Goal: Information Seeking & Learning: Check status

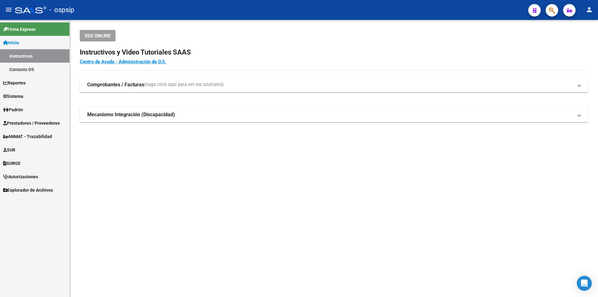
click at [35, 120] on span "Prestadores / Proveedores" at bounding box center [31, 123] width 57 height 7
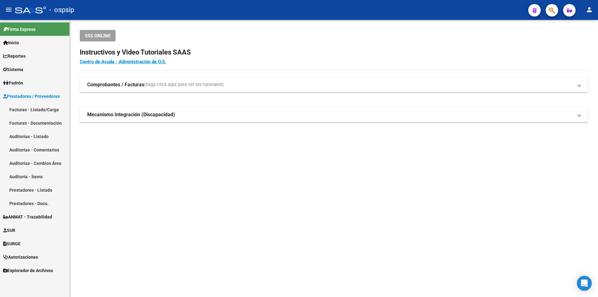
click at [36, 106] on link "Facturas - Listado/Carga" at bounding box center [34, 109] width 69 height 13
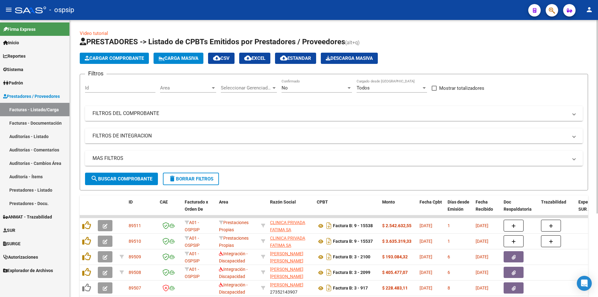
click at [296, 89] on div "No" at bounding box center [313, 88] width 65 height 6
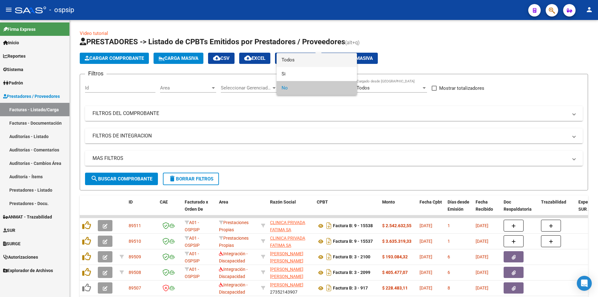
click at [290, 62] on span "Todos" at bounding box center [316, 60] width 70 height 14
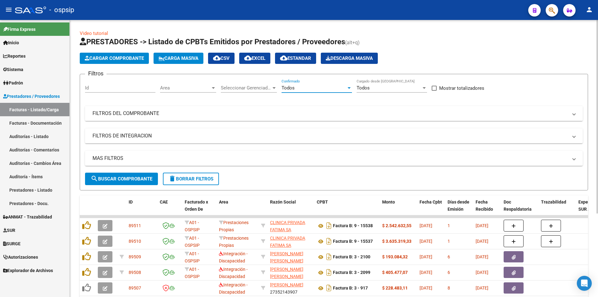
click at [124, 113] on mat-panel-title "FILTROS DEL COMPROBANTE" at bounding box center [329, 113] width 475 height 7
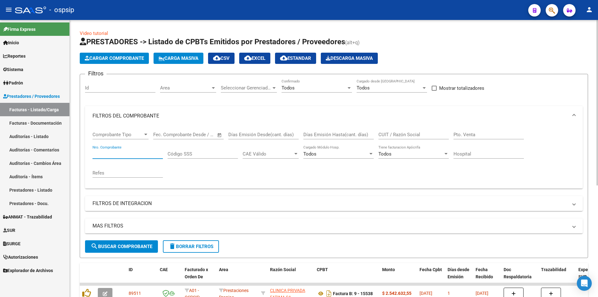
click at [111, 152] on input "Nro. Comprobante" at bounding box center [127, 154] width 70 height 6
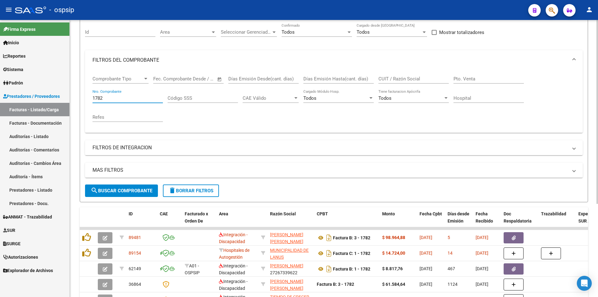
scroll to position [140, 0]
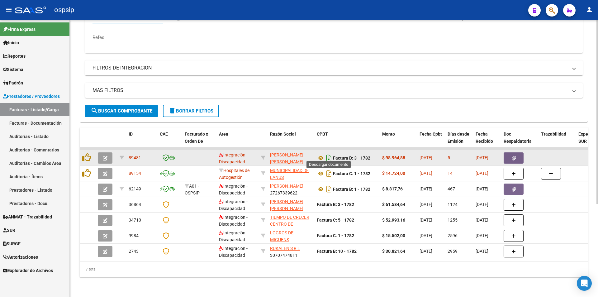
type input "1782"
click at [326, 153] on icon "Descargar documento" at bounding box center [329, 158] width 8 height 10
click at [516, 155] on button "button" at bounding box center [513, 157] width 20 height 11
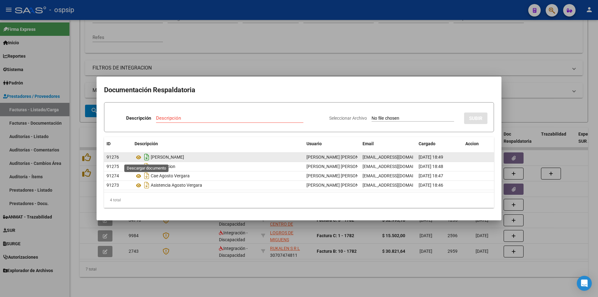
click at [146, 155] on icon "Descargar documento" at bounding box center [147, 157] width 8 height 10
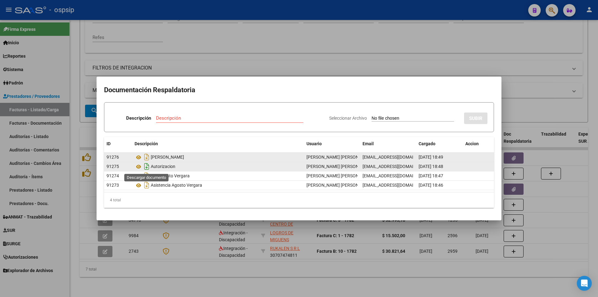
click at [144, 168] on icon "Descargar documento" at bounding box center [147, 166] width 8 height 10
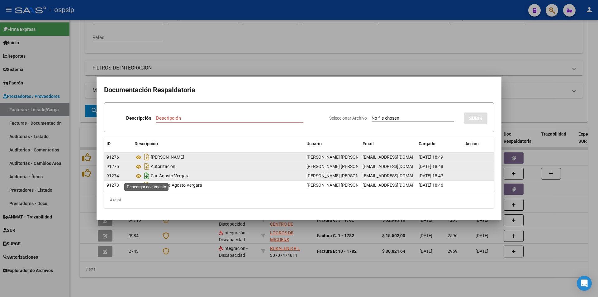
click at [147, 177] on icon "Descargar documento" at bounding box center [147, 176] width 8 height 10
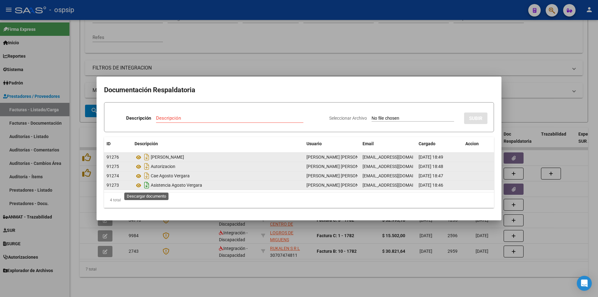
click at [146, 186] on icon "Descargar documento" at bounding box center [147, 185] width 8 height 10
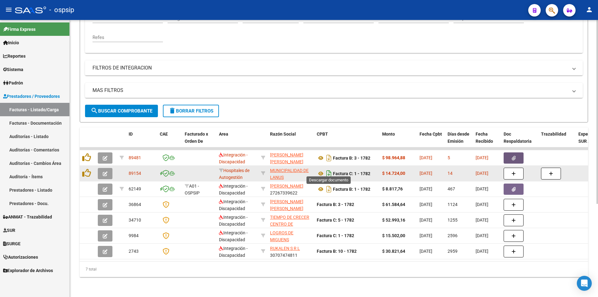
click at [328, 169] on icon "Descargar documento" at bounding box center [329, 173] width 8 height 10
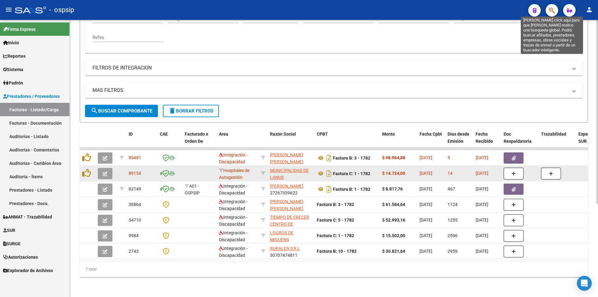
click at [552, 14] on icon "button" at bounding box center [552, 10] width 6 height 7
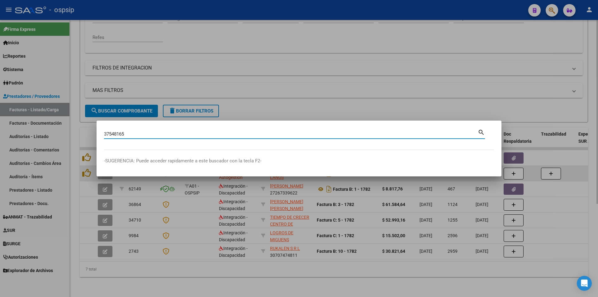
type input "37548165"
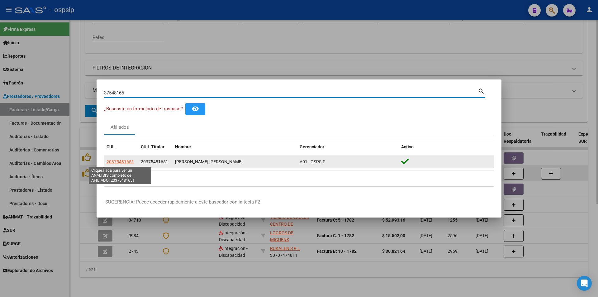
click at [121, 162] on span "20375481651" at bounding box center [119, 161] width 27 height 5
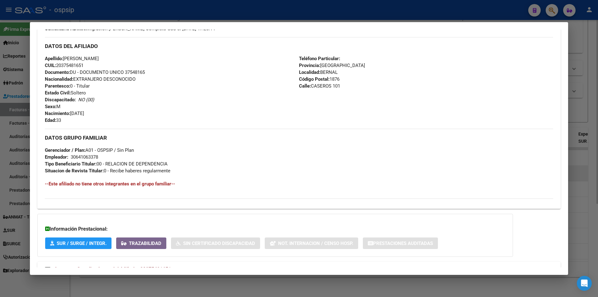
scroll to position [229, 0]
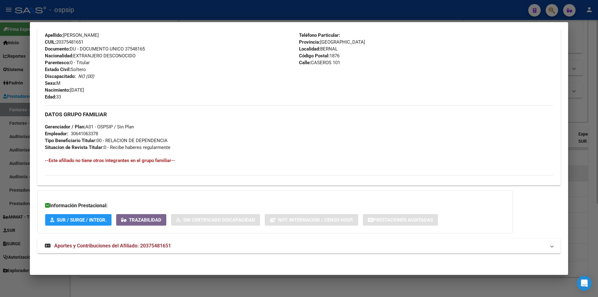
click at [246, 17] on div at bounding box center [299, 148] width 598 height 297
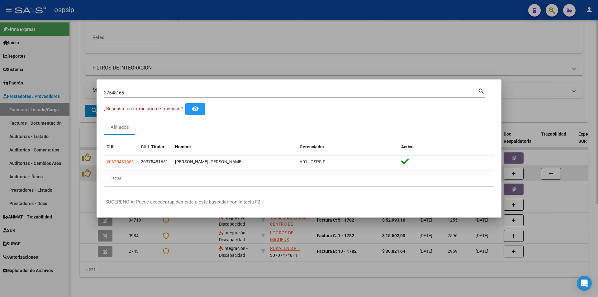
click at [276, 61] on div at bounding box center [299, 148] width 598 height 297
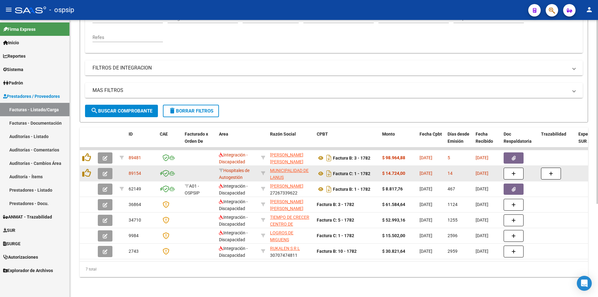
click at [187, 108] on span "delete Borrar Filtros" at bounding box center [190, 111] width 45 height 6
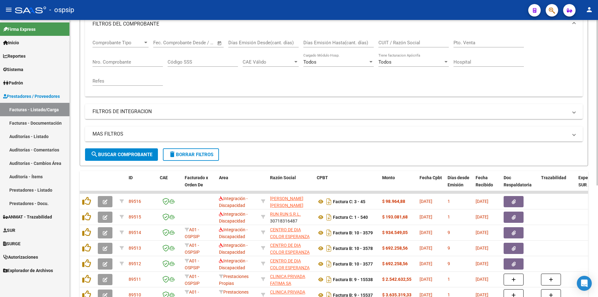
scroll to position [78, 0]
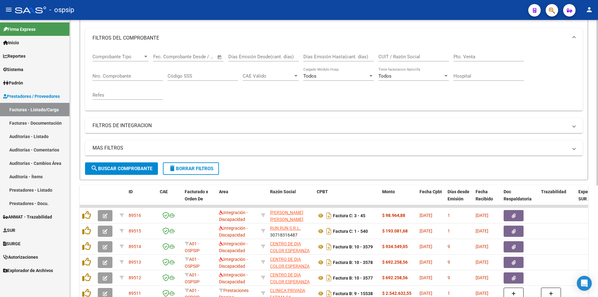
click at [127, 77] on input "Nro. Comprobante" at bounding box center [127, 76] width 70 height 6
click at [412, 58] on input "CUIT / Razón Social" at bounding box center [413, 57] width 70 height 6
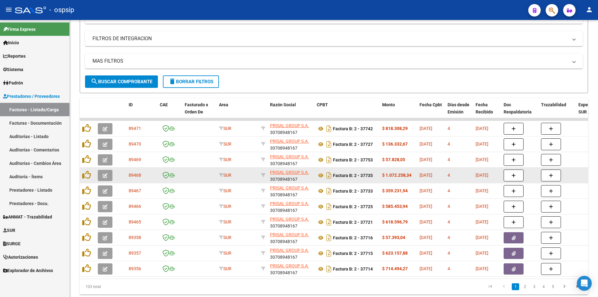
scroll to position [187, 0]
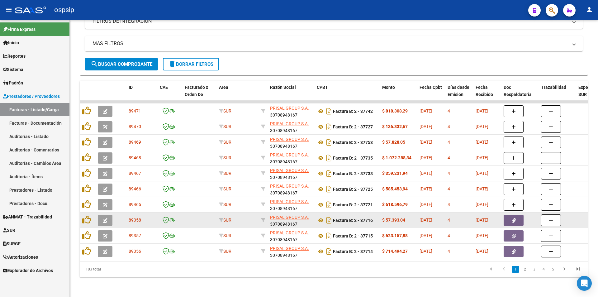
type input "30708948167"
click at [514, 218] on icon "button" at bounding box center [514, 220] width 4 height 5
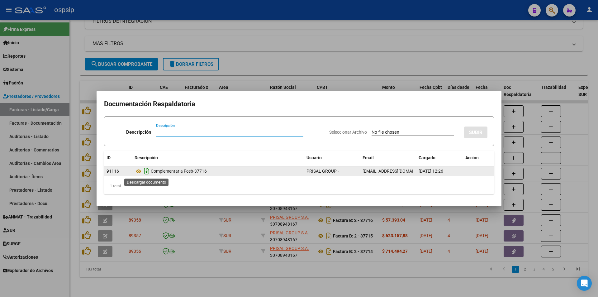
click at [147, 172] on icon "Descargar documento" at bounding box center [147, 171] width 8 height 10
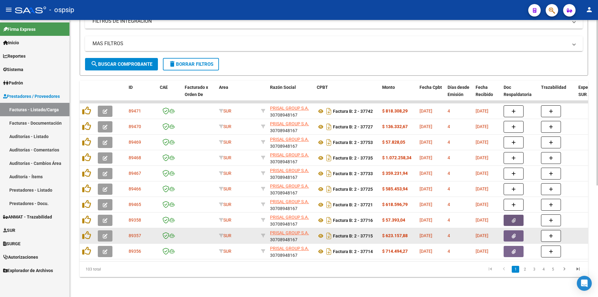
click at [508, 231] on button "button" at bounding box center [513, 235] width 20 height 11
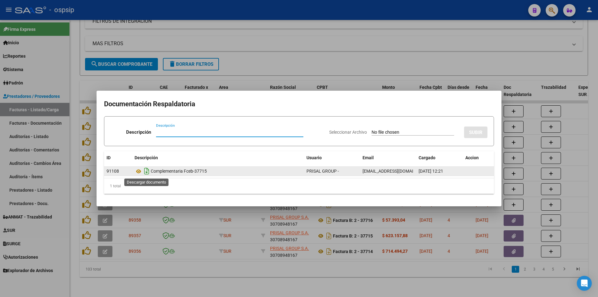
click at [147, 173] on icon "Descargar documento" at bounding box center [147, 171] width 8 height 10
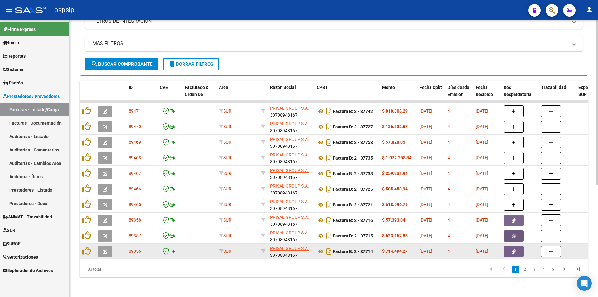
click at [515, 249] on icon "button" at bounding box center [514, 251] width 4 height 5
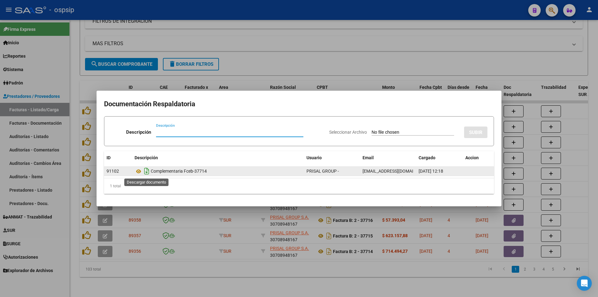
click at [148, 169] on icon "Descargar documento" at bounding box center [147, 171] width 8 height 10
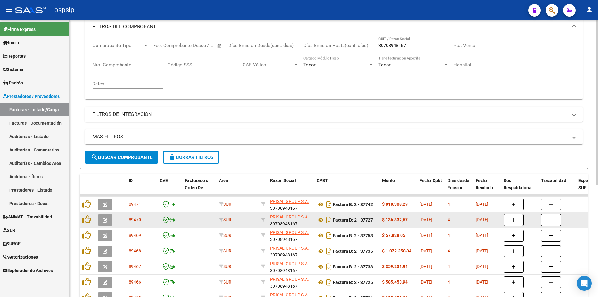
scroll to position [0, 0]
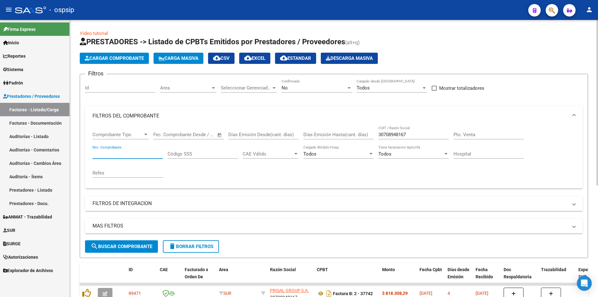
click at [129, 155] on input "Nro. Comprobante" at bounding box center [127, 154] width 70 height 6
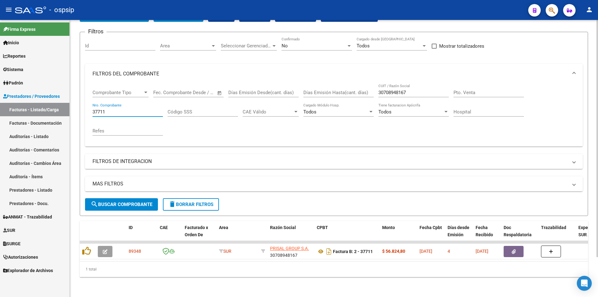
scroll to position [47, 0]
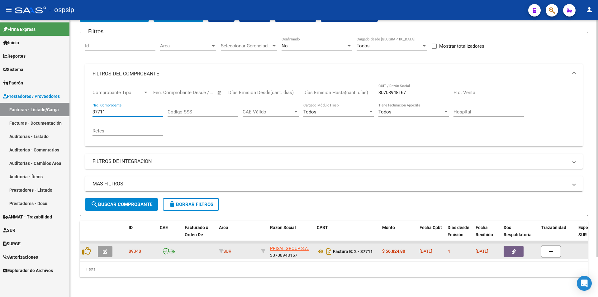
click at [511, 246] on button "button" at bounding box center [513, 251] width 20 height 11
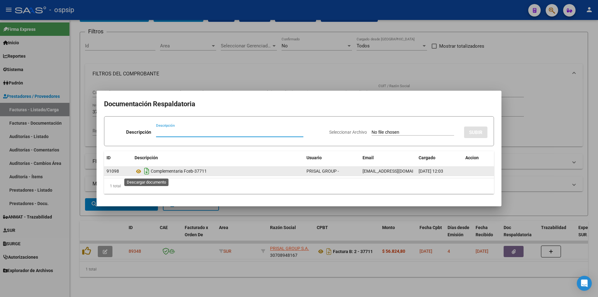
click at [146, 170] on icon "Descargar documento" at bounding box center [147, 171] width 8 height 10
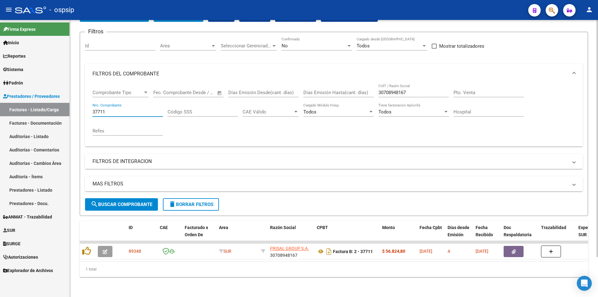
click at [133, 109] on input "37711" at bounding box center [127, 112] width 70 height 6
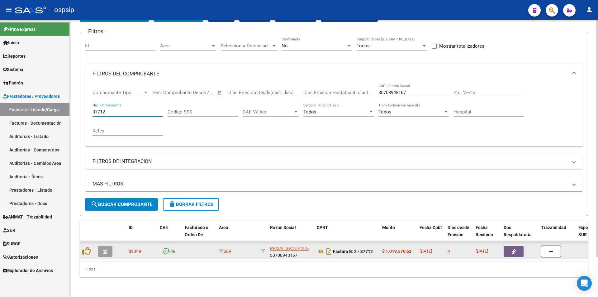
type input "37712"
click at [514, 252] on button "button" at bounding box center [513, 251] width 20 height 11
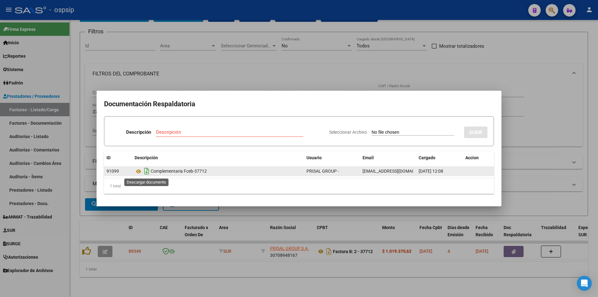
click at [146, 174] on icon "Descargar documento" at bounding box center [147, 171] width 8 height 10
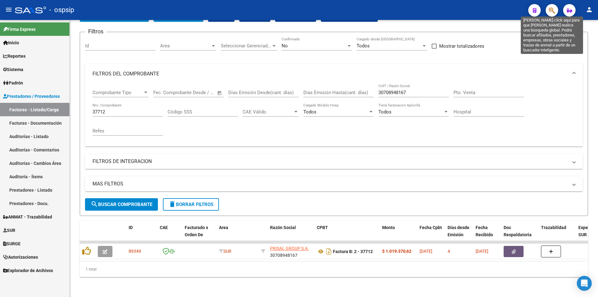
click at [550, 11] on icon "button" at bounding box center [552, 10] width 6 height 7
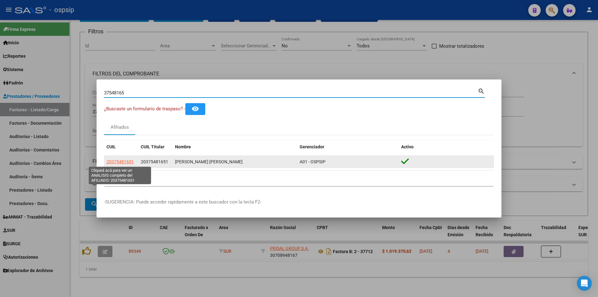
click at [128, 162] on span "20375481651" at bounding box center [119, 161] width 27 height 5
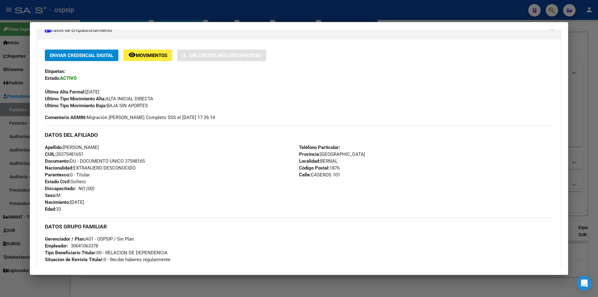
scroll to position [0, 0]
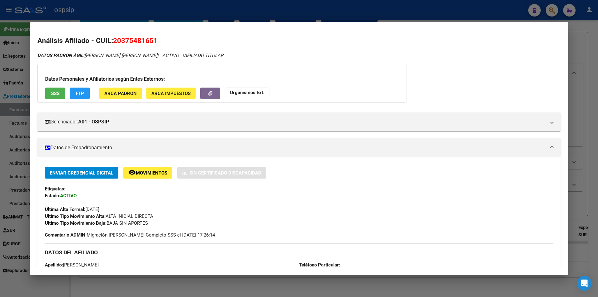
click at [53, 95] on span "SSS" at bounding box center [55, 94] width 8 height 6
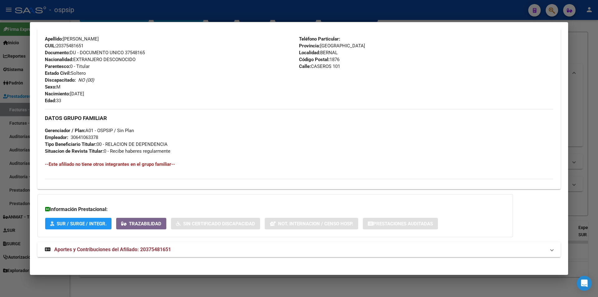
scroll to position [229, 0]
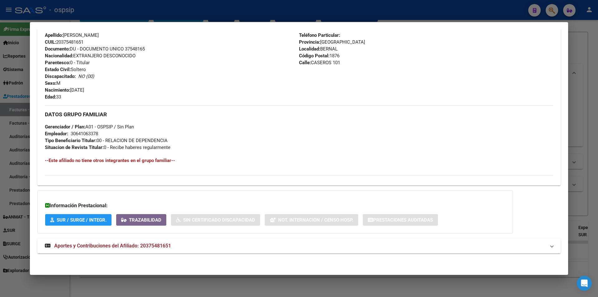
click at [134, 247] on span "Aportes y Contribuciones del Afiliado: 20375481651" at bounding box center [112, 246] width 117 height 6
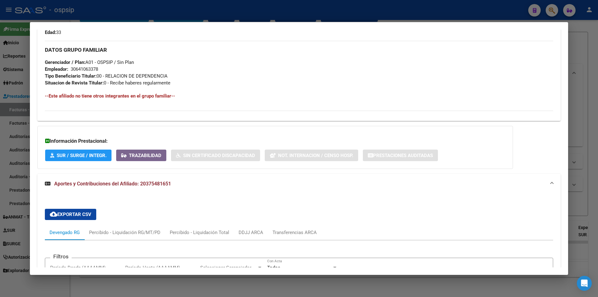
scroll to position [416, 0]
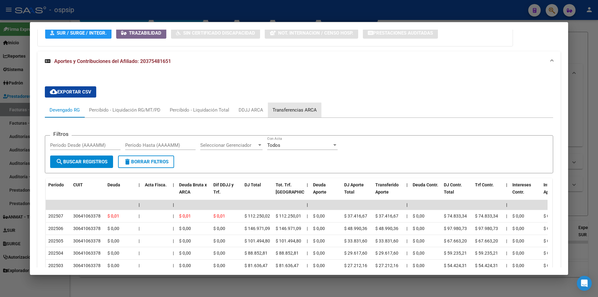
click at [285, 111] on div "Transferencias ARCA" at bounding box center [294, 109] width 44 height 7
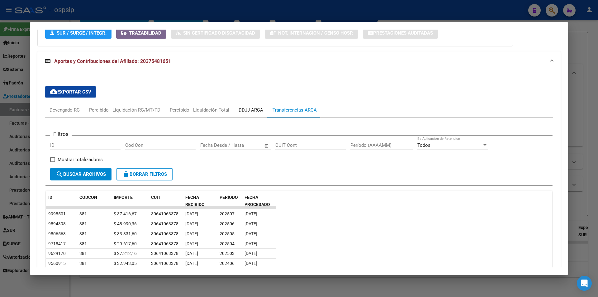
click at [244, 106] on div "DDJJ ARCA" at bounding box center [250, 109] width 25 height 7
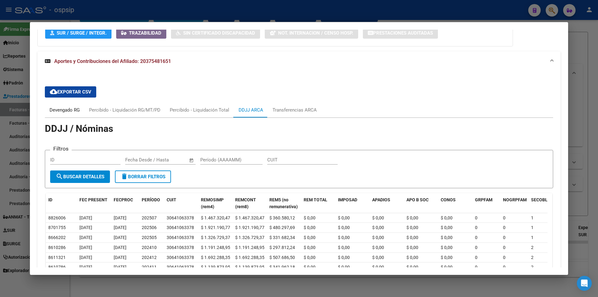
click at [61, 116] on div "Devengado RG" at bounding box center [65, 109] width 40 height 15
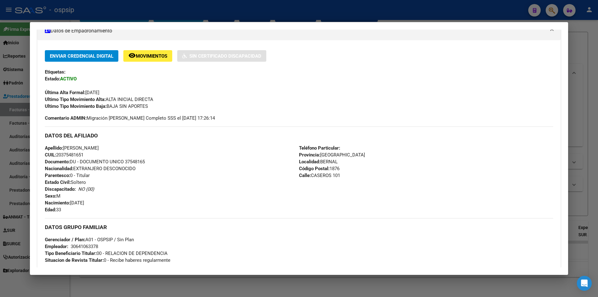
scroll to position [0, 0]
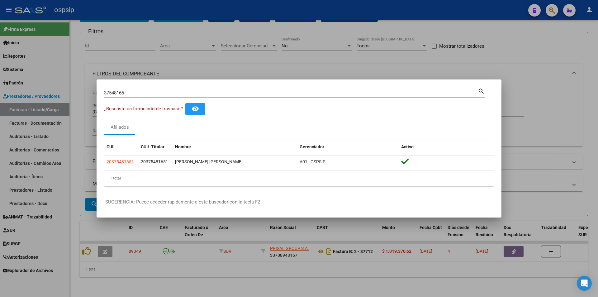
click at [131, 95] on input "37548165" at bounding box center [291, 93] width 374 height 6
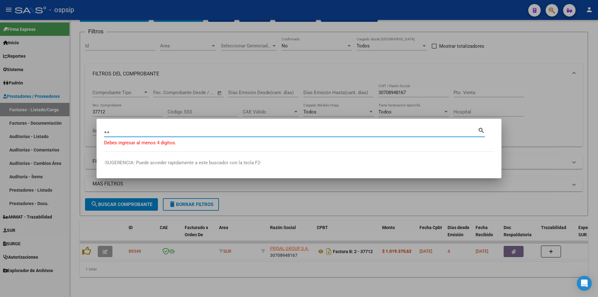
click at [116, 134] on input "++" at bounding box center [291, 132] width 374 height 6
type input "+"
type input "43870008"
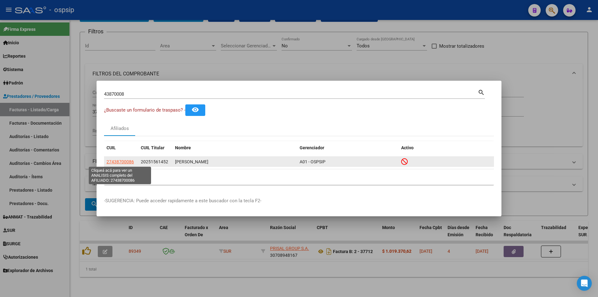
click at [125, 159] on span "27438700086" at bounding box center [119, 161] width 27 height 5
type textarea "27438700086"
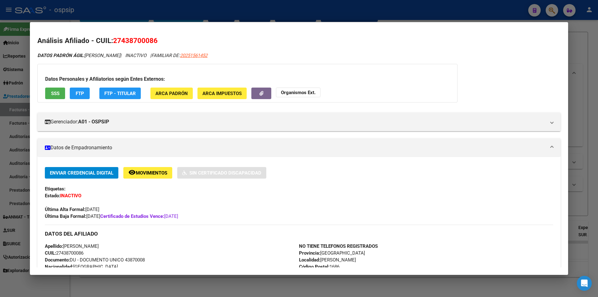
click at [52, 93] on span "SSS" at bounding box center [55, 94] width 8 height 6
click at [207, 54] on span "20251561452" at bounding box center [193, 56] width 27 height 6
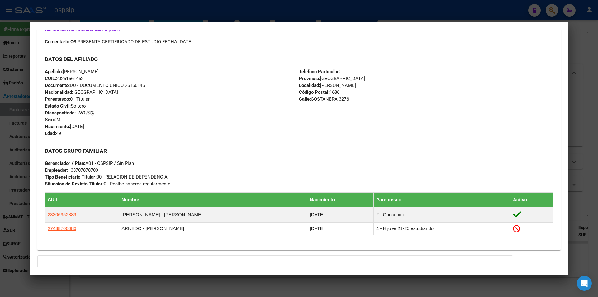
scroll to position [251, 0]
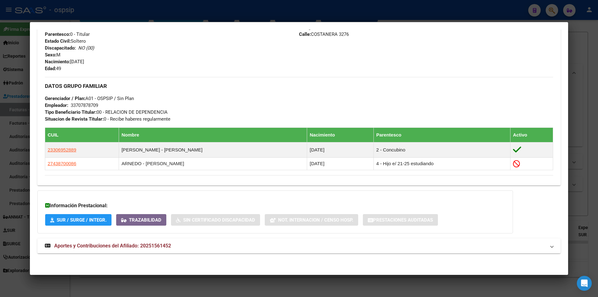
click at [125, 248] on span "Aportes y Contribuciones del Afiliado: 20251561452" at bounding box center [112, 246] width 117 height 6
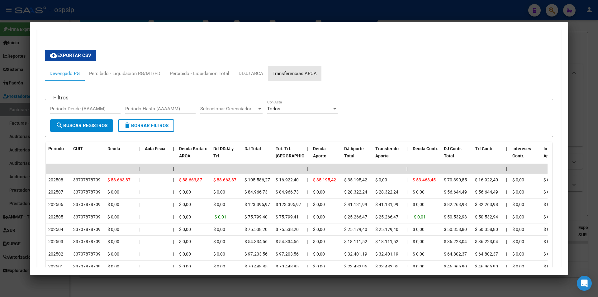
click at [286, 67] on div "Transferencias ARCA" at bounding box center [295, 73] width 54 height 15
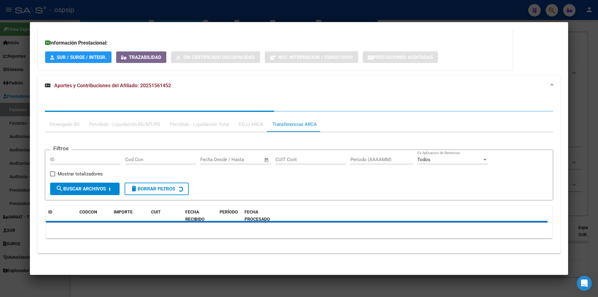
scroll to position [474, 0]
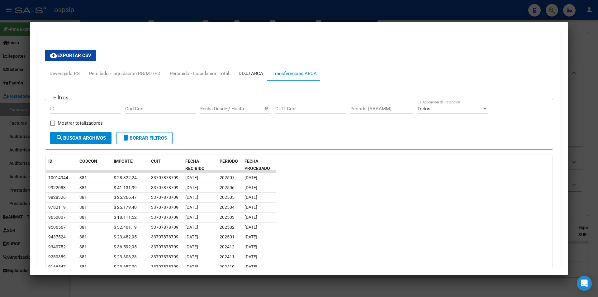
click at [252, 71] on div "DDJJ ARCA" at bounding box center [250, 73] width 25 height 7
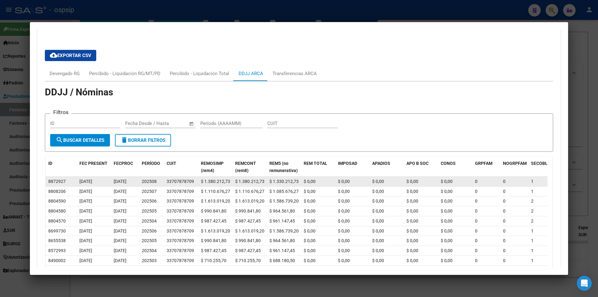
scroll to position [443, 0]
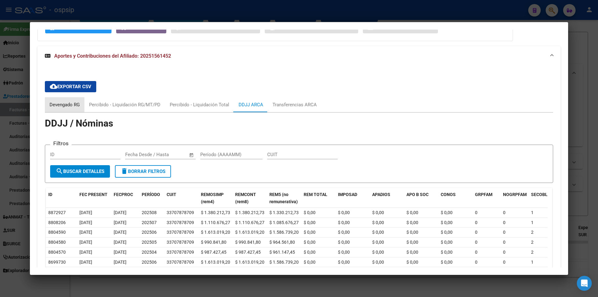
click at [57, 106] on div "Devengado RG" at bounding box center [65, 104] width 30 height 7
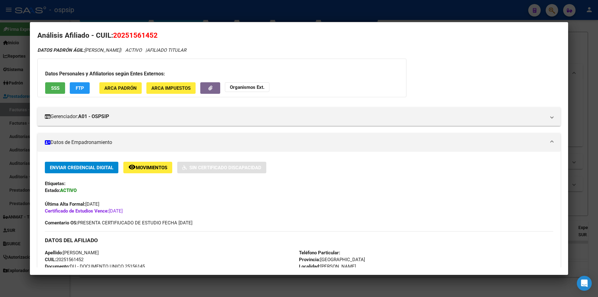
scroll to position [0, 0]
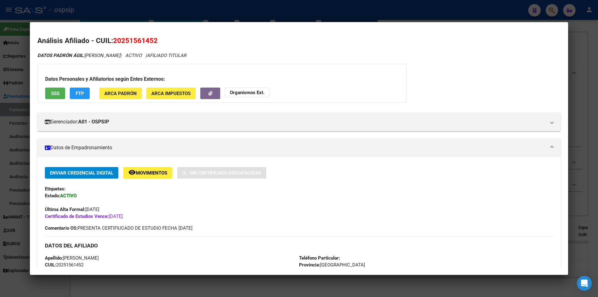
click at [54, 98] on button "SSS" at bounding box center [55, 93] width 20 height 12
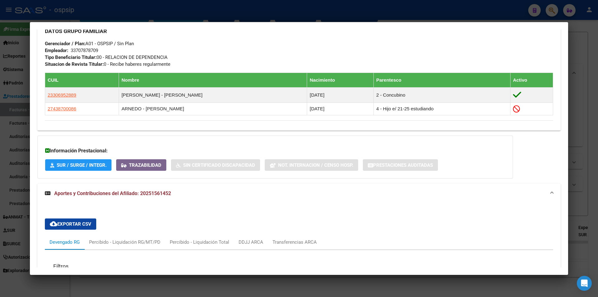
scroll to position [311, 0]
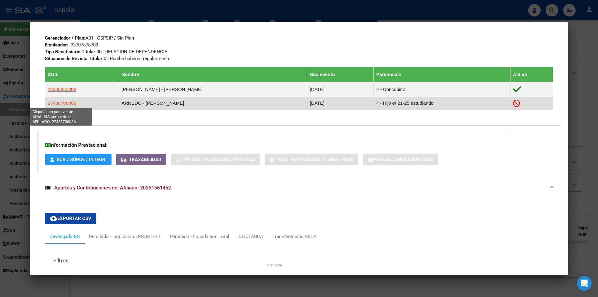
click at [64, 102] on span "27438700086" at bounding box center [62, 102] width 29 height 5
type textarea "27438700086"
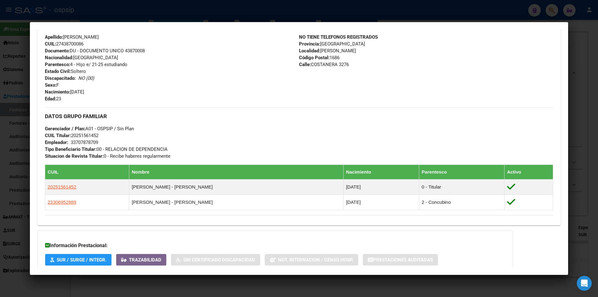
scroll to position [264, 0]
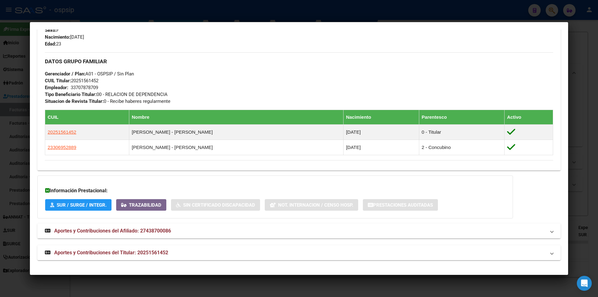
click at [150, 227] on strong "Aportes y Contribuciones del Afiliado: 27438700086" at bounding box center [108, 230] width 126 height 7
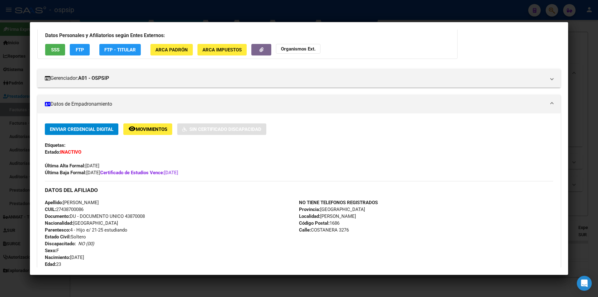
scroll to position [0, 0]
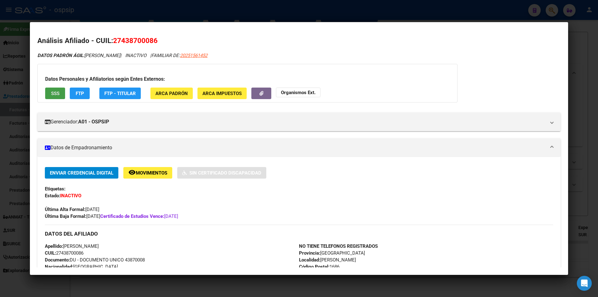
click at [56, 97] on button "SSS" at bounding box center [55, 93] width 20 height 12
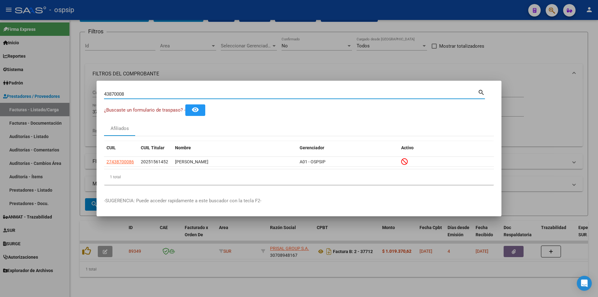
click at [135, 94] on input "43870008" at bounding box center [291, 94] width 374 height 6
type input "23257520"
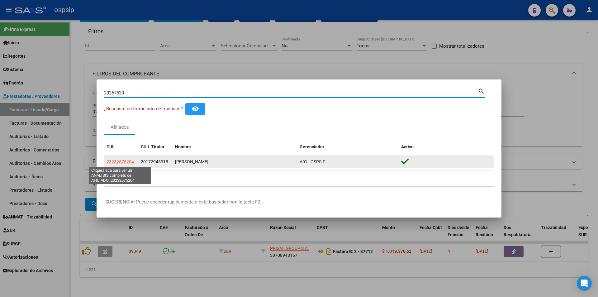
click at [120, 162] on span "23232575204" at bounding box center [119, 161] width 27 height 5
type textarea "23232575204"
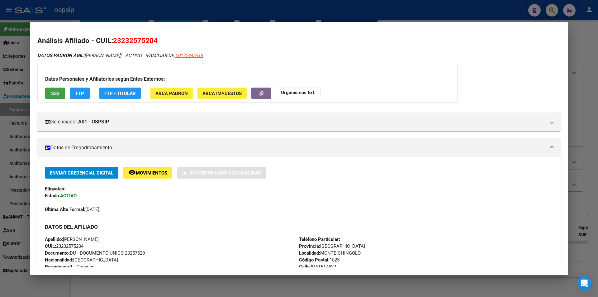
click at [58, 92] on span "SSS" at bounding box center [55, 94] width 8 height 6
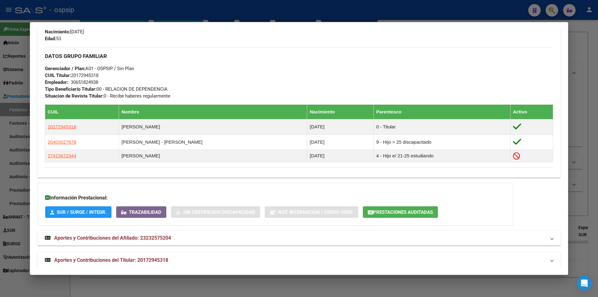
scroll to position [269, 0]
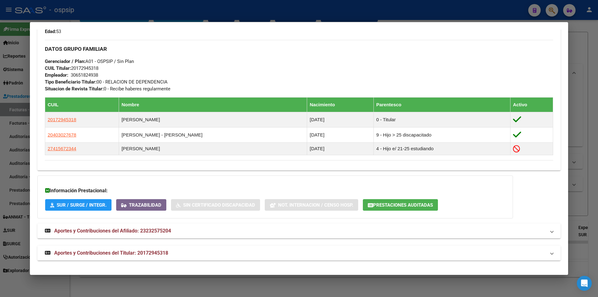
click at [135, 251] on span "Aportes y Contribuciones del Titular: 20172945318" at bounding box center [111, 253] width 114 height 6
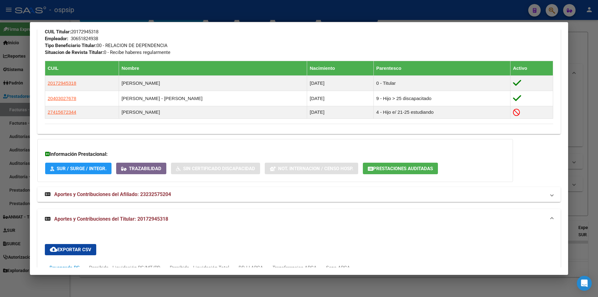
scroll to position [430, 0]
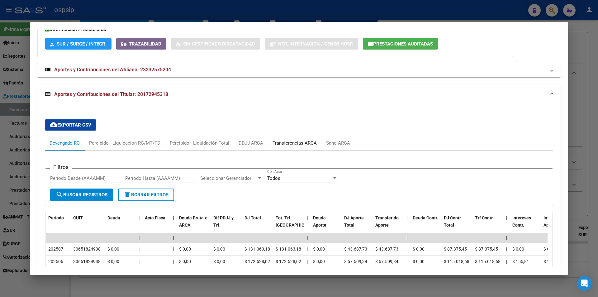
click at [297, 140] on div "Transferencias ARCA" at bounding box center [294, 142] width 44 height 7
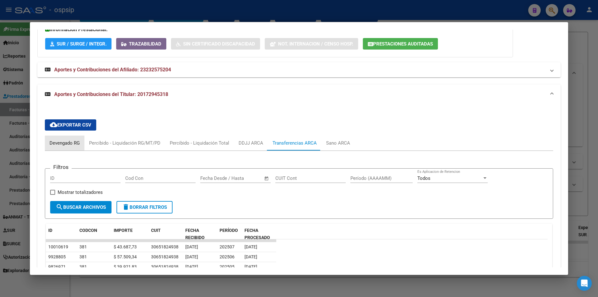
click at [64, 140] on div "Devengado RG" at bounding box center [65, 142] width 30 height 7
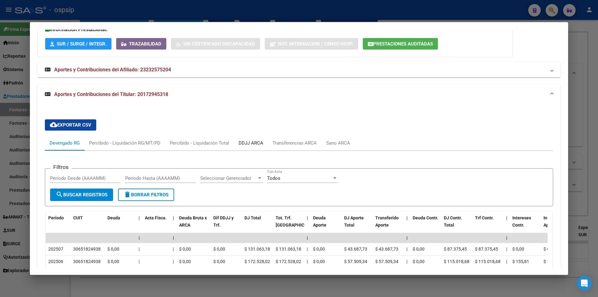
click at [249, 142] on div "DDJJ ARCA" at bounding box center [250, 142] width 25 height 7
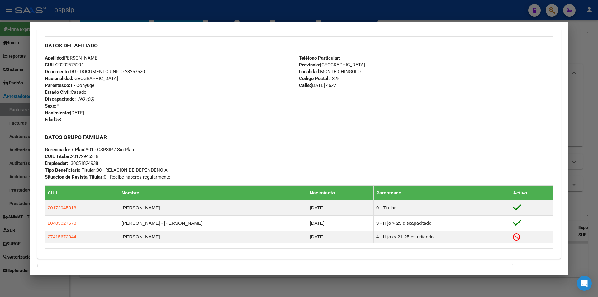
scroll to position [0, 0]
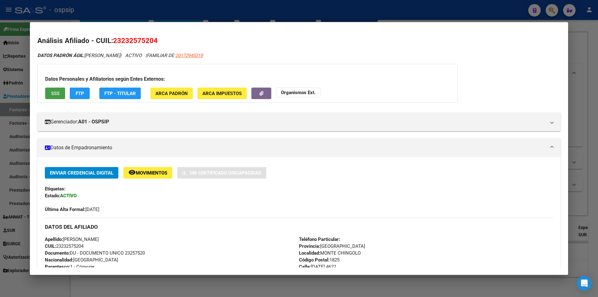
click at [57, 94] on span "SSS" at bounding box center [55, 94] width 8 height 6
click at [203, 57] on span "20172945318" at bounding box center [188, 56] width 27 height 6
type textarea "20172945318"
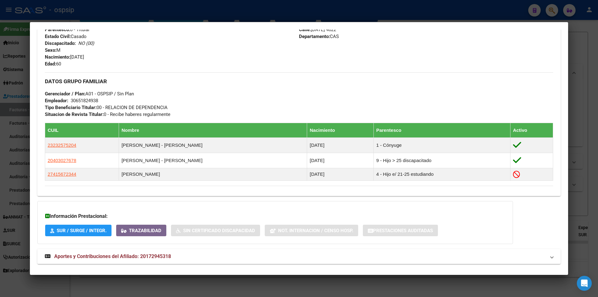
scroll to position [248, 0]
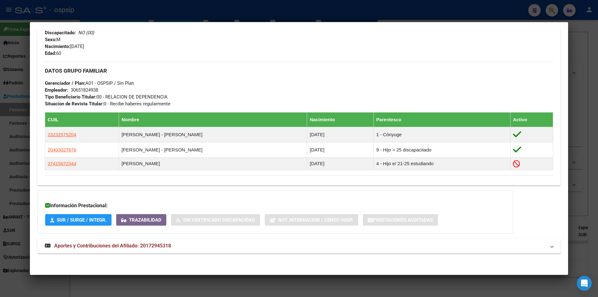
click at [154, 238] on div "DATOS PADRÓN ÁGIL: [PERSON_NAME] | ACTIVO | AFILIADO TITULAR Datos Personales y…" at bounding box center [298, 32] width 523 height 456
click at [150, 251] on mat-expansion-panel-header "Aportes y Contribuciones del Afiliado: 20172945318" at bounding box center [298, 245] width 523 height 15
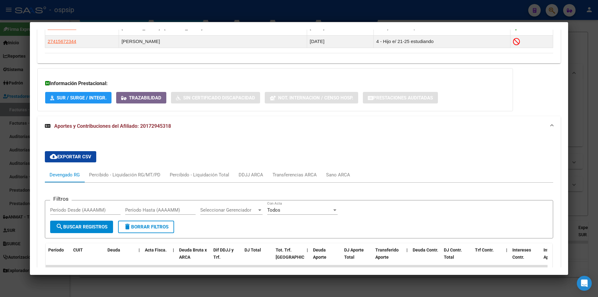
scroll to position [403, 0]
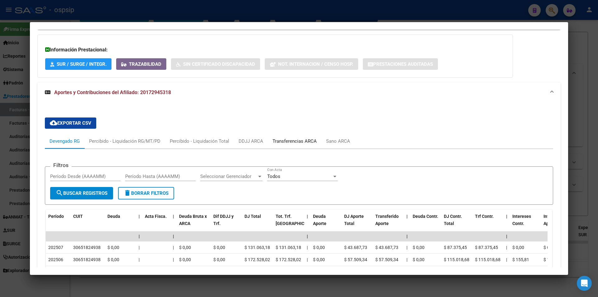
click at [277, 140] on div "Transferencias ARCA" at bounding box center [294, 141] width 44 height 7
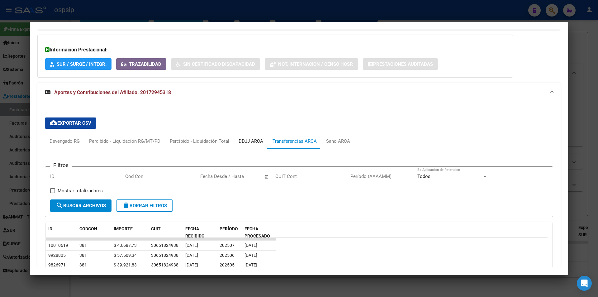
click at [251, 139] on div "DDJJ ARCA" at bounding box center [250, 141] width 25 height 7
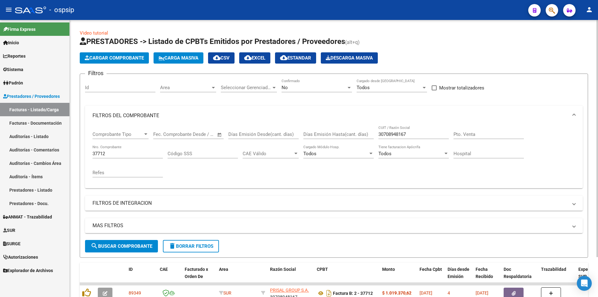
scroll to position [0, 0]
click at [110, 152] on input "37712" at bounding box center [127, 154] width 70 height 6
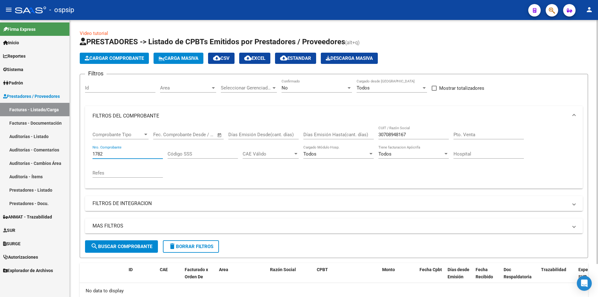
click at [291, 85] on div "No" at bounding box center [313, 88] width 65 height 6
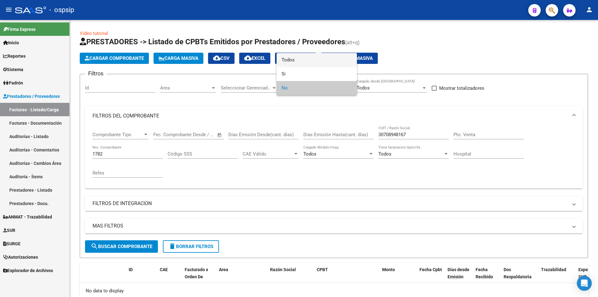
click at [295, 61] on span "Todos" at bounding box center [316, 60] width 70 height 14
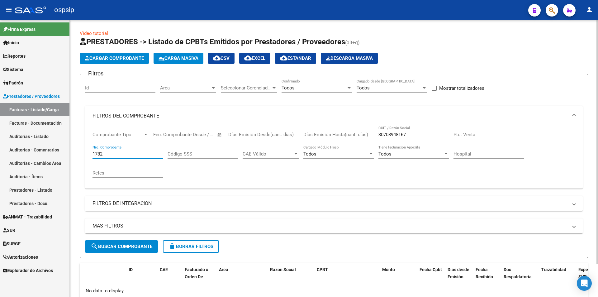
click at [122, 153] on input "1782" at bounding box center [127, 154] width 70 height 6
type input "1780"
click at [423, 132] on input "30708948167" at bounding box center [413, 135] width 70 height 6
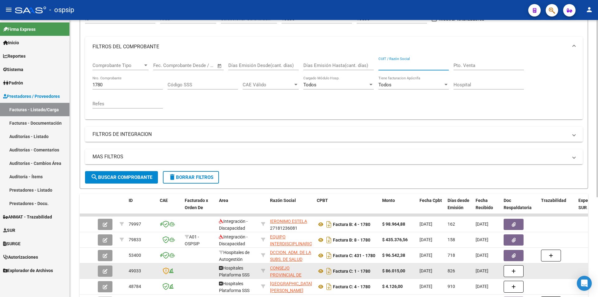
scroll to position [62, 0]
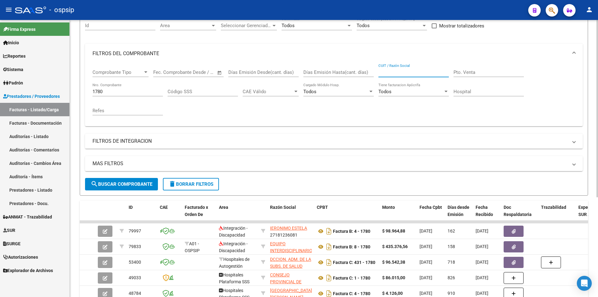
click at [118, 92] on input "1780" at bounding box center [127, 92] width 70 height 6
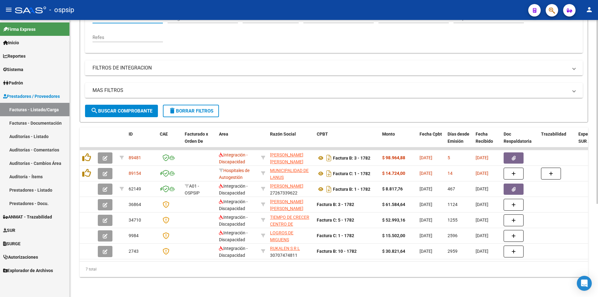
scroll to position [140, 0]
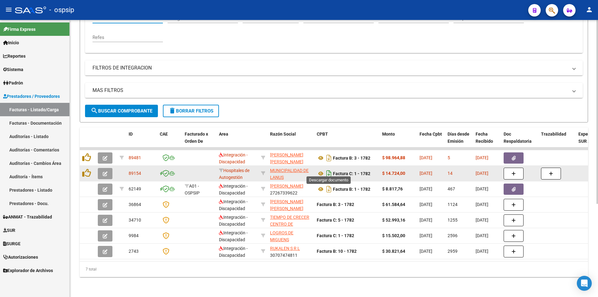
click at [328, 171] on icon "Descargar documento" at bounding box center [329, 173] width 8 height 10
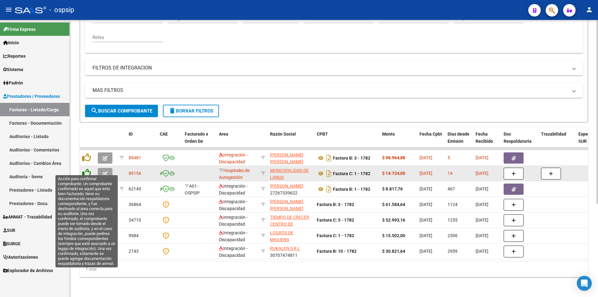
click at [90, 169] on icon at bounding box center [86, 172] width 9 height 9
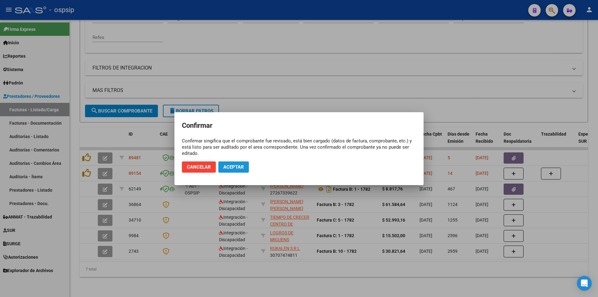
click at [229, 166] on span "Aceptar" at bounding box center [233, 167] width 21 height 6
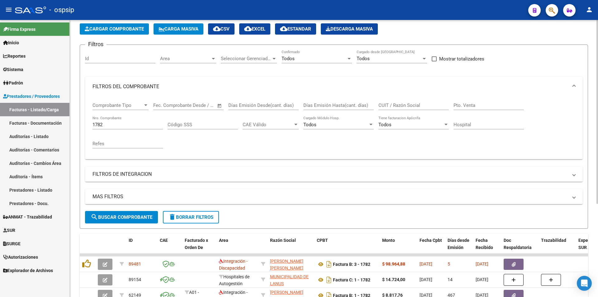
scroll to position [16, 0]
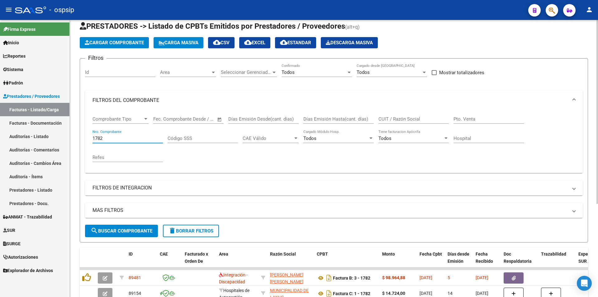
click at [119, 140] on input "1782" at bounding box center [127, 138] width 70 height 6
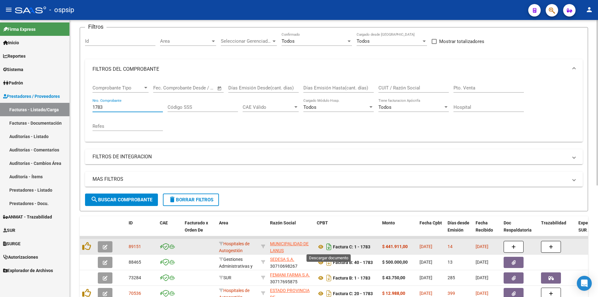
type input "1783"
click at [330, 245] on icon "Descargar documento" at bounding box center [329, 247] width 8 height 10
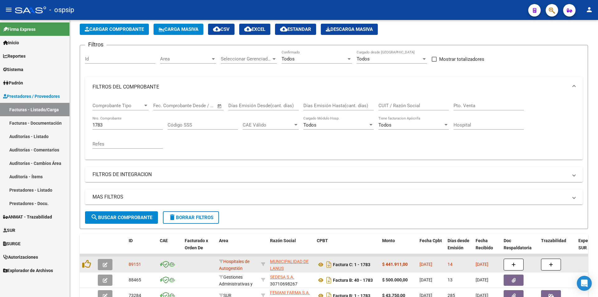
scroll to position [16, 0]
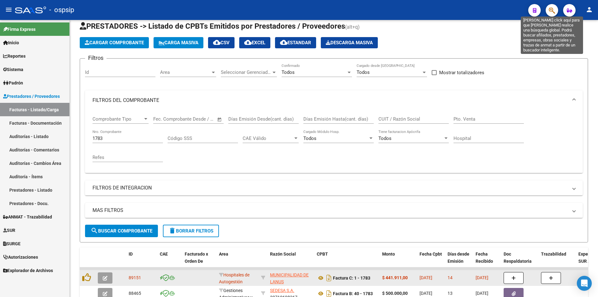
click at [549, 10] on icon "button" at bounding box center [552, 10] width 6 height 7
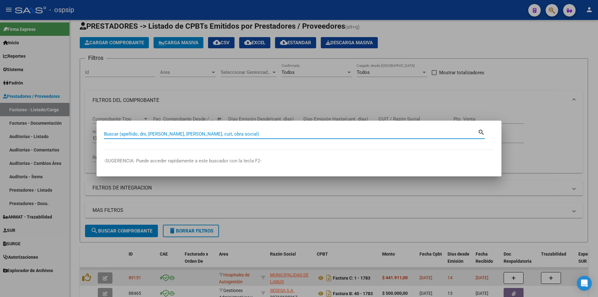
click at [134, 135] on input "Buscar (apellido, dni, [PERSON_NAME], [PERSON_NAME], cuit, obra social)" at bounding box center [291, 134] width 374 height 6
type input "17294531"
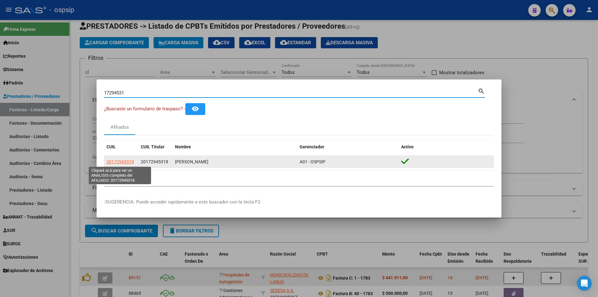
click at [114, 161] on span "20172945318" at bounding box center [119, 161] width 27 height 5
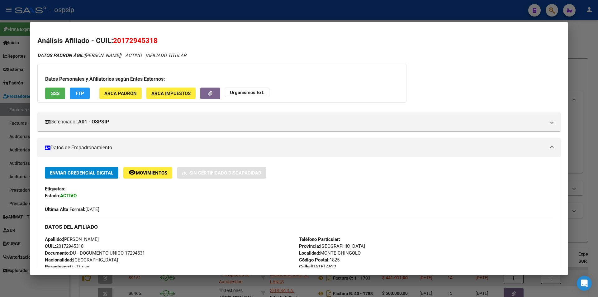
click at [63, 92] on button "SSS" at bounding box center [55, 93] width 20 height 12
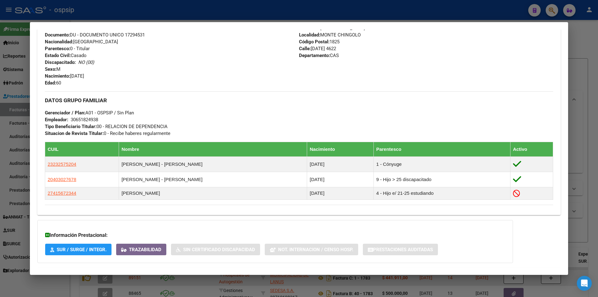
scroll to position [248, 0]
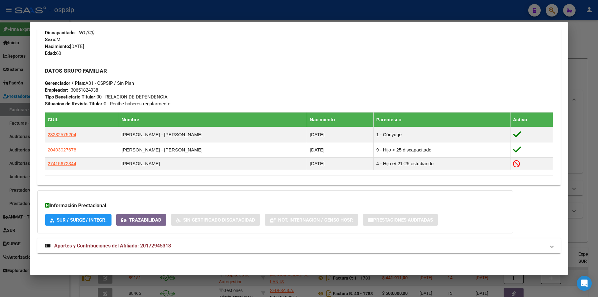
click at [121, 242] on strong "Aportes y Contribuciones del Afiliado: 20172945318" at bounding box center [108, 245] width 126 height 7
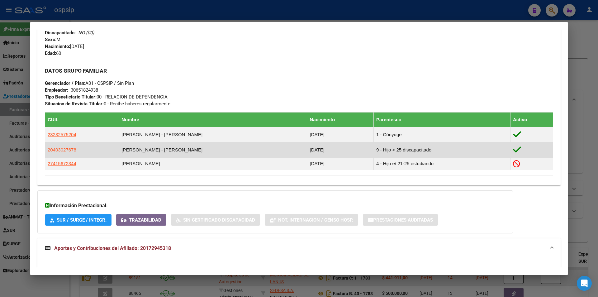
scroll to position [465, 0]
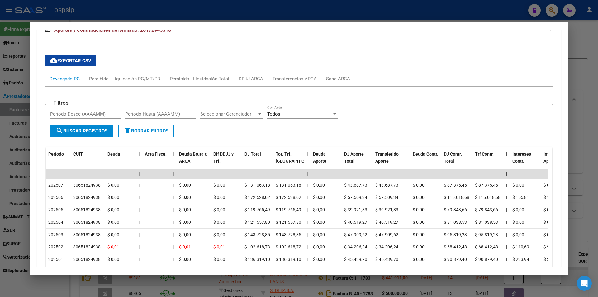
click at [329, 71] on div "cloud_download Exportar CSV Devengado RG Percibido - Liquidación RG/MT/PD Perci…" at bounding box center [299, 187] width 508 height 275
click at [303, 77] on div "Transferencias ARCA" at bounding box center [294, 78] width 44 height 7
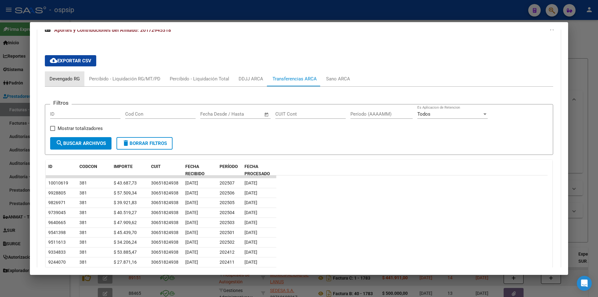
click at [68, 80] on div "Devengado RG" at bounding box center [65, 78] width 30 height 7
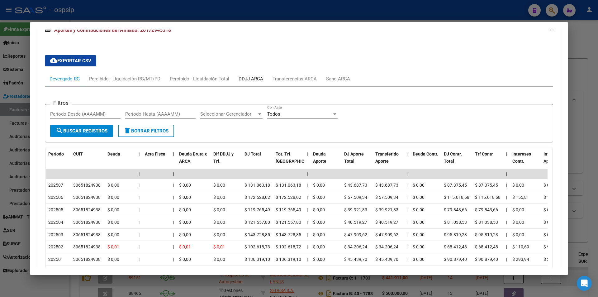
click at [247, 73] on div "DDJJ ARCA" at bounding box center [251, 78] width 34 height 15
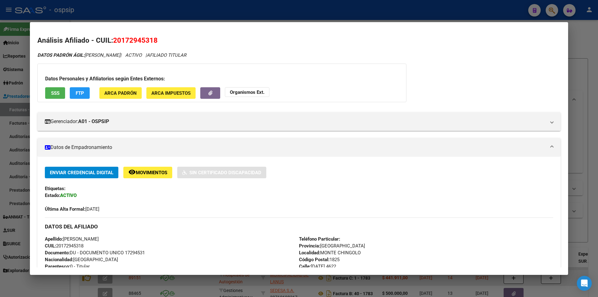
scroll to position [0, 0]
click at [60, 91] on button "SSS" at bounding box center [55, 93] width 20 height 12
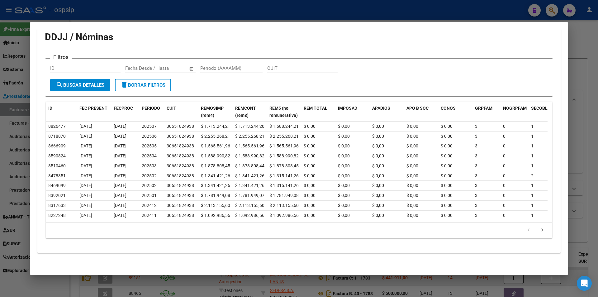
scroll to position [406, 0]
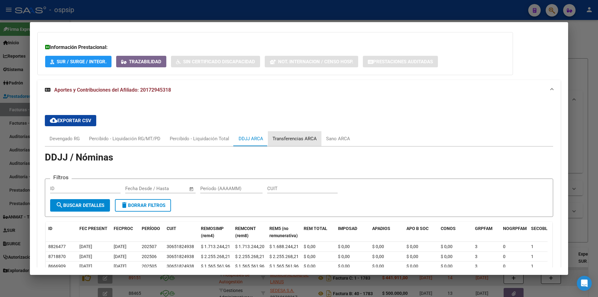
click at [298, 136] on div "Transferencias ARCA" at bounding box center [294, 138] width 44 height 7
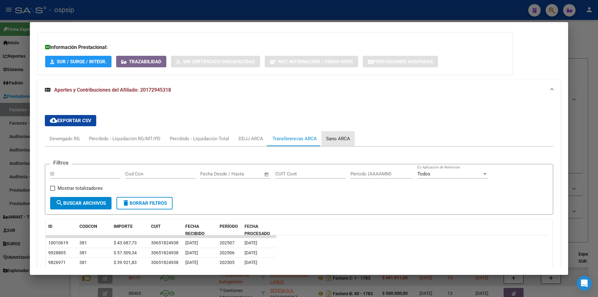
click at [331, 134] on div "Sano ARCA" at bounding box center [337, 138] width 33 height 15
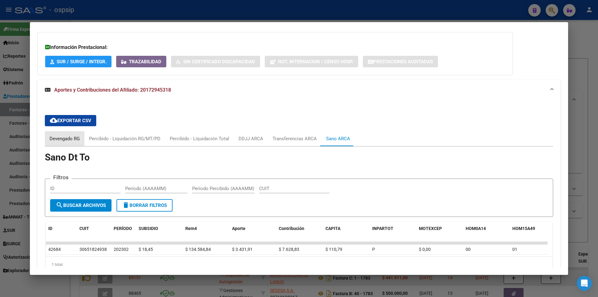
click at [66, 138] on div "Devengado RG" at bounding box center [65, 138] width 30 height 7
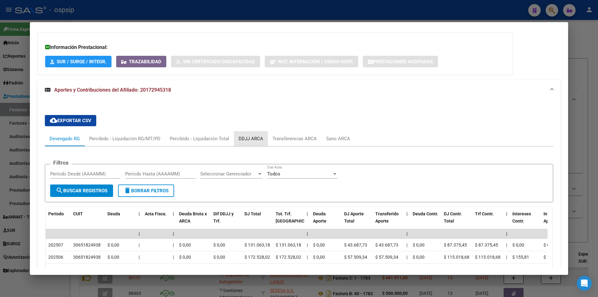
click at [253, 138] on div "DDJJ ARCA" at bounding box center [250, 138] width 25 height 7
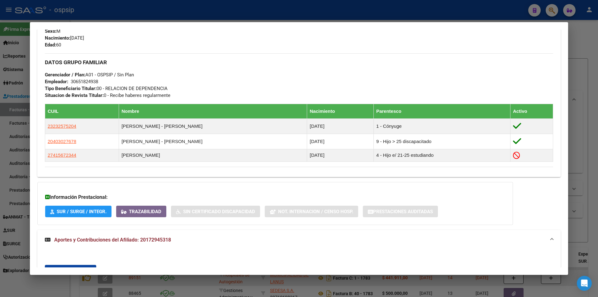
scroll to position [250, 0]
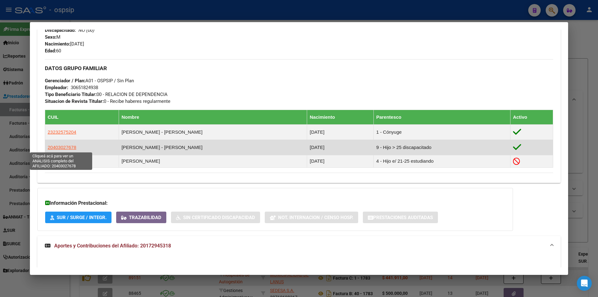
click at [72, 147] on span "20403027678" at bounding box center [62, 146] width 29 height 5
type textarea "20403027678"
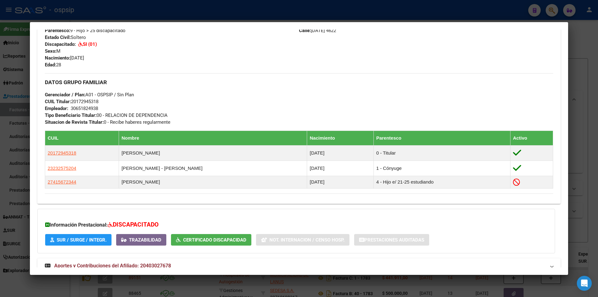
scroll to position [271, 0]
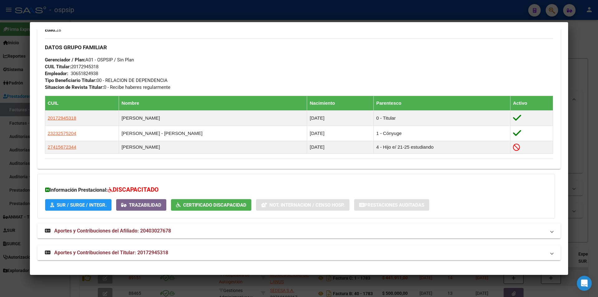
click at [130, 228] on span "Aportes y Contribuciones del Afiliado: 20403027678" at bounding box center [112, 231] width 117 height 6
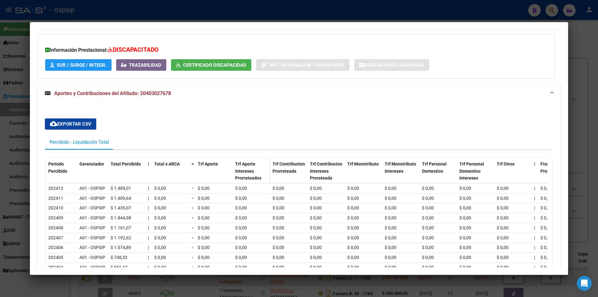
scroll to position [492, 0]
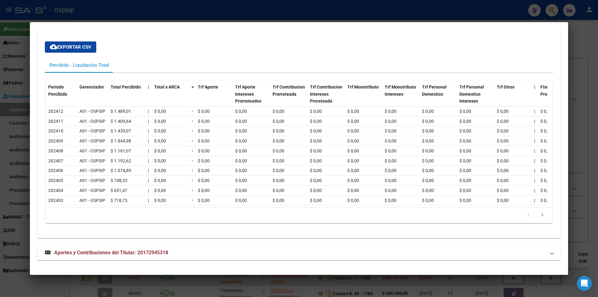
click at [160, 248] on mat-expansion-panel-header "Aportes y Contribuciones del Titular: 20172945318" at bounding box center [298, 252] width 523 height 15
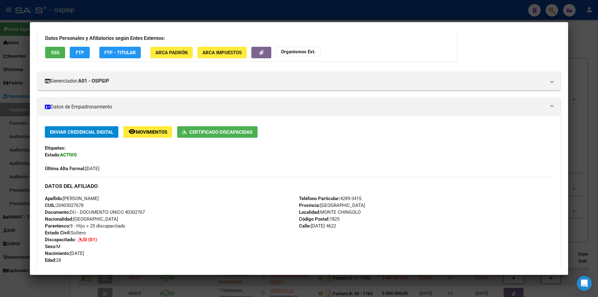
scroll to position [0, 0]
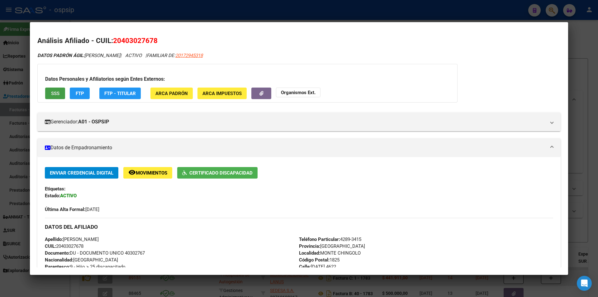
click at [56, 90] on span "SSS" at bounding box center [55, 93] width 8 height 6
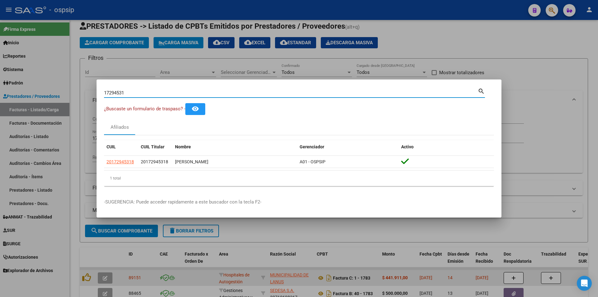
click at [141, 94] on input "17294531" at bounding box center [291, 93] width 374 height 6
type input "47877152"
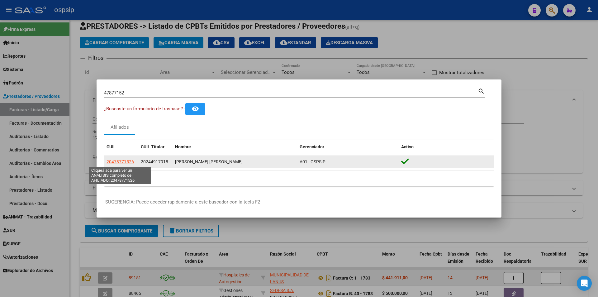
click at [123, 159] on span "20478771526" at bounding box center [119, 161] width 27 height 5
type textarea "20478771526"
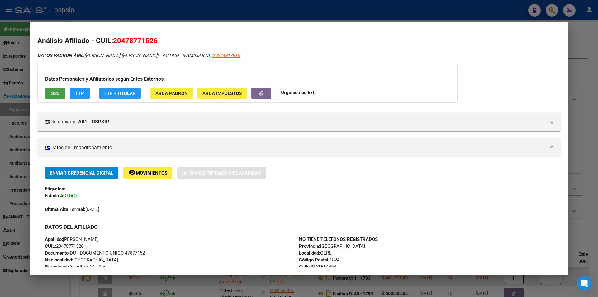
click at [56, 92] on span "SSS" at bounding box center [55, 94] width 8 height 6
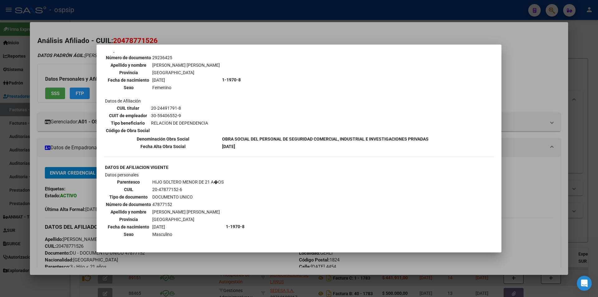
scroll to position [436, 0]
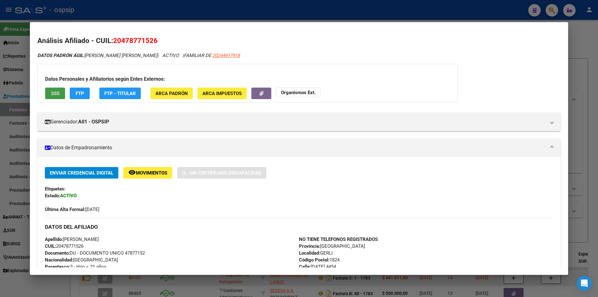
click at [212, 52] on app-link-go-to "20244917918" at bounding box center [225, 55] width 27 height 7
click at [212, 54] on span "20244917918" at bounding box center [225, 56] width 27 height 6
type textarea "20244917918"
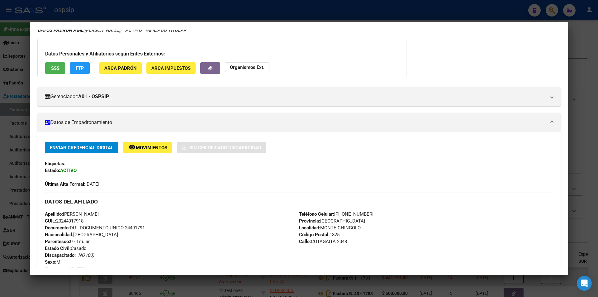
scroll to position [0, 0]
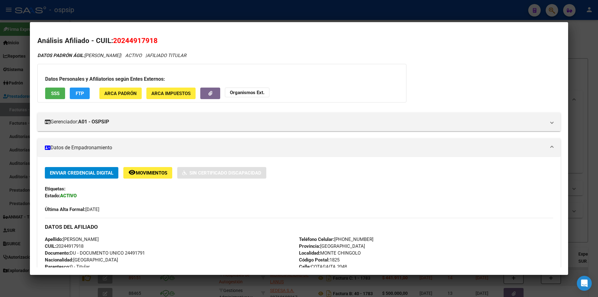
click at [56, 101] on div "Datos Personales y Afiliatorios según Entes Externos: SSS FTP ARCA Padrón ARCA …" at bounding box center [221, 83] width 369 height 39
click at [61, 90] on button "SSS" at bounding box center [55, 93] width 20 height 12
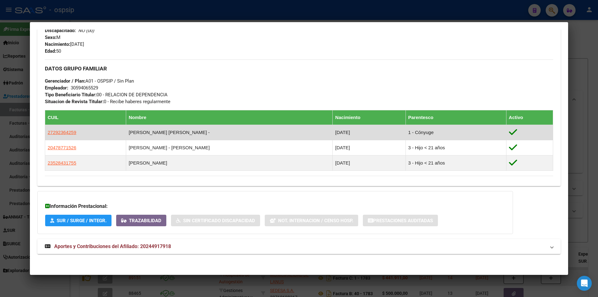
scroll to position [250, 0]
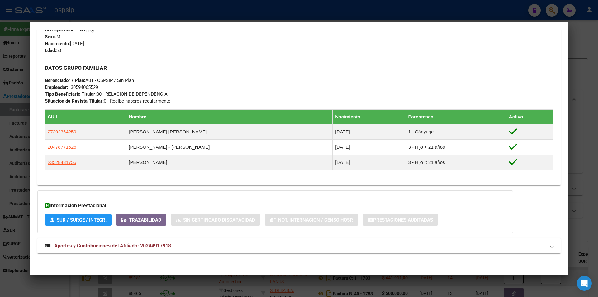
click at [141, 246] on span "Aportes y Contribuciones del Afiliado: 20244917918" at bounding box center [112, 246] width 117 height 6
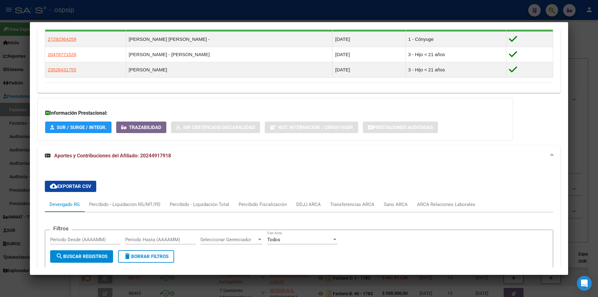
scroll to position [437, 0]
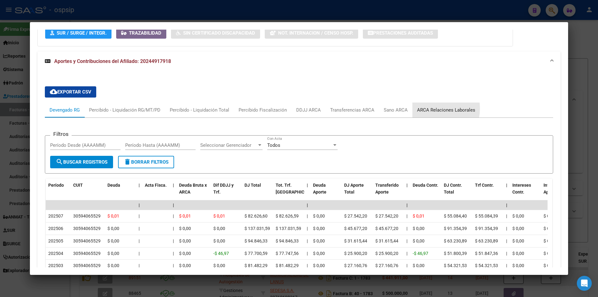
click at [427, 108] on div "ARCA Relaciones Laborales" at bounding box center [446, 109] width 58 height 7
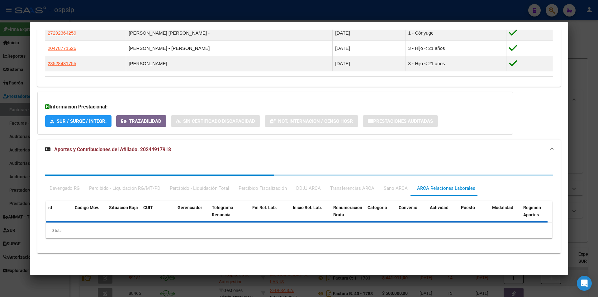
scroll to position [380, 0]
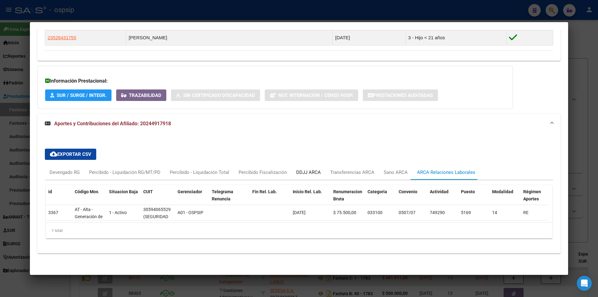
click at [305, 169] on div "DDJJ ARCA" at bounding box center [308, 172] width 25 height 7
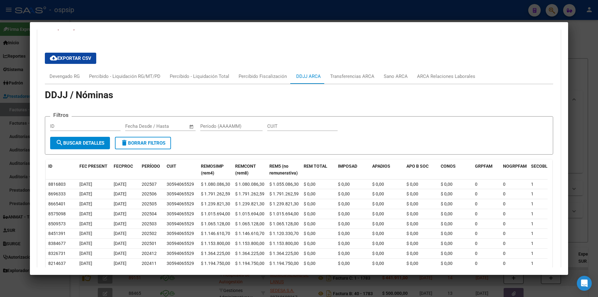
scroll to position [473, 0]
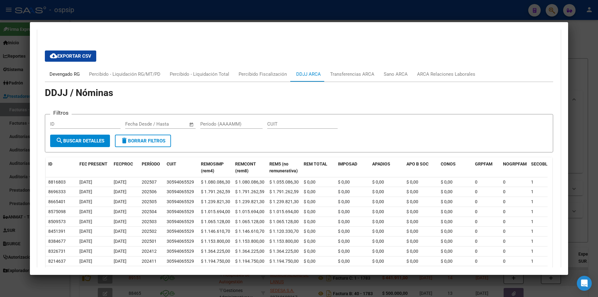
click at [78, 73] on div "Devengado RG" at bounding box center [65, 74] width 30 height 7
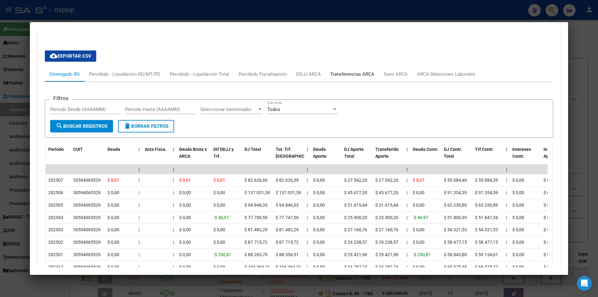
click at [352, 72] on div "Transferencias ARCA" at bounding box center [352, 74] width 44 height 7
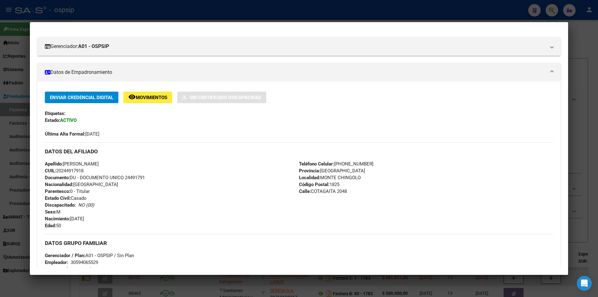
scroll to position [156, 0]
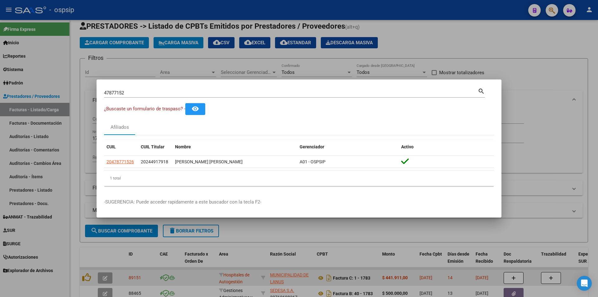
click at [136, 87] on div "47877152 Buscar (apellido, dni, [PERSON_NAME], [PERSON_NAME], cuit, obra social…" at bounding box center [294, 92] width 381 height 11
click at [138, 88] on div "47877152 Buscar (apellido, dni, [PERSON_NAME], [PERSON_NAME], cuit, obra social)" at bounding box center [291, 92] width 374 height 9
click at [139, 89] on div "47877152 Buscar (apellido, dni, [PERSON_NAME], [PERSON_NAME], cuit, obra social)" at bounding box center [291, 92] width 374 height 9
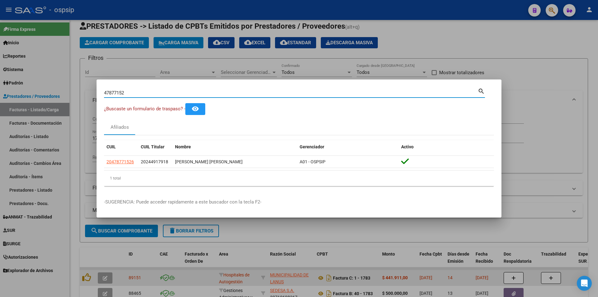
click at [144, 92] on input "47877152" at bounding box center [291, 93] width 374 height 6
type input "34270858"
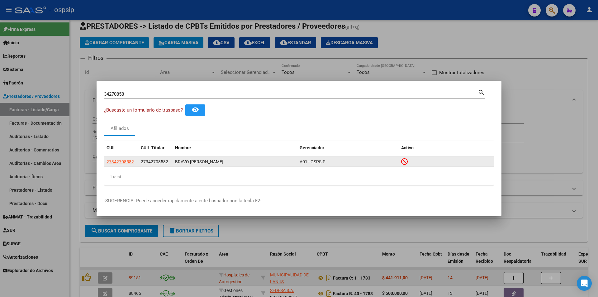
click at [117, 164] on app-link-go-to "27342708582" at bounding box center [119, 161] width 27 height 7
click at [124, 163] on span "27342708582" at bounding box center [119, 161] width 27 height 5
type textarea "27342708582"
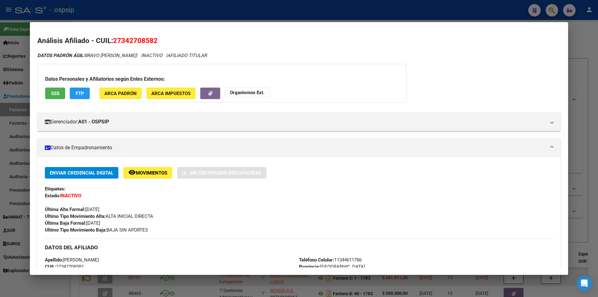
click at [57, 95] on span "SSS" at bounding box center [55, 94] width 8 height 6
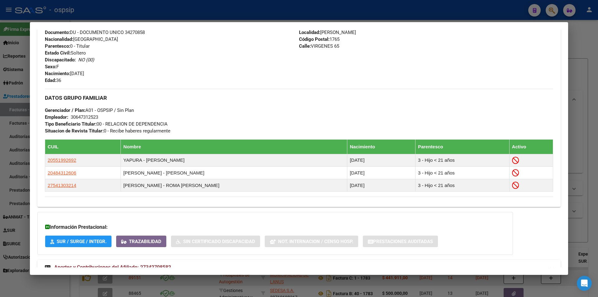
scroll to position [262, 0]
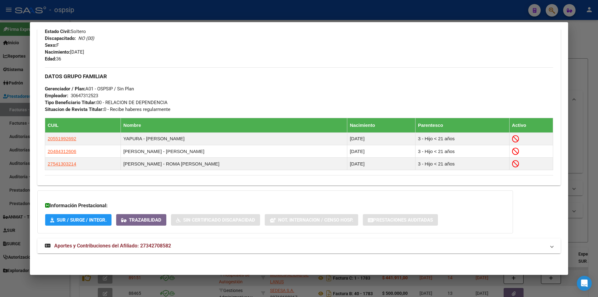
click at [103, 250] on mat-expansion-panel-header "Aportes y Contribuciones del Afiliado: 27342708582" at bounding box center [298, 245] width 523 height 15
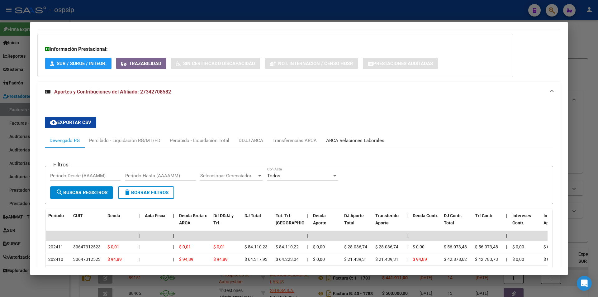
click at [341, 142] on div "ARCA Relaciones Laborales" at bounding box center [355, 140] width 58 height 7
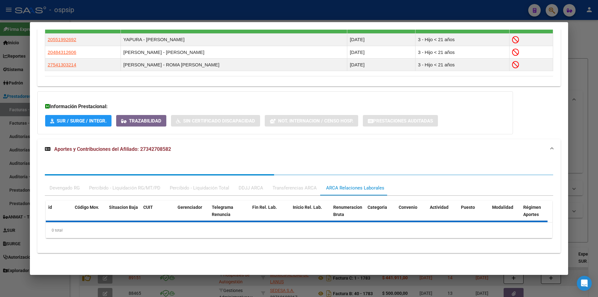
scroll to position [408, 0]
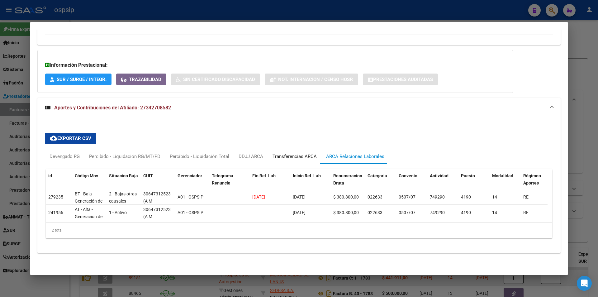
click at [281, 154] on div "Transferencias ARCA" at bounding box center [294, 156] width 44 height 7
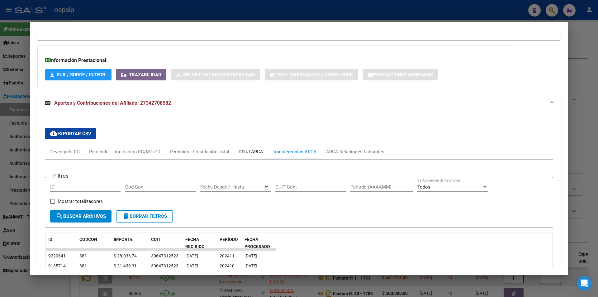
click at [250, 152] on div "DDJJ ARCA" at bounding box center [250, 151] width 25 height 7
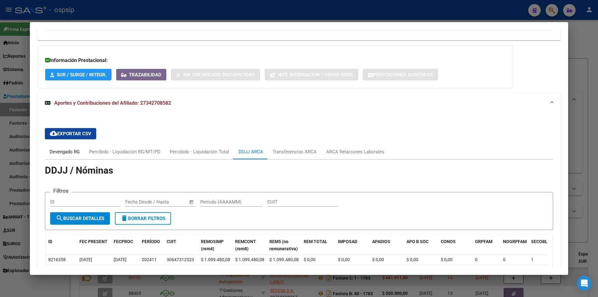
click at [71, 153] on div "Devengado RG" at bounding box center [65, 151] width 30 height 7
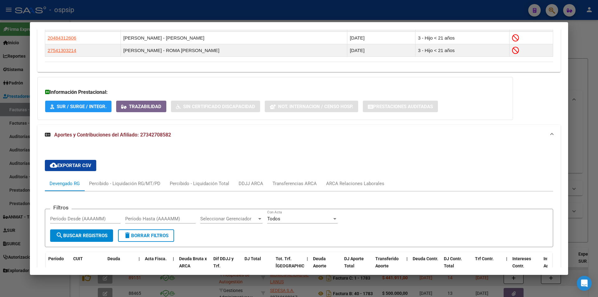
scroll to position [376, 0]
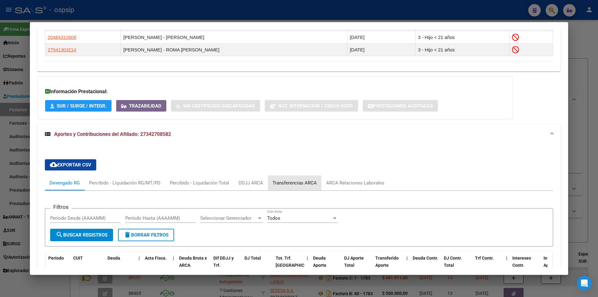
click at [283, 184] on div "Transferencias ARCA" at bounding box center [294, 182] width 44 height 7
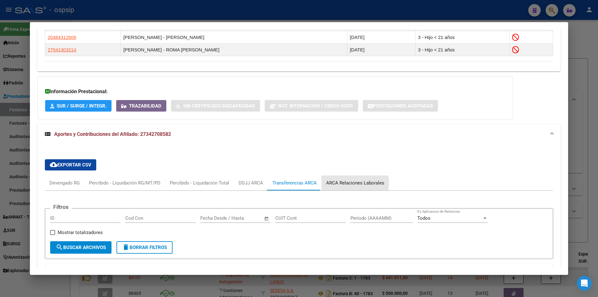
click at [351, 183] on div "ARCA Relaciones Laborales" at bounding box center [355, 182] width 58 height 7
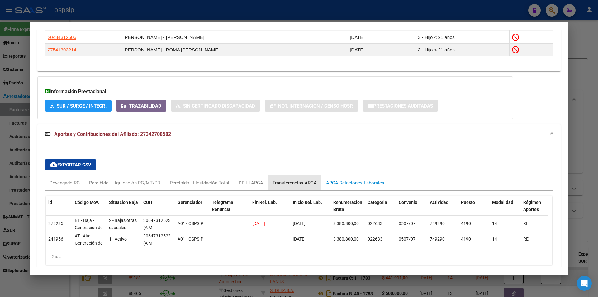
click at [287, 180] on div "Transferencias ARCA" at bounding box center [294, 182] width 44 height 7
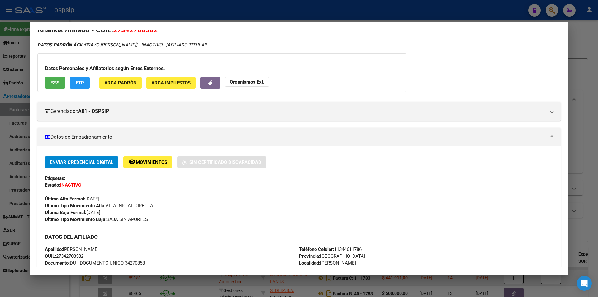
scroll to position [0, 0]
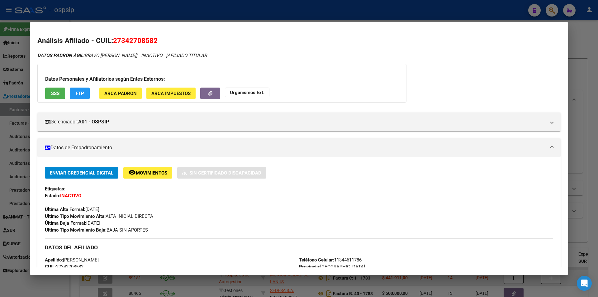
click at [57, 95] on span "SSS" at bounding box center [55, 94] width 8 height 6
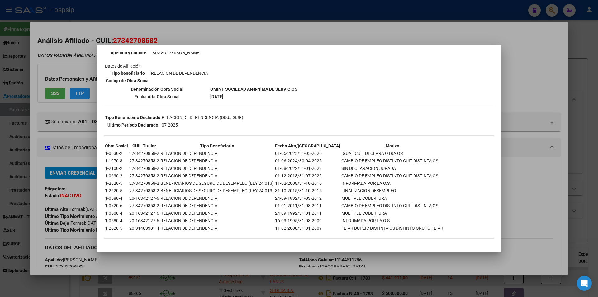
scroll to position [21, 0]
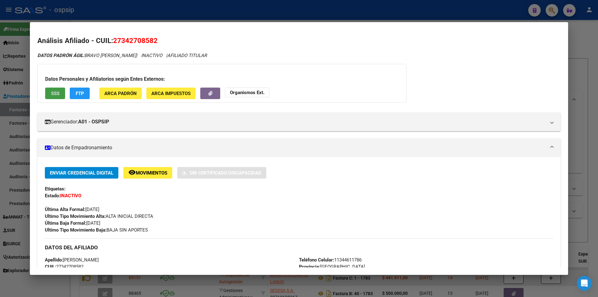
click at [262, 90] on strong "Organismos Ext." at bounding box center [247, 93] width 35 height 6
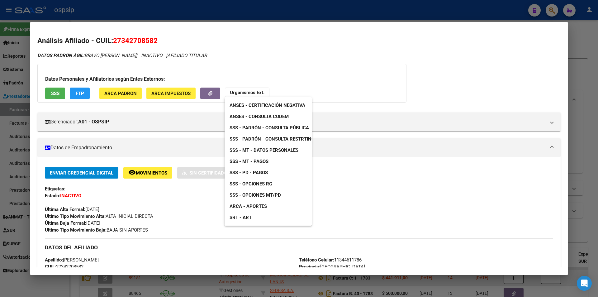
click at [290, 127] on span "SSS - Padrón - Consulta Pública" at bounding box center [268, 128] width 79 height 6
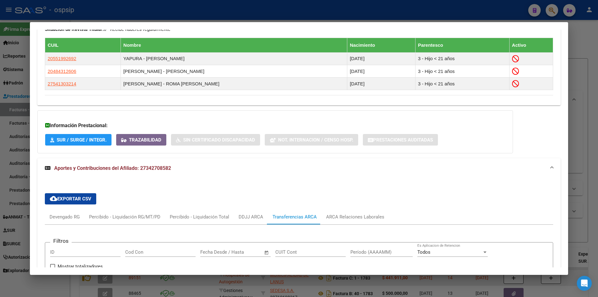
scroll to position [498, 0]
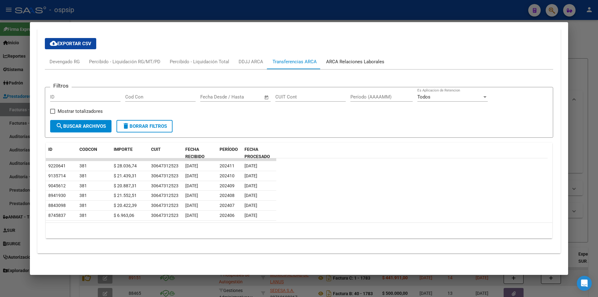
click at [345, 58] on div "ARCA Relaciones Laborales" at bounding box center [355, 61] width 68 height 15
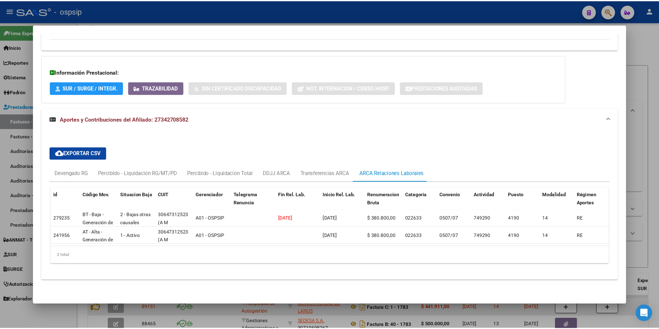
scroll to position [0, 0]
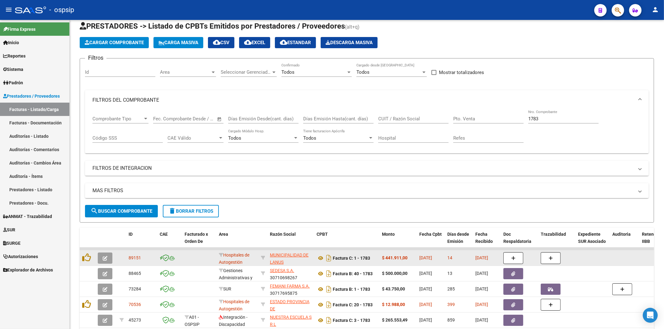
click at [597, 10] on icon "button" at bounding box center [618, 10] width 6 height 7
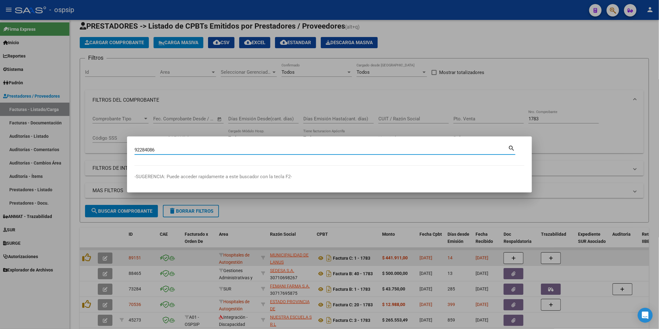
type input "92284086"
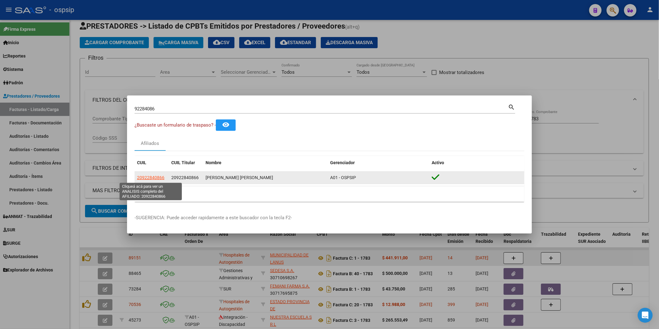
click at [151, 177] on span "20922840866" at bounding box center [150, 177] width 27 height 5
type textarea "20922840866"
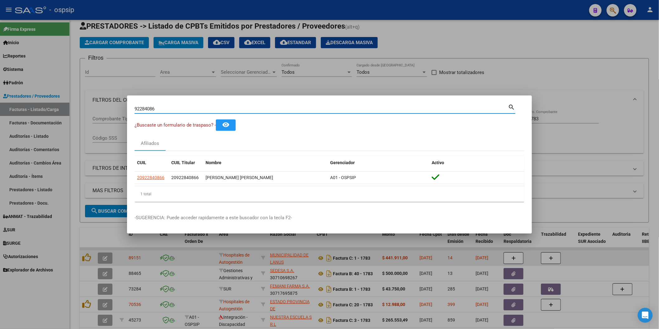
click at [163, 107] on input "92284086" at bounding box center [321, 109] width 374 height 6
type input "38577752"
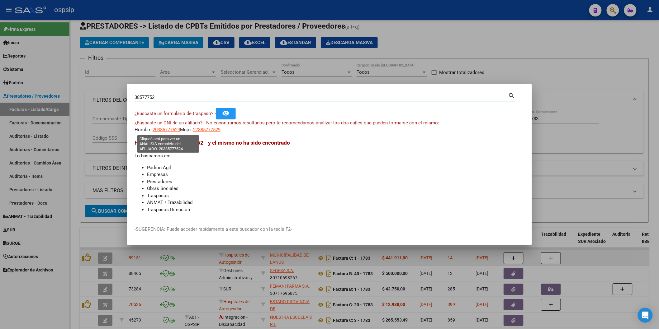
click at [167, 131] on span "20385777524" at bounding box center [166, 130] width 27 height 6
type textarea "20385777524"
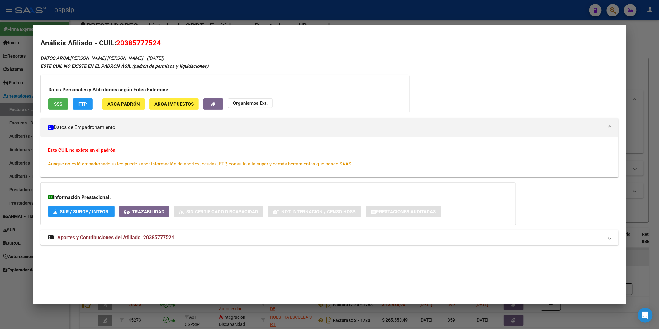
click at [58, 97] on div "Datos Personales y Afiliatorios según Entes Externos: SSS FTP ARCA Padrón ARCA …" at bounding box center [224, 94] width 369 height 39
click at [58, 100] on button "SSS" at bounding box center [58, 104] width 20 height 12
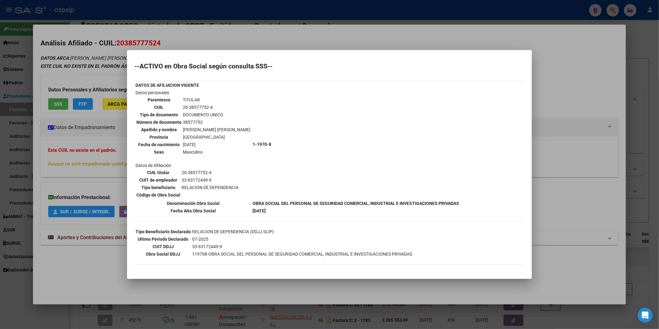
scroll to position [35, 0]
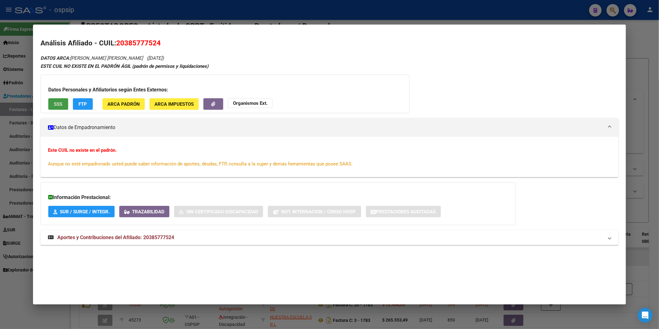
click at [106, 236] on span "Aportes y Contribuciones del Afiliado: 20385777524" at bounding box center [115, 238] width 117 height 6
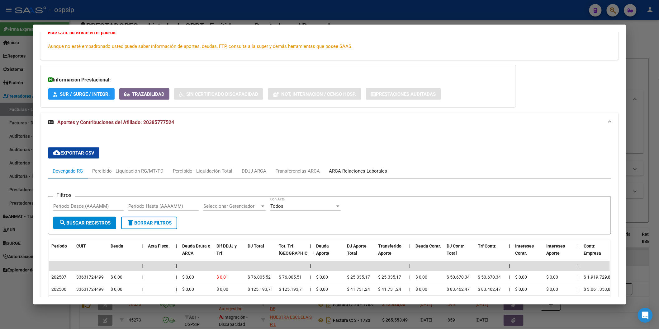
click at [341, 173] on div "ARCA Relaciones Laborales" at bounding box center [358, 171] width 58 height 7
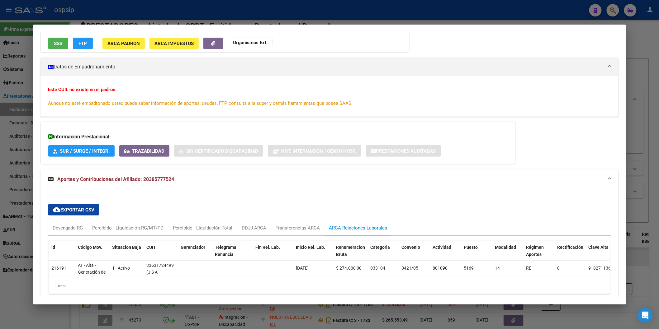
scroll to position [92, 0]
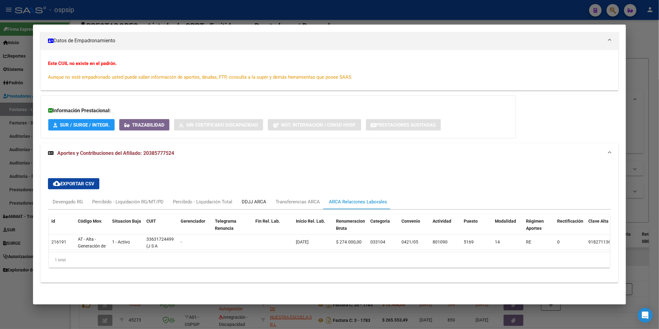
click at [241, 195] on div "DDJJ ARCA" at bounding box center [254, 202] width 34 height 15
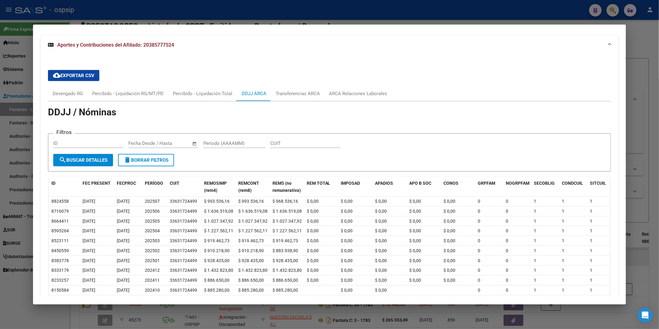
scroll to position [196, 0]
click at [60, 92] on div "Devengado RG" at bounding box center [68, 93] width 30 height 7
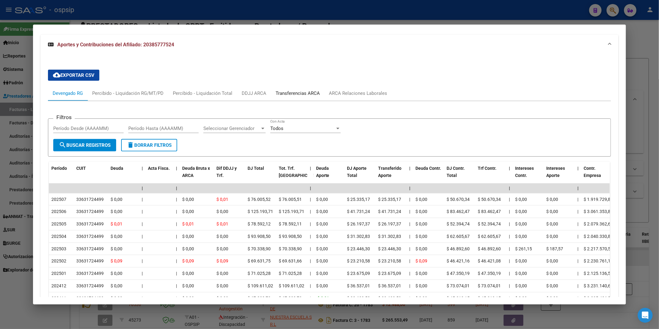
click at [300, 90] on div "Transferencias ARCA" at bounding box center [298, 93] width 44 height 7
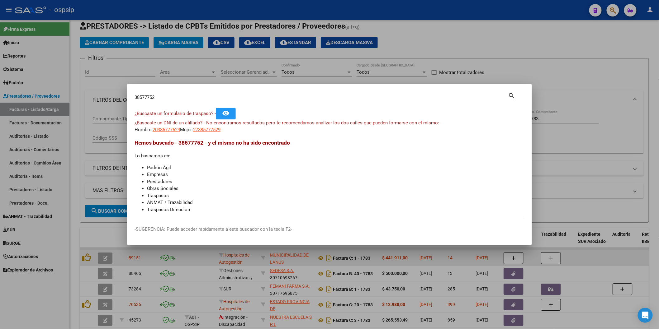
click at [169, 99] on input "38577752" at bounding box center [321, 98] width 374 height 6
type input "58303613"
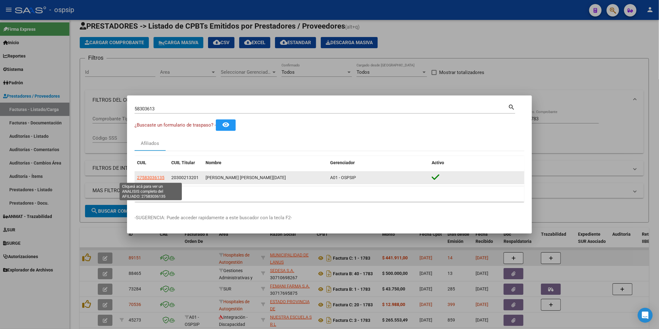
click at [151, 176] on span "27583036135" at bounding box center [150, 177] width 27 height 5
type textarea "27583036135"
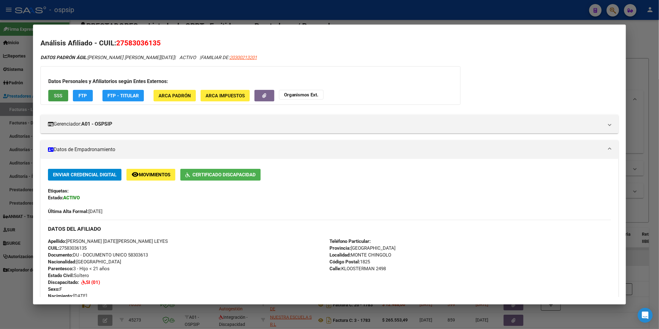
click at [56, 98] on span "SSS" at bounding box center [58, 96] width 8 height 6
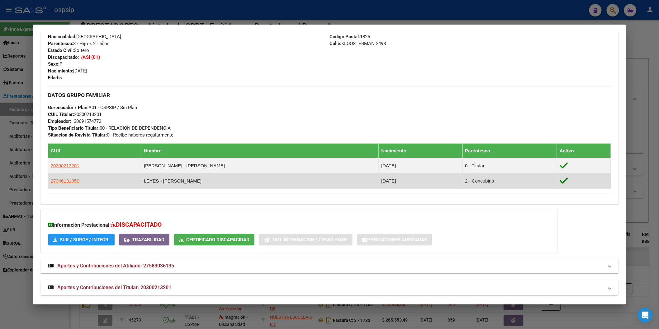
scroll to position [231, 0]
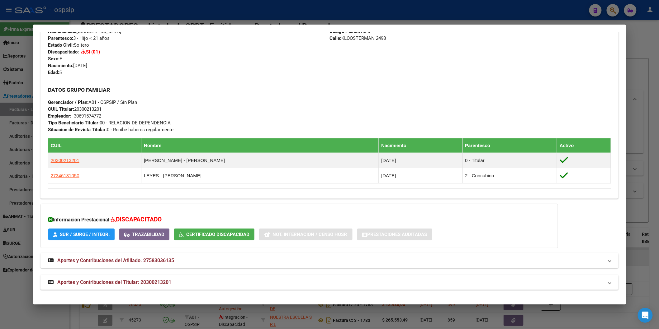
click at [97, 263] on span "Aportes y Contribuciones del Afiliado: 27583036135" at bounding box center [115, 261] width 117 height 6
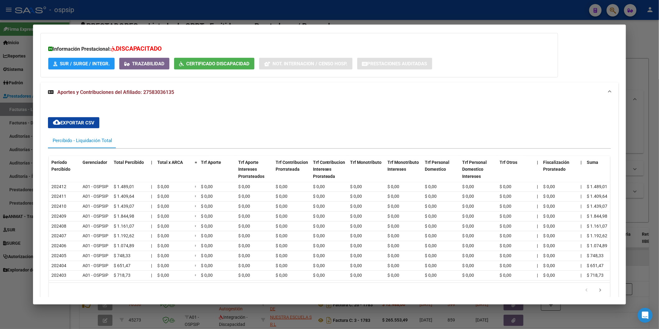
scroll to position [453, 0]
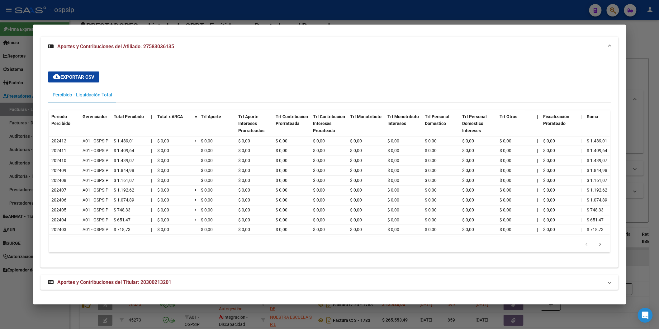
click at [132, 279] on mat-expansion-panel-header "Aportes y Contribuciones del Titular: 20300213201" at bounding box center [329, 282] width 578 height 15
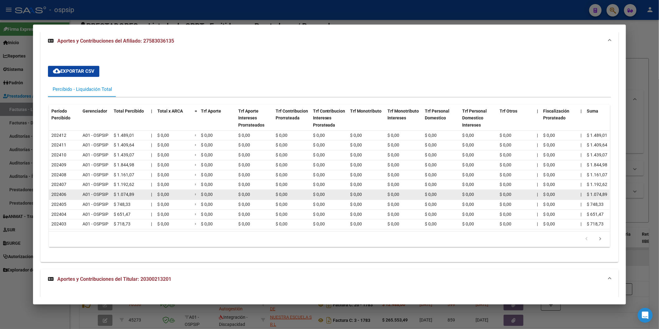
scroll to position [661, 0]
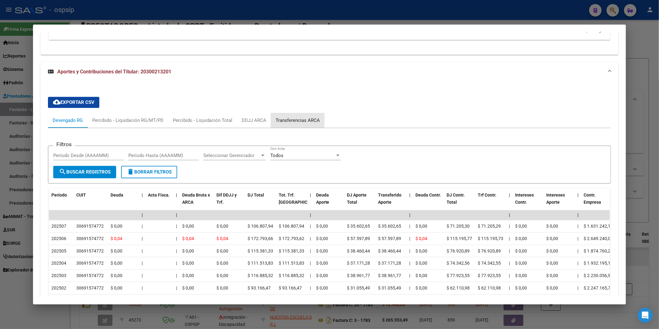
click at [290, 124] on div "Transferencias ARCA" at bounding box center [298, 120] width 44 height 7
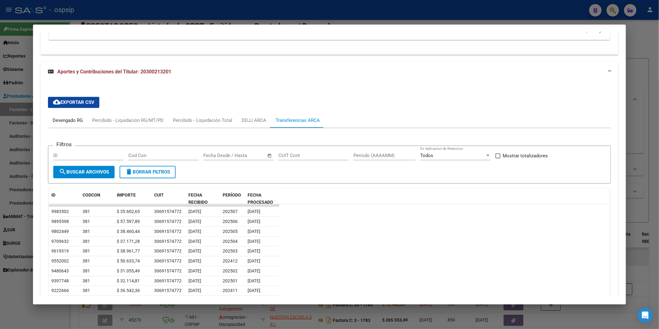
click at [64, 124] on div "Devengado RG" at bounding box center [68, 120] width 30 height 7
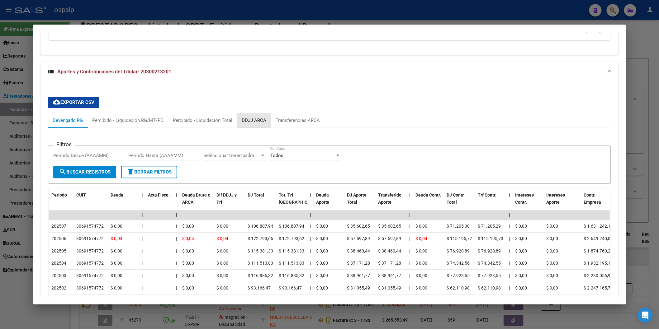
click at [237, 125] on div "DDJJ ARCA" at bounding box center [254, 120] width 34 height 15
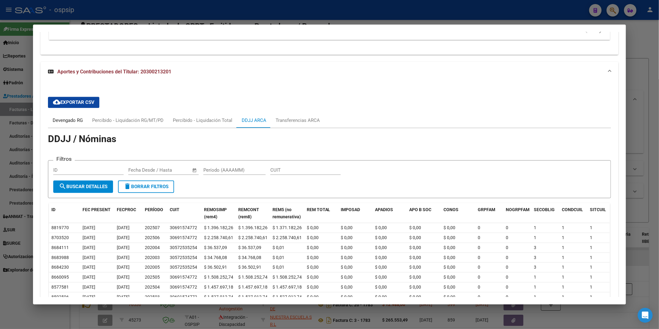
click at [79, 123] on div "Devengado RG" at bounding box center [68, 120] width 30 height 7
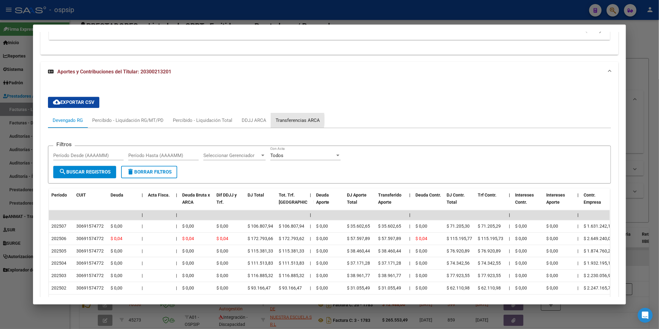
click at [278, 124] on div "Transferencias ARCA" at bounding box center [298, 120] width 44 height 7
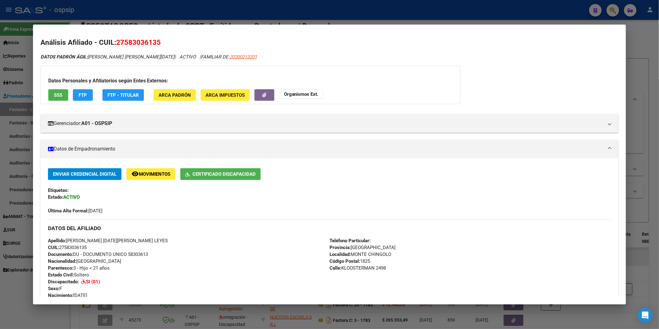
scroll to position [0, 0]
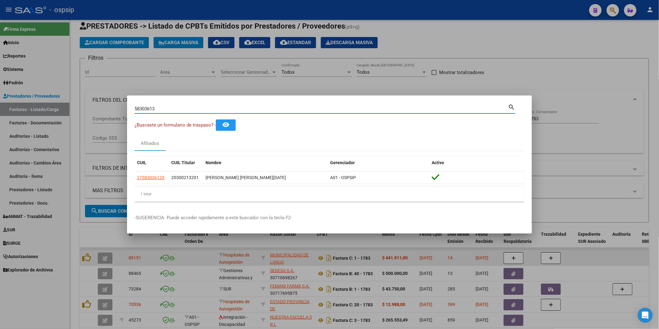
click at [165, 108] on input "58303613" at bounding box center [321, 109] width 374 height 6
type input "92284086"
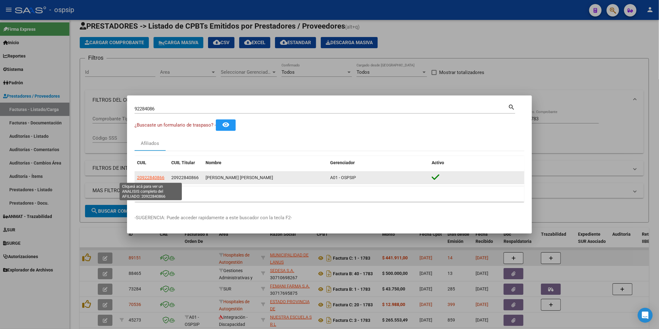
click at [157, 178] on span "20922840866" at bounding box center [150, 177] width 27 height 5
type textarea "20922840866"
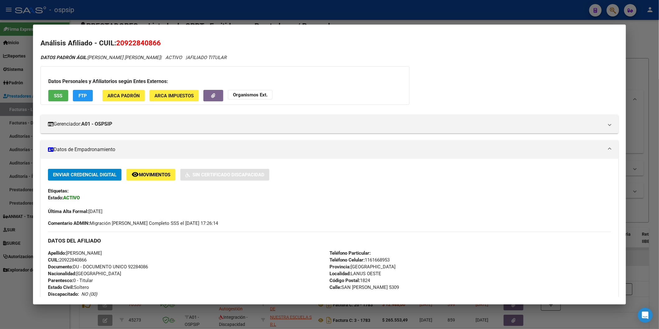
click at [54, 95] on span "SSS" at bounding box center [58, 96] width 8 height 6
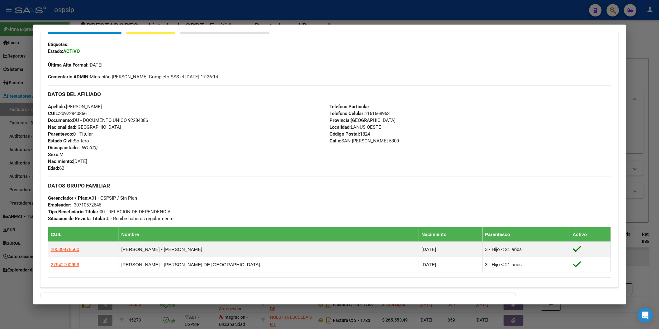
scroll to position [219, 0]
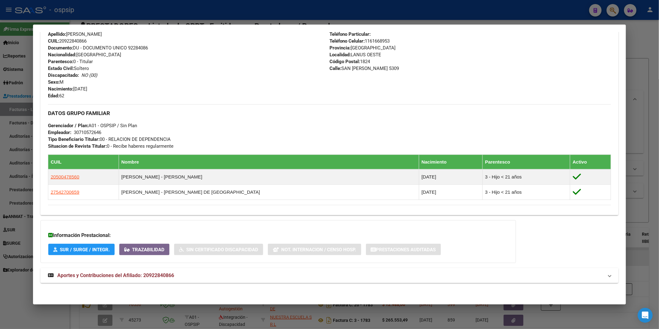
click at [141, 275] on span "Aportes y Contribuciones del Afiliado: 20922840866" at bounding box center [115, 276] width 117 height 6
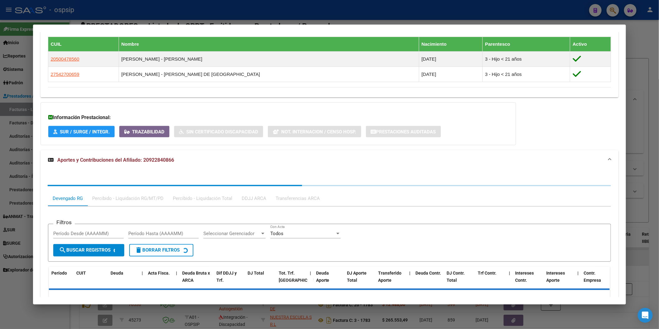
scroll to position [375, 0]
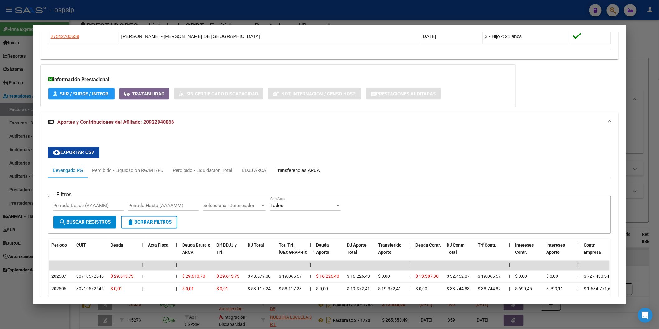
click at [276, 177] on div "Transferencias ARCA" at bounding box center [298, 170] width 54 height 15
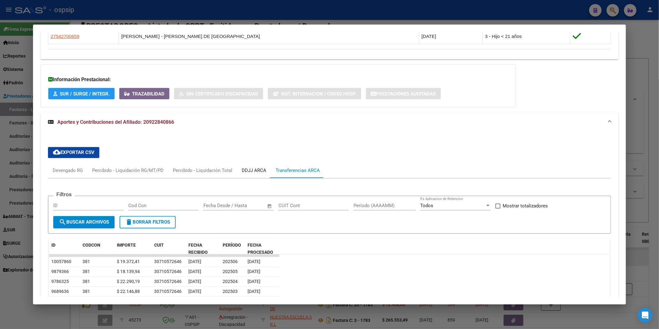
click at [244, 175] on div "DDJJ ARCA" at bounding box center [254, 170] width 34 height 15
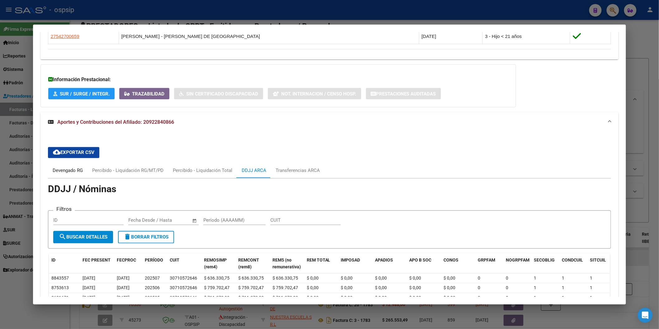
click at [66, 166] on div "Devengado RG" at bounding box center [68, 170] width 40 height 15
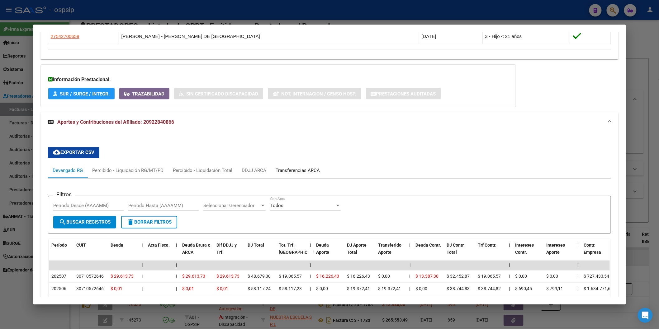
click at [292, 170] on div "Transferencias ARCA" at bounding box center [298, 170] width 44 height 7
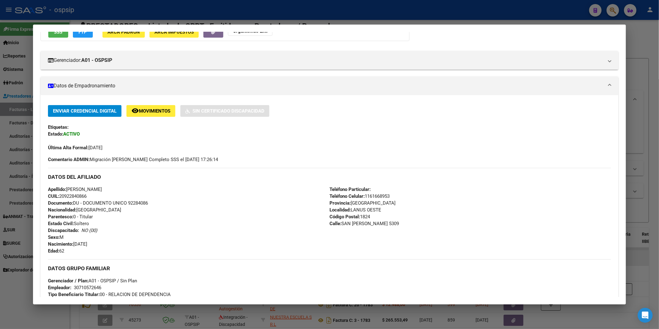
scroll to position [0, 0]
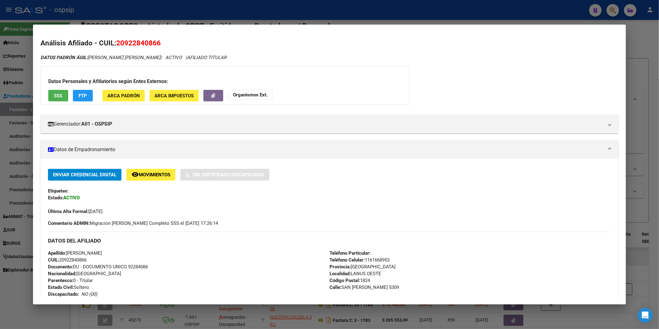
click at [57, 96] on span "SSS" at bounding box center [58, 96] width 8 height 6
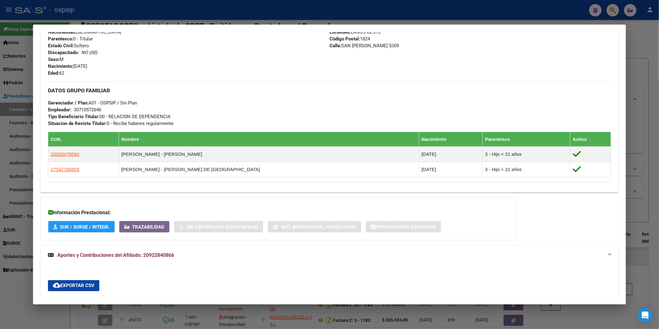
scroll to position [450, 0]
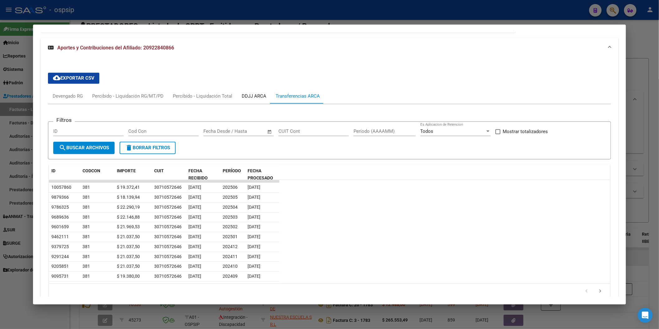
click at [254, 101] on div "DDJJ ARCA" at bounding box center [254, 96] width 34 height 15
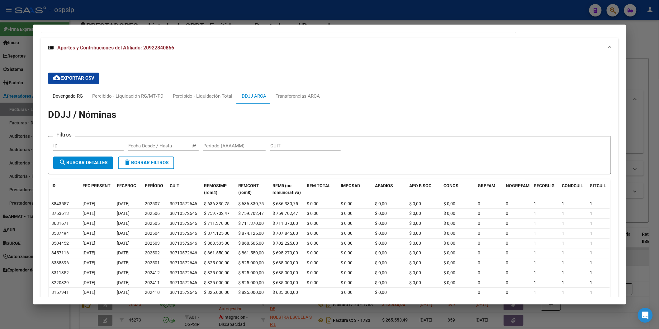
click at [68, 96] on div "Devengado RG" at bounding box center [68, 96] width 30 height 7
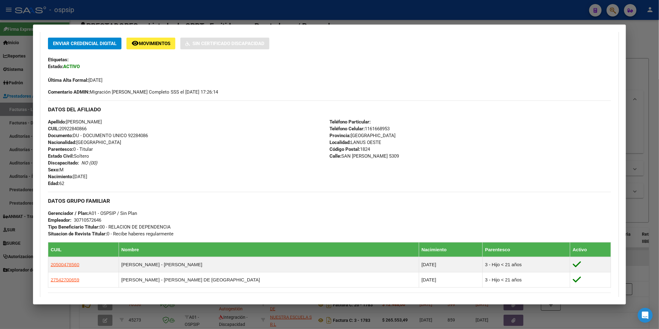
scroll to position [0, 0]
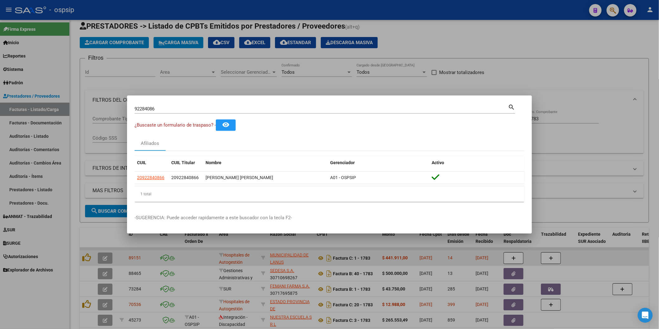
click at [171, 111] on input "92284086" at bounding box center [321, 109] width 374 height 6
type input "23257520"
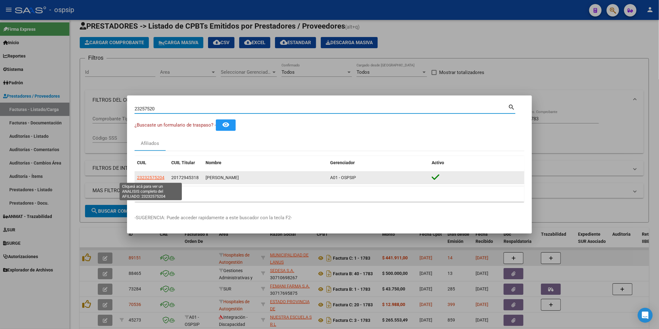
click at [158, 178] on span "23232575204" at bounding box center [150, 177] width 27 height 5
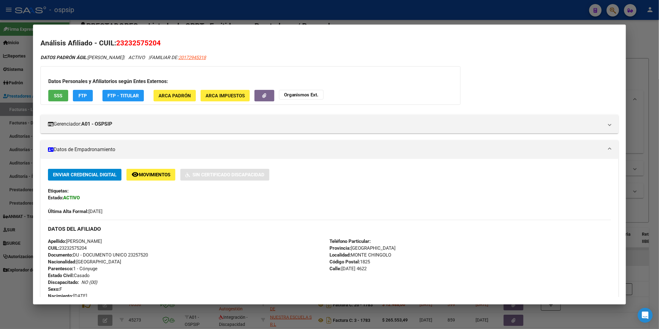
click at [66, 88] on div "Datos Personales y Afiliatorios según Entes Externos: SSS FTP FTP - Titular ARC…" at bounding box center [250, 85] width 420 height 39
click at [64, 94] on button "SSS" at bounding box center [58, 96] width 20 height 12
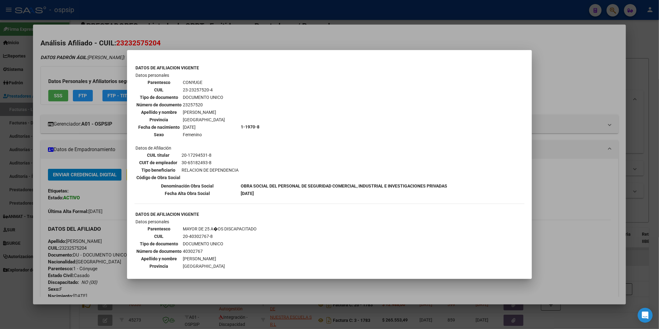
scroll to position [303, 0]
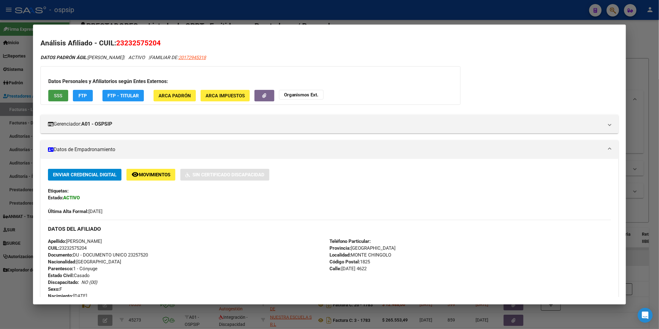
click at [224, 62] on div "DATOS [PERSON_NAME] ÁGIL: [PERSON_NAME] [PERSON_NAME] | ACTIVO | FAMILIAR DE: 2…" at bounding box center [329, 293] width 578 height 478
click at [206, 59] on span "20172945318" at bounding box center [191, 58] width 27 height 6
type textarea "20172945318"
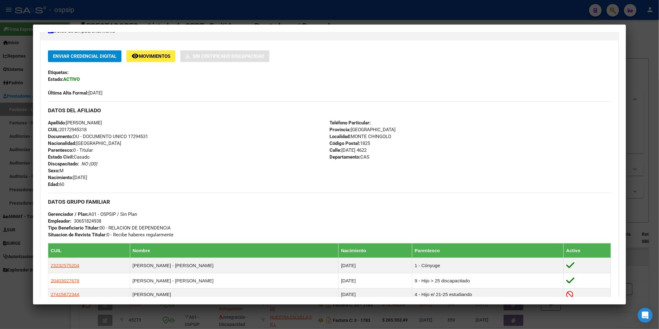
scroll to position [220, 0]
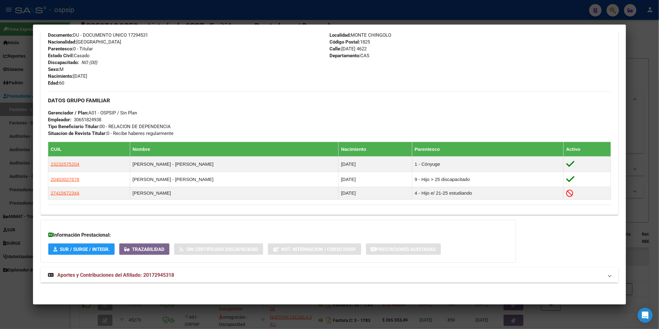
click at [120, 273] on span "Aportes y Contribuciones del Afiliado: 20172945318" at bounding box center [115, 275] width 117 height 6
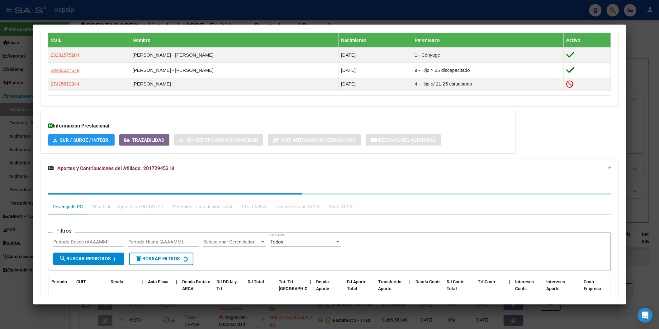
scroll to position [376, 0]
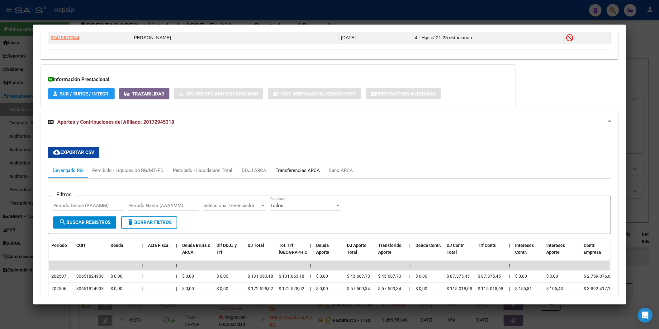
click at [316, 170] on div "Transferencias ARCA" at bounding box center [298, 170] width 44 height 7
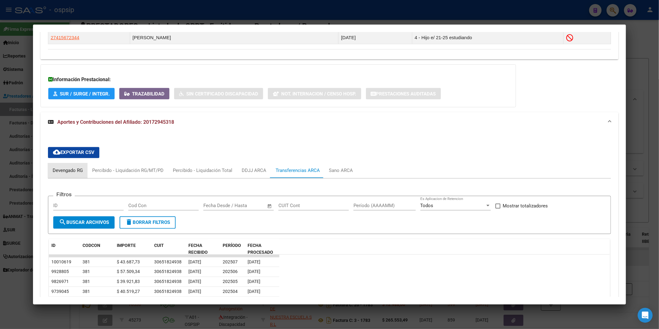
click at [68, 166] on div "Devengado RG" at bounding box center [68, 170] width 40 height 15
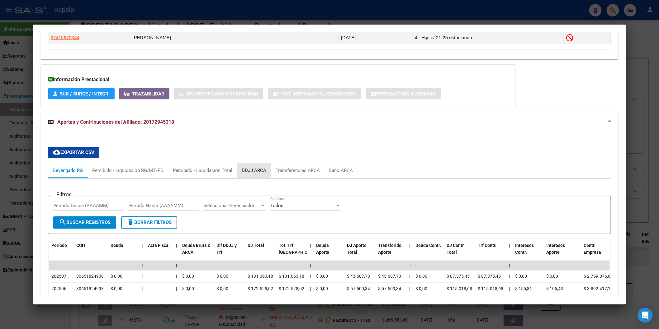
click at [262, 169] on div "DDJJ ARCA" at bounding box center [254, 170] width 25 height 7
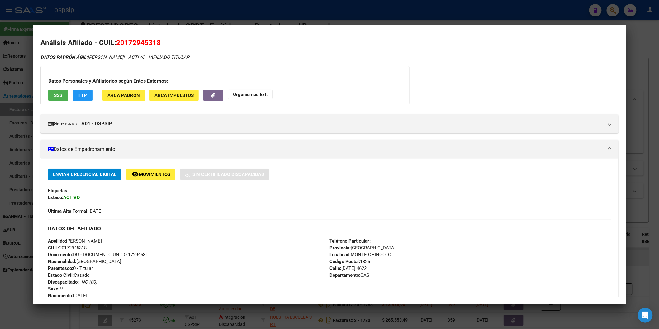
scroll to position [0, 0]
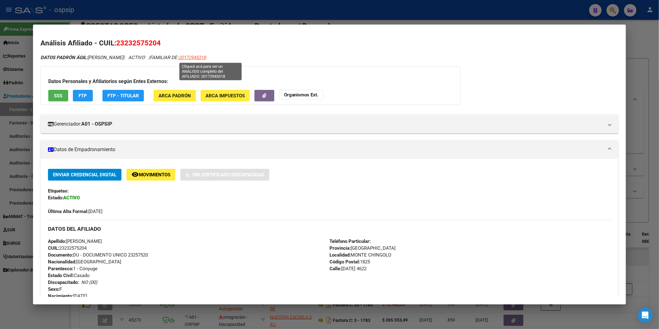
click at [206, 58] on span "20172945318" at bounding box center [191, 58] width 27 height 6
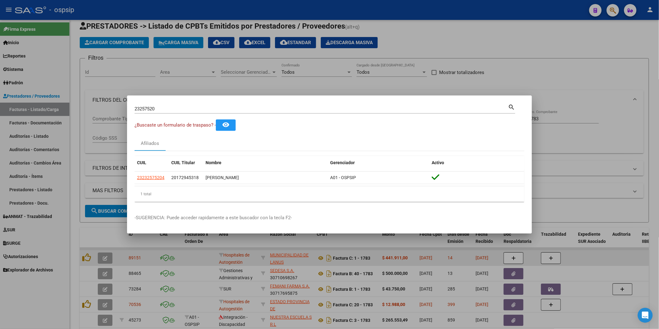
click at [154, 110] on input "23257520" at bounding box center [321, 109] width 374 height 6
type input "43870008"
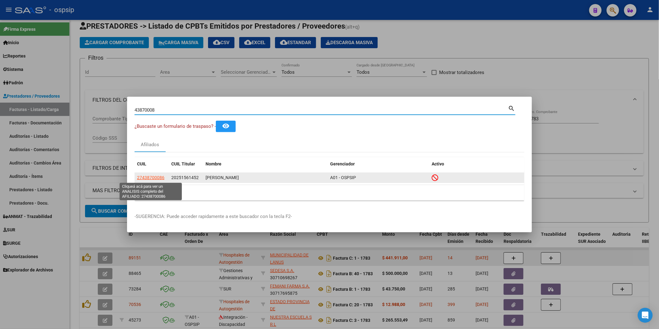
click at [154, 177] on span "27438700086" at bounding box center [150, 177] width 27 height 5
type textarea "27438700086"
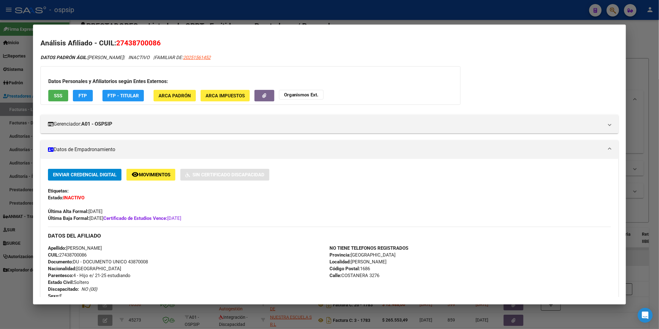
click at [63, 97] on button "SSS" at bounding box center [58, 96] width 20 height 12
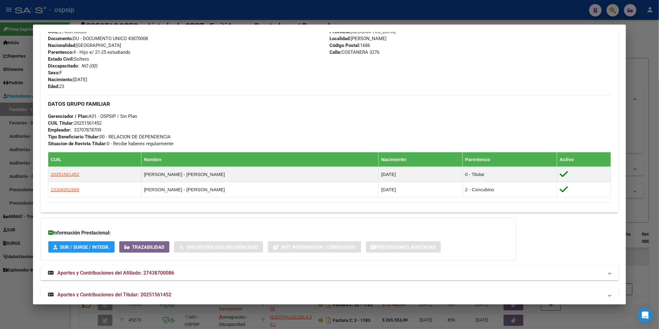
scroll to position [236, 0]
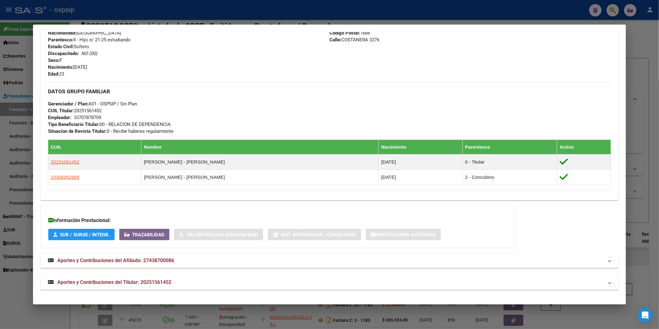
click at [131, 281] on span "Aportes y Contribuciones del Titular: 20251561452" at bounding box center [114, 283] width 114 height 6
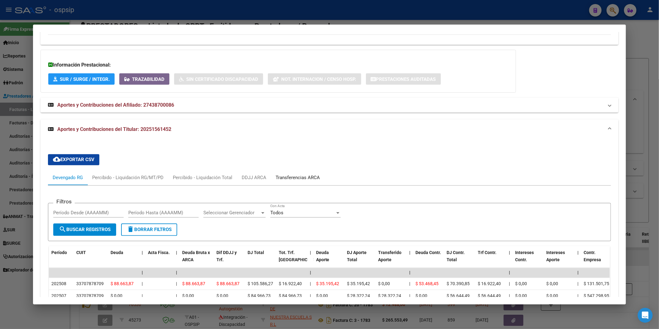
click at [292, 178] on div "Transferencias ARCA" at bounding box center [298, 178] width 44 height 7
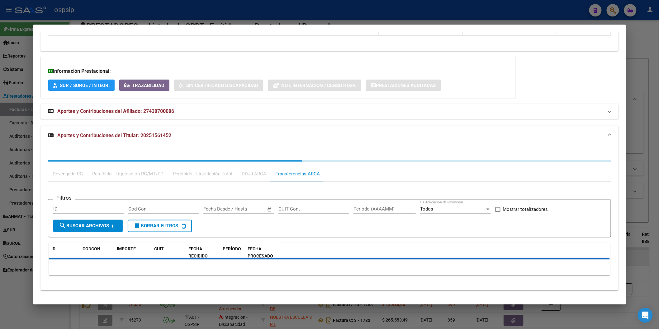
scroll to position [392, 0]
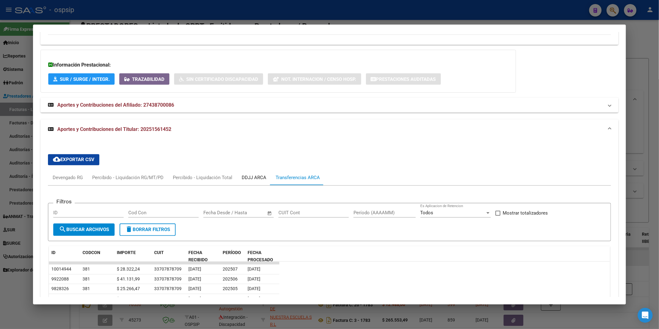
click at [241, 173] on div "DDJJ ARCA" at bounding box center [254, 178] width 34 height 15
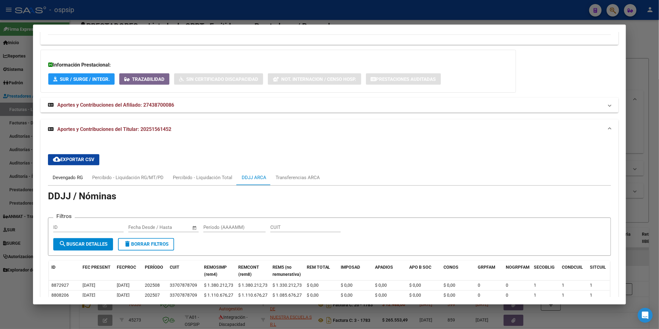
click at [53, 177] on div "Devengado RG" at bounding box center [68, 178] width 30 height 7
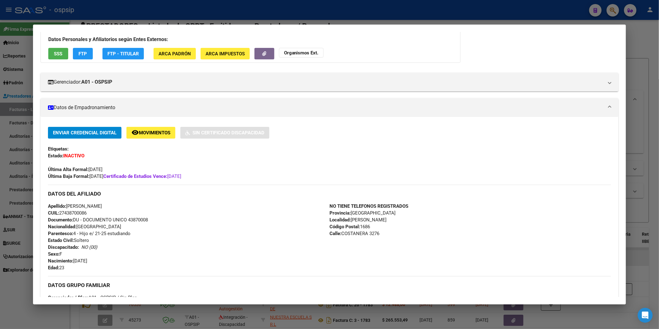
scroll to position [0, 0]
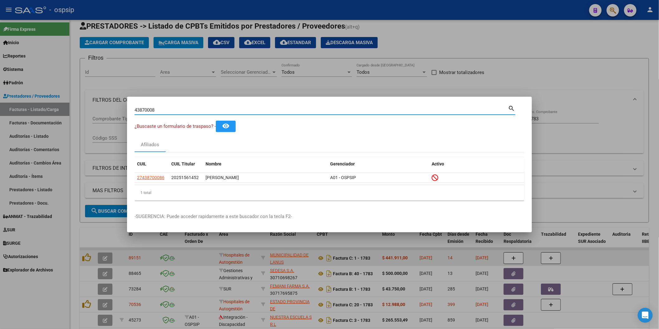
click at [165, 108] on input "43870008" at bounding box center [321, 110] width 374 height 6
type input "40399999"
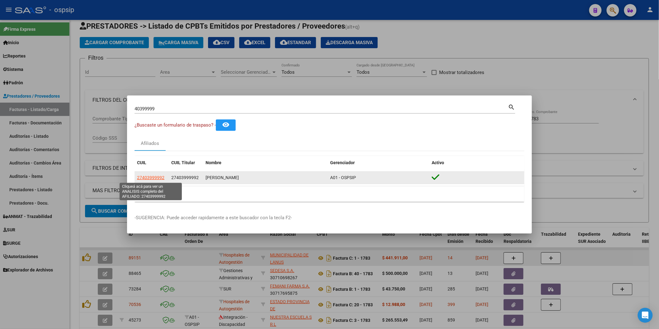
click at [155, 179] on span "27403999992" at bounding box center [150, 177] width 27 height 5
copy span "9"
type textarea "27403999992"
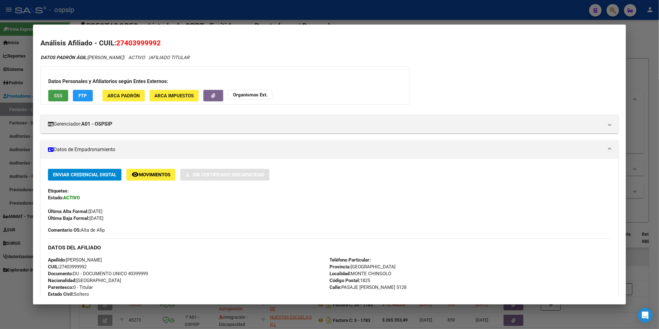
click at [63, 93] on button "SSS" at bounding box center [58, 96] width 20 height 12
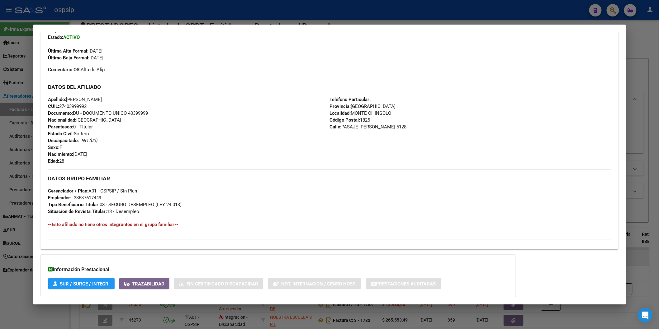
scroll to position [195, 0]
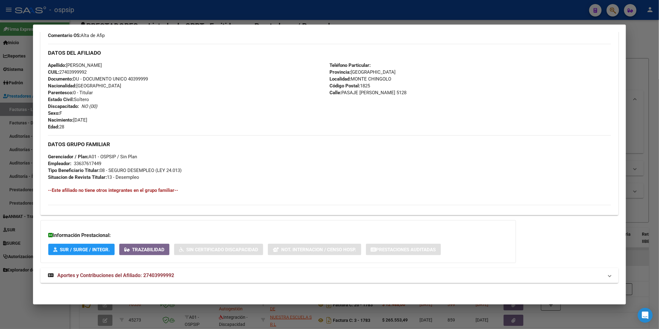
click at [115, 278] on span "Aportes y Contribuciones del Afiliado: 27403999992" at bounding box center [115, 276] width 117 height 6
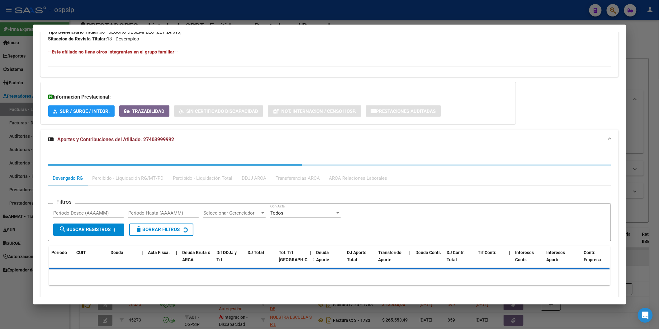
scroll to position [351, 0]
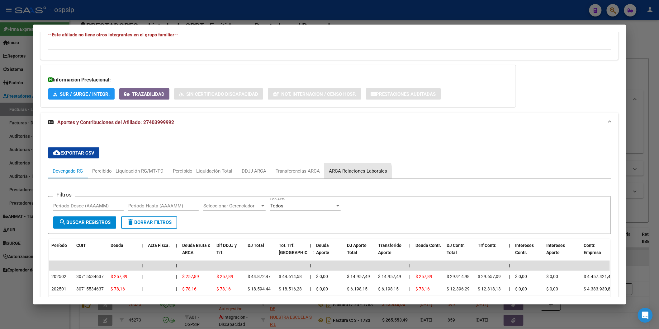
click at [346, 174] on div "ARCA Relaciones Laborales" at bounding box center [358, 171] width 58 height 7
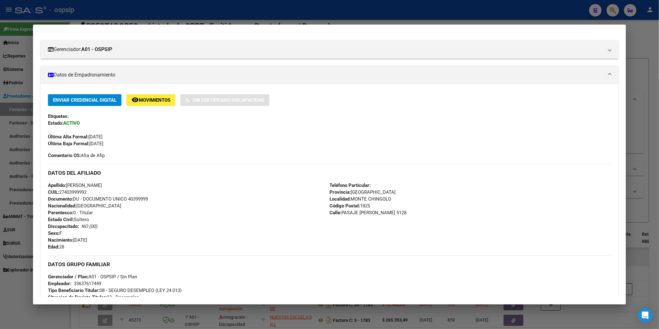
scroll to position [0, 0]
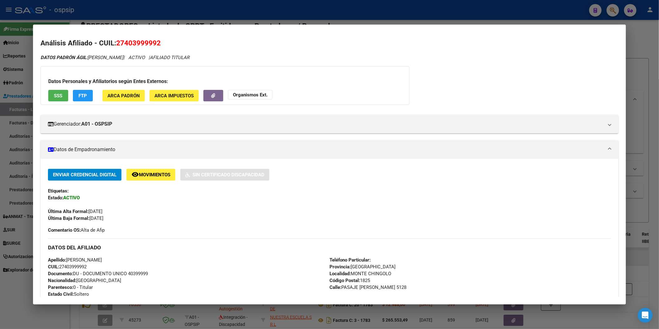
click at [63, 98] on button "SSS" at bounding box center [58, 96] width 20 height 12
click at [257, 97] on strong "Organismos Ext." at bounding box center [250, 95] width 35 height 6
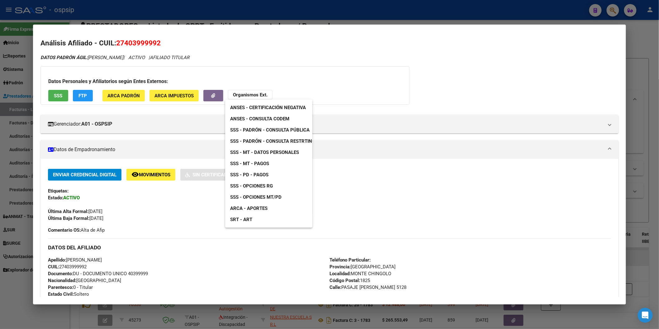
click at [281, 119] on span "ANSES - Consulta CODEM" at bounding box center [259, 119] width 59 height 6
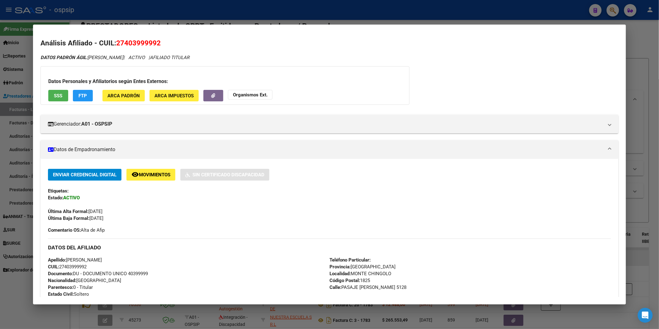
click at [239, 91] on button "Organismos Ext." at bounding box center [250, 95] width 45 height 10
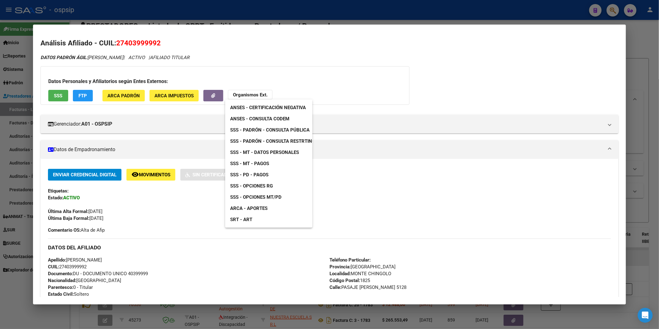
click at [285, 129] on span "SSS - Padrón - Consulta Pública" at bounding box center [269, 130] width 79 height 6
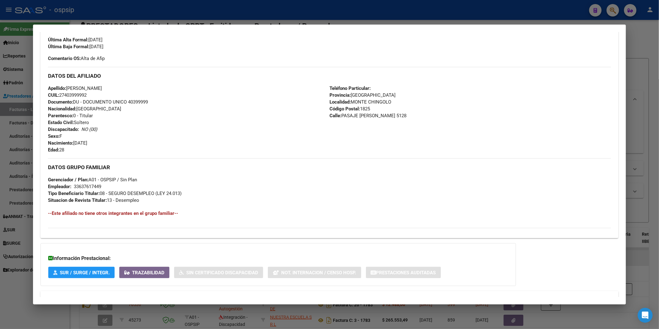
scroll to position [173, 0]
click at [66, 213] on h4 "--Este afiliado no tiene otros integrantes en el grupo familiar--" at bounding box center [329, 212] width 563 height 7
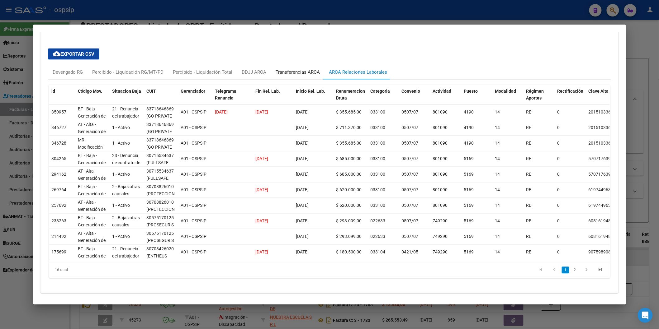
click at [294, 69] on div "Transferencias ARCA" at bounding box center [298, 72] width 44 height 7
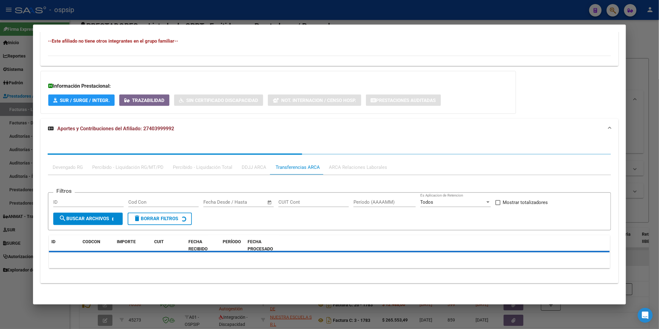
scroll to position [450, 0]
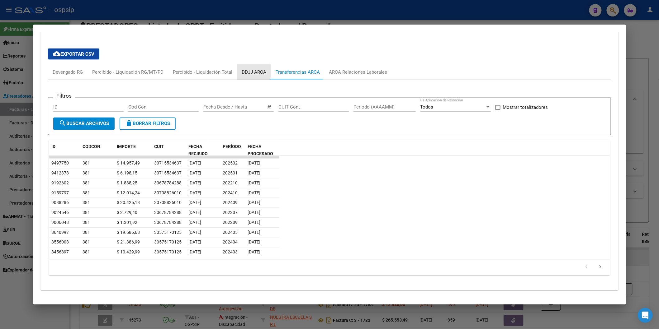
click at [247, 73] on div "DDJJ ARCA" at bounding box center [254, 72] width 25 height 7
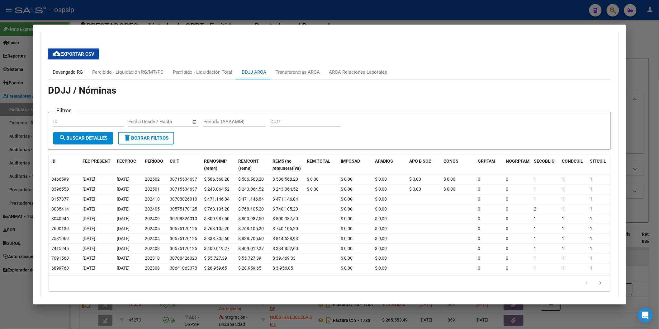
click at [57, 75] on div "Devengado RG" at bounding box center [68, 72] width 30 height 7
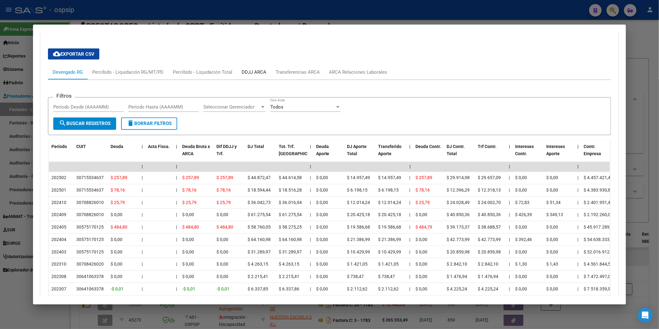
click at [242, 71] on div "DDJJ ARCA" at bounding box center [254, 72] width 25 height 7
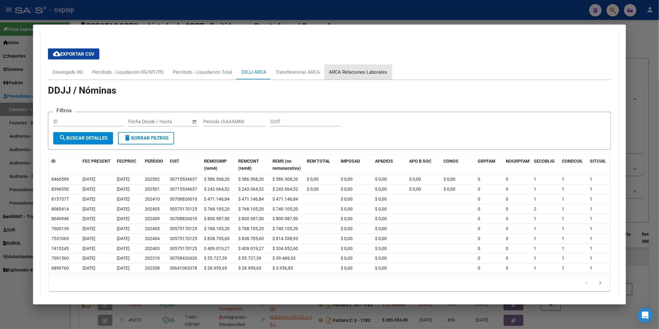
click at [381, 72] on div "ARCA Relaciones Laborales" at bounding box center [358, 72] width 58 height 7
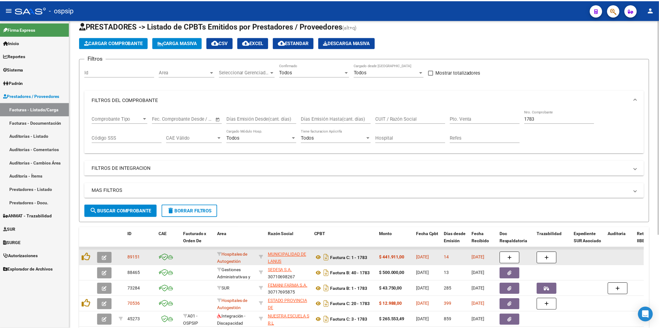
scroll to position [0, 0]
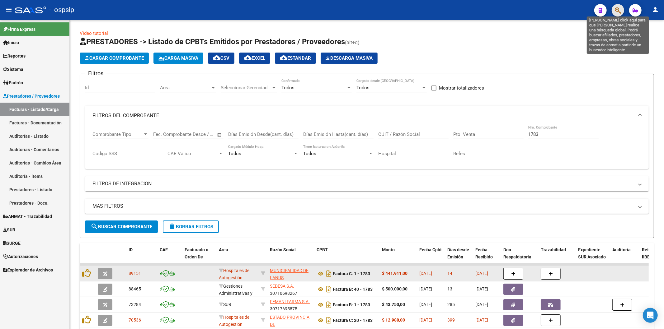
click at [597, 8] on icon "button" at bounding box center [618, 10] width 6 height 7
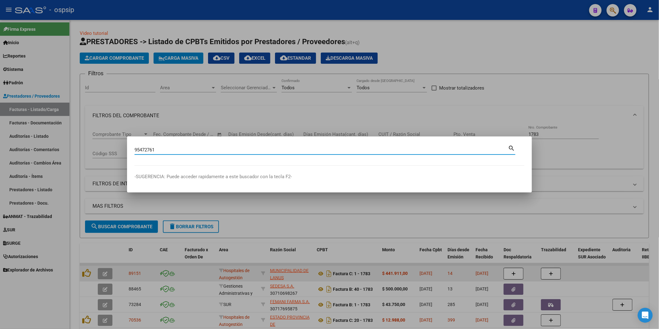
type input "95472761"
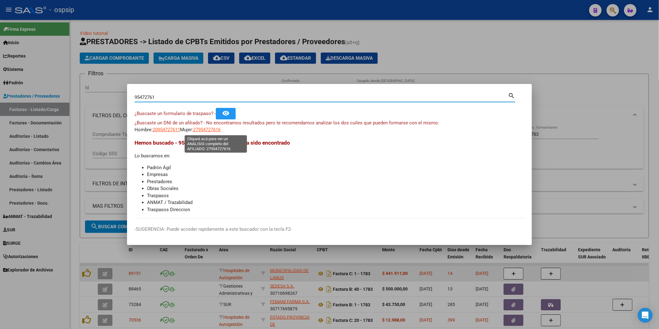
click at [220, 129] on span "27954727616" at bounding box center [206, 130] width 27 height 6
type textarea "27954727616"
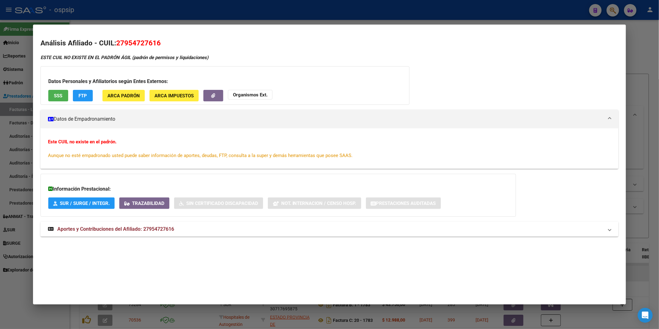
click at [55, 97] on span "SSS" at bounding box center [58, 96] width 8 height 6
click at [122, 221] on div "ESTE CUIL NO EXISTE EN EL [PERSON_NAME] ÁGIL ([PERSON_NAME] de permisos y liqui…" at bounding box center [329, 149] width 578 height 190
click at [123, 232] on span "Aportes y Contribuciones del Afiliado: 27954727616" at bounding box center [115, 229] width 117 height 6
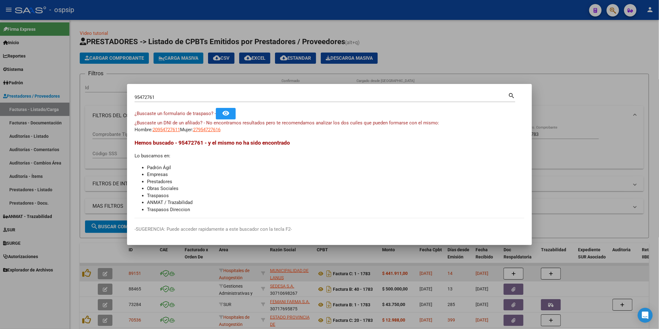
click at [188, 94] on div "95472761 Buscar (apellido, dni, [PERSON_NAME], [PERSON_NAME], cuit, obra social)" at bounding box center [321, 97] width 374 height 9
click at [188, 95] on input "95472761" at bounding box center [321, 98] width 374 height 6
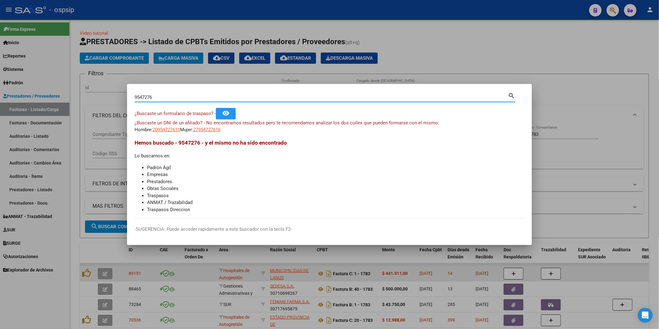
type input "95472761"
click at [215, 132] on span "27954727616" at bounding box center [206, 130] width 27 height 6
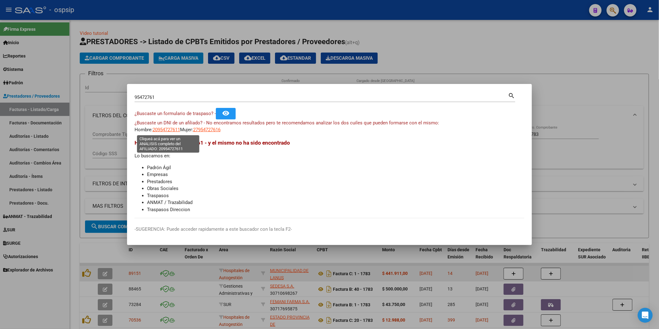
click at [163, 130] on span "20954727611" at bounding box center [166, 130] width 27 height 6
click at [208, 133] on span "27954727616" at bounding box center [206, 130] width 27 height 6
type textarea "27954727616"
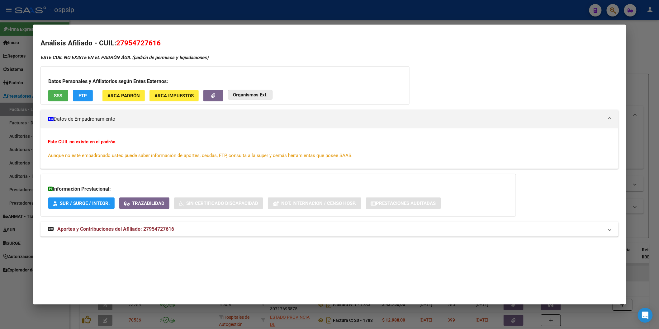
click at [244, 97] on button "Organismos Ext." at bounding box center [250, 95] width 45 height 10
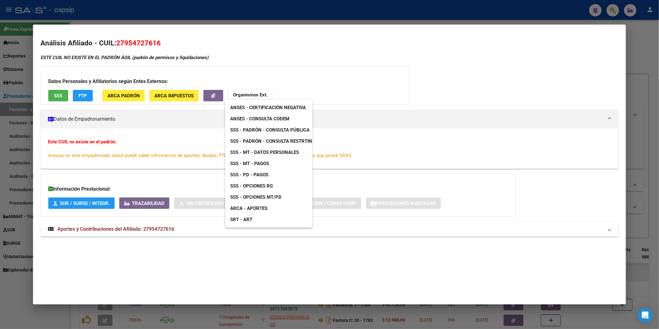
click at [273, 116] on span "ANSES - Consulta CODEM" at bounding box center [259, 119] width 59 height 6
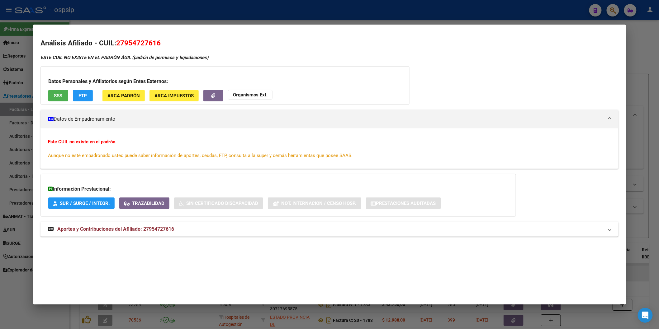
click at [244, 95] on strong "Organismos Ext." at bounding box center [250, 95] width 35 height 6
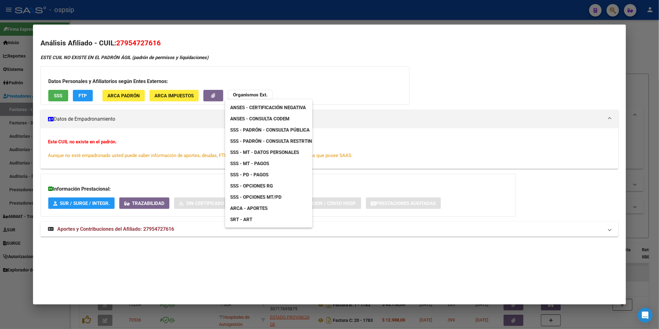
click at [276, 128] on span "SSS - Padrón - Consulta Pública" at bounding box center [269, 130] width 79 height 6
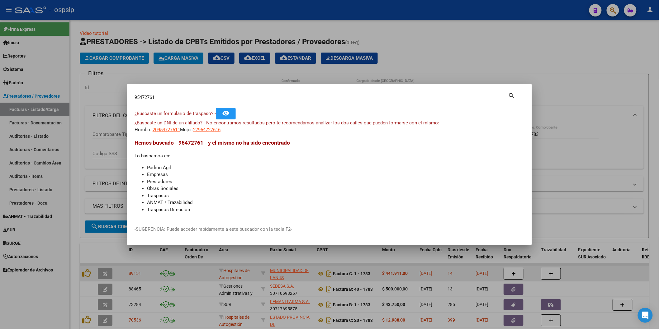
click at [162, 102] on div "95472761 Buscar (apellido, dni, [PERSON_NAME], [PERSON_NAME], cuit, obra social)" at bounding box center [321, 97] width 374 height 9
click at [162, 101] on div "95472761 Buscar (apellido, dni, [PERSON_NAME], [PERSON_NAME], cuit, obra social)" at bounding box center [321, 97] width 374 height 9
click at [162, 98] on input "95472761" at bounding box center [321, 98] width 374 height 6
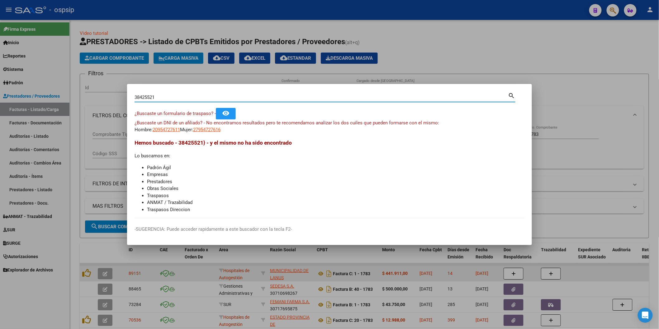
type input "38425521"
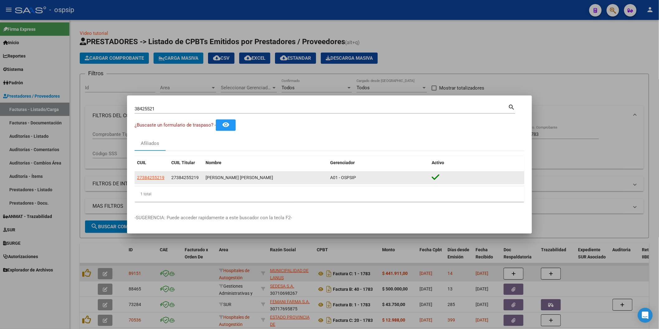
click at [158, 175] on app-link-go-to "27384255219" at bounding box center [150, 177] width 27 height 7
click at [158, 179] on span "27384255219" at bounding box center [150, 177] width 27 height 5
type textarea "27384255219"
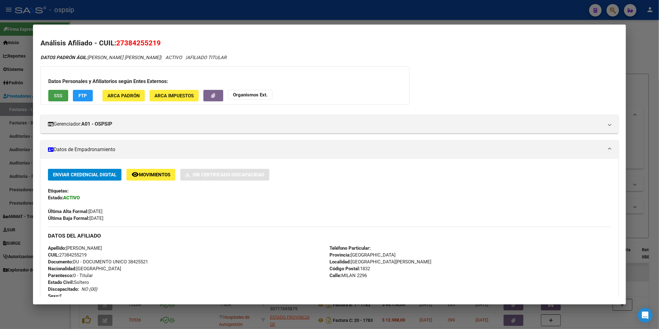
click at [54, 98] on span "SSS" at bounding box center [58, 96] width 8 height 6
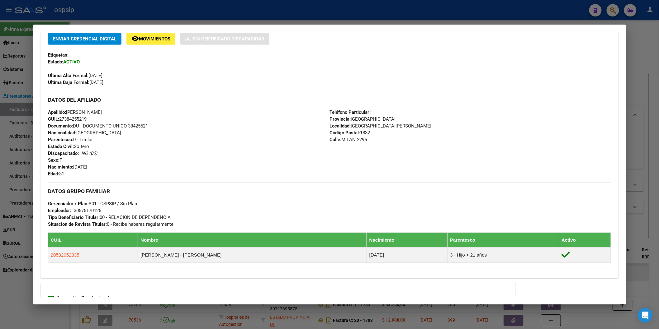
scroll to position [199, 0]
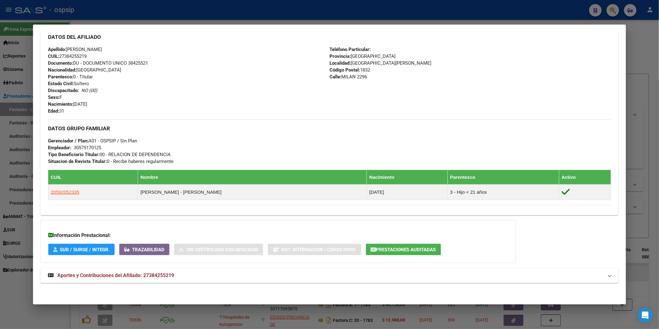
click at [140, 278] on span "Aportes y Contribuciones del Afiliado: 27384255219" at bounding box center [115, 276] width 117 height 6
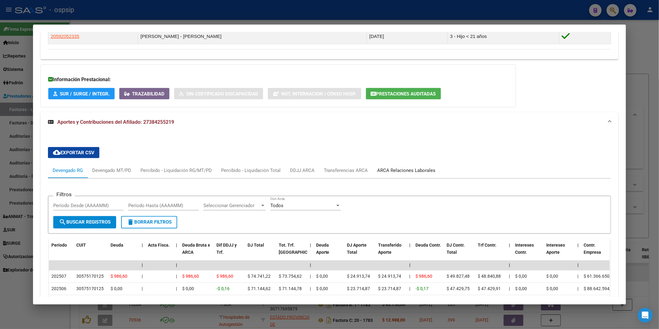
click at [403, 166] on div "ARCA Relaciones Laborales" at bounding box center [407, 170] width 68 height 15
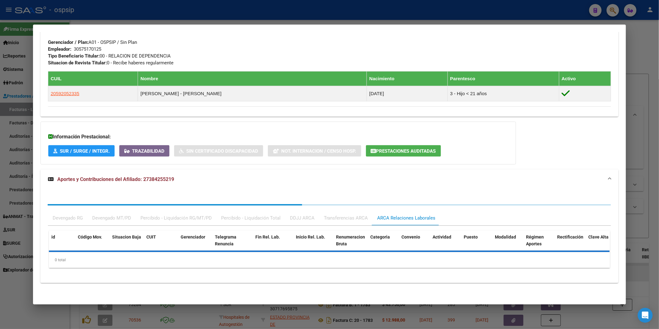
scroll to position [329, 0]
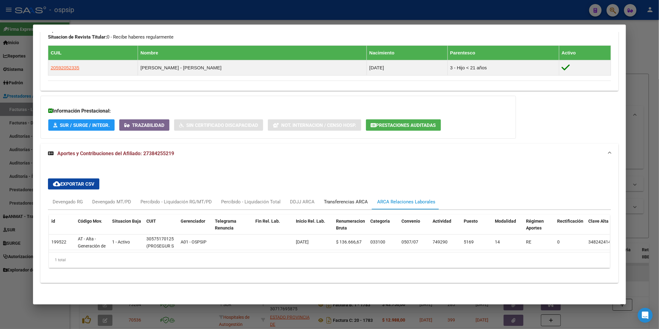
click at [335, 199] on div "Transferencias ARCA" at bounding box center [346, 202] width 44 height 7
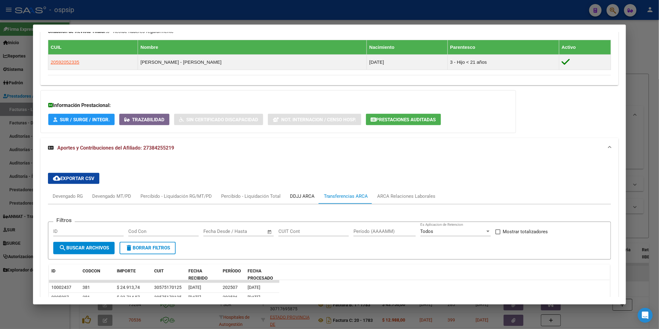
click at [295, 194] on div "DDJJ ARCA" at bounding box center [302, 196] width 25 height 7
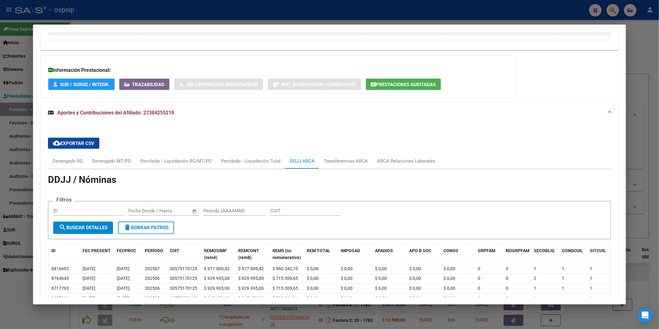
scroll to position [433, 0]
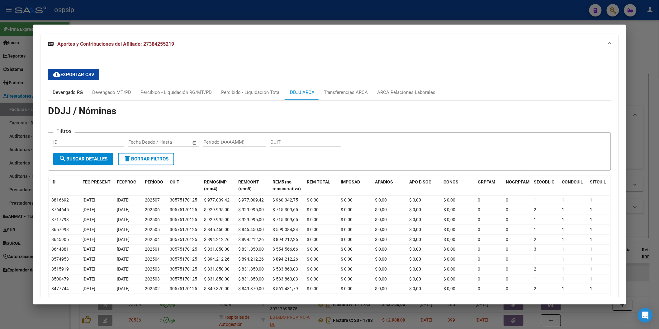
click at [61, 97] on div "Devengado RG" at bounding box center [68, 92] width 40 height 15
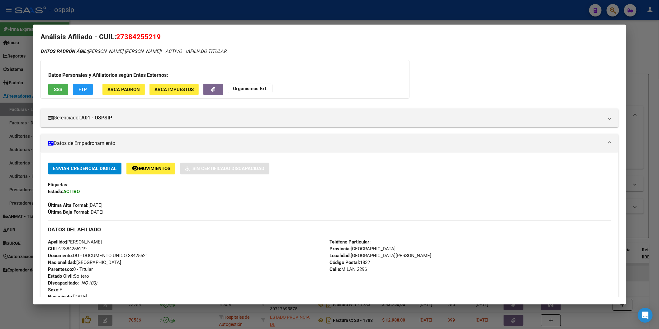
scroll to position [0, 0]
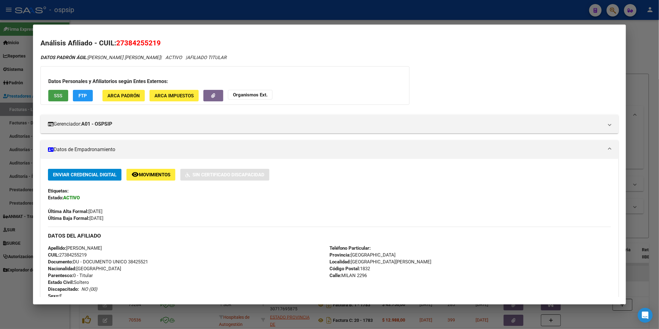
click at [63, 94] on button "SSS" at bounding box center [58, 96] width 20 height 12
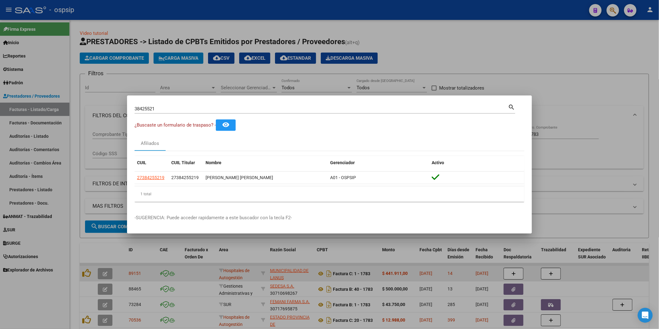
click at [165, 111] on input "38425521" at bounding box center [321, 109] width 374 height 6
type input "22156176"
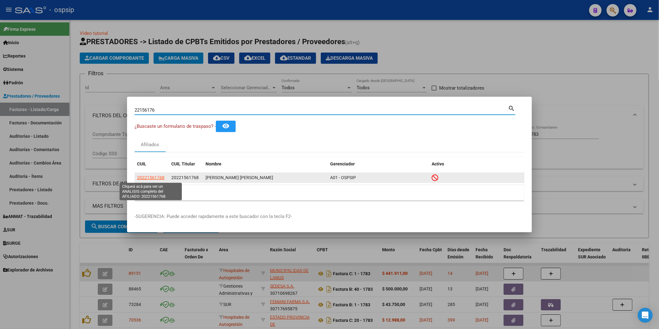
click at [152, 179] on span "20221561768" at bounding box center [150, 177] width 27 height 5
type textarea "20221561768"
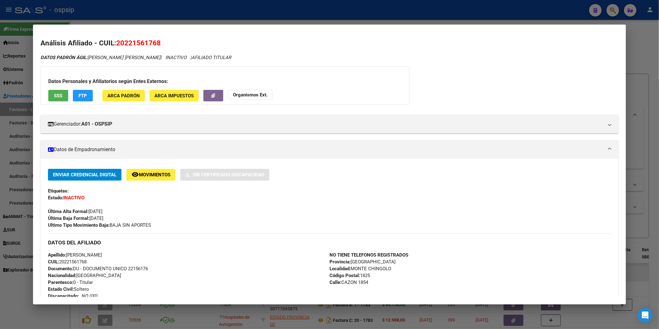
click at [57, 95] on span "SSS" at bounding box center [58, 96] width 8 height 6
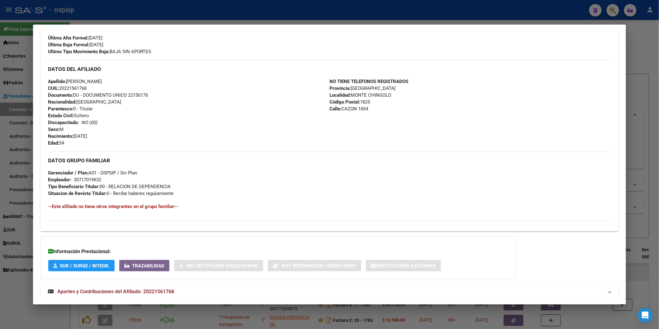
scroll to position [190, 0]
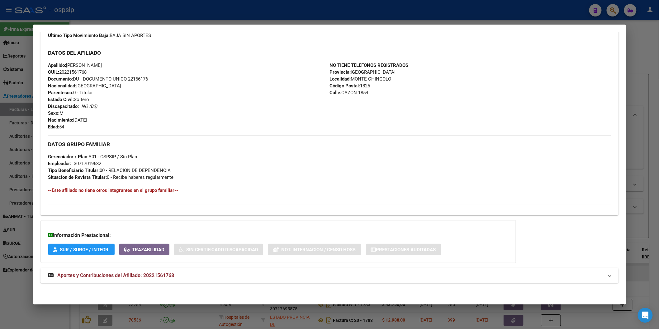
click at [147, 276] on span "Aportes y Contribuciones del Afiliado: 20221561768" at bounding box center [115, 276] width 117 height 6
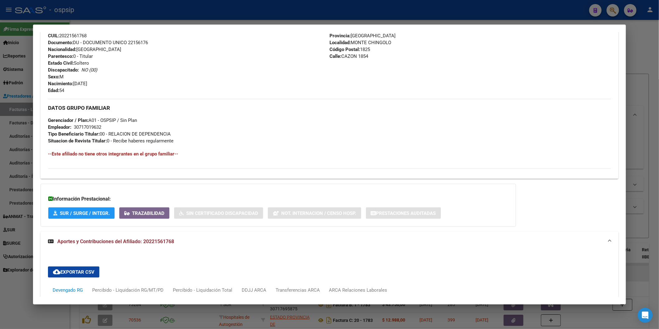
scroll to position [399, 0]
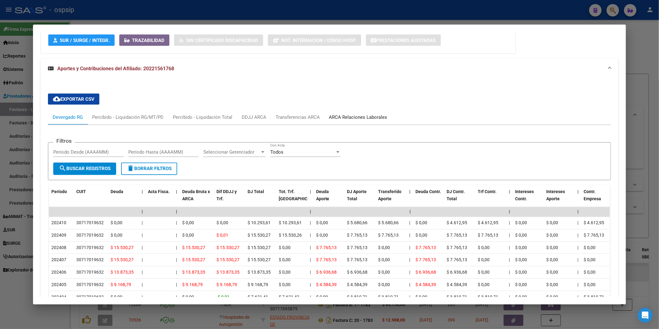
click at [342, 116] on div "ARCA Relaciones Laborales" at bounding box center [358, 117] width 58 height 7
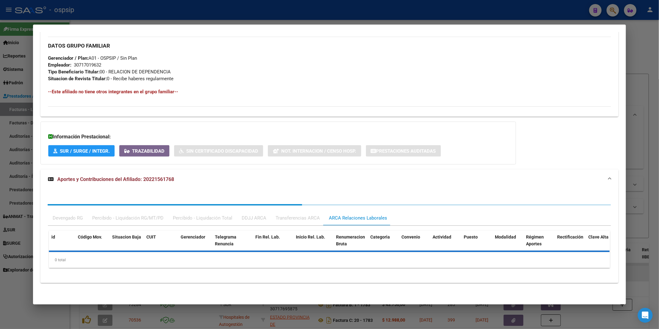
scroll to position [335, 0]
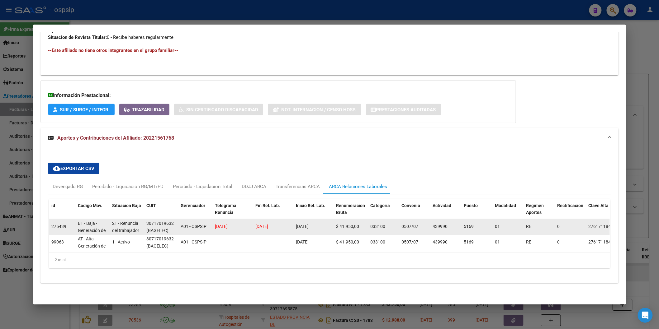
drag, startPoint x: 248, startPoint y: 220, endPoint x: 318, endPoint y: 220, distance: 70.7
click at [318, 220] on div "275439 BT - Baja - Generación de Clave 21 - Renuncia del trabajador / ART.240 -…" at bounding box center [436, 227] width 774 height 16
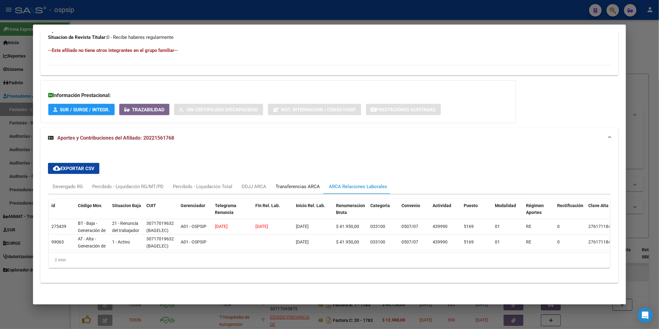
click at [297, 179] on div "Transferencias ARCA" at bounding box center [298, 186] width 54 height 15
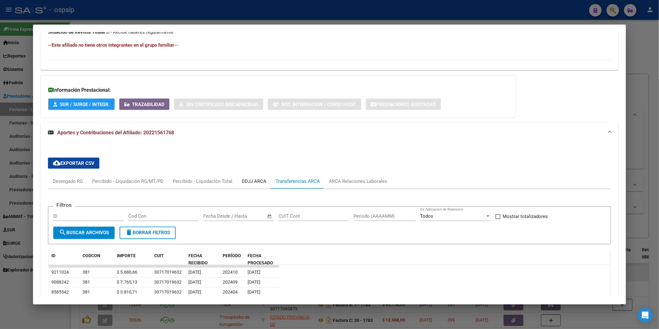
click at [244, 181] on div "DDJJ ARCA" at bounding box center [254, 181] width 25 height 7
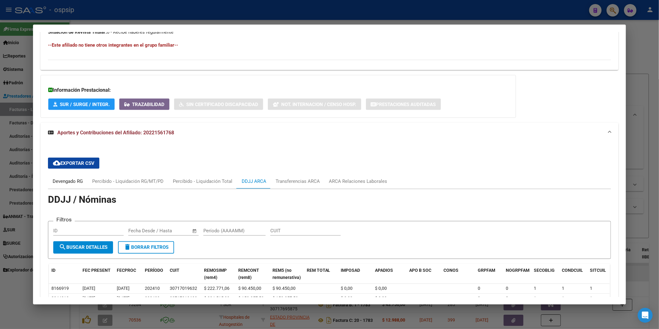
click at [73, 184] on div "Devengado RG" at bounding box center [68, 181] width 30 height 7
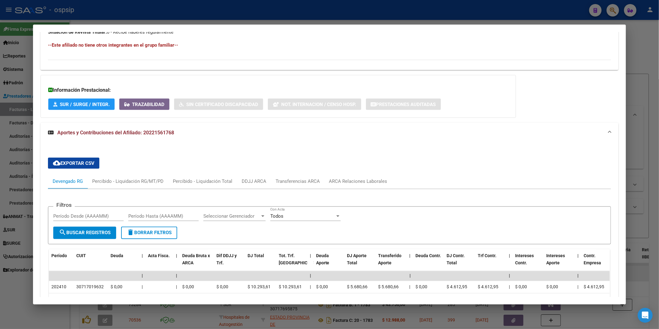
scroll to position [405, 0]
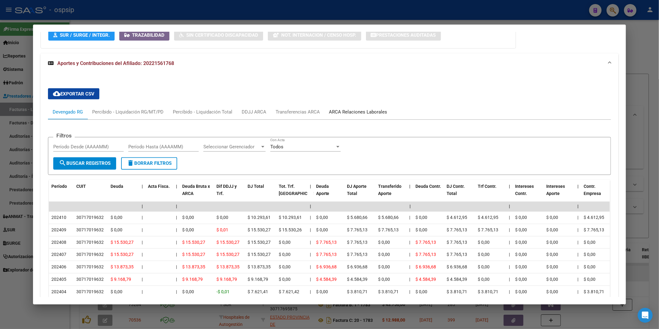
click at [346, 112] on div "ARCA Relaciones Laborales" at bounding box center [358, 112] width 58 height 7
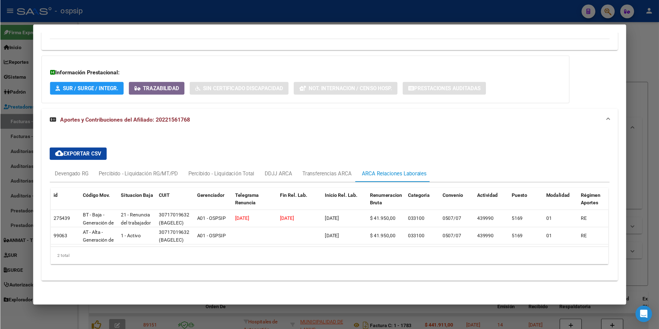
scroll to position [335, 0]
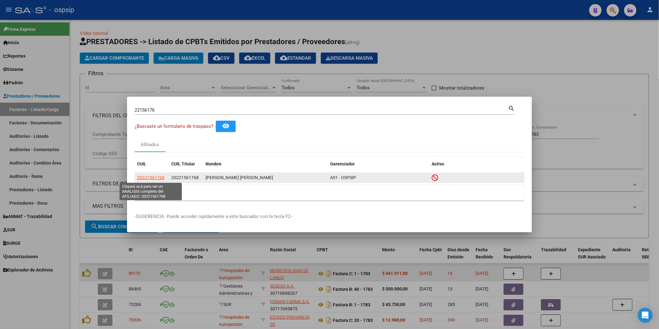
click at [146, 179] on span "20221561768" at bounding box center [150, 177] width 27 height 5
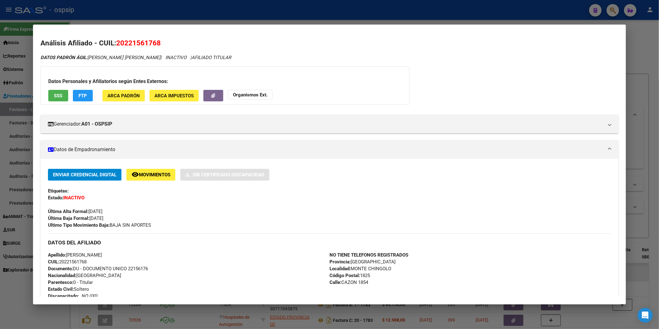
click at [251, 97] on strong "Organismos Ext." at bounding box center [250, 95] width 35 height 6
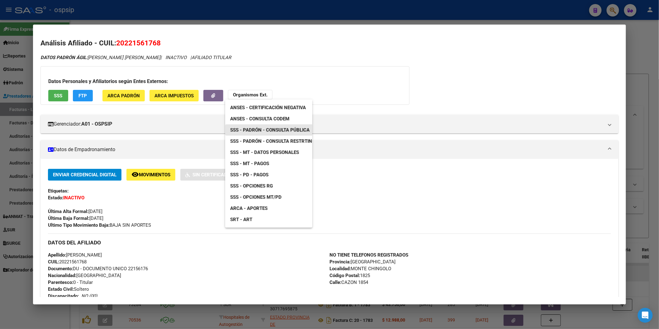
click at [288, 130] on span "SSS - Padrón - Consulta Pública" at bounding box center [269, 130] width 79 height 6
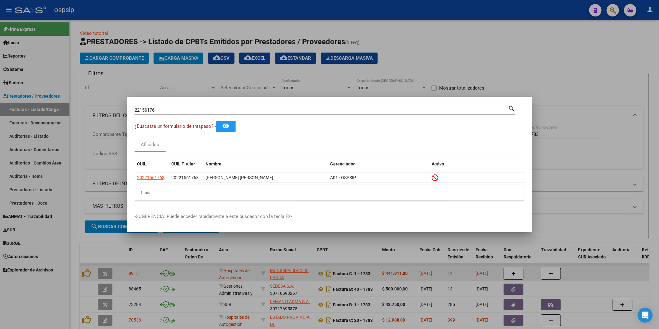
click at [174, 111] on input "22156176" at bounding box center [321, 110] width 374 height 6
type input "43199522"
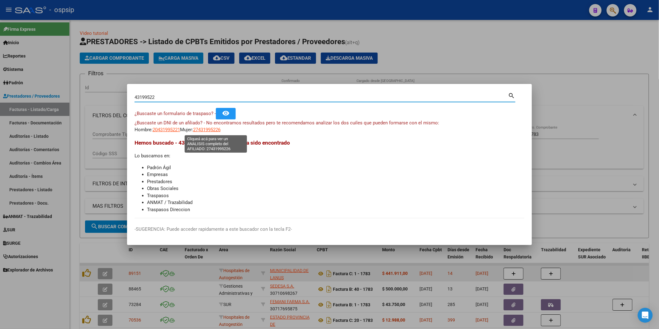
click at [216, 131] on span "27431995226" at bounding box center [206, 130] width 27 height 6
type textarea "27431995226"
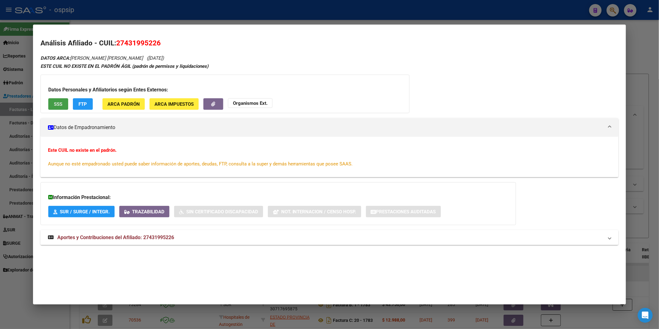
click at [54, 103] on span "SSS" at bounding box center [58, 104] width 8 height 6
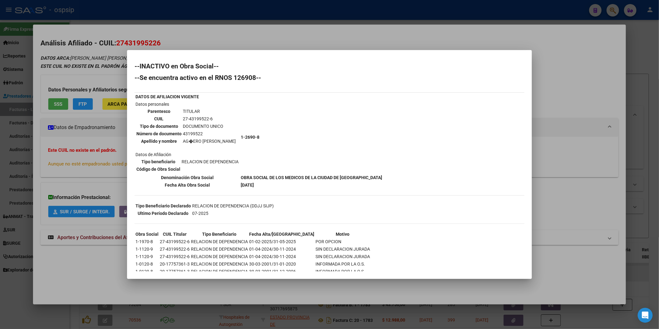
scroll to position [17, 0]
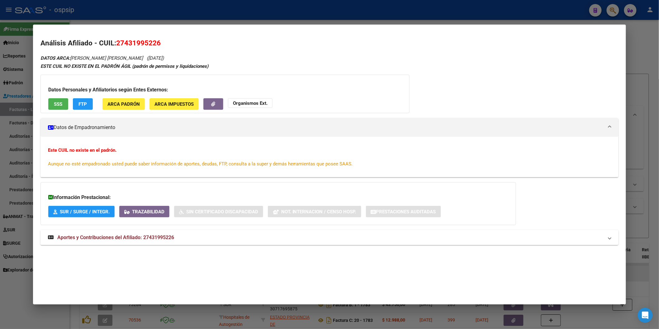
click at [161, 232] on mat-expansion-panel-header "Aportes y Contribuciones del Afiliado: 27431995226" at bounding box center [329, 237] width 578 height 15
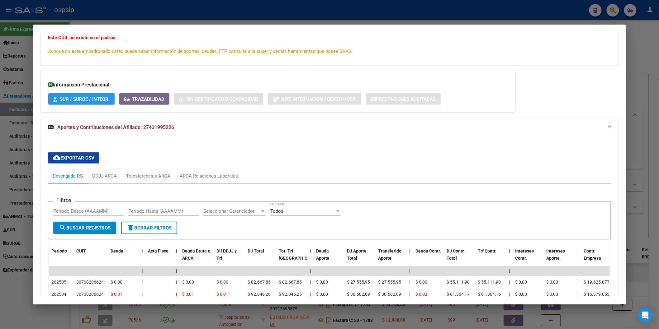
scroll to position [138, 0]
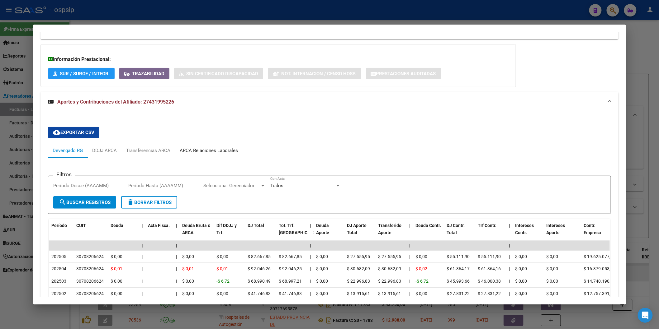
click at [218, 149] on div "ARCA Relaciones Laborales" at bounding box center [209, 150] width 58 height 7
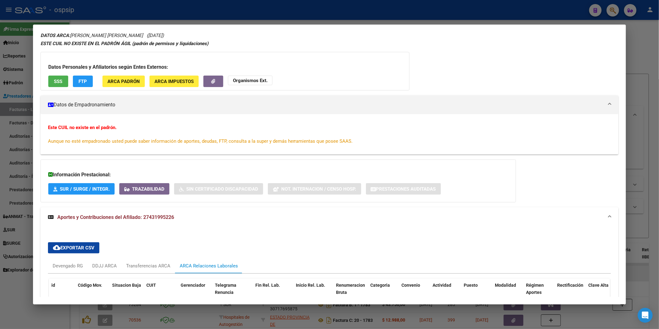
scroll to position [0, 0]
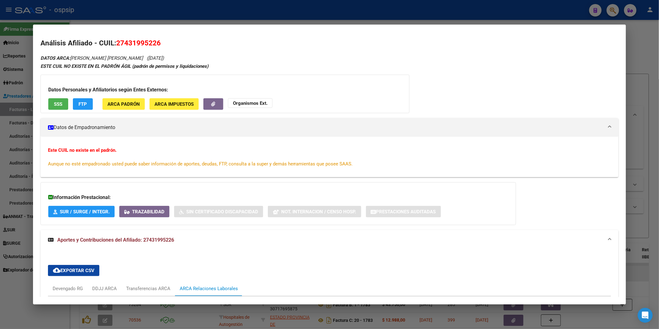
click at [48, 105] on button "SSS" at bounding box center [58, 104] width 20 height 12
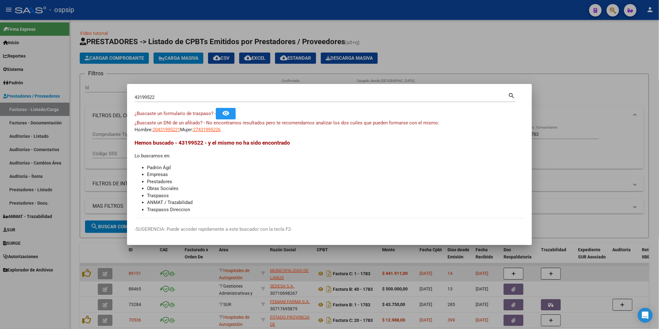
click at [160, 96] on input "43199522" at bounding box center [321, 98] width 374 height 6
type input "54722766"
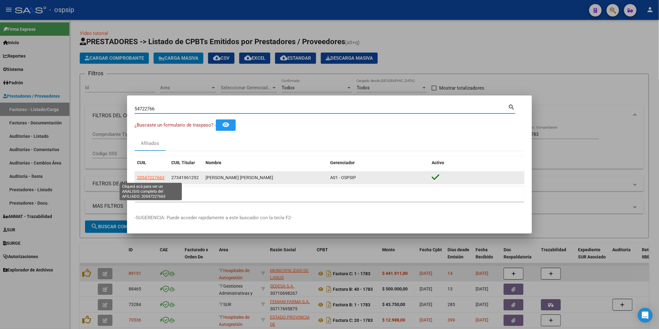
click at [148, 177] on span "20547227663" at bounding box center [150, 177] width 27 height 5
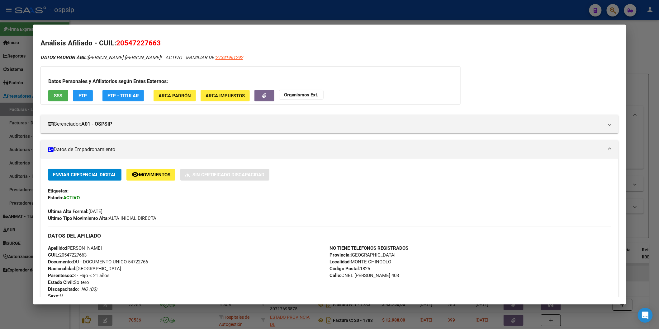
click at [59, 98] on span "SSS" at bounding box center [58, 96] width 8 height 6
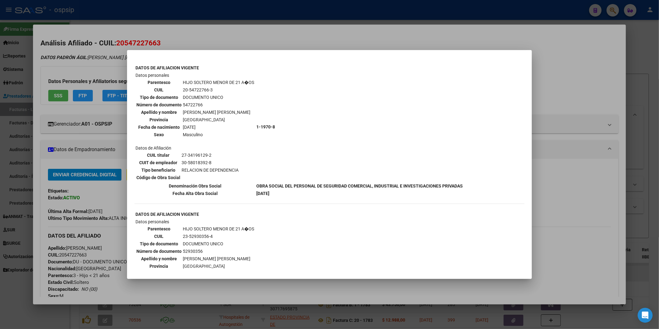
scroll to position [275, 0]
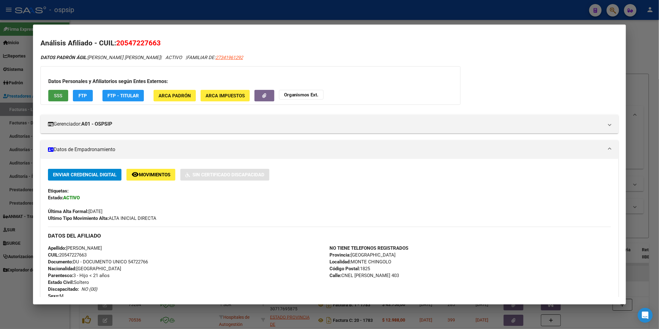
click at [226, 57] on span "27341961292" at bounding box center [228, 58] width 27 height 6
type textarea "27341961292"
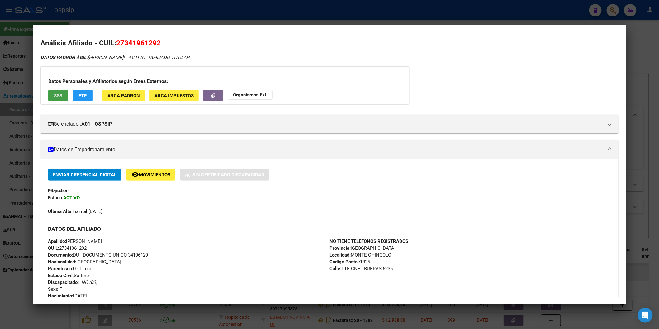
click at [57, 92] on button "SSS" at bounding box center [58, 96] width 20 height 12
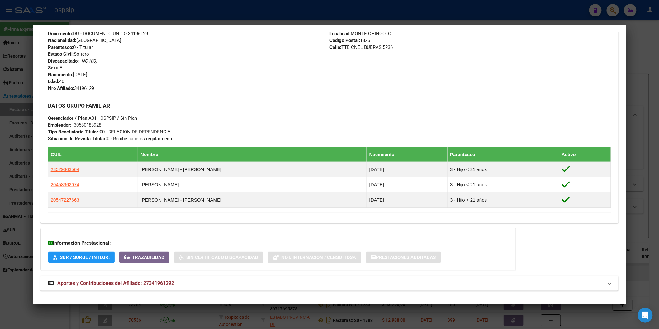
scroll to position [229, 0]
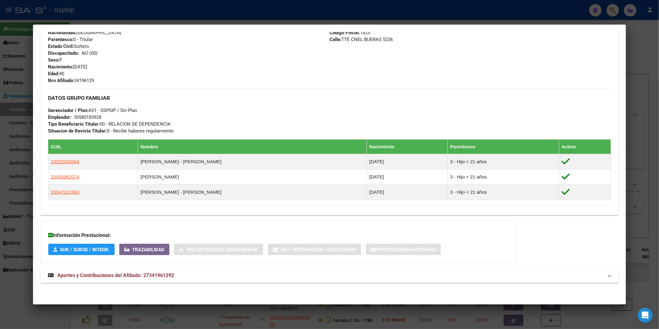
click at [145, 274] on span "Aportes y Contribuciones del Afiliado: 27341961292" at bounding box center [115, 276] width 117 height 6
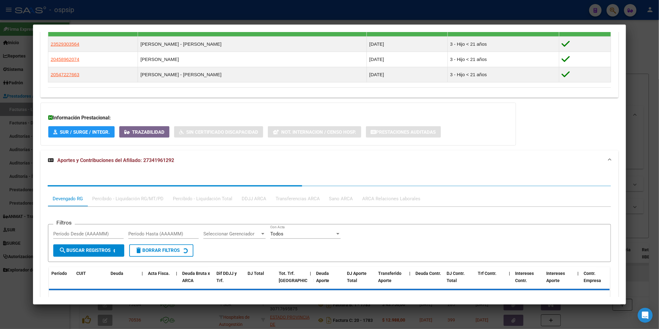
scroll to position [385, 0]
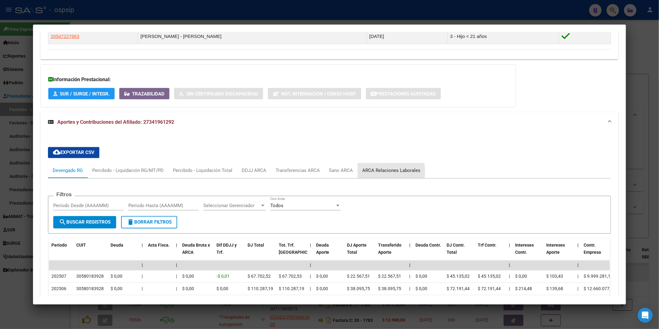
click at [358, 172] on div "ARCA Relaciones Laborales" at bounding box center [392, 170] width 68 height 15
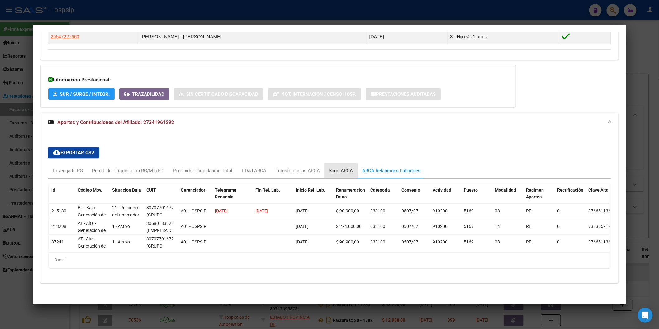
click at [341, 170] on div "Sano ARCA" at bounding box center [341, 171] width 24 height 7
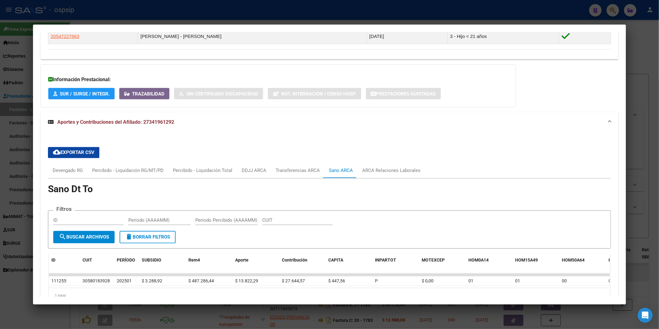
click at [314, 160] on div "cloud_download Exportar CSV Devengado RG Percibido - Liquidación RG/MT/PD Perci…" at bounding box center [329, 225] width 563 height 167
click at [298, 172] on div "Transferencias ARCA" at bounding box center [298, 170] width 44 height 7
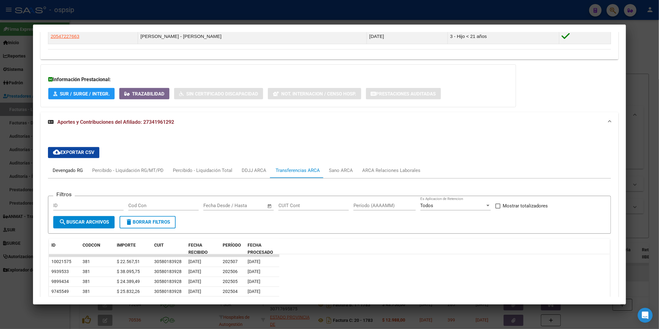
click at [61, 172] on div "Devengado RG" at bounding box center [68, 170] width 30 height 7
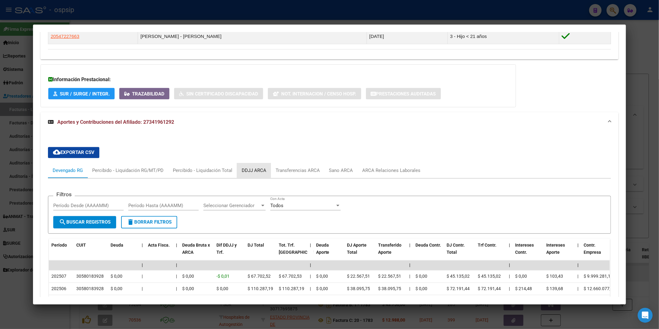
click at [247, 168] on div "DDJJ ARCA" at bounding box center [254, 170] width 25 height 7
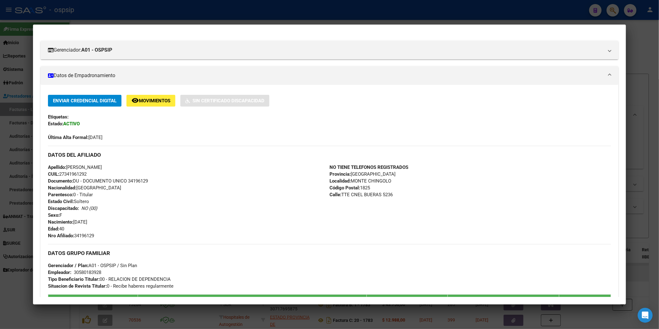
scroll to position [0, 0]
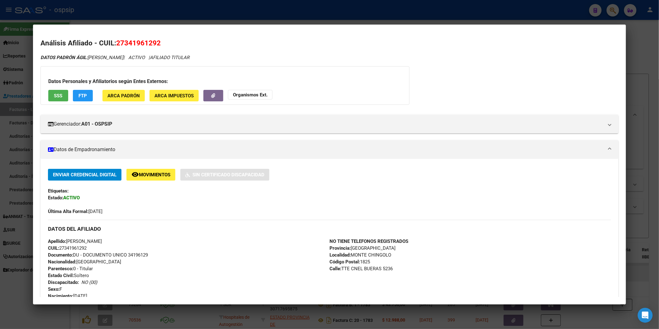
click at [54, 93] on span "SSS" at bounding box center [58, 96] width 8 height 6
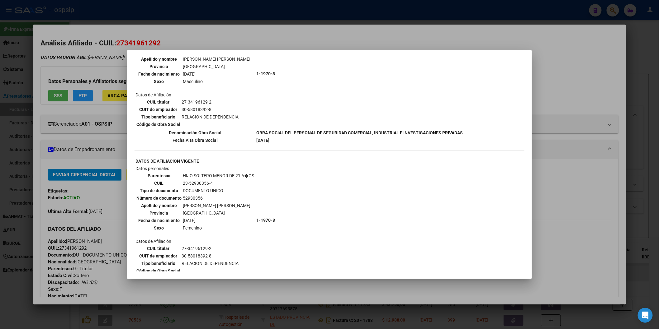
scroll to position [310, 0]
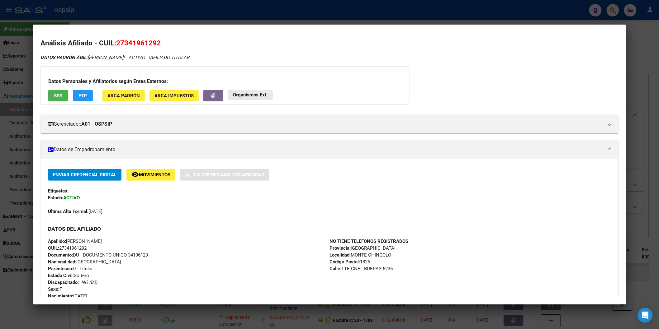
click at [254, 96] on strong "Organismos Ext." at bounding box center [250, 95] width 35 height 6
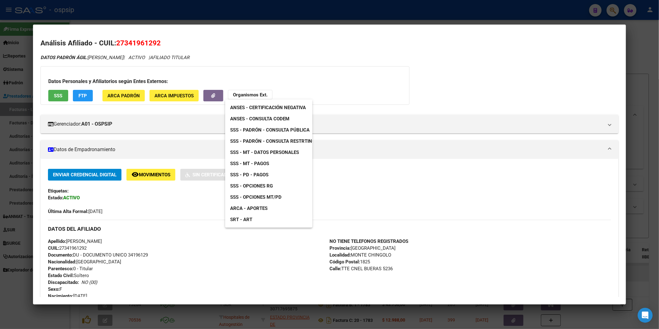
click at [286, 128] on span "SSS - Padrón - Consulta Pública" at bounding box center [269, 130] width 79 height 6
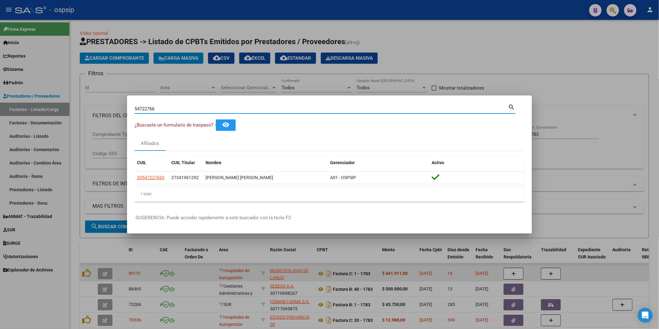
click at [172, 107] on input "54722766" at bounding box center [321, 109] width 374 height 6
type input "42148663"
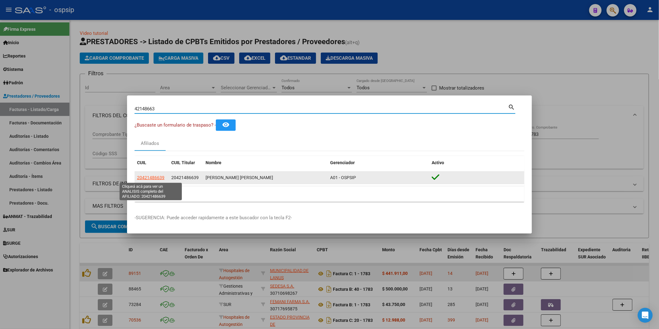
click at [153, 176] on span "20421486639" at bounding box center [150, 177] width 27 height 5
type textarea "20421486639"
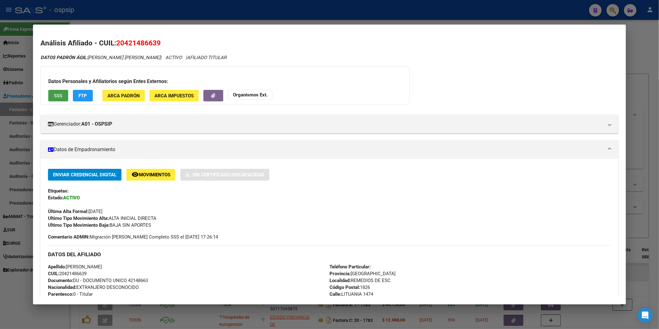
click at [61, 95] on button "SSS" at bounding box center [58, 96] width 20 height 12
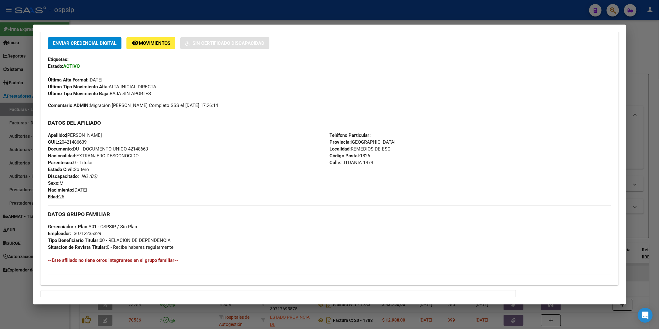
scroll to position [202, 0]
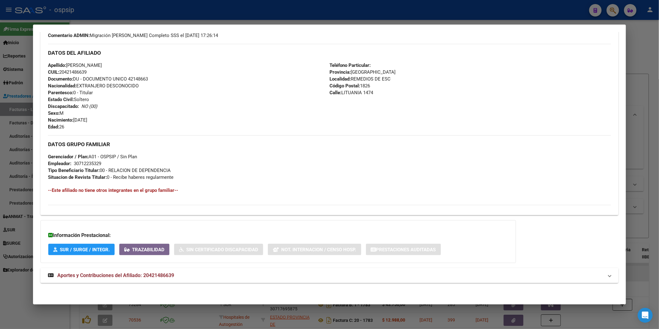
click at [109, 274] on span "Aportes y Contribuciones del Afiliado: 20421486639" at bounding box center [115, 276] width 117 height 6
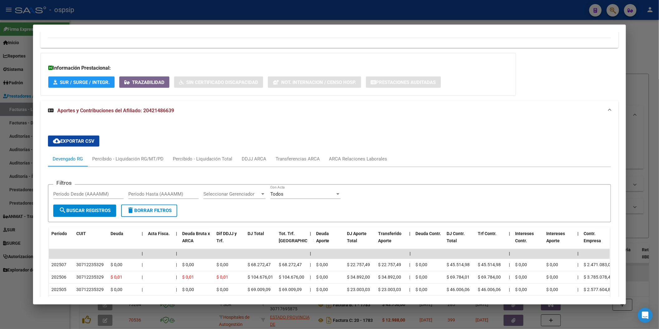
scroll to position [375, 0]
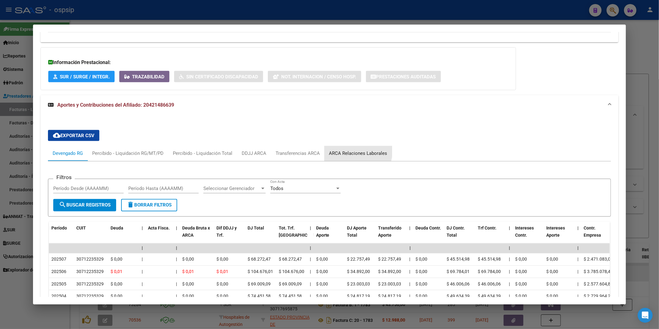
click at [332, 147] on div "ARCA Relaciones Laborales" at bounding box center [358, 153] width 68 height 15
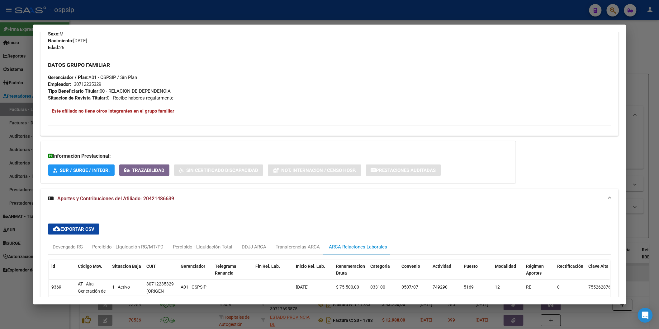
scroll to position [278, 0]
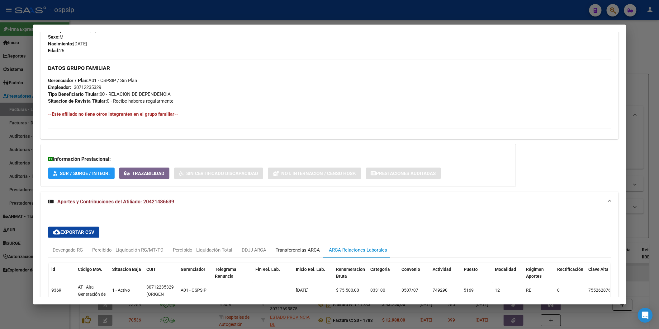
click at [304, 246] on div "Transferencias ARCA" at bounding box center [298, 250] width 54 height 15
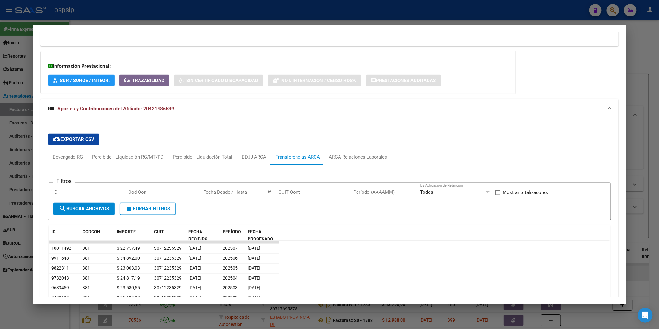
scroll to position [382, 0]
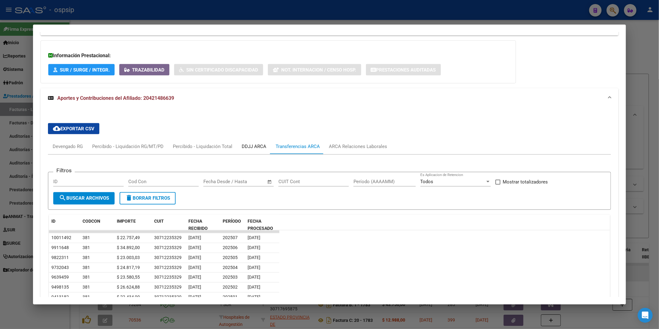
click at [253, 148] on div "DDJJ ARCA" at bounding box center [254, 147] width 25 height 7
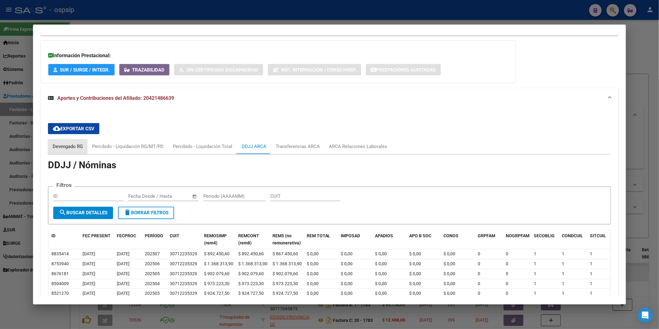
click at [63, 144] on div "Devengado RG" at bounding box center [68, 147] width 30 height 7
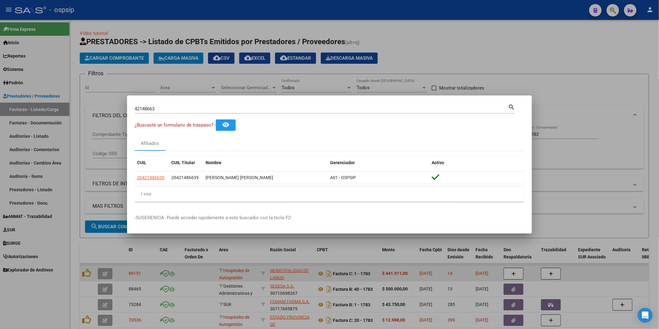
click at [169, 108] on input "42148663" at bounding box center [321, 109] width 374 height 6
type input "33295549"
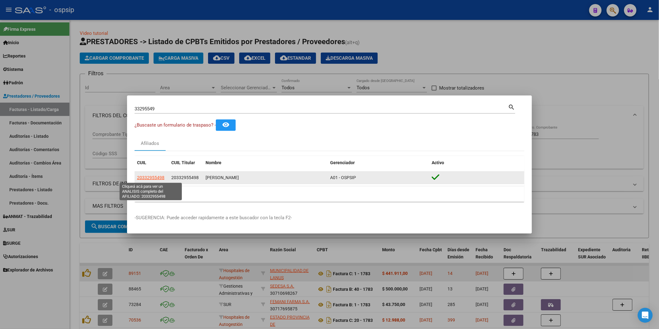
click at [150, 177] on span "20332955498" at bounding box center [150, 177] width 27 height 5
type textarea "20332955498"
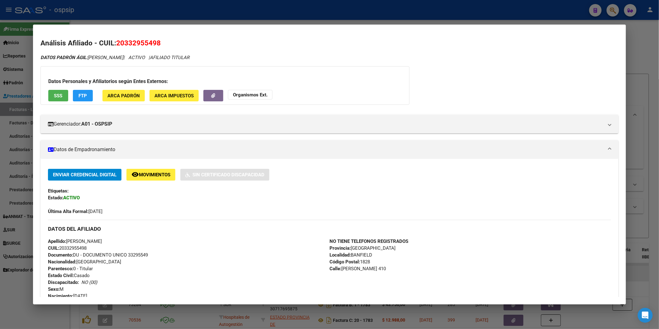
click at [59, 101] on button "SSS" at bounding box center [58, 96] width 20 height 12
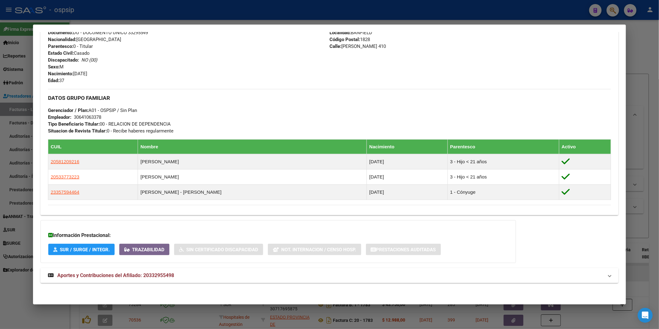
click at [92, 273] on span "Aportes y Contribuciones del Afiliado: 20332955498" at bounding box center [115, 276] width 117 height 6
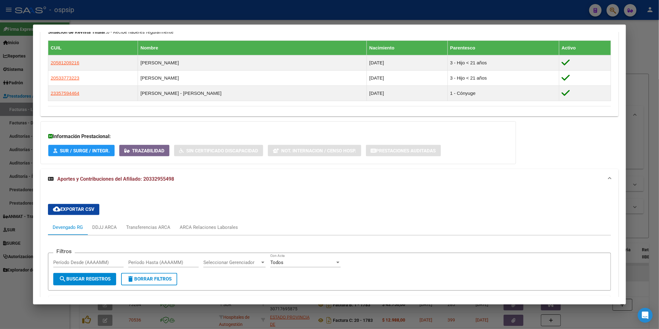
scroll to position [320, 0]
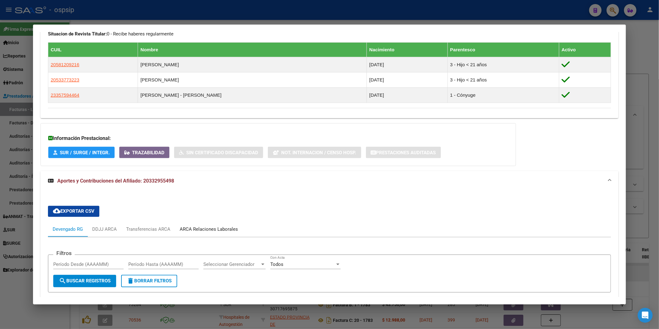
click at [201, 227] on div "ARCA Relaciones Laborales" at bounding box center [209, 229] width 58 height 7
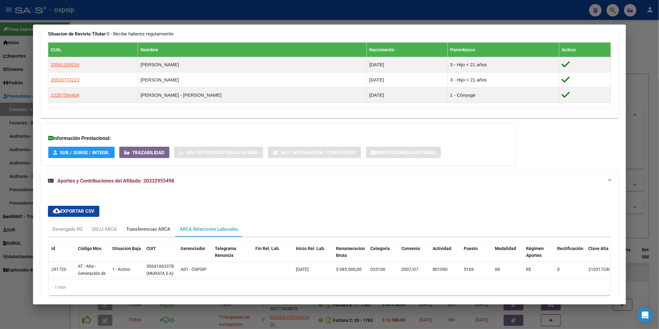
click at [139, 227] on div "Transferencias ARCA" at bounding box center [148, 229] width 44 height 7
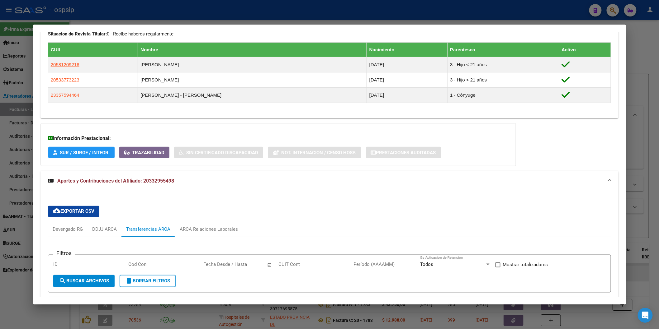
scroll to position [424, 0]
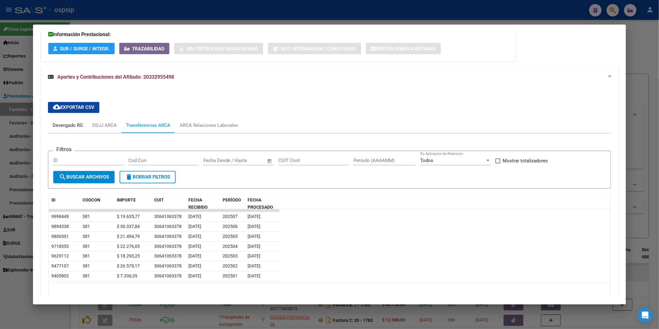
click at [53, 126] on div "Devengado RG" at bounding box center [68, 125] width 30 height 7
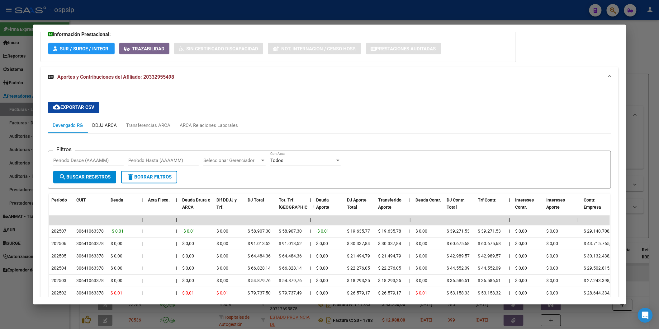
click at [103, 125] on div "DDJJ ARCA" at bounding box center [104, 125] width 25 height 7
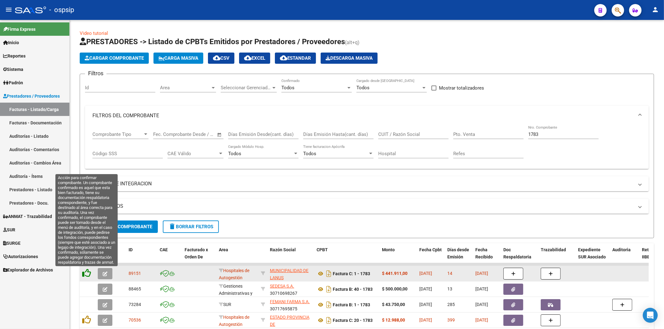
click at [87, 272] on icon at bounding box center [86, 273] width 9 height 9
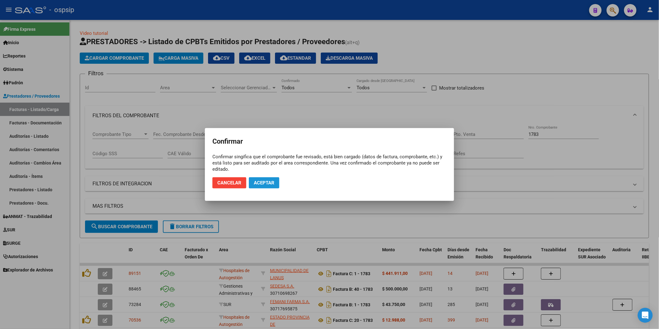
click at [266, 180] on span "Aceptar" at bounding box center [264, 183] width 21 height 6
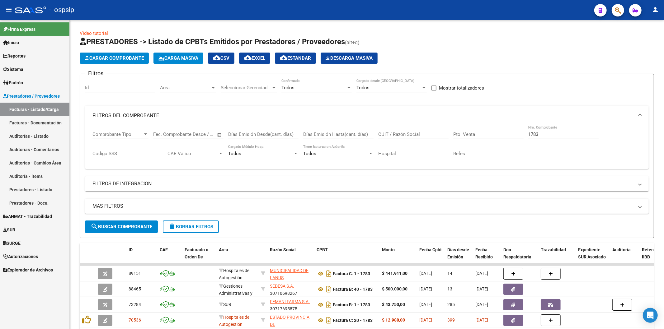
click at [597, 4] on span "button" at bounding box center [618, 10] width 6 height 13
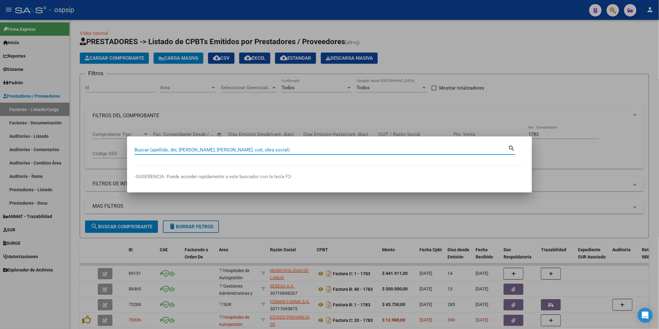
paste input "42625926"
type input "42625926"
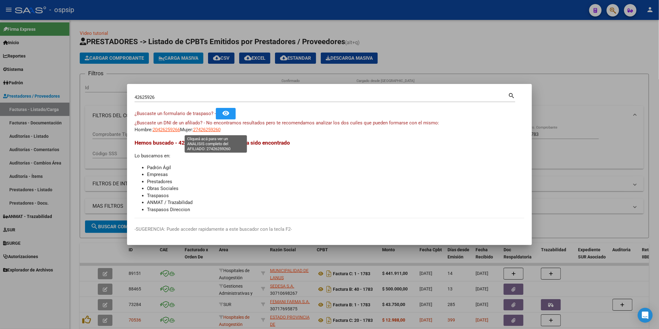
click at [220, 132] on span "27426259260" at bounding box center [206, 130] width 27 height 6
type textarea "27426259260"
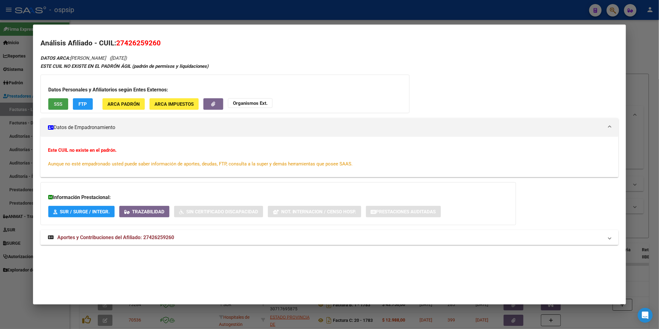
click at [55, 101] on span "SSS" at bounding box center [58, 104] width 8 height 6
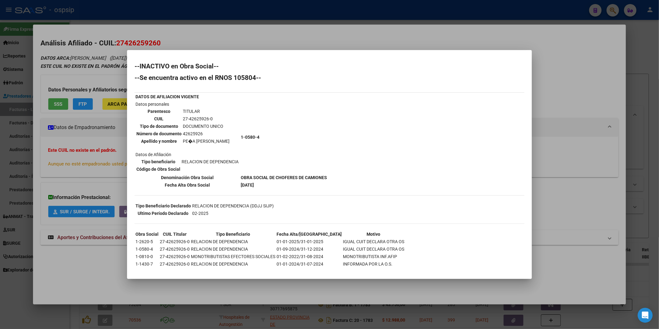
scroll to position [3, 0]
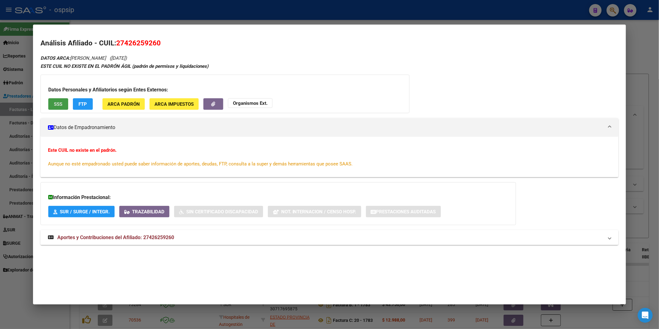
click at [246, 101] on strong "Organismos Ext." at bounding box center [250, 104] width 35 height 6
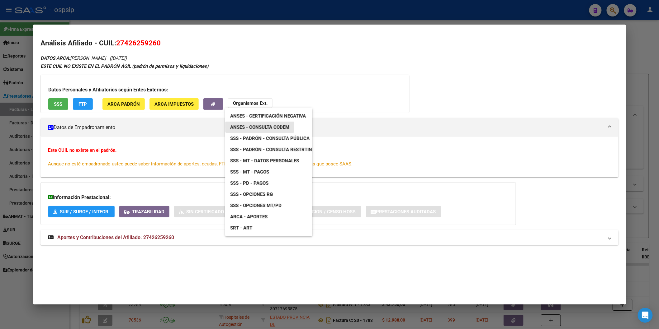
click at [278, 126] on span "ANSES - Consulta CODEM" at bounding box center [259, 128] width 59 height 6
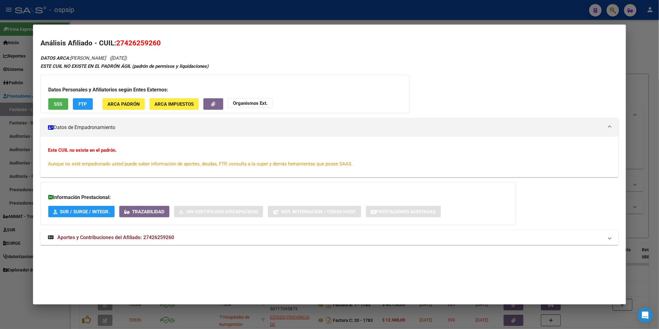
click at [252, 101] on strong "Organismos Ext." at bounding box center [250, 104] width 35 height 6
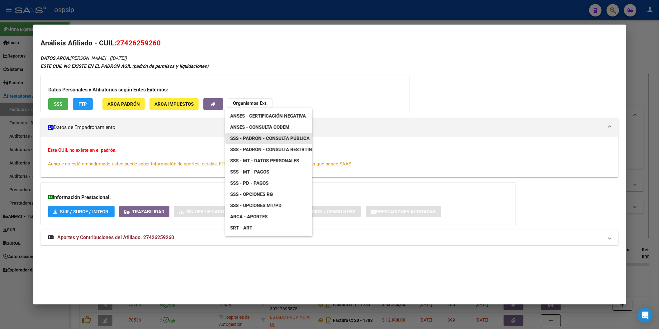
click at [282, 138] on span "SSS - Padrón - Consulta Pública" at bounding box center [269, 139] width 79 height 6
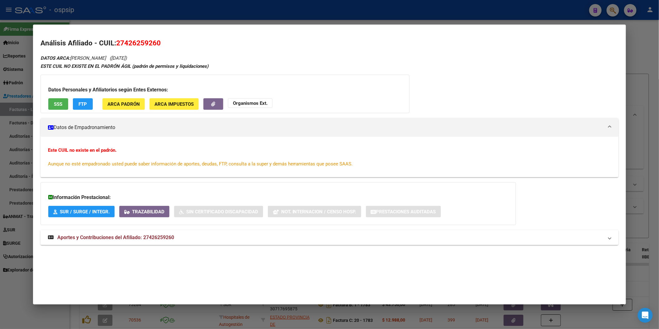
drag, startPoint x: 69, startPoint y: 59, endPoint x: 125, endPoint y: 59, distance: 55.7
click at [125, 59] on icon "DATOS ARCA: [PERSON_NAME] [PERSON_NAME] ([DATE])" at bounding box center [83, 58] width 86 height 6
copy icon "[PERSON_NAME]"
click at [143, 234] on mat-expansion-panel-header "Aportes y Contribuciones del Afiliado: 27426259260" at bounding box center [329, 237] width 578 height 15
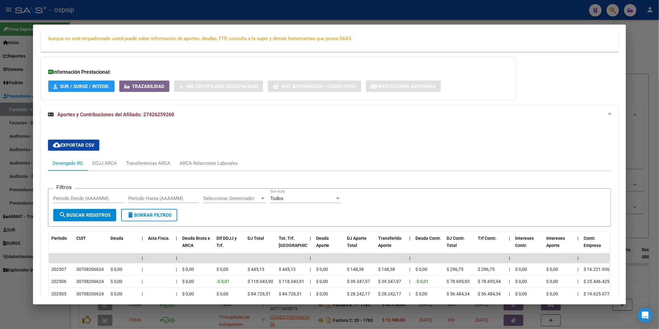
scroll to position [138, 0]
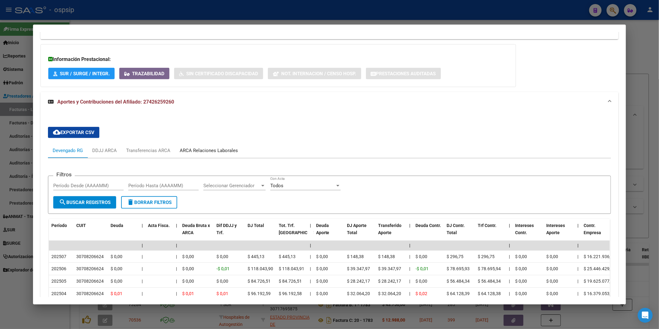
click at [208, 153] on div "ARCA Relaciones Laborales" at bounding box center [209, 150] width 58 height 7
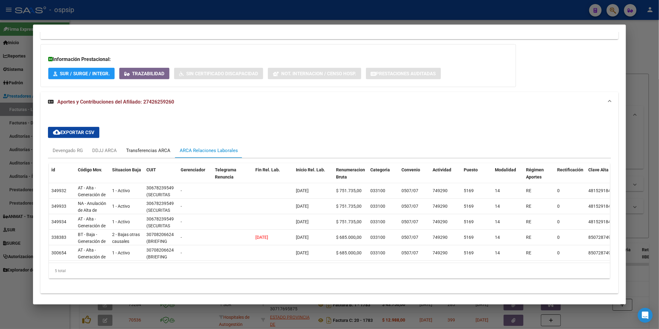
click at [146, 149] on div "Transferencias ARCA" at bounding box center [148, 150] width 44 height 7
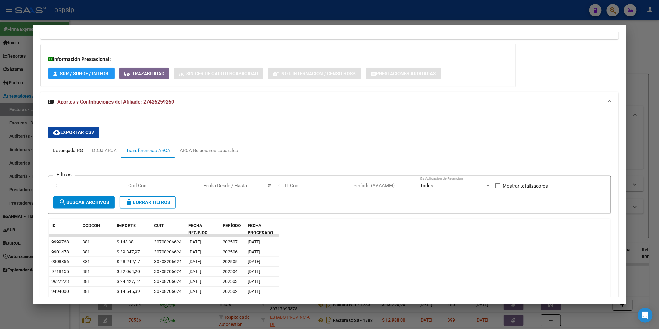
click at [72, 148] on div "Devengado RG" at bounding box center [68, 150] width 30 height 7
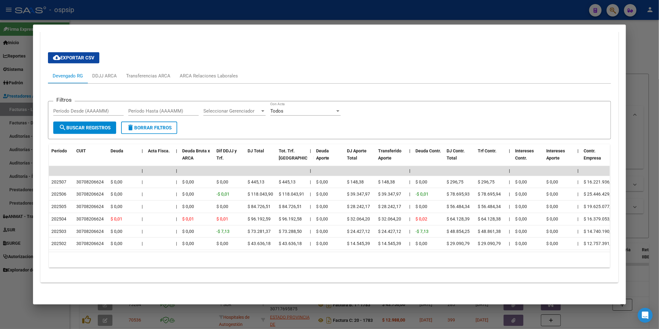
scroll to position [219, 0]
click at [209, 73] on div "ARCA Relaciones Laborales" at bounding box center [209, 76] width 58 height 7
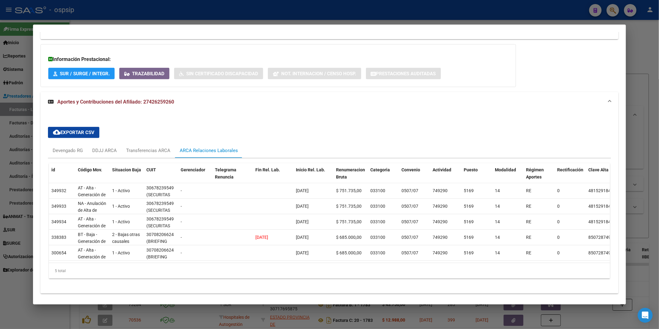
scroll to position [104, 0]
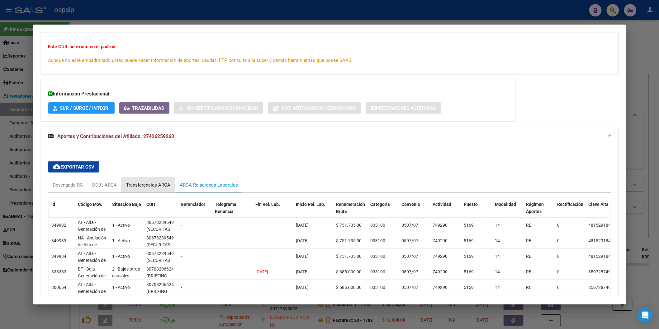
click at [130, 180] on div "Transferencias ARCA" at bounding box center [148, 185] width 54 height 15
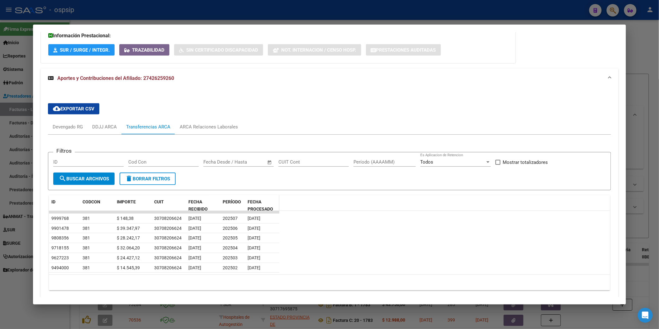
scroll to position [150, 0]
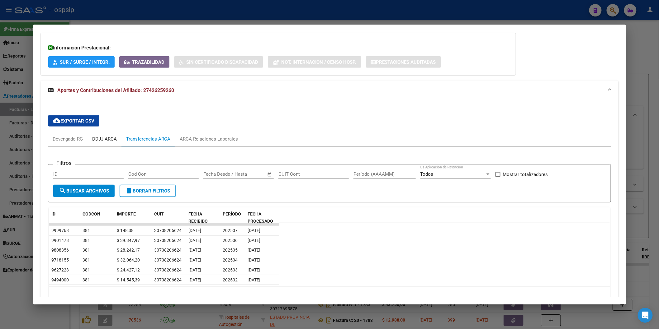
click at [101, 141] on div "DDJJ ARCA" at bounding box center [104, 139] width 25 height 7
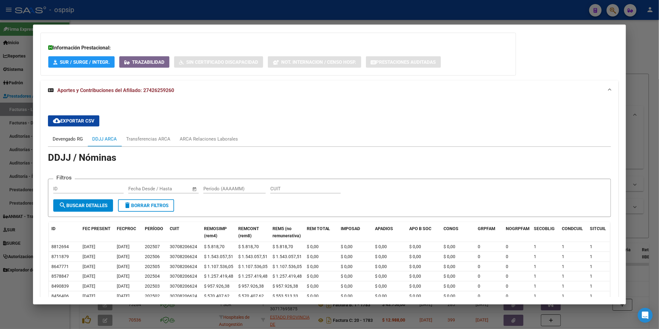
click at [65, 133] on div "Devengado RG" at bounding box center [68, 139] width 40 height 15
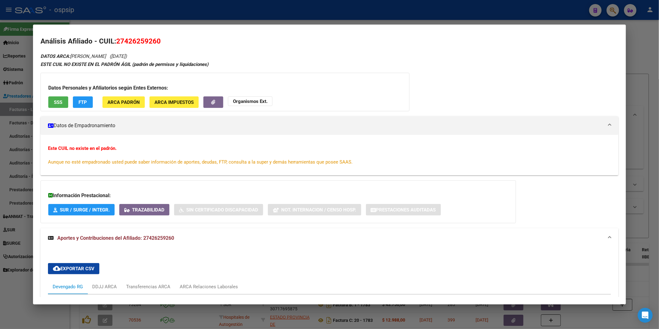
scroll to position [0, 0]
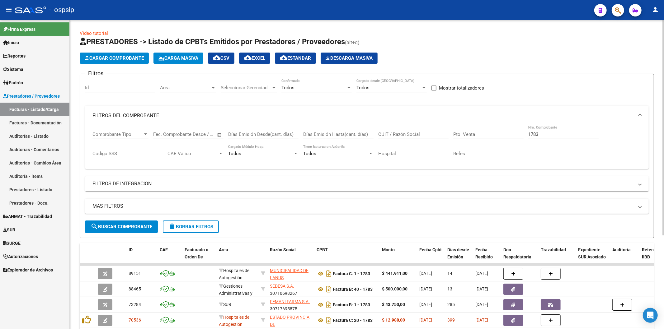
click at [546, 137] on input "1783" at bounding box center [563, 135] width 70 height 6
type input "1"
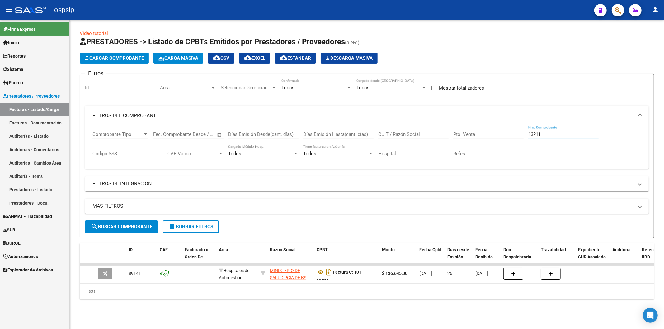
type input "13211"
click at [328, 271] on icon "Descargar documento" at bounding box center [329, 272] width 8 height 10
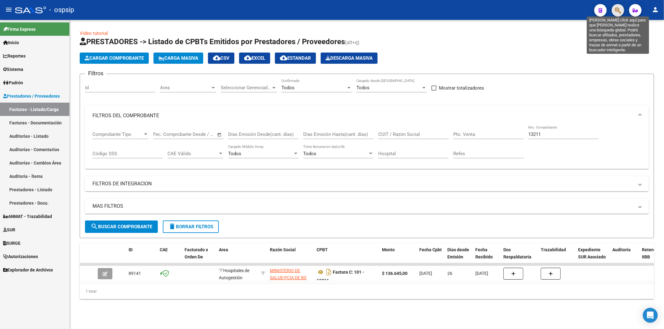
click at [597, 9] on icon "button" at bounding box center [618, 10] width 6 height 7
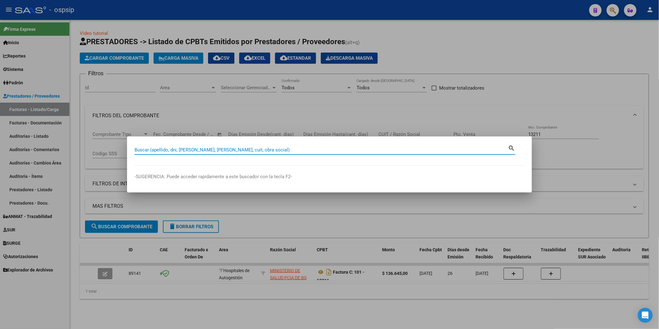
paste input "13211"
type input "1"
paste input "42625926"
type input "42625926"
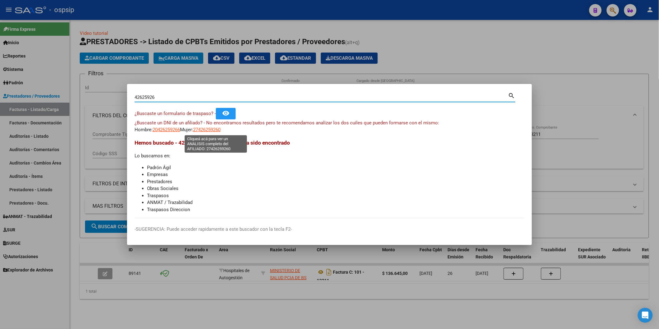
click at [217, 135] on mat-dialog-content "42625926 Buscar (apellido, dni, cuil, nro traspaso, cuit, obra social) search ¿…" at bounding box center [329, 155] width 405 height 127
click at [217, 131] on span "27426259260" at bounding box center [206, 130] width 27 height 6
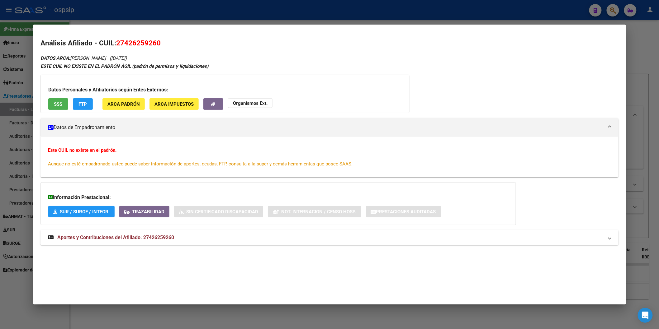
click at [54, 106] on span "SSS" at bounding box center [58, 104] width 8 height 6
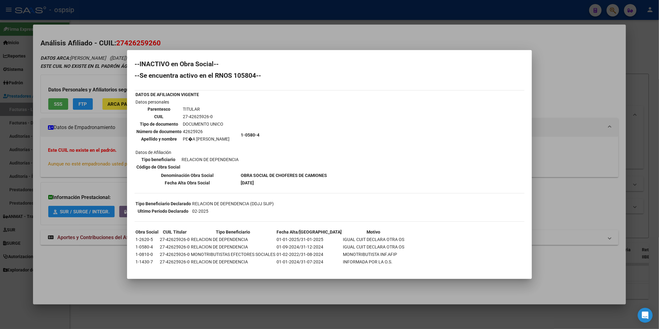
scroll to position [3, 0]
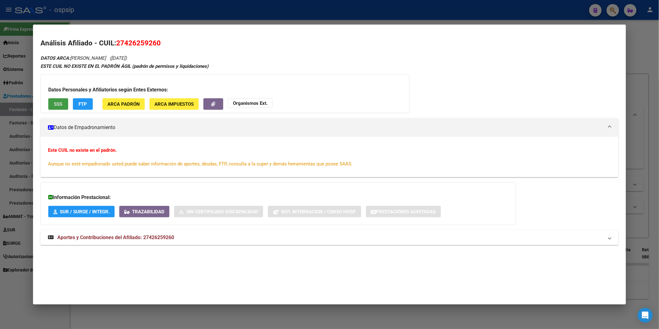
click at [117, 237] on span "Aportes y Contribuciones del Afiliado: 27426259260" at bounding box center [115, 238] width 117 height 6
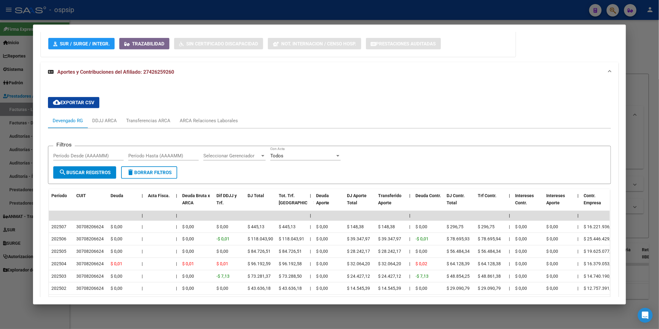
scroll to position [173, 0]
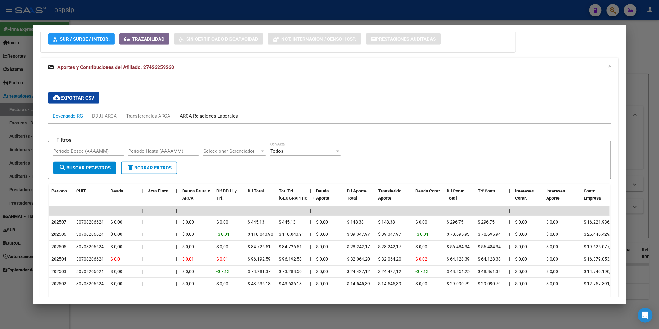
click at [204, 117] on div "ARCA Relaciones Laborales" at bounding box center [209, 116] width 58 height 7
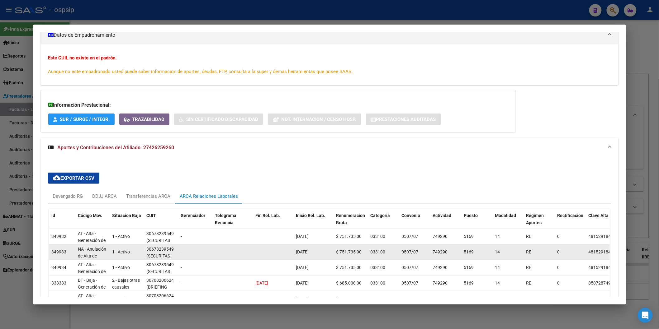
scroll to position [0, 0]
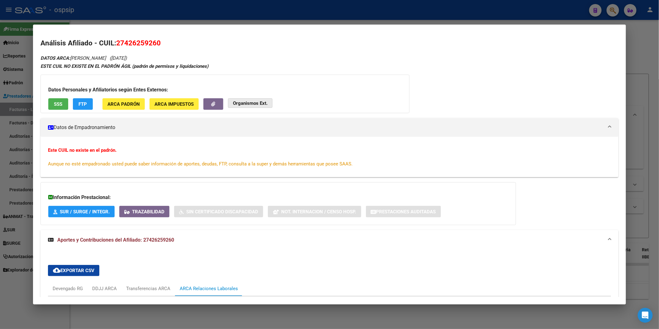
click at [234, 104] on strong "Organismos Ext." at bounding box center [250, 104] width 35 height 6
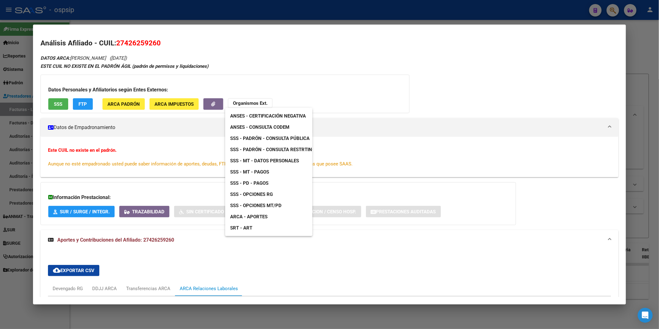
click at [423, 98] on div at bounding box center [329, 164] width 659 height 329
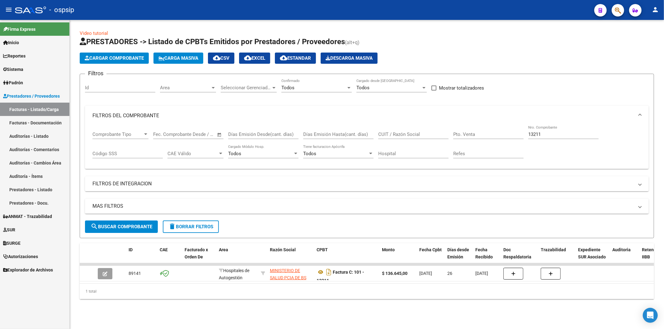
click at [547, 136] on input "13211" at bounding box center [563, 135] width 70 height 6
type input "19151"
click at [327, 272] on icon "Descargar documento" at bounding box center [329, 272] width 8 height 10
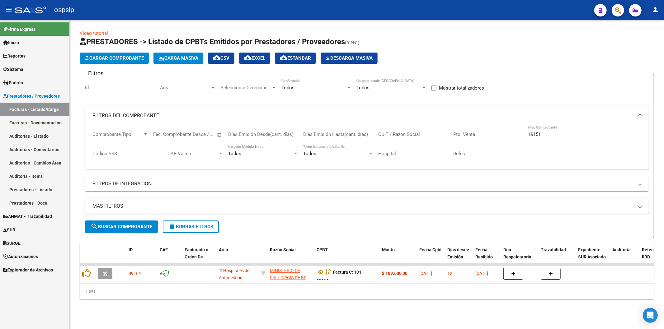
click at [597, 37] on h1 "PRESTADORES -> Listado de CPBTs Emitidos por Prestadores / Proveedores (alt+q)" at bounding box center [367, 42] width 574 height 11
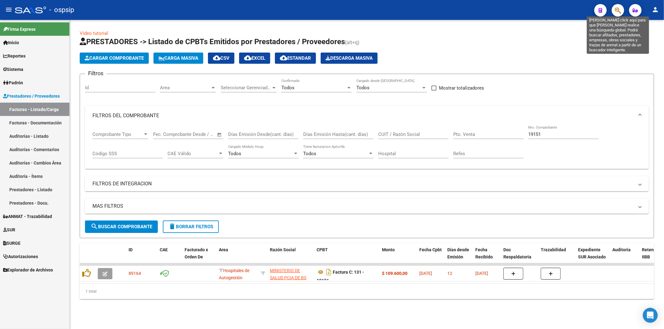
click at [597, 11] on icon "button" at bounding box center [618, 10] width 6 height 7
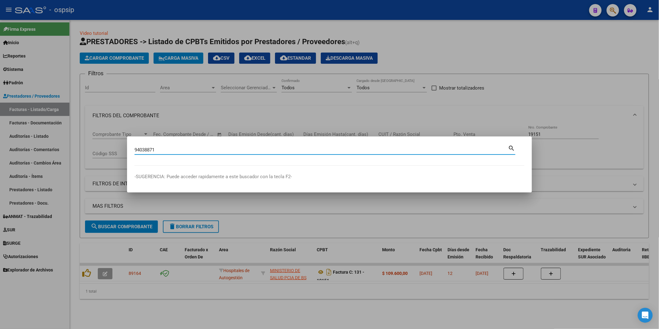
type input "94038871"
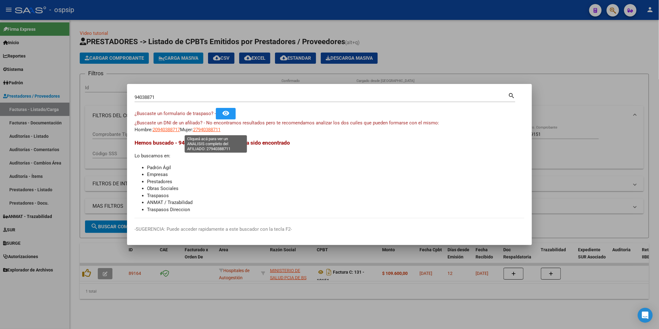
click at [209, 129] on span "27940388711" at bounding box center [206, 130] width 27 height 6
type textarea "27940388711"
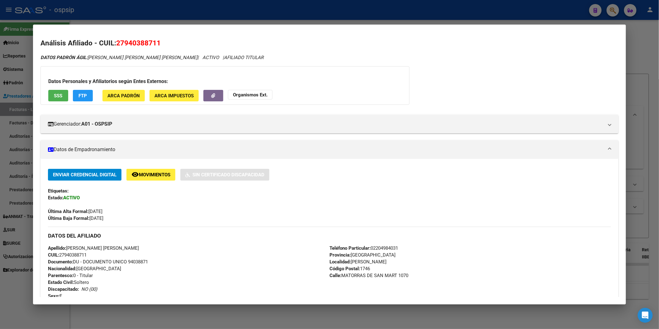
click at [48, 91] on button "SSS" at bounding box center [58, 96] width 20 height 12
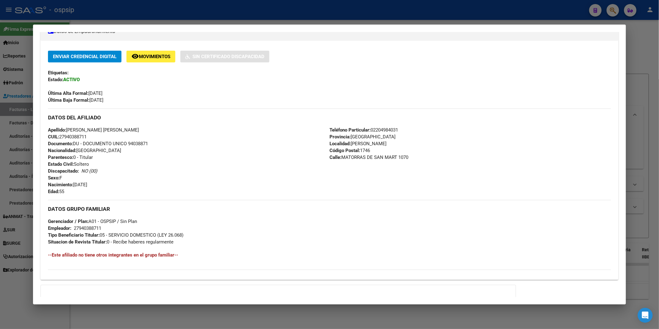
scroll to position [183, 0]
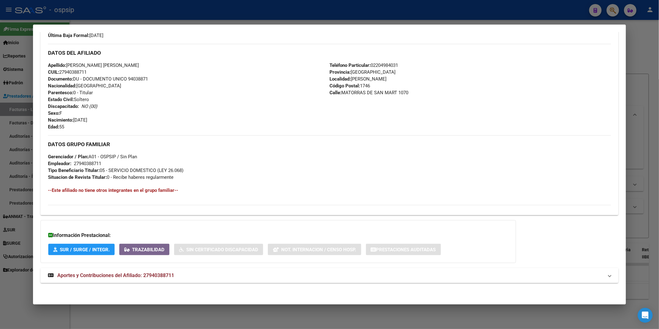
click at [145, 271] on mat-expansion-panel-header "Aportes y Contribuciones del Afiliado: 27940388711" at bounding box center [329, 275] width 578 height 15
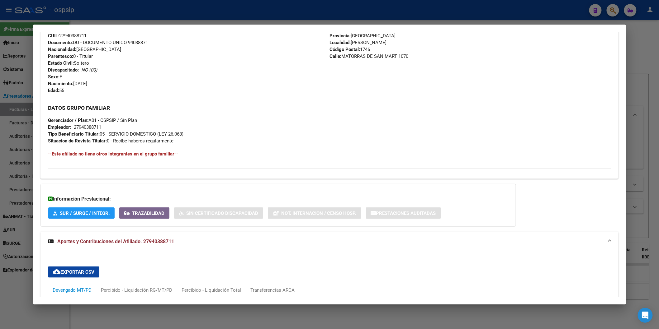
scroll to position [427, 0]
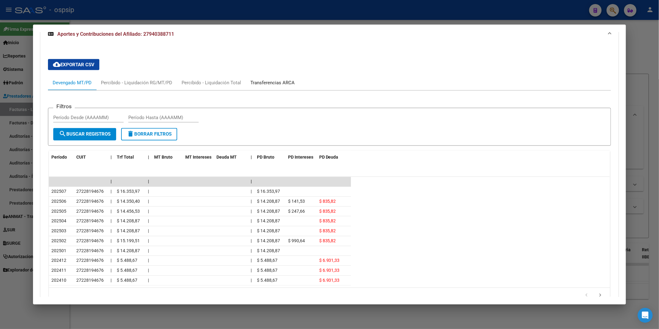
click at [264, 77] on div "Transferencias ARCA" at bounding box center [273, 82] width 54 height 15
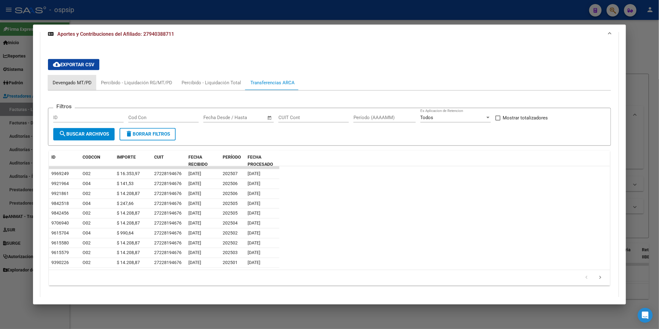
click at [61, 85] on div "Devengado MT/PD" at bounding box center [72, 82] width 39 height 7
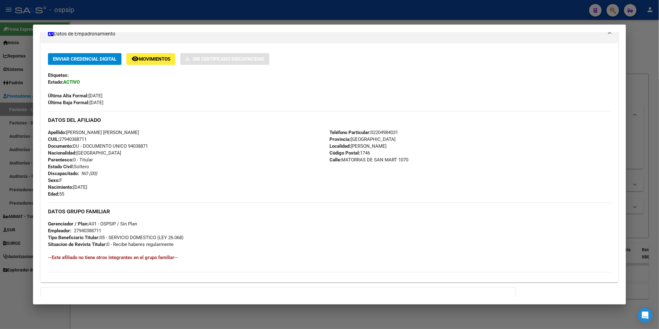
scroll to position [12, 0]
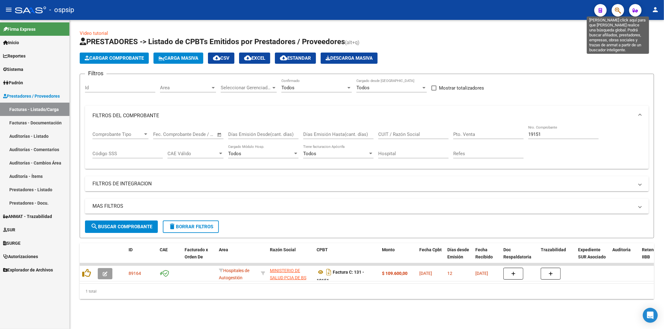
click at [597, 13] on icon "button" at bounding box center [618, 10] width 6 height 7
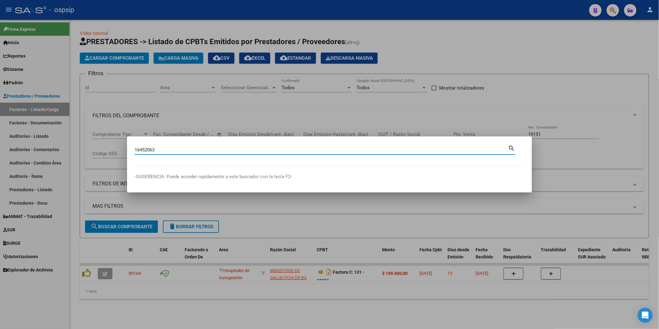
type input "16452063"
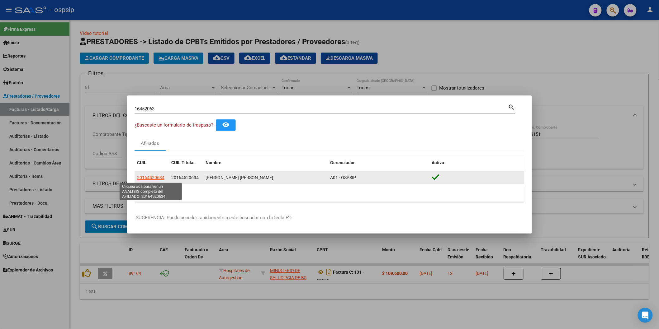
click at [151, 179] on span "20164520634" at bounding box center [150, 177] width 27 height 5
type textarea "20164520634"
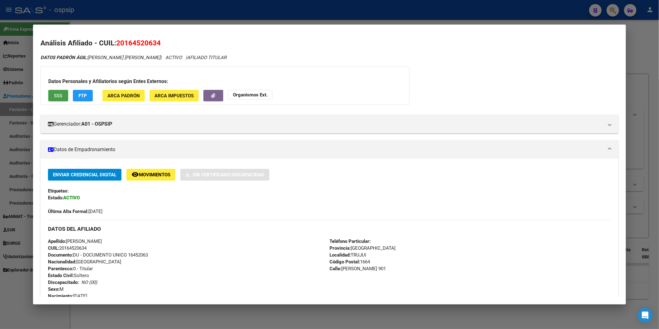
click at [51, 95] on button "SSS" at bounding box center [58, 96] width 20 height 12
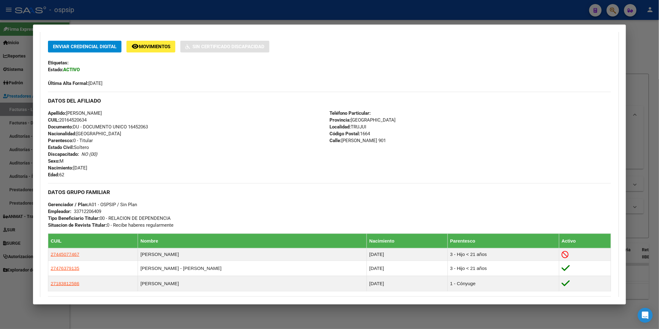
scroll to position [220, 0]
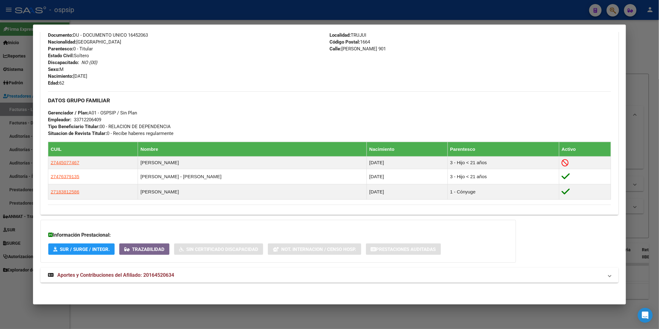
click at [133, 273] on span "Aportes y Contribuciones del Afiliado: 20164520634" at bounding box center [115, 275] width 117 height 6
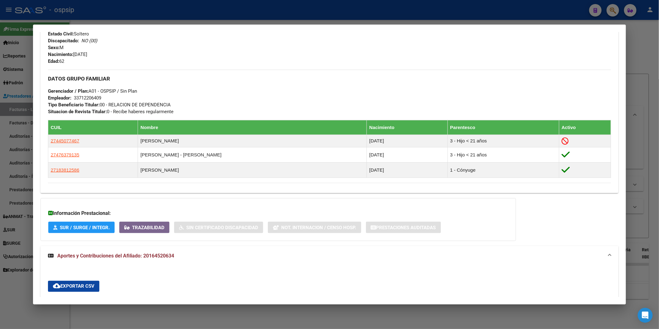
scroll to position [484, 0]
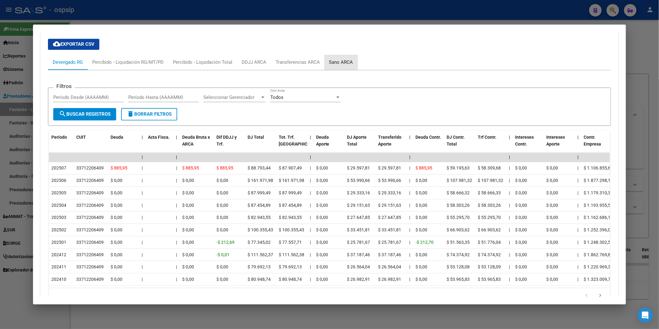
click at [339, 62] on div "Sano ARCA" at bounding box center [341, 62] width 24 height 7
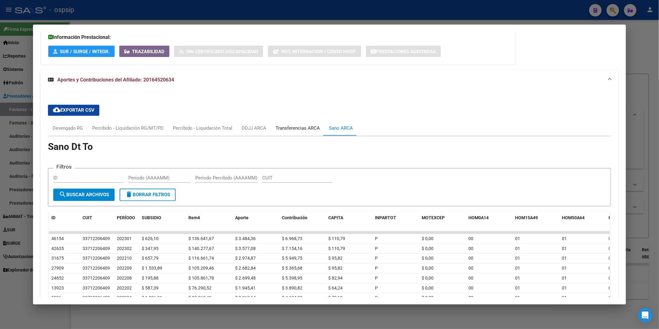
click at [300, 125] on div "Transferencias ARCA" at bounding box center [298, 128] width 54 height 15
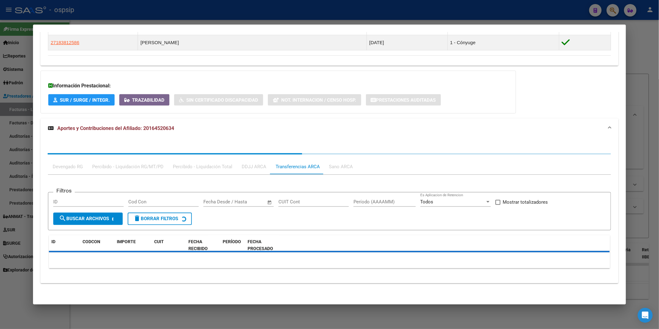
scroll to position [418, 0]
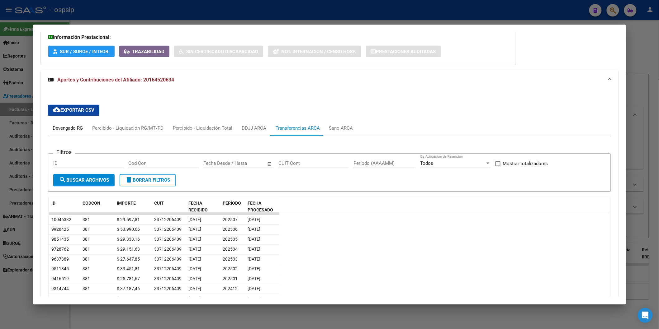
click at [59, 125] on div "Devengado RG" at bounding box center [68, 128] width 30 height 7
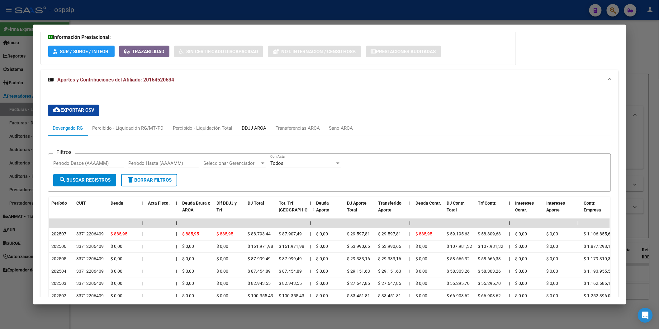
click at [247, 134] on div "DDJJ ARCA" at bounding box center [254, 128] width 34 height 15
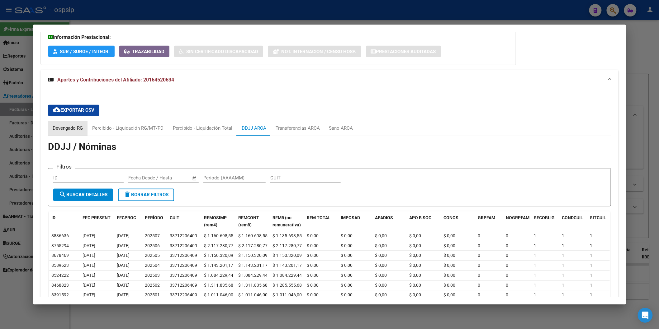
click at [53, 128] on div "Devengado RG" at bounding box center [68, 128] width 30 height 7
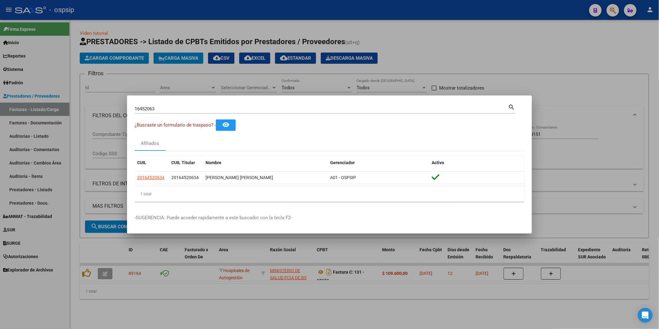
click at [166, 112] on div "16452063 Buscar (apellido, dni, cuil, nro traspaso, cuit, obra social)" at bounding box center [321, 108] width 374 height 9
type input "1"
type input "55274997"
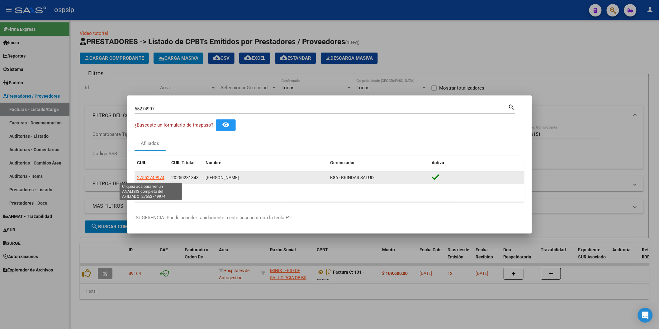
click at [163, 176] on span "27552749974" at bounding box center [150, 177] width 27 height 5
type textarea "27552749974"
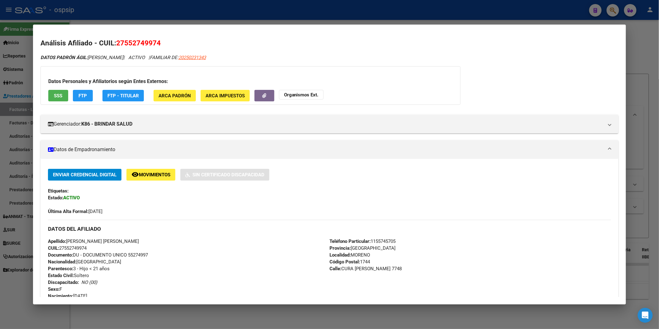
click at [58, 97] on span "SSS" at bounding box center [58, 96] width 8 height 6
click at [206, 59] on span "20250231343" at bounding box center [191, 58] width 27 height 6
type textarea "20250231343"
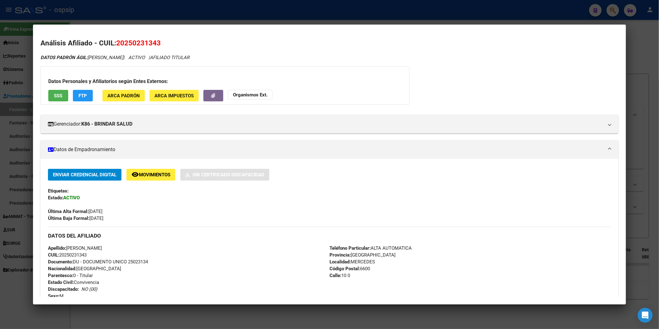
click at [56, 92] on button "SSS" at bounding box center [58, 96] width 20 height 12
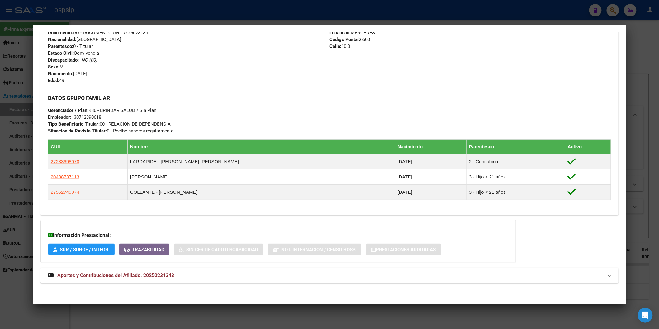
click at [114, 275] on span "Aportes y Contribuciones del Afiliado: 20250231343" at bounding box center [115, 276] width 117 height 6
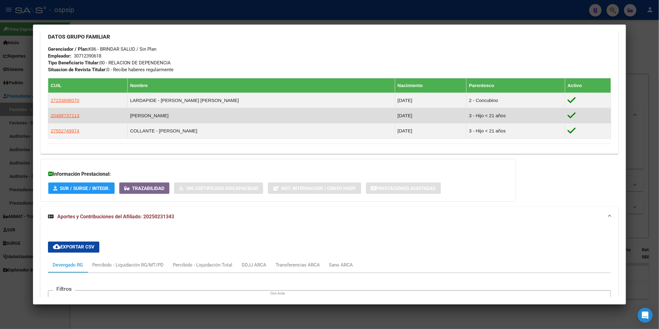
scroll to position [403, 0]
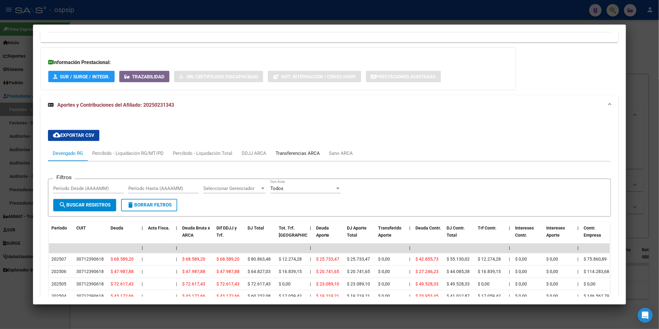
click at [291, 158] on div "Transferencias ARCA" at bounding box center [298, 153] width 54 height 15
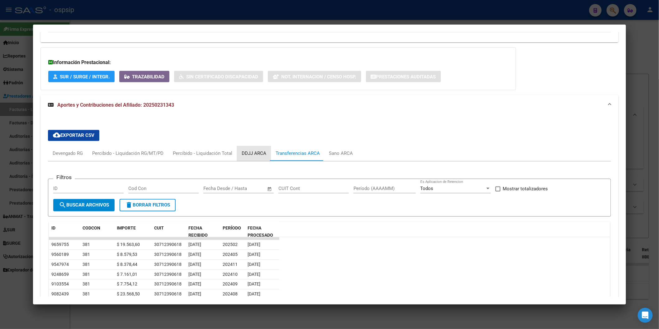
click at [266, 153] on div "DDJJ ARCA" at bounding box center [254, 153] width 34 height 15
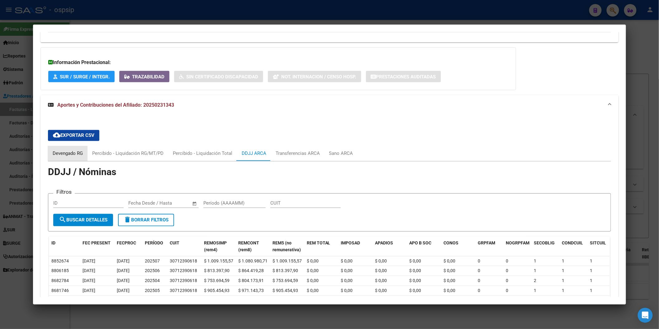
click at [69, 148] on div "Devengado RG" at bounding box center [68, 153] width 40 height 15
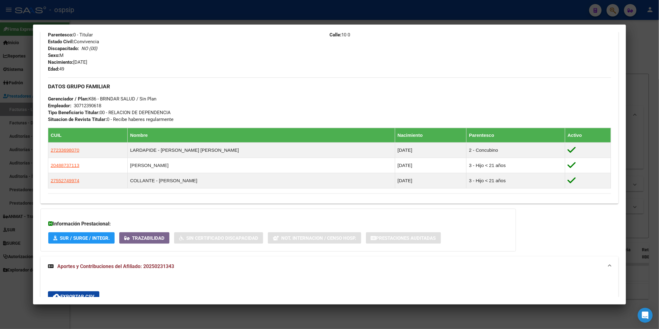
scroll to position [242, 0]
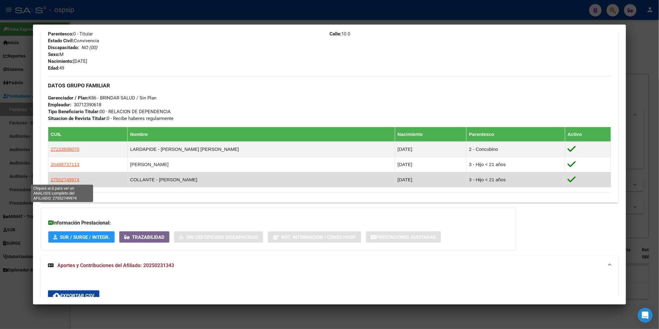
click at [56, 179] on span "27552749974" at bounding box center [65, 179] width 29 height 5
type textarea "27552749974"
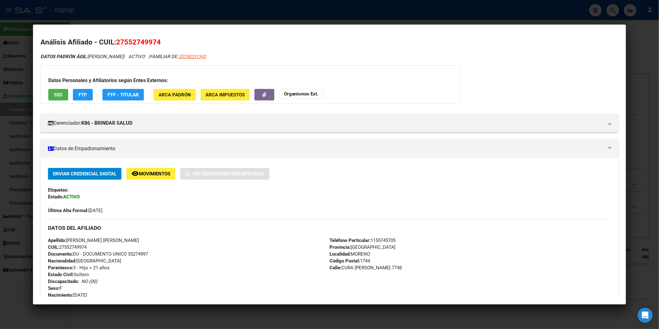
scroll to position [0, 0]
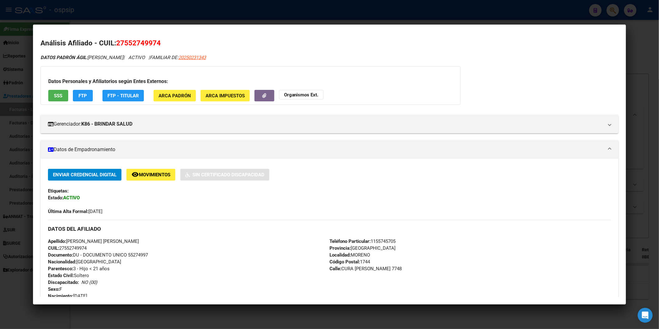
click at [61, 97] on button "SSS" at bounding box center [58, 96] width 20 height 12
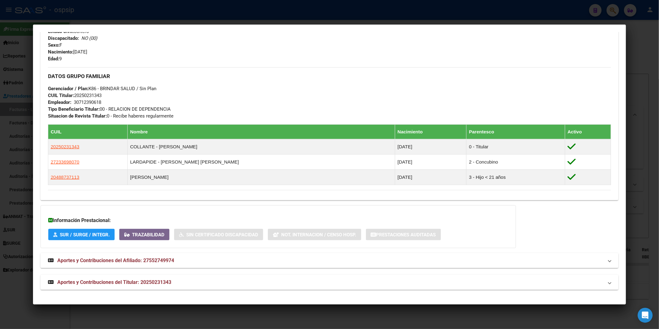
scroll to position [245, 0]
click at [144, 260] on span "Aportes y Contribuciones del Afiliado: 27552749974" at bounding box center [115, 261] width 117 height 6
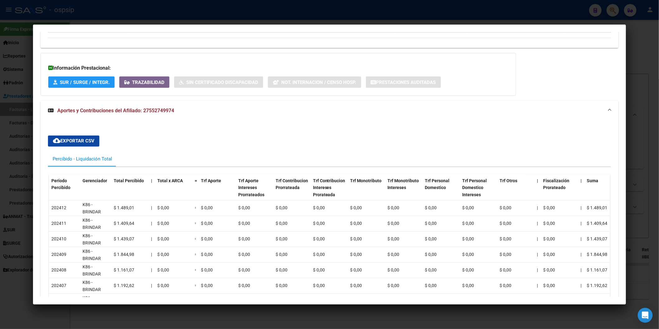
scroll to position [523, 0]
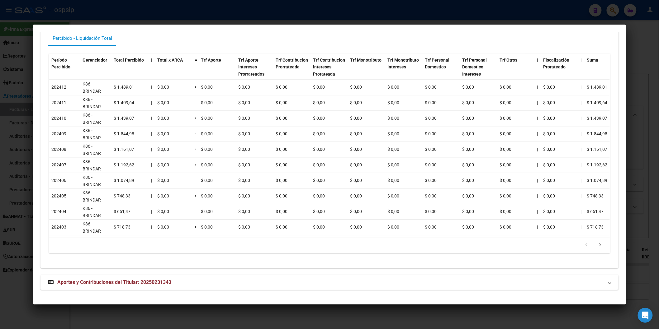
click at [133, 282] on span "Aportes y Contribuciones del Titular: 20250231343" at bounding box center [114, 283] width 114 height 6
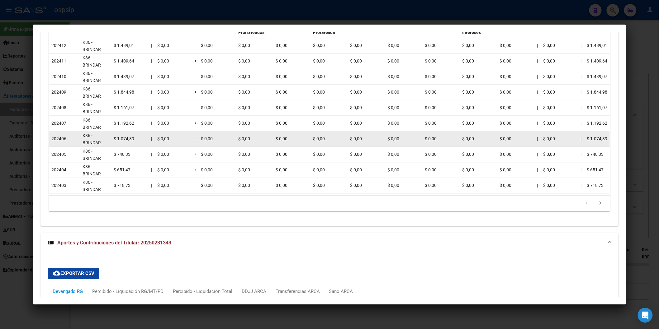
scroll to position [679, 0]
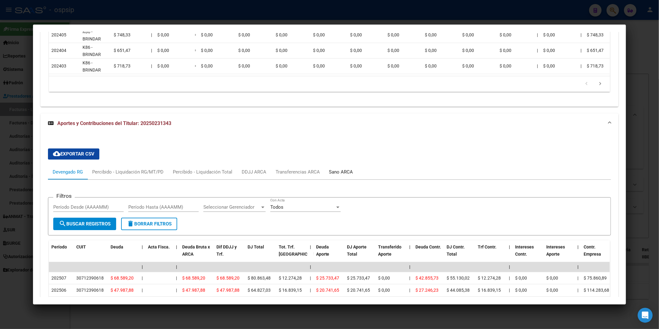
click at [331, 173] on div "Sano ARCA" at bounding box center [340, 172] width 33 height 15
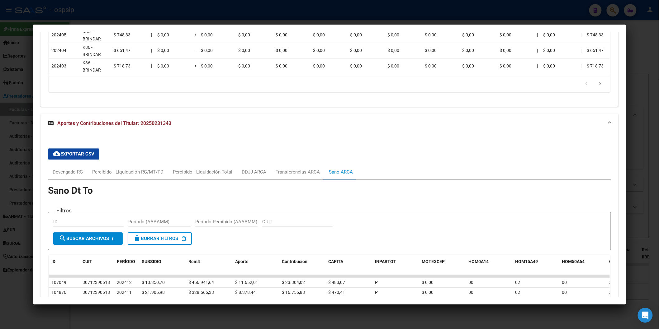
click at [293, 167] on div "cloud_download Exportar CSV Devengado RG Percibido - Liquidación RG/MT/PD Perci…" at bounding box center [329, 272] width 563 height 256
click at [299, 176] on div "Transferencias ARCA" at bounding box center [298, 172] width 44 height 7
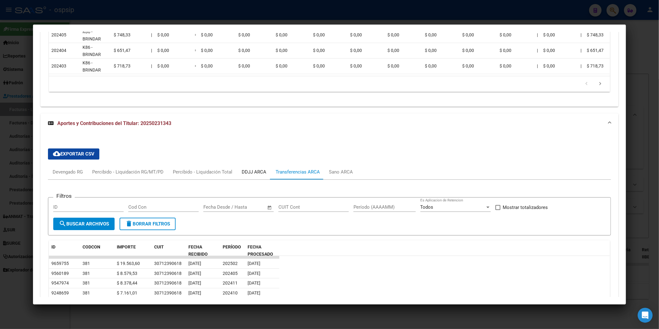
click at [261, 175] on div "DDJJ ARCA" at bounding box center [254, 172] width 25 height 7
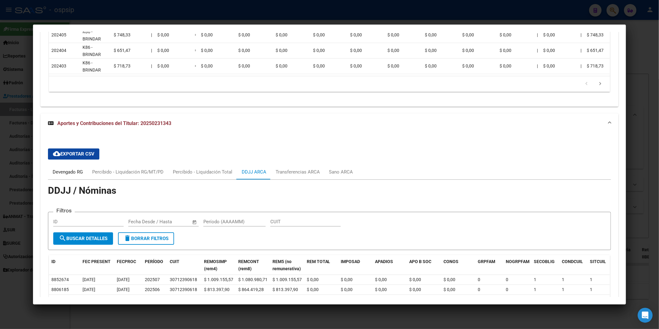
click at [63, 176] on div "Devengado RG" at bounding box center [68, 172] width 30 height 7
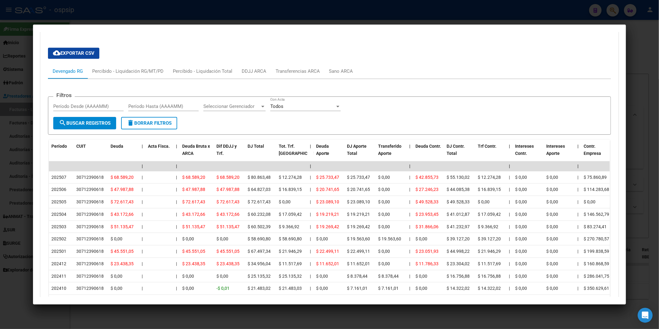
scroll to position [783, 0]
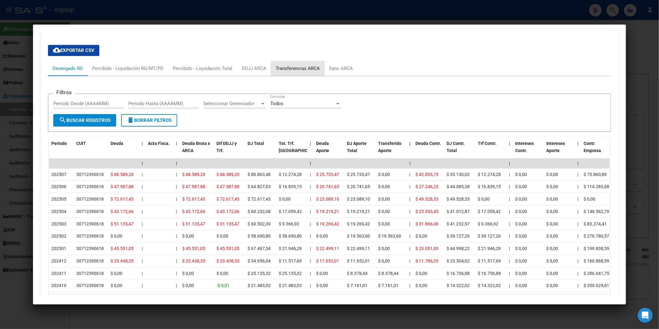
click at [282, 72] on div "Transferencias ARCA" at bounding box center [298, 68] width 44 height 7
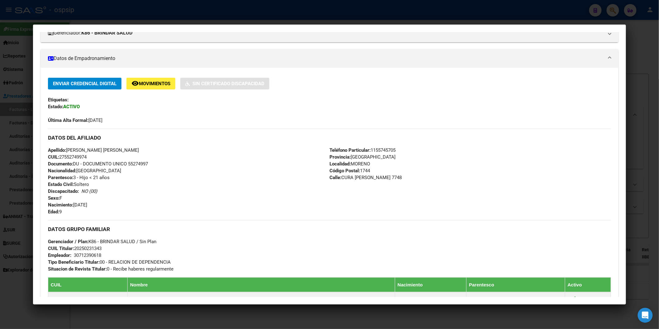
scroll to position [0, 0]
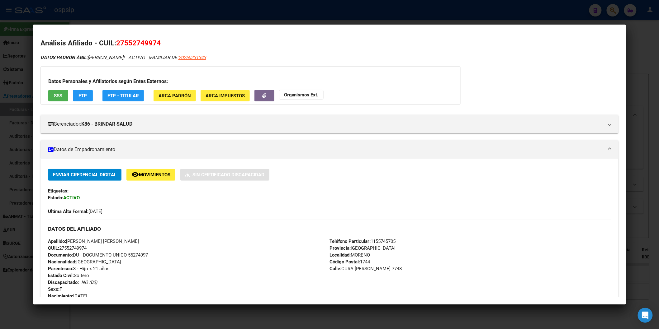
click at [61, 92] on button "SSS" at bounding box center [58, 96] width 20 height 12
click at [304, 96] on strong "Organismos Ext." at bounding box center [301, 95] width 35 height 6
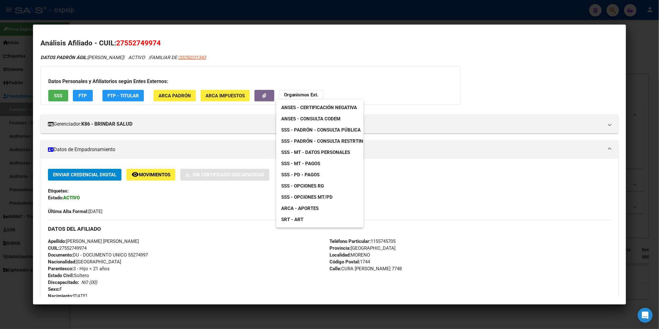
click at [336, 120] on span "ANSES - Consulta CODEM" at bounding box center [310, 119] width 59 height 6
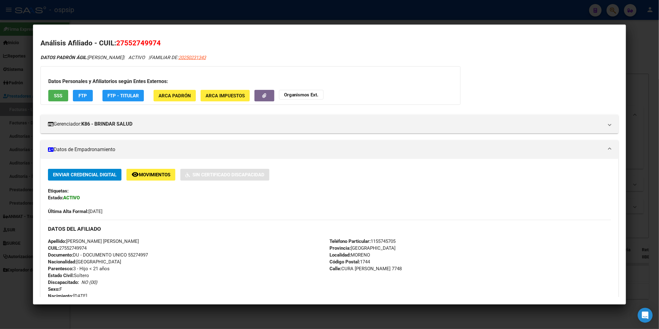
click at [298, 91] on button "Organismos Ext." at bounding box center [301, 95] width 45 height 10
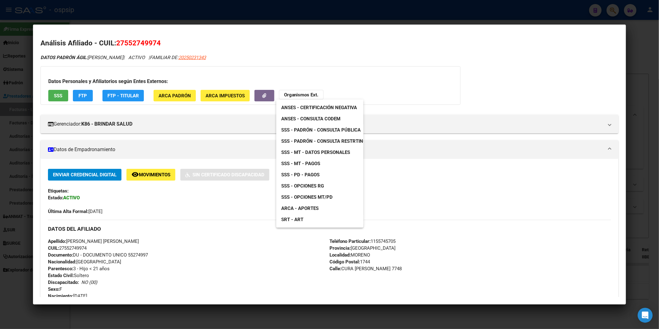
click at [348, 129] on span "SSS - Padrón - Consulta Pública" at bounding box center [320, 130] width 79 height 6
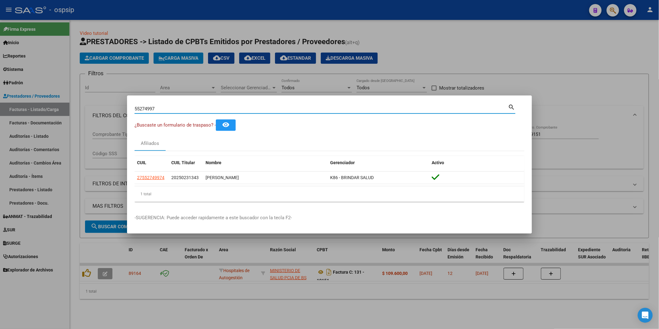
click at [170, 107] on input "55274997" at bounding box center [321, 109] width 374 height 6
type input "41105240"
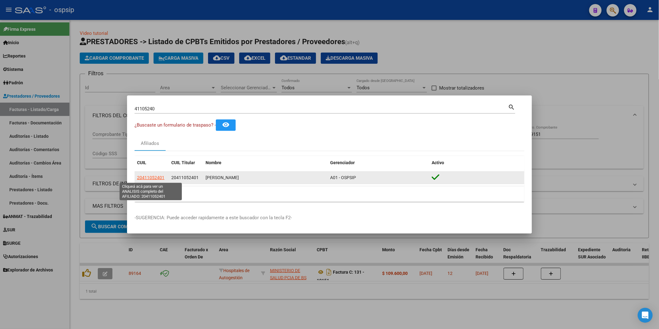
click at [152, 178] on span "20411052401" at bounding box center [150, 177] width 27 height 5
type textarea "20411052401"
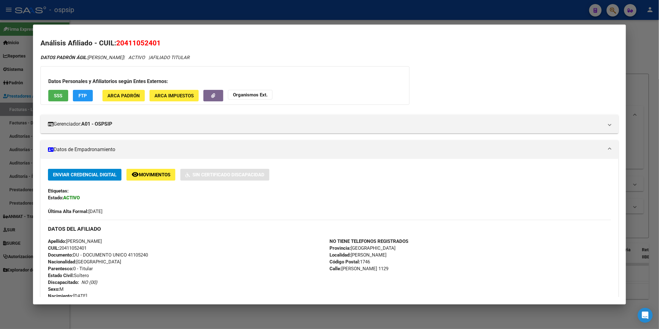
click at [58, 93] on span "SSS" at bounding box center [58, 96] width 8 height 6
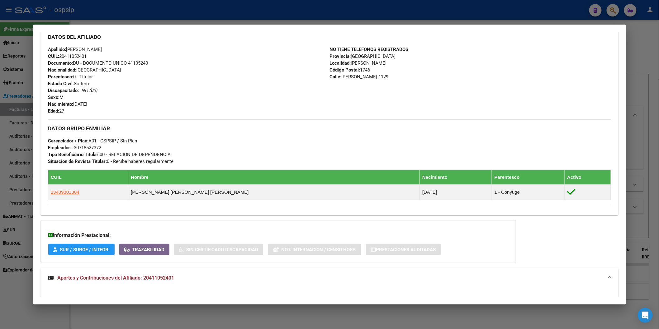
scroll to position [417, 0]
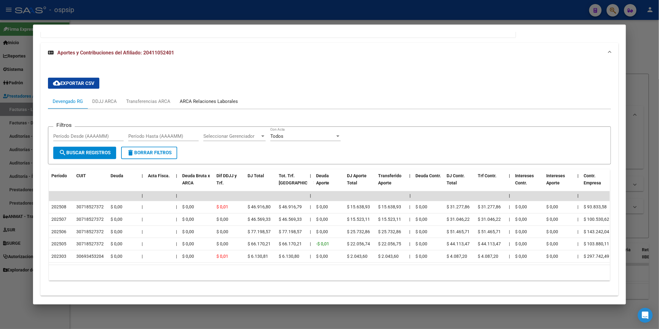
click at [210, 98] on div "ARCA Relaciones Laborales" at bounding box center [209, 101] width 68 height 15
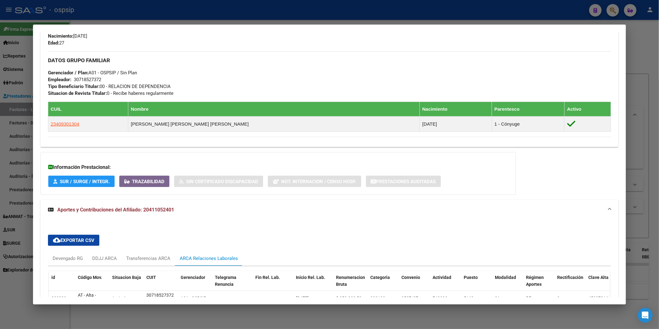
scroll to position [353, 0]
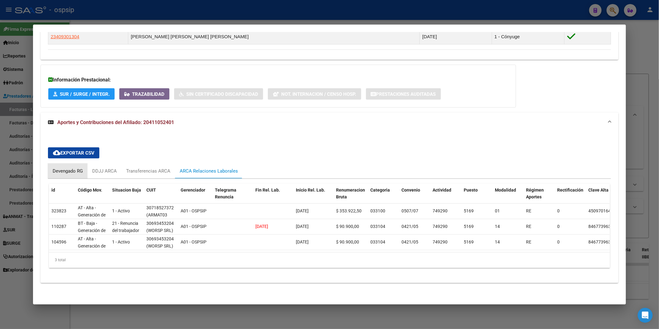
click at [61, 164] on div "Devengado RG" at bounding box center [68, 171] width 40 height 15
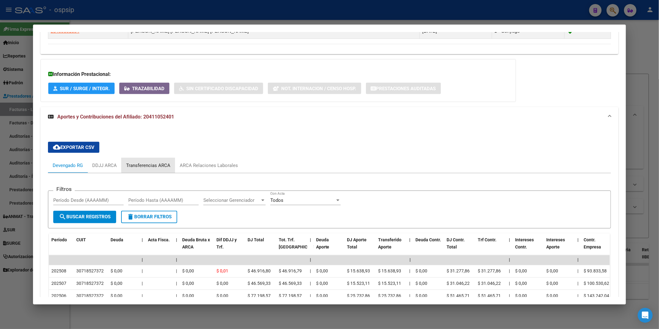
click at [163, 164] on div "Transferencias ARCA" at bounding box center [148, 165] width 44 height 7
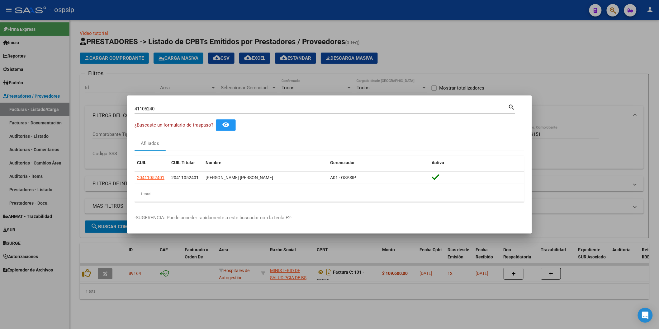
click at [159, 108] on input "41105240" at bounding box center [321, 109] width 374 height 6
type input "28140106"
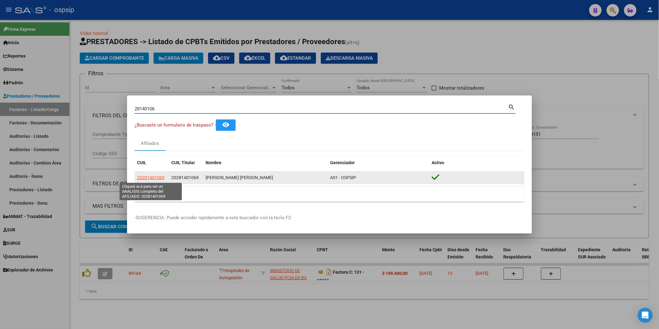
click at [158, 176] on span "20281401069" at bounding box center [150, 177] width 27 height 5
type textarea "20281401069"
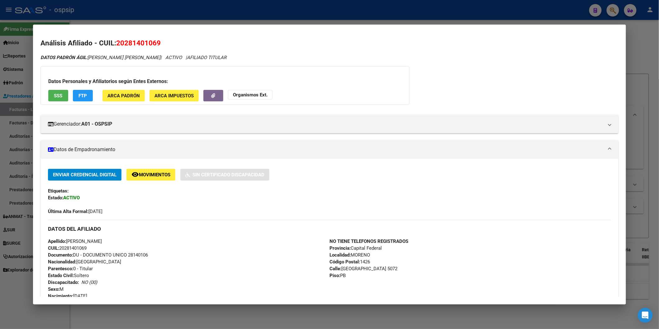
click at [55, 98] on span "SSS" at bounding box center [58, 96] width 8 height 6
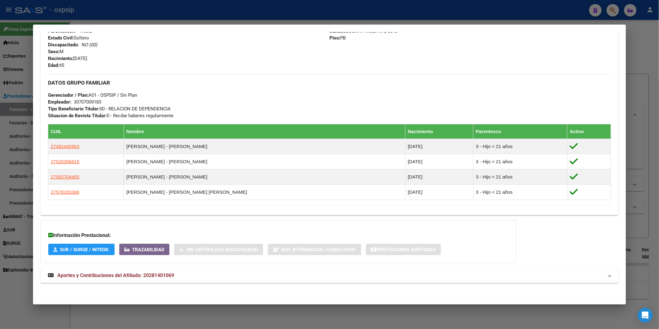
click at [122, 270] on mat-expansion-panel-header "Aportes y Contribuciones del Afiliado: 20281401069" at bounding box center [329, 275] width 578 height 15
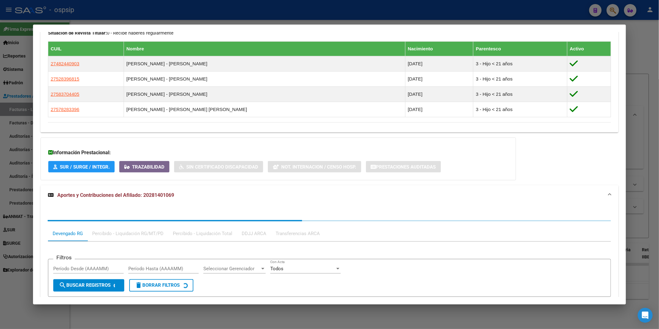
scroll to position [394, 0]
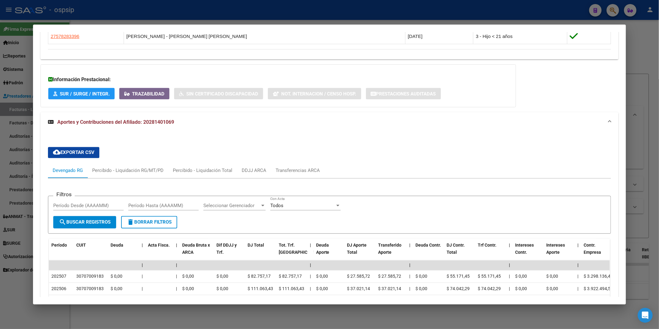
click at [281, 161] on div "cloud_download Exportar CSV Devengado RG Percibido - Liquidación RG/MT/PD Perci…" at bounding box center [329, 279] width 563 height 275
click at [277, 169] on div "Transferencias ARCA" at bounding box center [298, 170] width 44 height 7
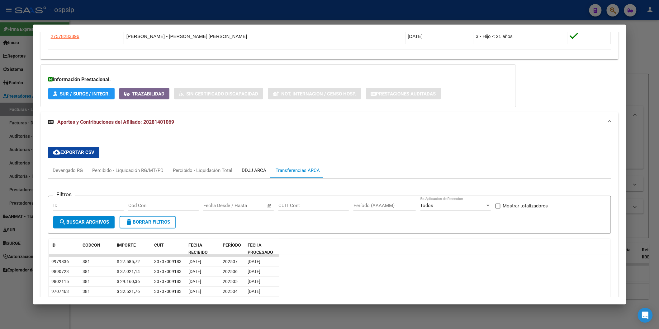
click at [254, 174] on div "DDJJ ARCA" at bounding box center [254, 170] width 25 height 7
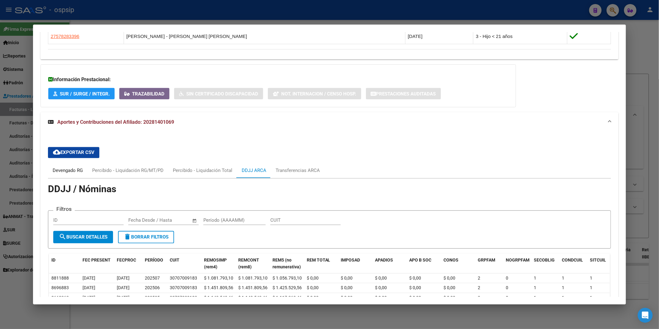
click at [79, 170] on div "Devengado RG" at bounding box center [68, 170] width 30 height 7
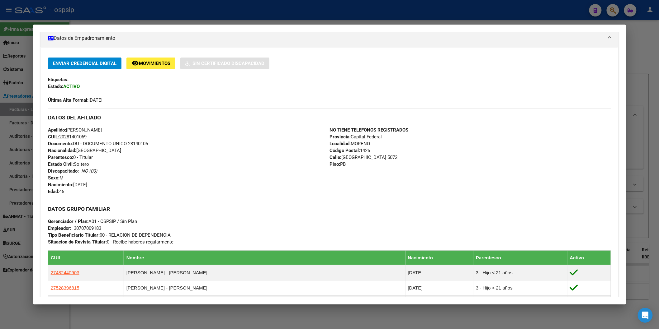
scroll to position [13, 0]
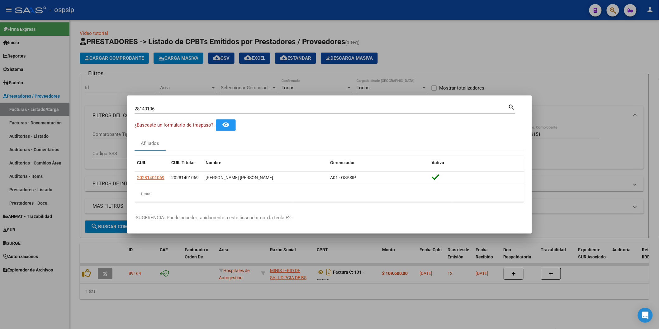
click at [178, 107] on input "28140106" at bounding box center [321, 109] width 374 height 6
type input "21781575"
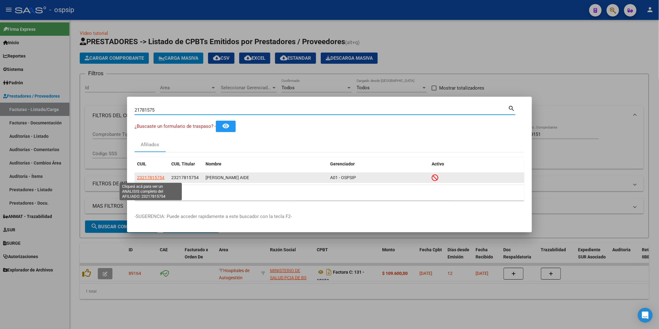
click at [159, 176] on span "23217815754" at bounding box center [150, 177] width 27 height 5
type textarea "23217815754"
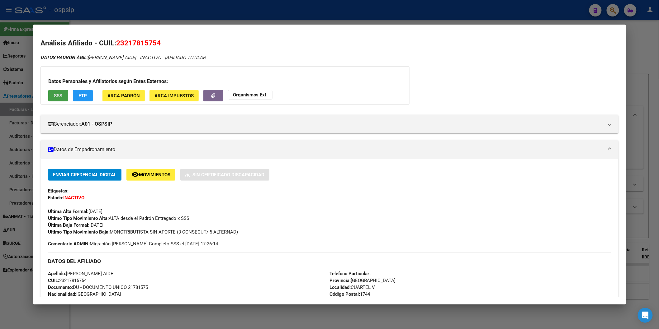
click at [54, 94] on span "SSS" at bounding box center [58, 96] width 8 height 6
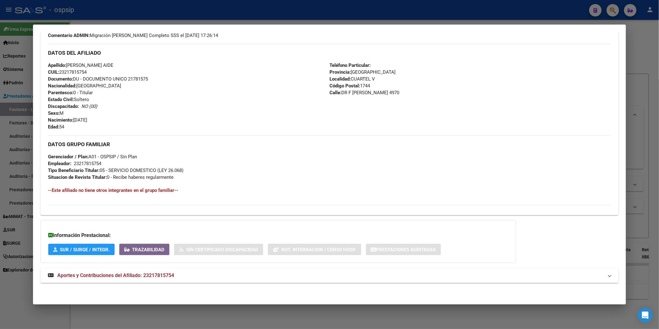
scroll to position [209, 0]
click at [158, 273] on span "Aportes y Contribuciones del Afiliado: 23217815754" at bounding box center [115, 276] width 117 height 6
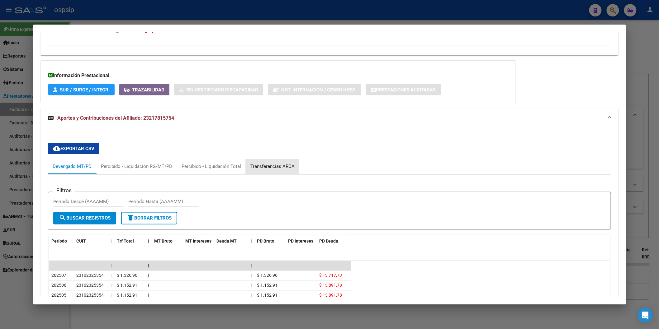
click at [256, 161] on div "Transferencias ARCA" at bounding box center [273, 166] width 54 height 15
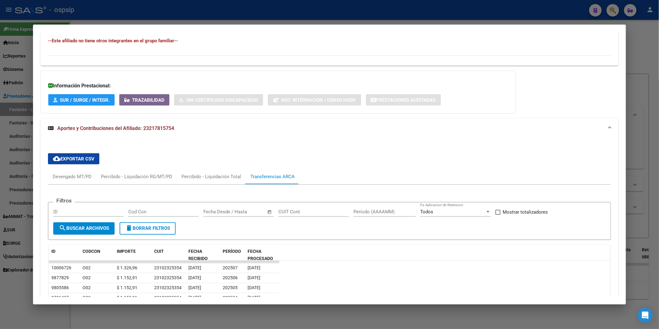
scroll to position [369, 0]
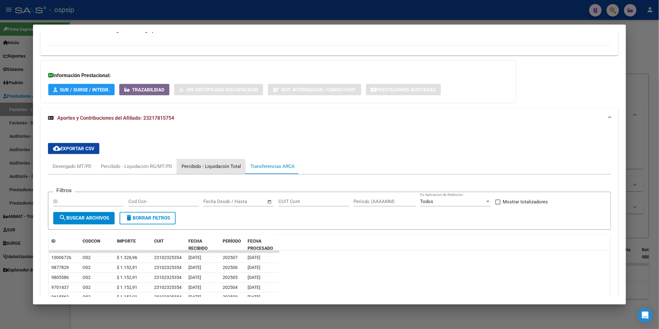
click at [207, 169] on div "Percibido - Liquidación Total" at bounding box center [211, 166] width 59 height 7
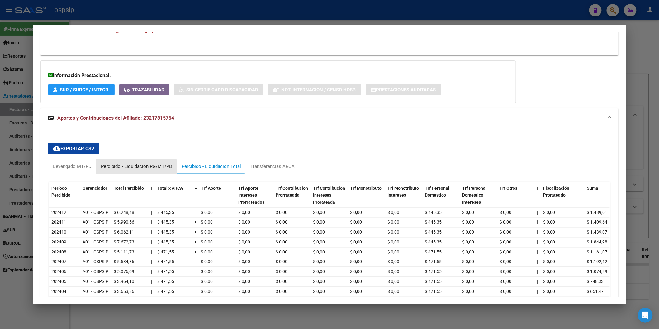
click at [124, 171] on div "Percibido - Liquidación RG/MT/PD" at bounding box center [136, 166] width 81 height 15
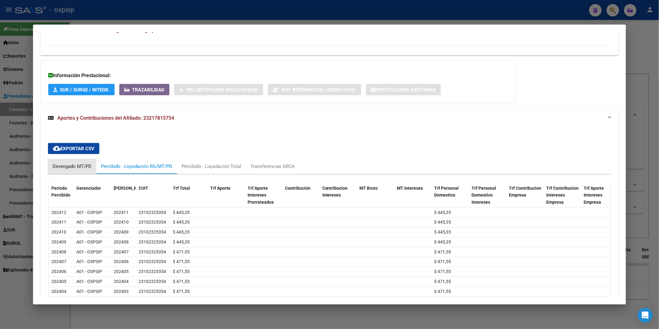
click at [68, 164] on div "Devengado MT/PD" at bounding box center [72, 166] width 39 height 7
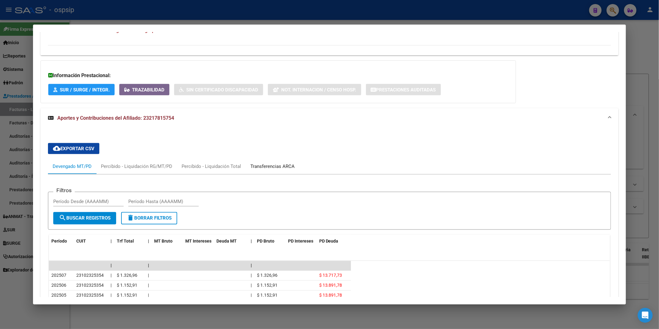
click at [265, 169] on div "Transferencias ARCA" at bounding box center [272, 166] width 44 height 7
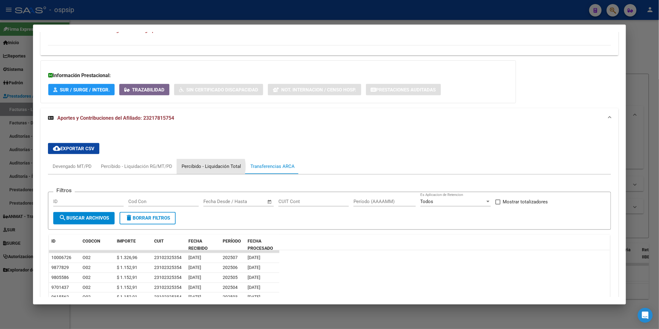
click at [205, 167] on div "Percibido - Liquidación Total" at bounding box center [211, 166] width 59 height 7
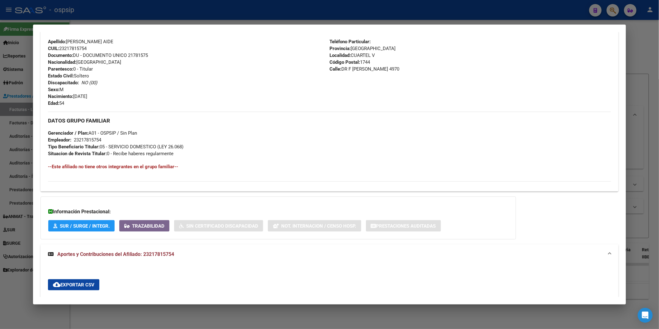
scroll to position [230, 0]
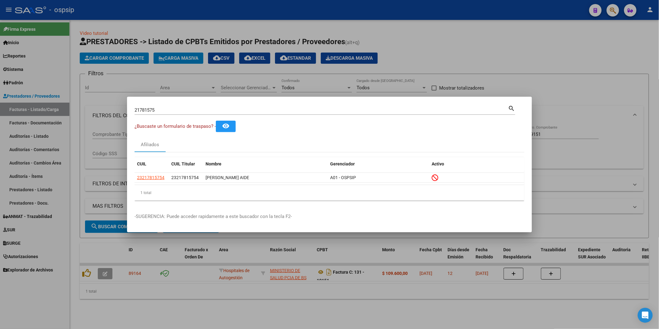
click at [162, 107] on input "21781575" at bounding box center [321, 110] width 374 height 6
type input "28894415"
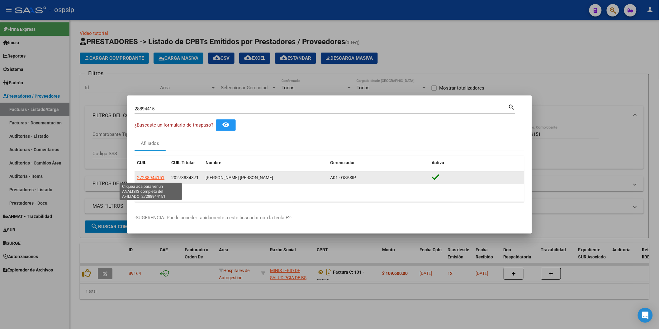
click at [144, 180] on span "27288944151" at bounding box center [150, 177] width 27 height 5
type textarea "27288944151"
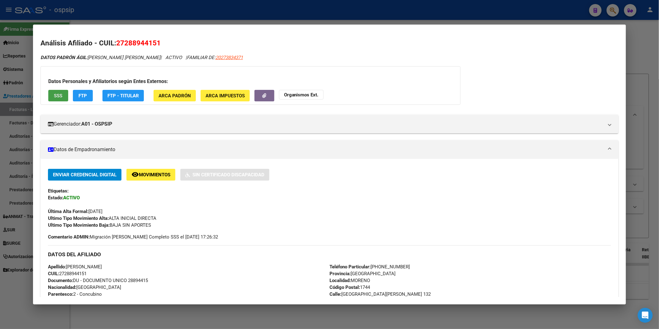
click at [56, 100] on button "SSS" at bounding box center [58, 96] width 20 height 12
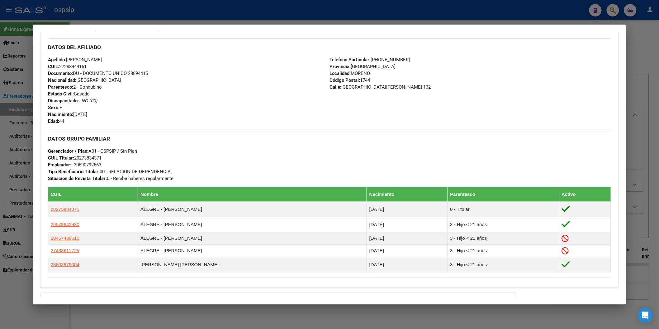
scroll to position [0, 0]
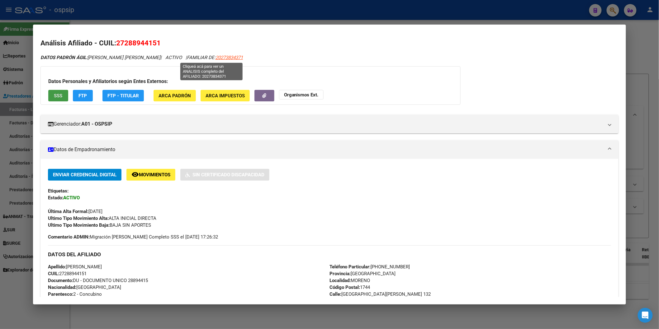
click at [215, 57] on span "20273834371" at bounding box center [228, 58] width 27 height 6
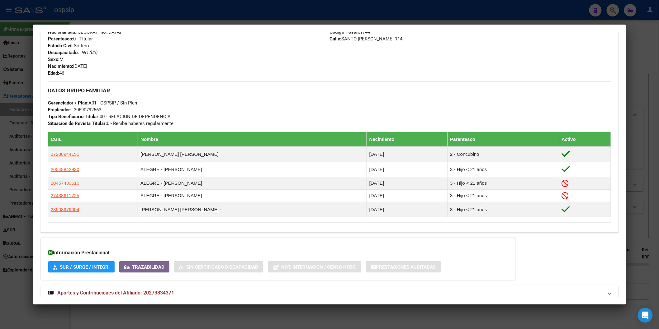
scroll to position [260, 0]
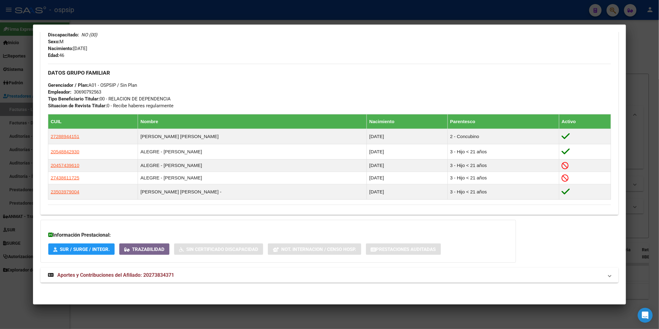
click at [114, 272] on mat-expansion-panel-header "Aportes y Contribuciones del Afiliado: 20273834371" at bounding box center [329, 275] width 578 height 15
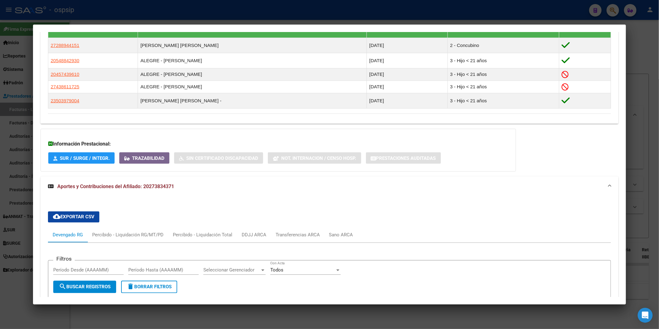
scroll to position [504, 0]
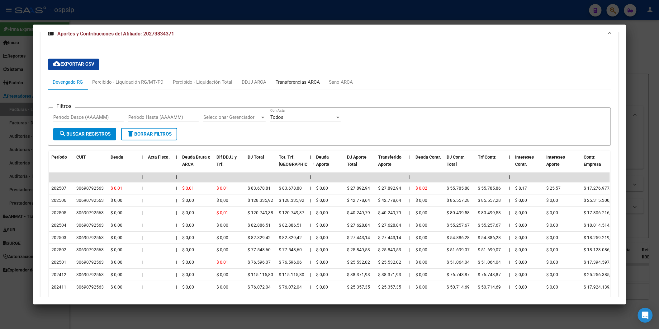
click at [293, 83] on div "Transferencias ARCA" at bounding box center [298, 82] width 44 height 7
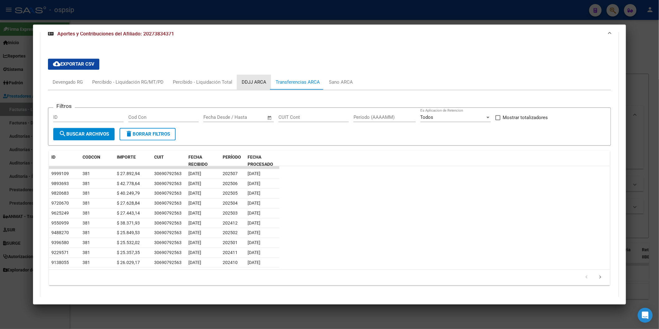
click at [248, 82] on div "DDJJ ARCA" at bounding box center [254, 82] width 25 height 7
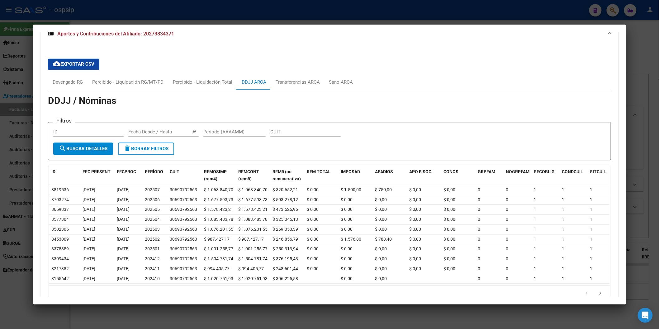
scroll to position [435, 0]
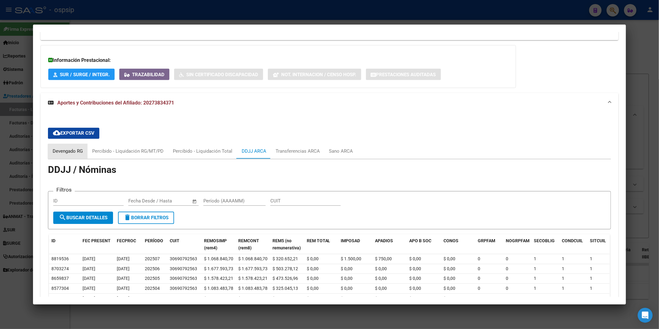
click at [66, 158] on div "Devengado RG" at bounding box center [68, 151] width 40 height 15
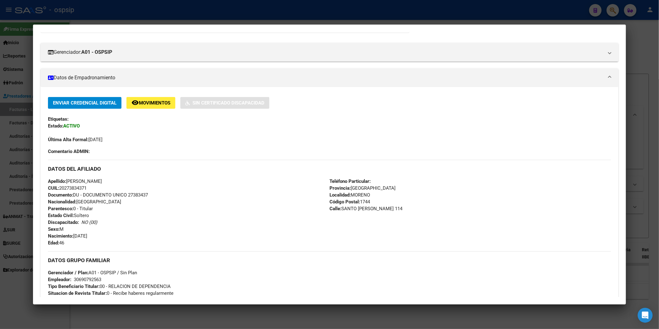
scroll to position [173, 0]
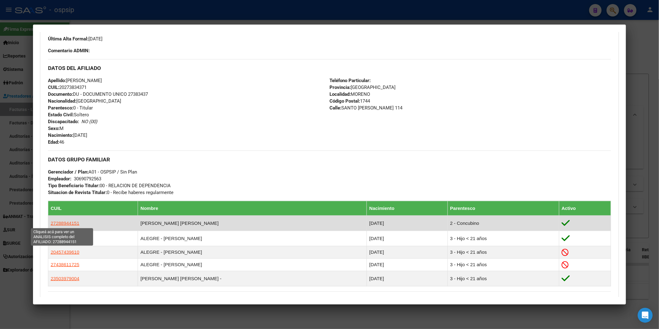
click at [68, 221] on span "27288944151" at bounding box center [65, 223] width 29 height 5
type textarea "27288944151"
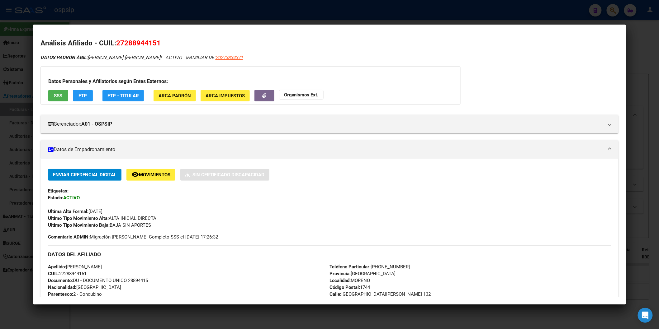
click at [58, 94] on span "SSS" at bounding box center [58, 96] width 8 height 6
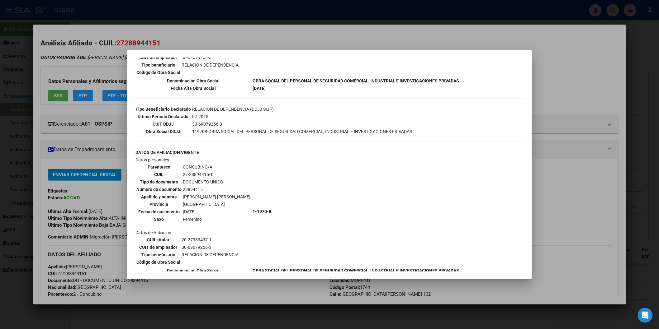
scroll to position [207, 0]
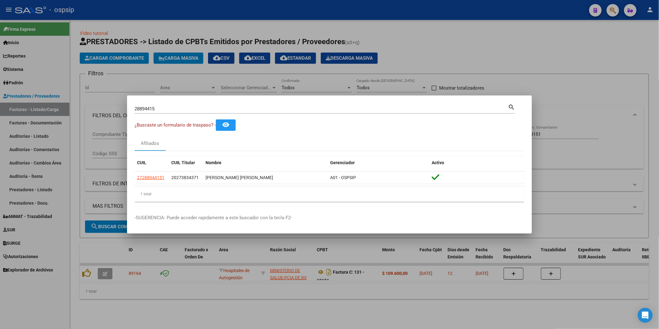
click at [162, 113] on div "28894415 Buscar (apellido, dni, cuil, nro traspaso, cuit, obra social)" at bounding box center [321, 108] width 374 height 9
click at [161, 108] on input "28894415" at bounding box center [321, 109] width 374 height 6
type input "92875396"
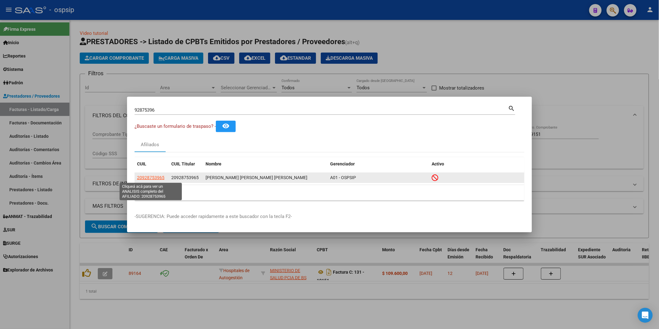
click at [148, 177] on span "20928753965" at bounding box center [150, 177] width 27 height 5
type textarea "20928753965"
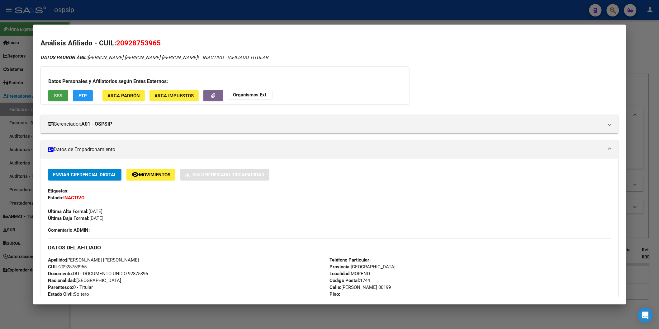
click at [49, 95] on button "SSS" at bounding box center [58, 96] width 20 height 12
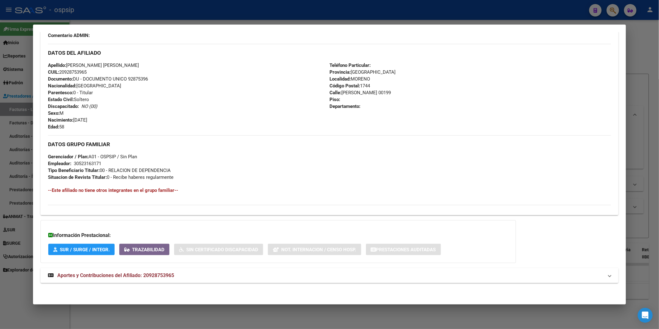
click at [141, 272] on mat-expansion-panel-header "Aportes y Contribuciones del Afiliado: 20928753965" at bounding box center [329, 275] width 578 height 15
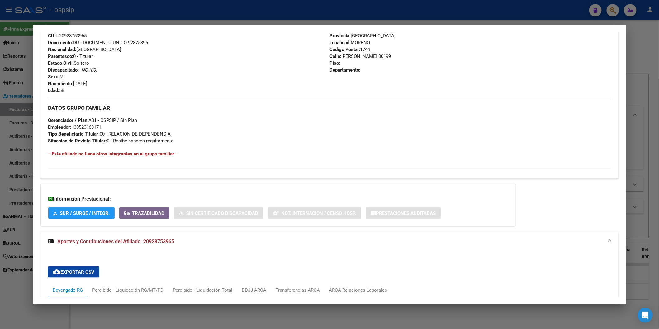
scroll to position [439, 0]
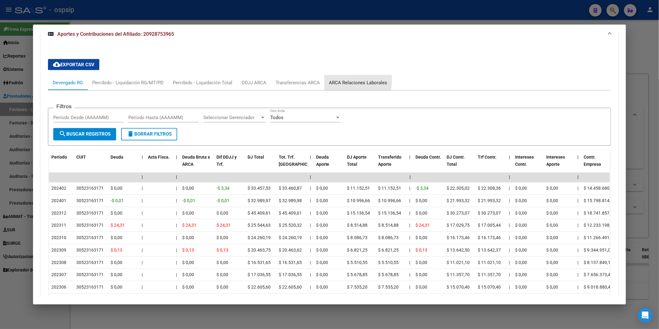
click at [338, 81] on div "ARCA Relaciones Laborales" at bounding box center [358, 82] width 58 height 7
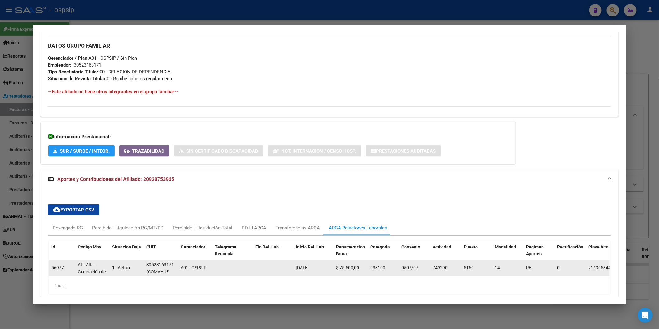
scroll to position [325, 0]
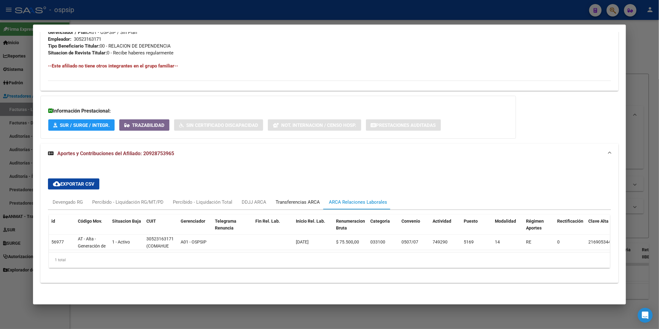
click at [289, 199] on div "Transferencias ARCA" at bounding box center [298, 202] width 44 height 7
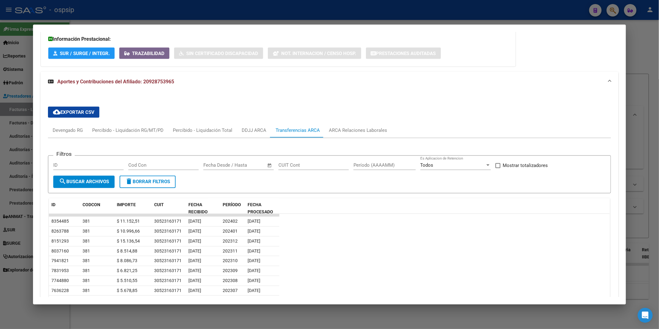
scroll to position [394, 0]
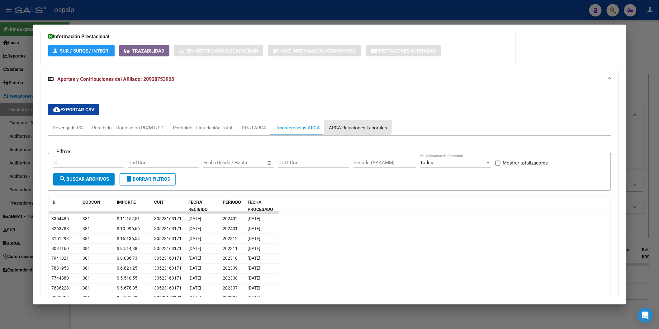
click at [329, 126] on div "ARCA Relaciones Laborales" at bounding box center [358, 128] width 58 height 7
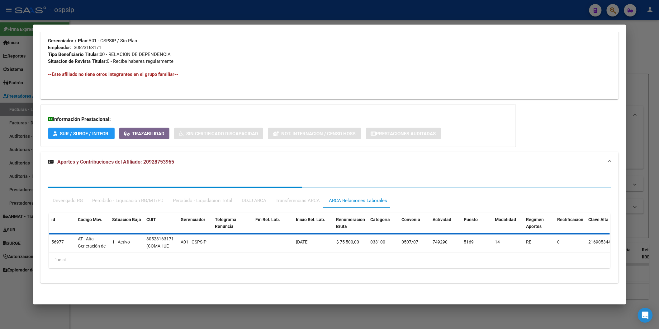
scroll to position [325, 0]
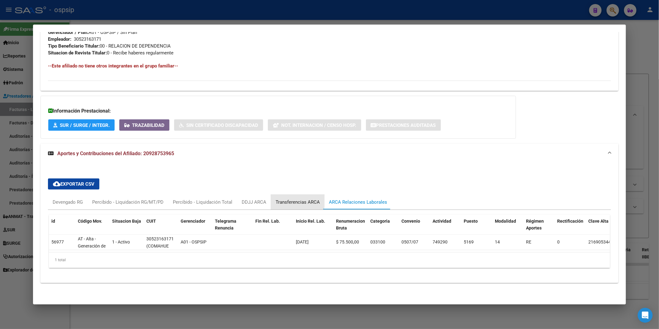
click at [284, 199] on div "Transferencias ARCA" at bounding box center [298, 202] width 44 height 7
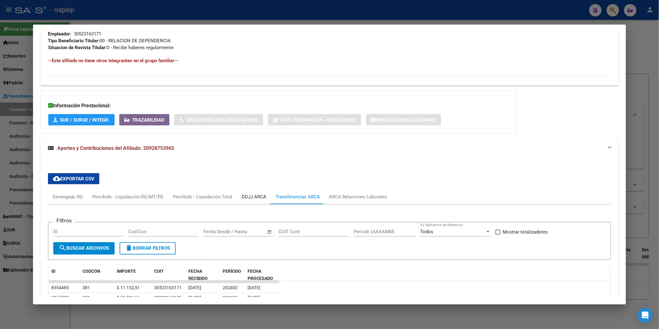
click at [247, 192] on div "DDJJ ARCA" at bounding box center [254, 197] width 34 height 15
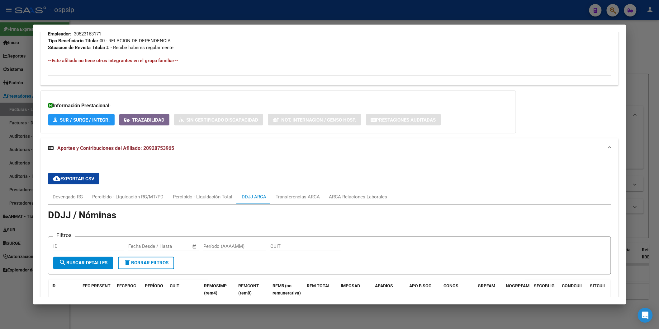
click at [42, 191] on div "cloud_download Exportar CSV Devengado RG Percibido - Liquidación RG/MT/PD Perci…" at bounding box center [329, 297] width 578 height 258
click at [55, 192] on div "Devengado RG" at bounding box center [68, 197] width 40 height 15
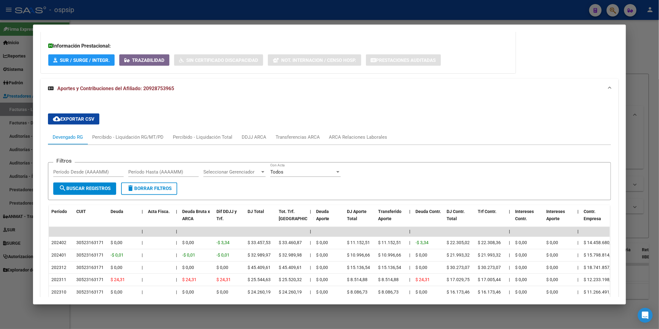
scroll to position [394, 0]
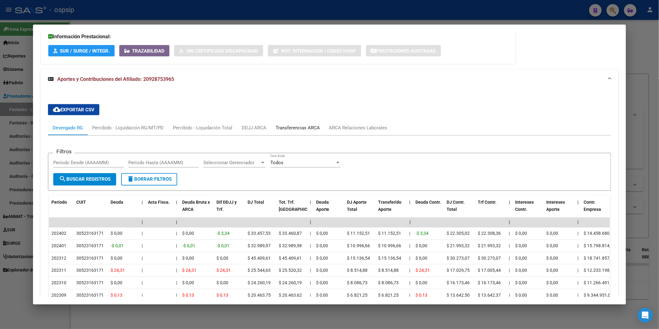
click at [306, 127] on div "Transferencias ARCA" at bounding box center [298, 128] width 44 height 7
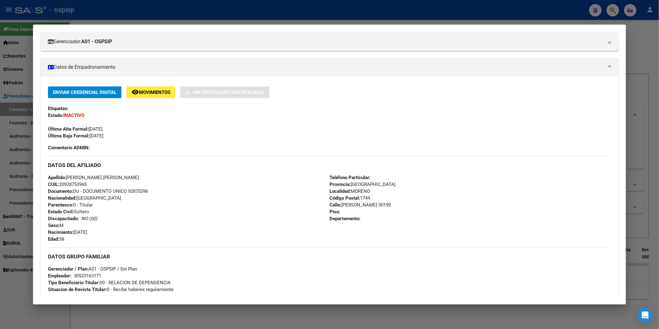
scroll to position [0, 0]
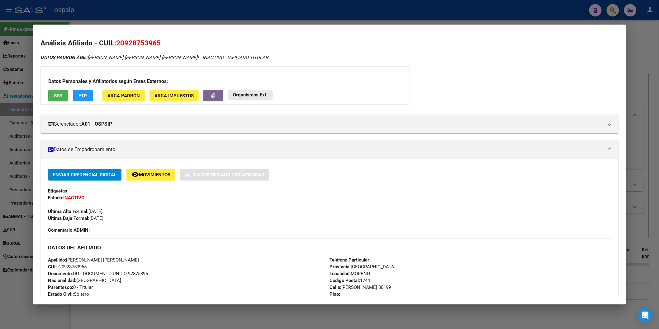
click at [236, 95] on strong "Organismos Ext." at bounding box center [250, 95] width 35 height 6
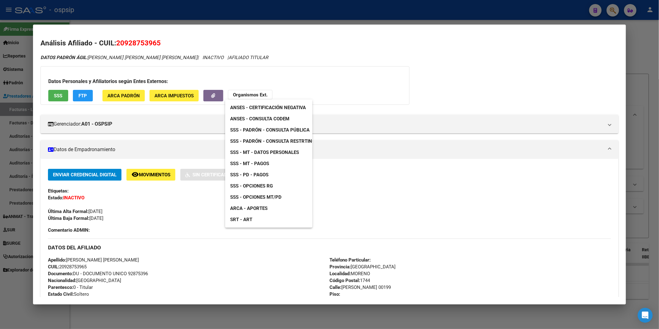
click at [275, 117] on span "ANSES - Consulta CODEM" at bounding box center [259, 119] width 59 height 6
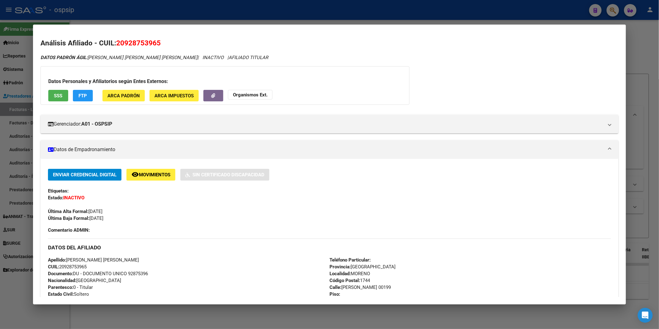
click at [252, 88] on div "Datos Personales y Afiliatorios según Entes Externos: SSS FTP ARCA Padrón ARCA …" at bounding box center [224, 85] width 369 height 39
click at [253, 92] on span "Organismos Ext." at bounding box center [250, 95] width 35 height 6
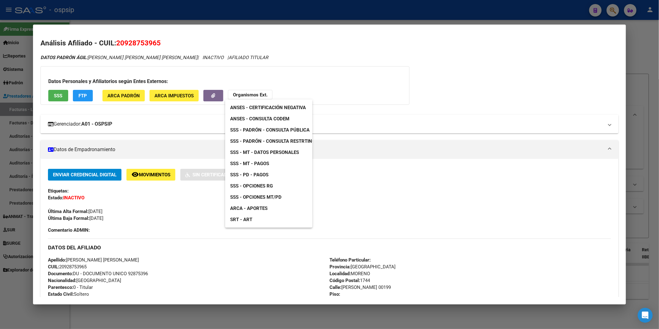
click at [290, 128] on span "SSS - Padrón - Consulta Pública" at bounding box center [269, 130] width 79 height 6
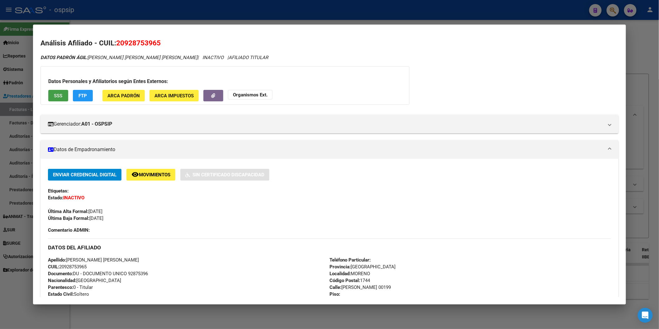
click at [61, 95] on button "SSS" at bounding box center [58, 96] width 20 height 12
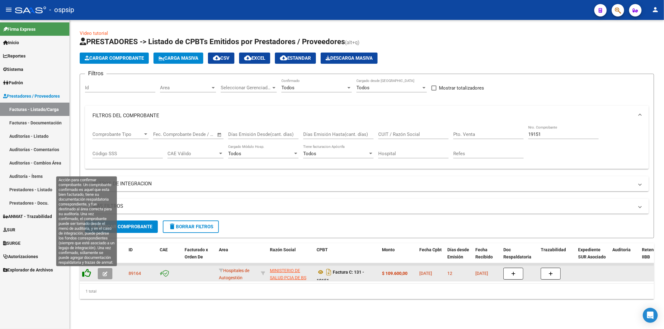
click at [86, 273] on icon at bounding box center [86, 273] width 9 height 9
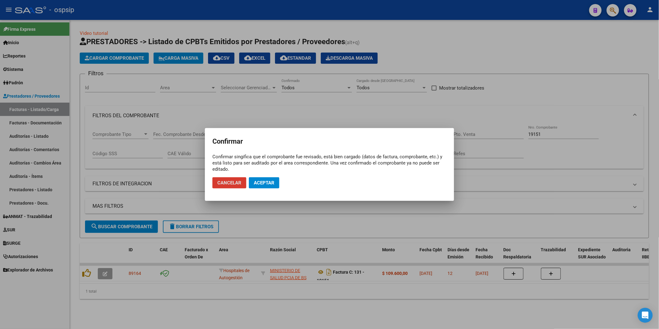
click at [277, 179] on button "Aceptar" at bounding box center [264, 182] width 31 height 11
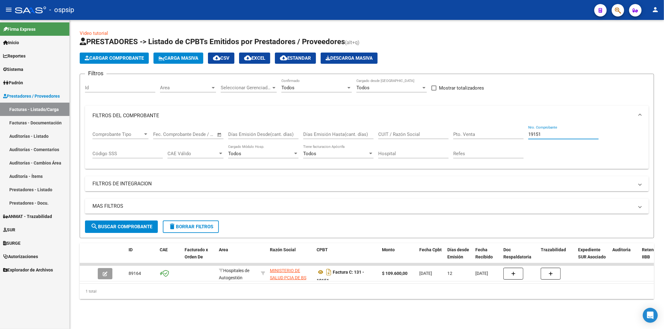
click at [553, 135] on input "19151" at bounding box center [563, 135] width 70 height 6
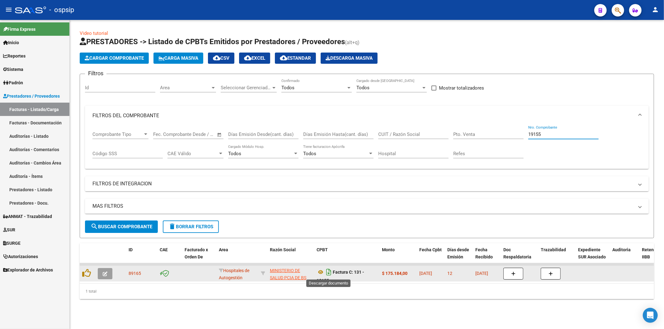
type input "19155"
click at [331, 272] on icon "Descargar documento" at bounding box center [329, 272] width 8 height 10
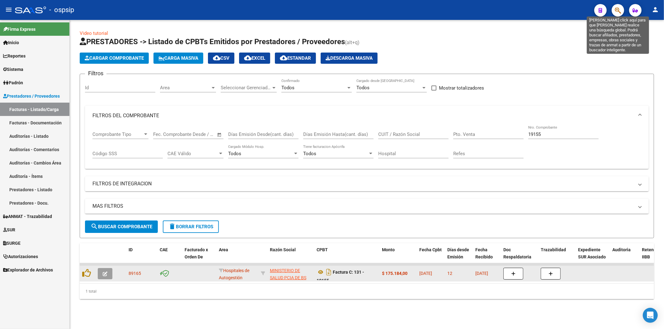
click at [617, 11] on icon "button" at bounding box center [618, 10] width 6 height 7
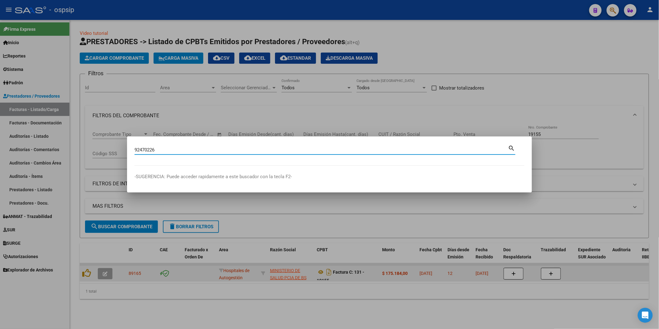
type input "92470226"
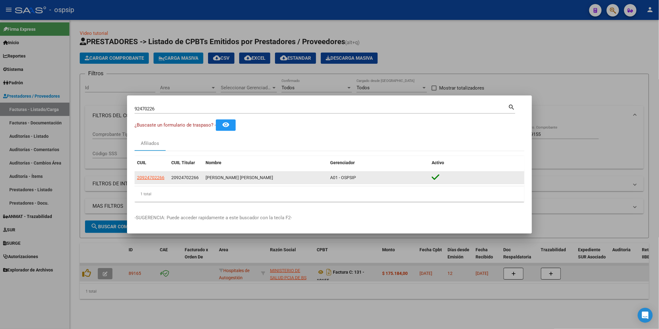
click at [153, 181] on app-link-go-to "20924702266" at bounding box center [150, 177] width 27 height 7
click at [149, 177] on span "20924702266" at bounding box center [150, 177] width 27 height 5
type textarea "20924702266"
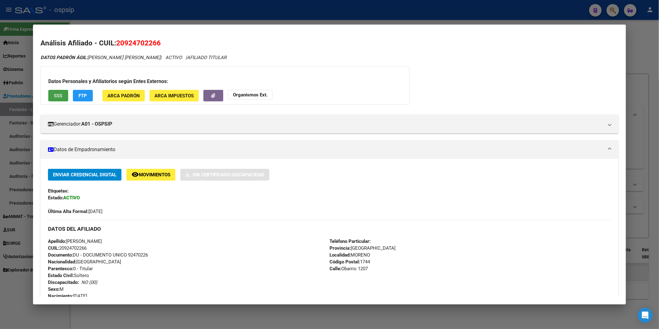
click at [54, 93] on span "SSS" at bounding box center [58, 96] width 8 height 6
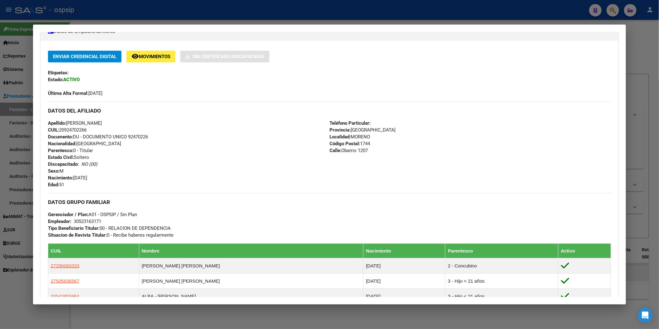
scroll to position [223, 0]
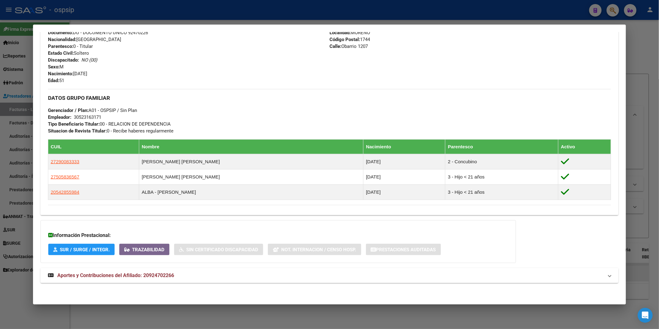
click at [163, 270] on mat-expansion-panel-header "Aportes y Contribuciones del Afiliado: 20924702266" at bounding box center [329, 275] width 578 height 15
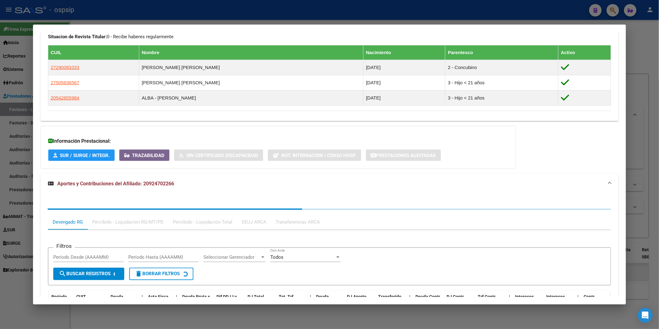
scroll to position [379, 0]
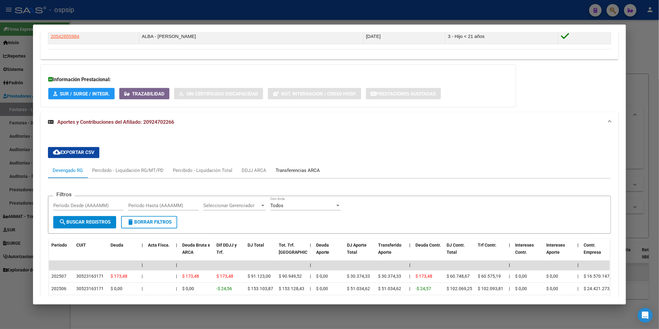
click at [290, 173] on div "Transferencias ARCA" at bounding box center [298, 170] width 44 height 7
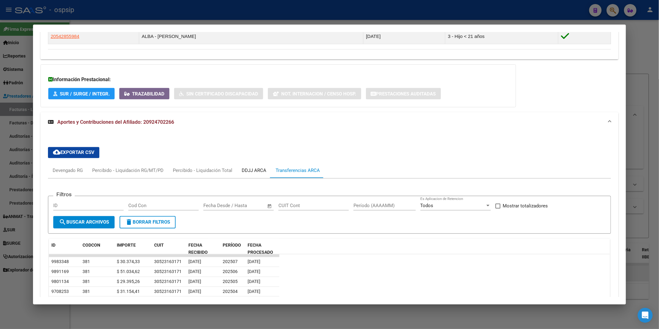
click at [253, 168] on div "DDJJ ARCA" at bounding box center [254, 170] width 25 height 7
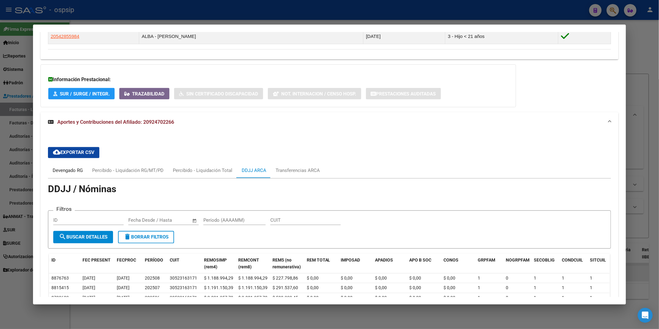
click at [75, 169] on div "Devengado RG" at bounding box center [68, 170] width 30 height 7
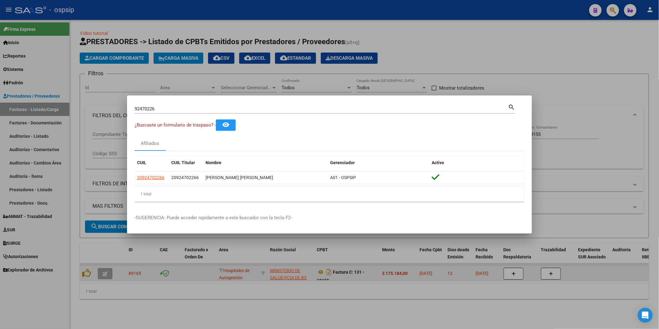
click at [172, 109] on input "92470226" at bounding box center [321, 109] width 374 height 6
type input "48770782"
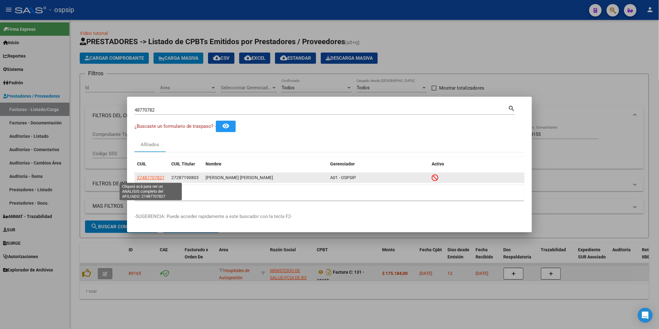
click at [154, 177] on span "27487707827" at bounding box center [150, 177] width 27 height 5
type textarea "27487707827"
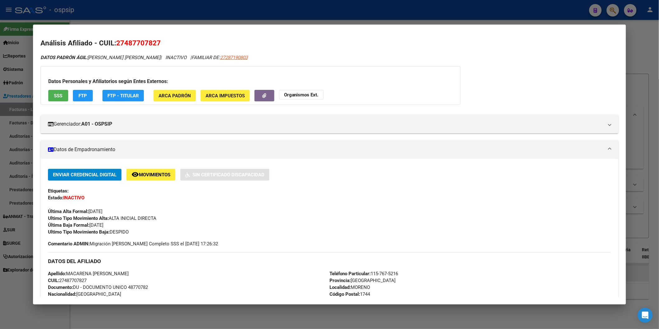
click at [55, 95] on span "SSS" at bounding box center [58, 96] width 8 height 6
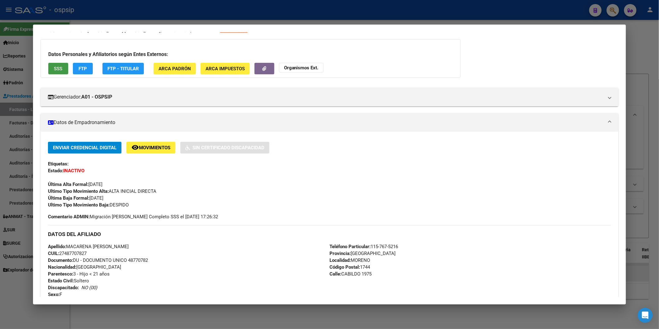
scroll to position [0, 0]
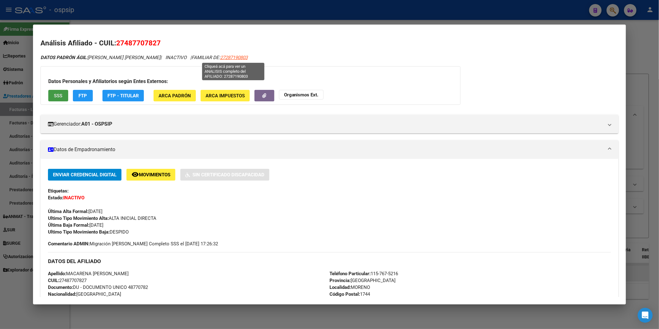
click at [229, 57] on span "27287190803" at bounding box center [233, 58] width 27 height 6
type textarea "27287190803"
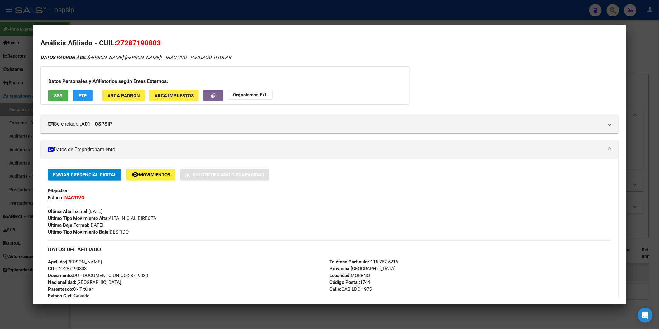
scroll to position [235, 0]
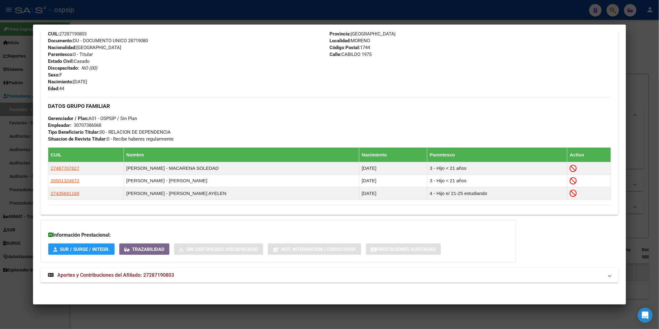
click at [104, 273] on span "Aportes y Contribuciones del Afiliado: 27287190803" at bounding box center [115, 275] width 117 height 6
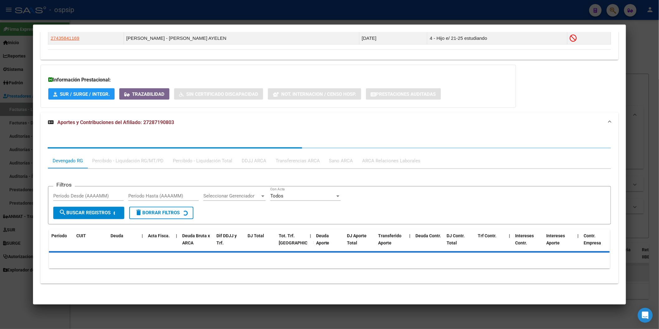
scroll to position [391, 0]
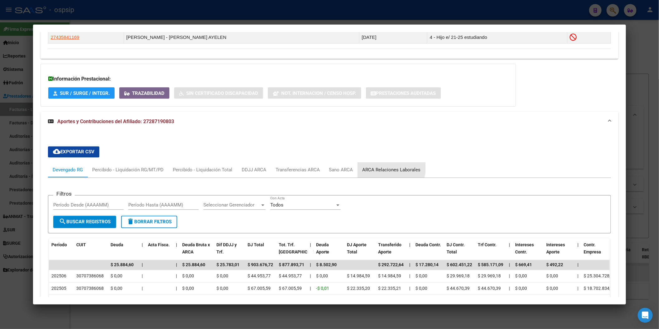
click at [375, 167] on div "ARCA Relaciones Laborales" at bounding box center [392, 170] width 68 height 15
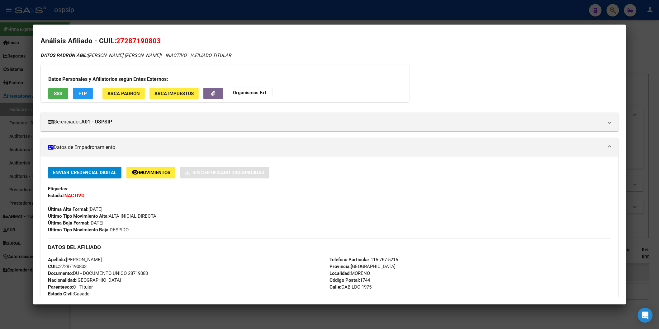
scroll to position [0, 0]
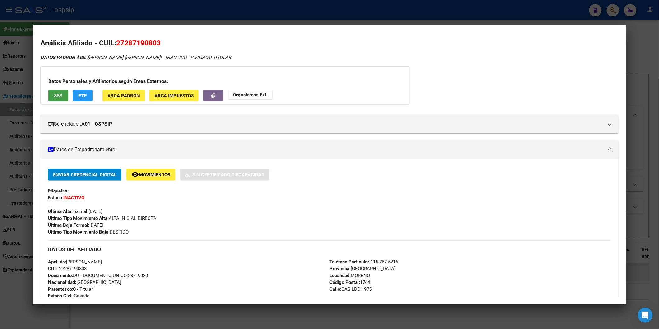
click at [54, 93] on span "SSS" at bounding box center [58, 96] width 8 height 6
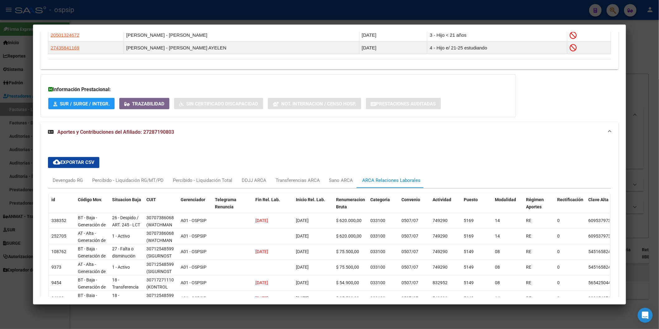
scroll to position [380, 0]
click at [300, 182] on div "Transferencias ARCA" at bounding box center [298, 181] width 44 height 7
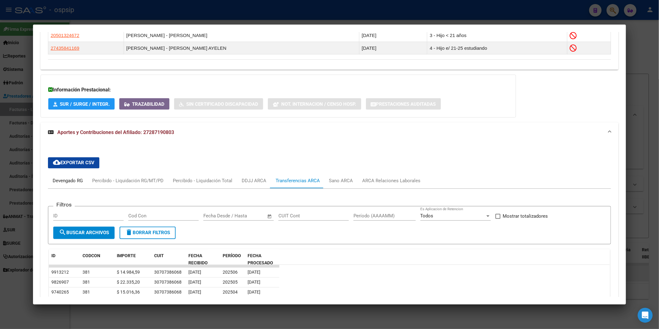
click at [56, 182] on div "Devengado RG" at bounding box center [68, 181] width 30 height 7
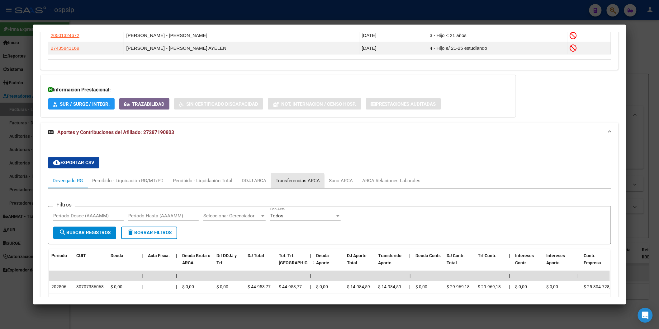
click at [285, 184] on div "Transferencias ARCA" at bounding box center [298, 181] width 44 height 7
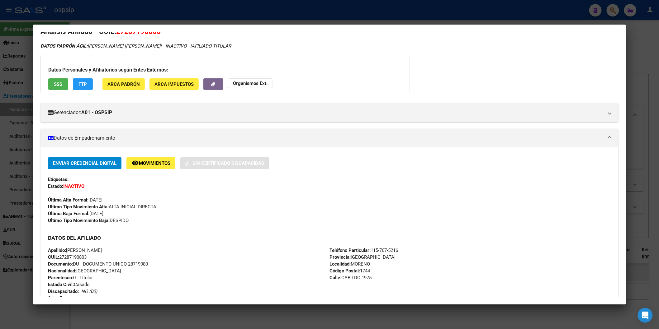
scroll to position [0, 0]
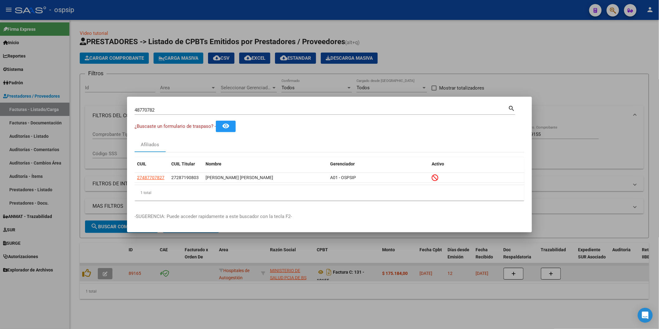
click at [159, 114] on div "48770782 Buscar (apellido, dni, cuil, nro traspaso, cuit, obra social)" at bounding box center [321, 110] width 374 height 9
click at [162, 106] on div "48770782 Buscar (apellido, dni, cuil, nro traspaso, cuit, obra social)" at bounding box center [321, 110] width 374 height 9
click at [163, 109] on input "48770782" at bounding box center [321, 110] width 374 height 6
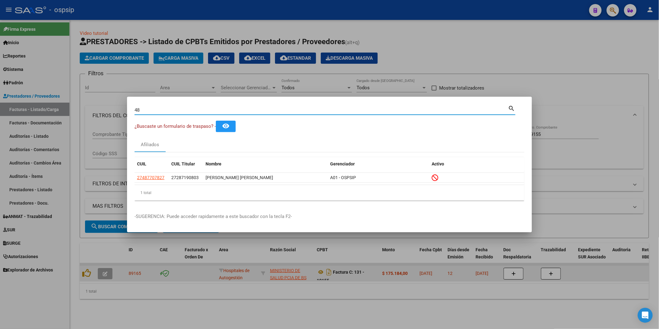
type input "4"
type input "16452063"
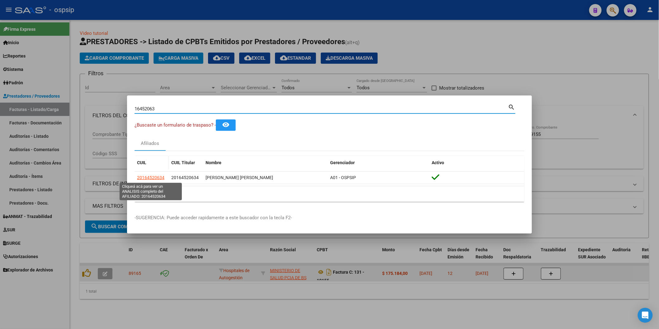
click at [153, 180] on span "20164520634" at bounding box center [150, 177] width 27 height 5
type textarea "20164520634"
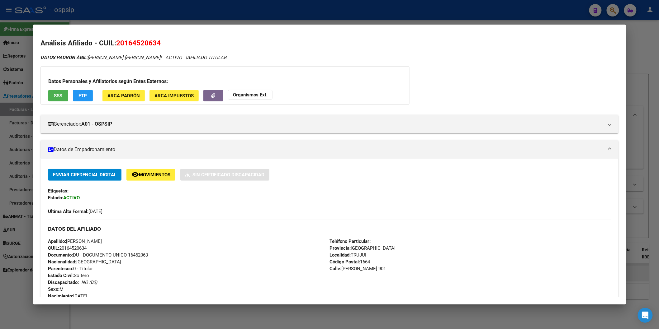
click at [62, 98] on button "SSS" at bounding box center [58, 96] width 20 height 12
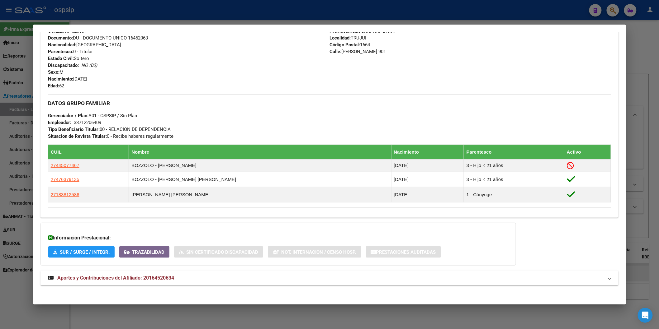
scroll to position [220, 0]
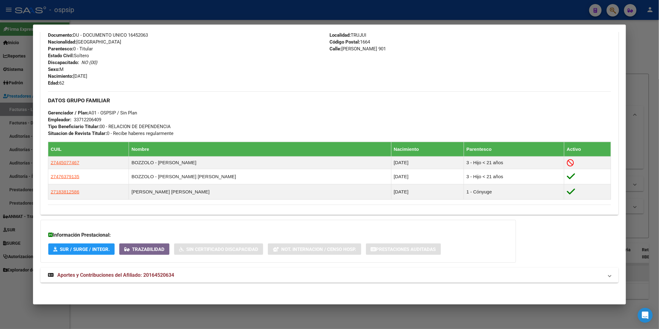
drag, startPoint x: 129, startPoint y: 281, endPoint x: 132, endPoint y: 275, distance: 6.6
click at [132, 276] on mat-expansion-panel-header "Aportes y Contribuciones del Afiliado: 20164520634" at bounding box center [329, 275] width 578 height 15
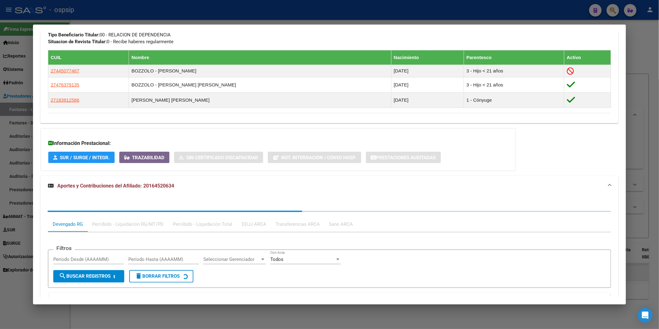
scroll to position [376, 0]
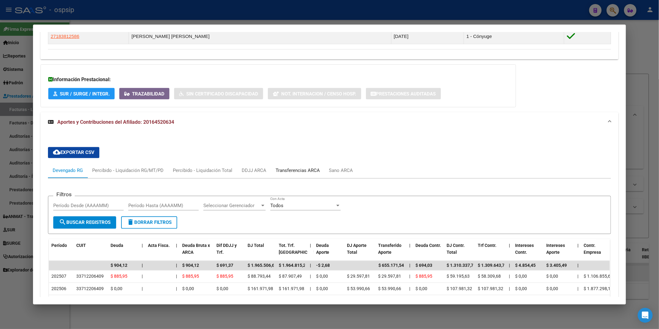
click at [297, 174] on div "Transferencias ARCA" at bounding box center [298, 170] width 44 height 7
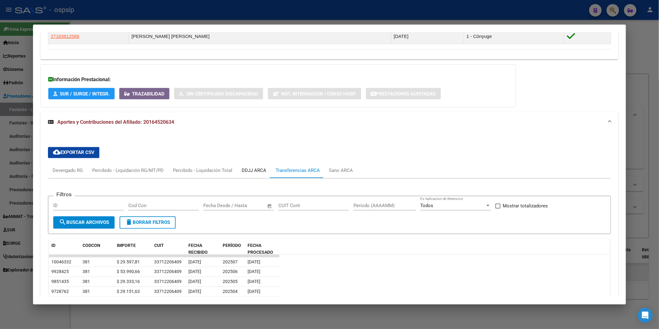
click at [255, 173] on div "DDJJ ARCA" at bounding box center [254, 170] width 25 height 7
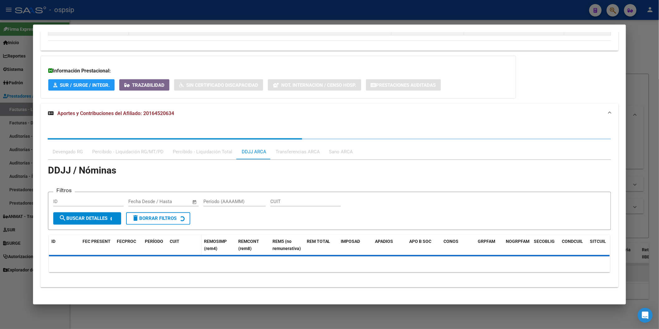
scroll to position [389, 0]
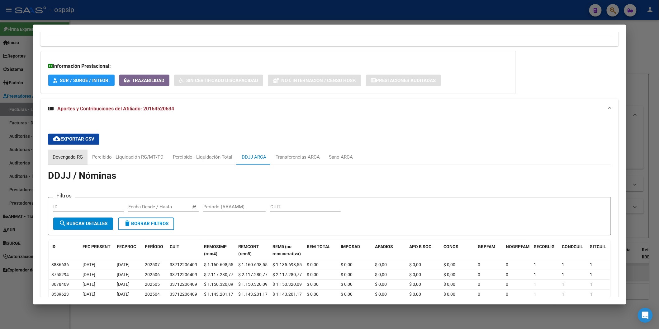
click at [63, 155] on div "Devengado RG" at bounding box center [68, 157] width 30 height 7
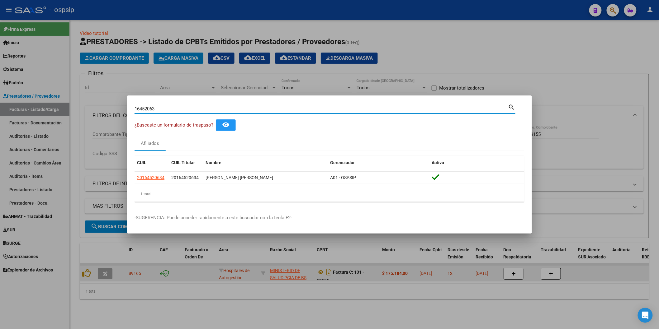
click at [187, 108] on input "16452063" at bounding box center [321, 109] width 374 height 6
type input "57163568"
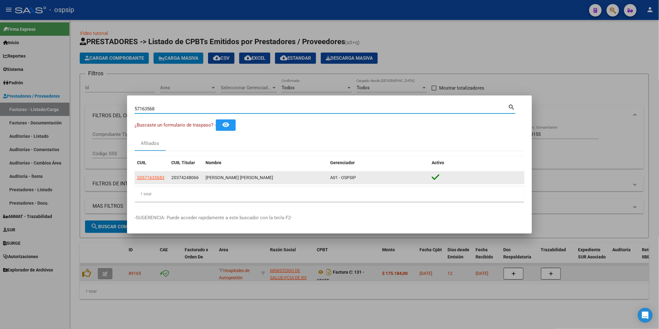
click at [152, 174] on datatable-body-cell "20571635683" at bounding box center [151, 178] width 34 height 12
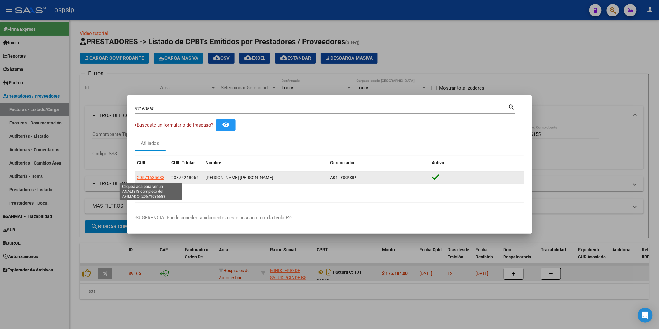
click at [158, 184] on datatable-body-cell "20571635683" at bounding box center [151, 178] width 34 height 12
click at [155, 178] on span "20571635683" at bounding box center [150, 177] width 27 height 5
type textarea "20571635683"
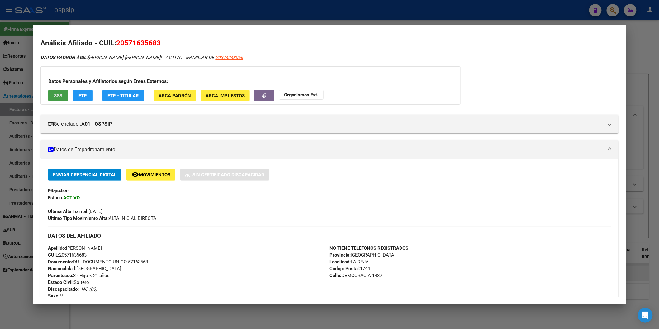
click at [54, 90] on button "SSS" at bounding box center [58, 96] width 20 height 12
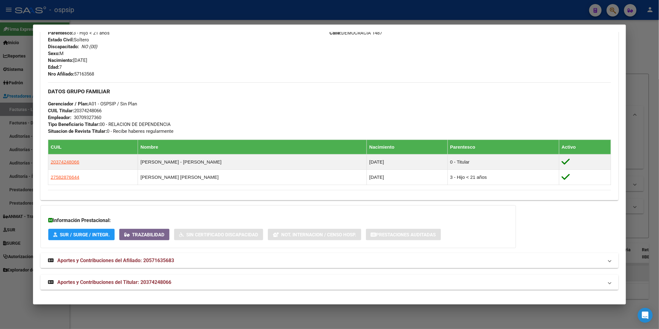
scroll to position [243, 0]
click at [136, 278] on mat-expansion-panel-header "Aportes y Contribuciones del Titular: 20374248066" at bounding box center [329, 282] width 578 height 15
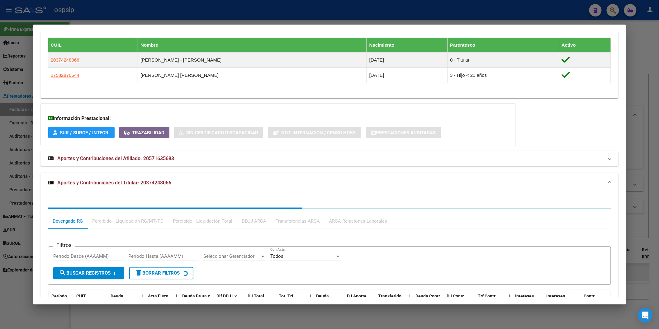
scroll to position [399, 0]
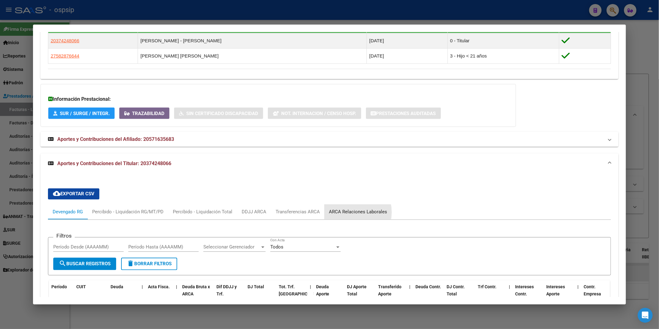
click at [338, 213] on div "ARCA Relaciones Laborales" at bounding box center [358, 212] width 58 height 7
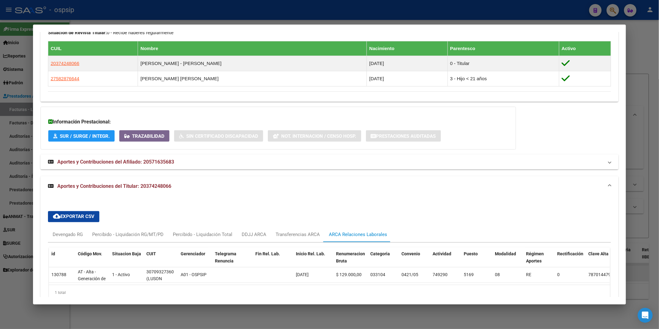
scroll to position [364, 0]
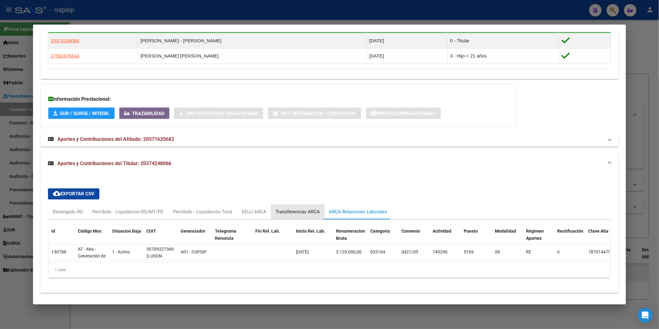
click at [293, 210] on div "Transferencias ARCA" at bounding box center [298, 212] width 44 height 7
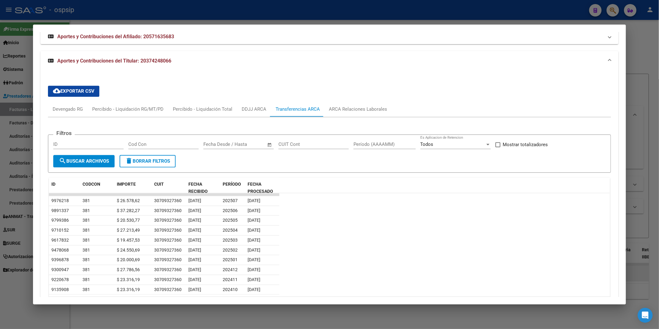
scroll to position [433, 0]
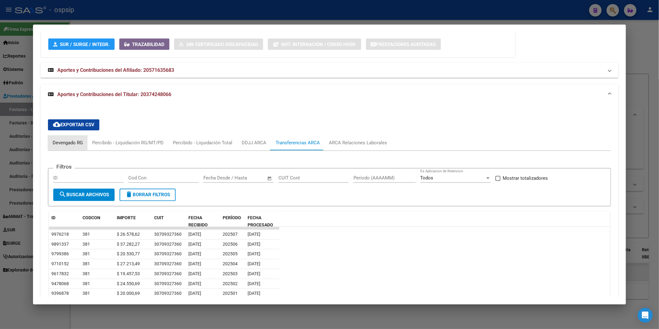
click at [57, 139] on div "Devengado RG" at bounding box center [68, 143] width 40 height 15
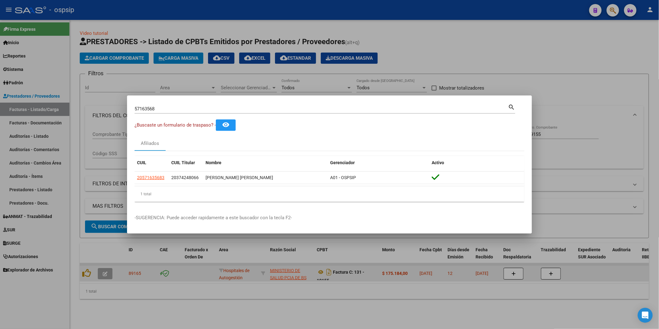
click at [168, 106] on input "57163568" at bounding box center [321, 109] width 374 height 6
type input "27874885"
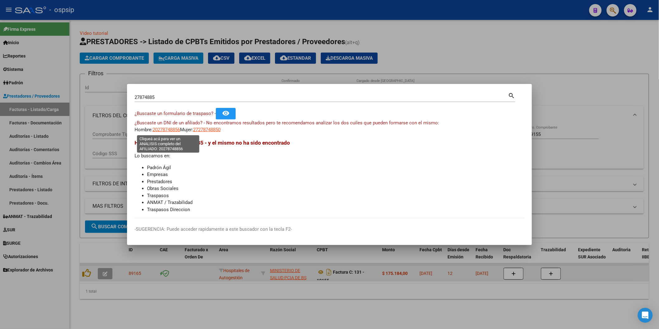
click at [171, 129] on span "20278748856" at bounding box center [166, 130] width 27 height 6
type textarea "20278748856"
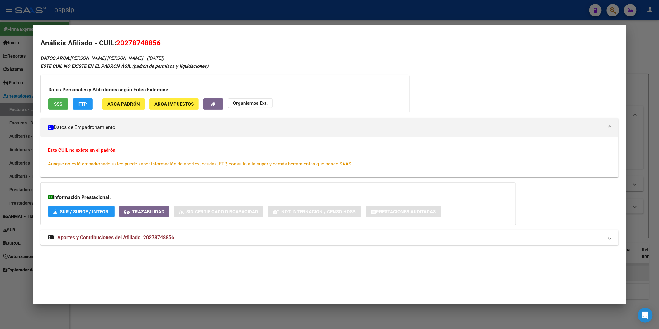
click at [58, 104] on span "SSS" at bounding box center [58, 104] width 8 height 6
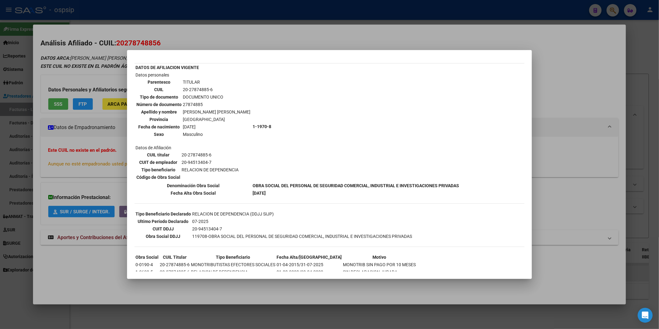
scroll to position [27, 0]
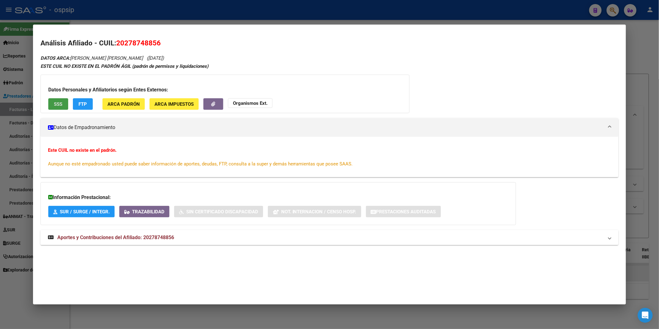
click at [125, 240] on span "Aportes y Contribuciones del Afiliado: 20278748856" at bounding box center [115, 238] width 117 height 6
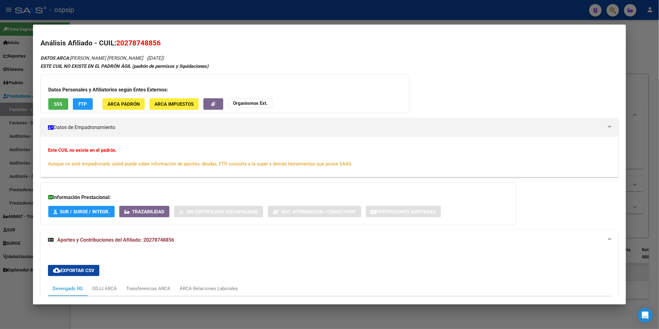
scroll to position [207, 0]
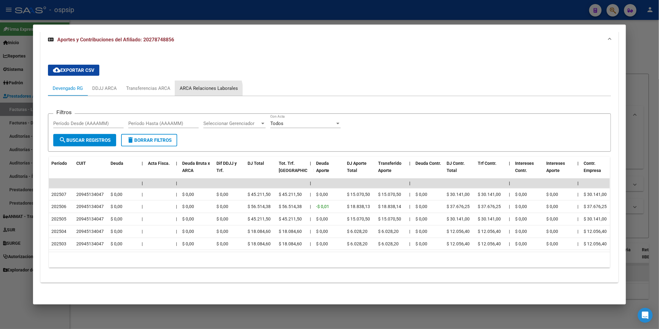
click at [197, 86] on div "ARCA Relaciones Laborales" at bounding box center [209, 88] width 68 height 15
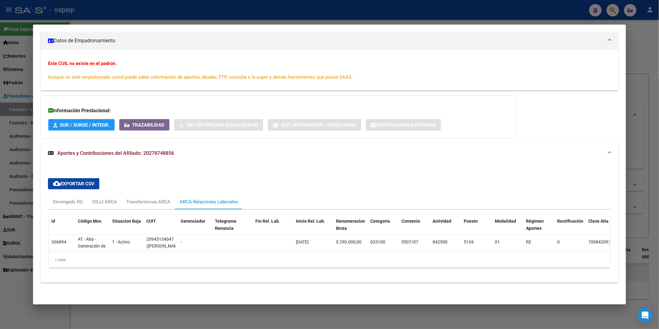
scroll to position [92, 0]
click at [132, 203] on div "Transferencias ARCA" at bounding box center [148, 202] width 54 height 15
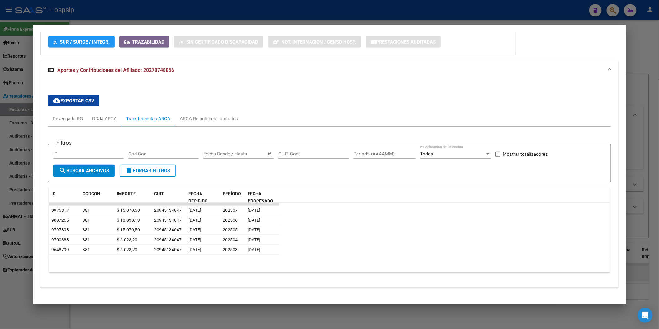
scroll to position [175, 0]
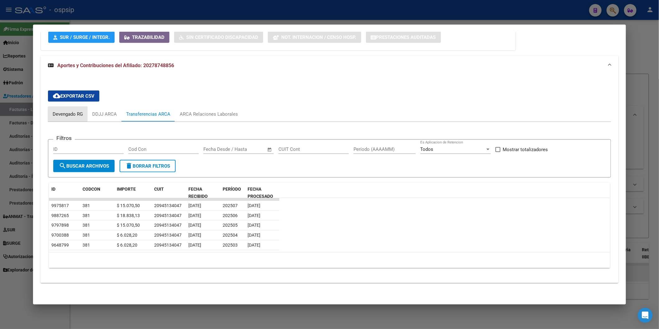
click at [70, 116] on div "Devengado RG" at bounding box center [68, 114] width 30 height 7
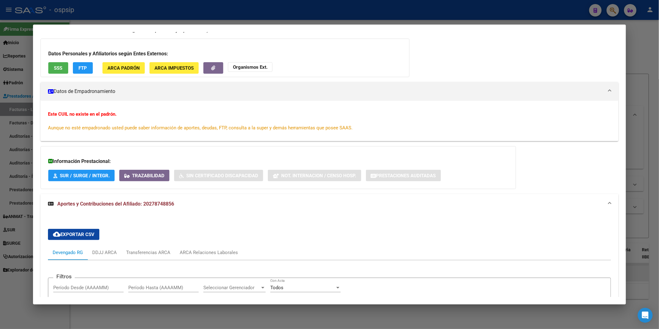
scroll to position [0, 0]
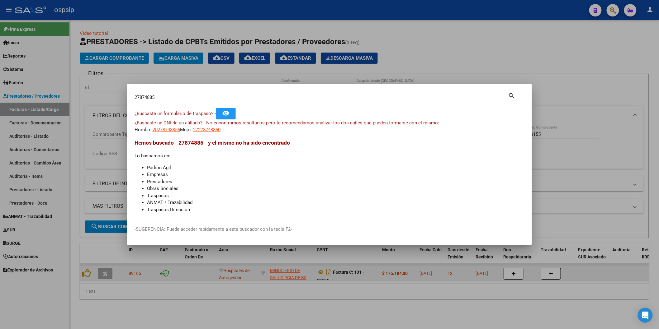
click at [164, 101] on div "27874885 Buscar (apellido, dni, cuil, nro traspaso, cuit, obra social)" at bounding box center [321, 97] width 374 height 9
click at [167, 100] on input "27874885" at bounding box center [321, 98] width 374 height 6
type input "16240987"
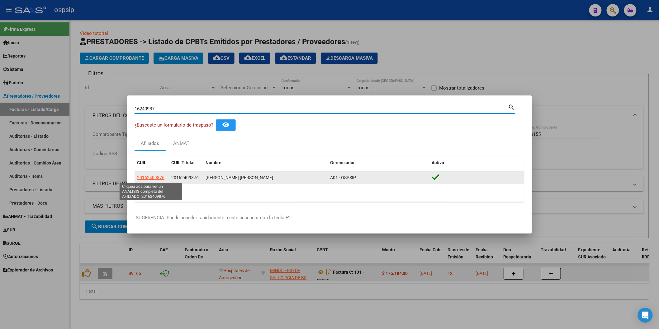
click at [154, 178] on span "20162409876" at bounding box center [150, 177] width 27 height 5
type textarea "20162409876"
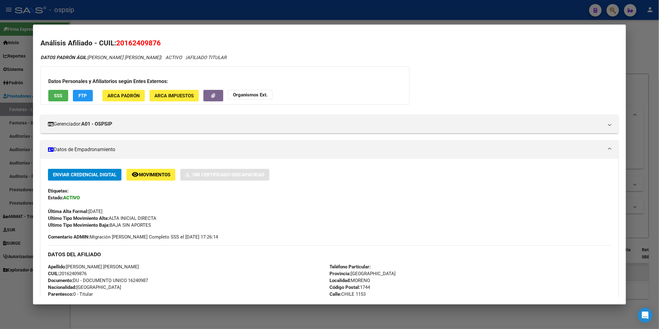
click at [55, 89] on div "Datos Personales y Afiliatorios según Entes Externos: SSS FTP ARCA Padrón ARCA …" at bounding box center [224, 85] width 369 height 39
click at [54, 93] on span "SSS" at bounding box center [58, 96] width 8 height 6
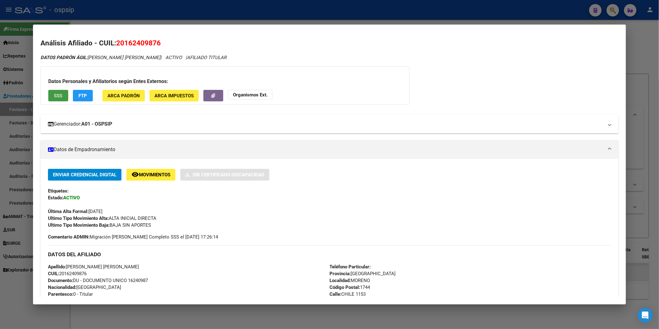
scroll to position [215, 0]
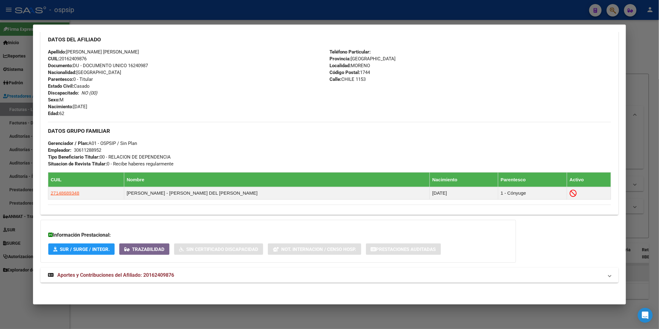
click at [129, 278] on span "Aportes y Contribuciones del Afiliado: 20162409876" at bounding box center [115, 275] width 117 height 6
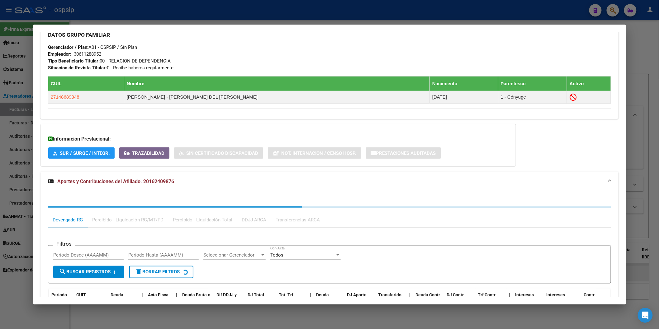
scroll to position [371, 0]
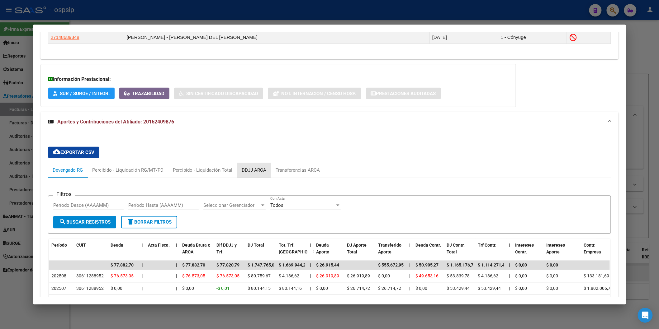
click at [259, 172] on div "DDJJ ARCA" at bounding box center [254, 170] width 25 height 7
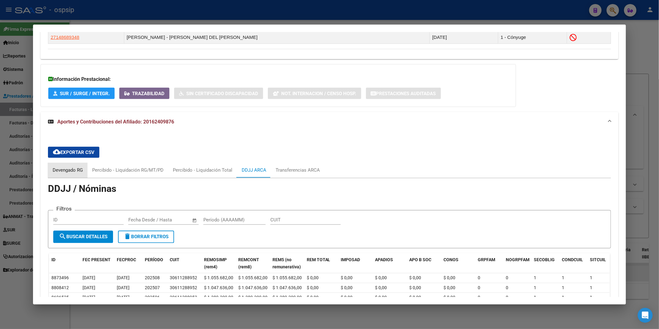
click at [65, 169] on div "Devengado RG" at bounding box center [68, 170] width 30 height 7
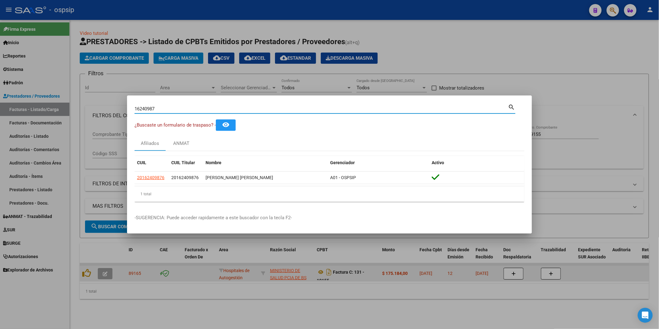
click at [164, 109] on input "16240987" at bounding box center [321, 109] width 374 height 6
type input "93029160"
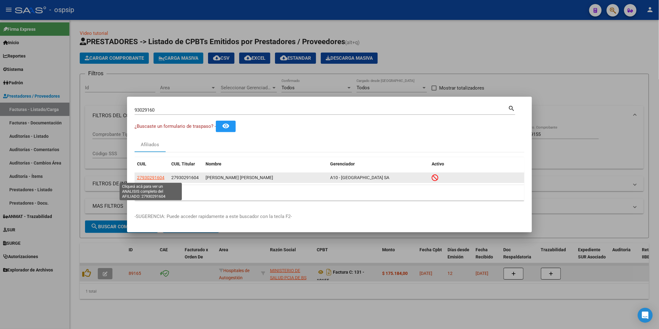
click at [144, 180] on span "27930291604" at bounding box center [150, 177] width 27 height 5
type textarea "27930291604"
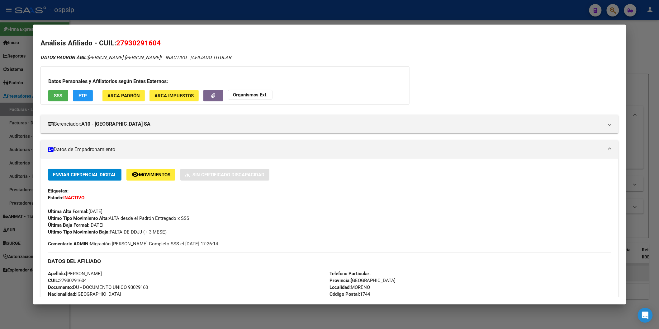
click at [54, 92] on button "SSS" at bounding box center [58, 96] width 20 height 12
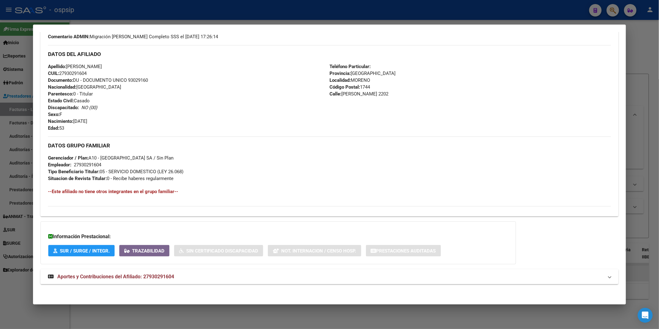
scroll to position [209, 0]
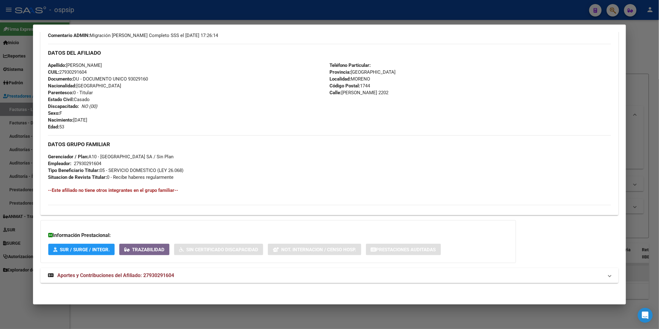
click at [89, 273] on span "Aportes y Contribuciones del Afiliado: 27930291604" at bounding box center [115, 276] width 117 height 6
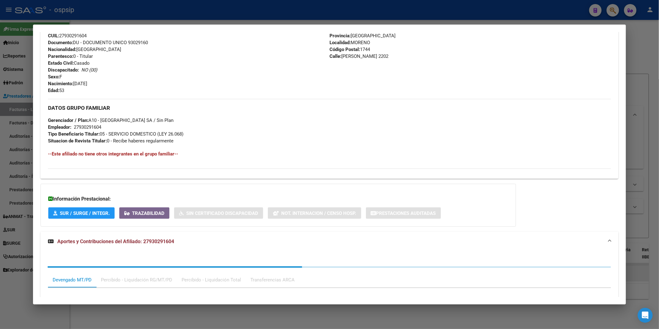
scroll to position [369, 0]
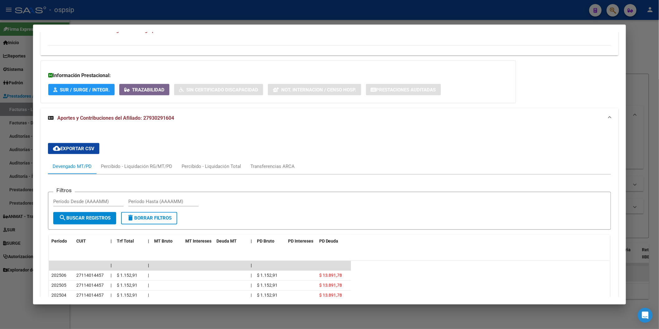
click at [64, 169] on div "Devengado MT/PD" at bounding box center [72, 166] width 39 height 7
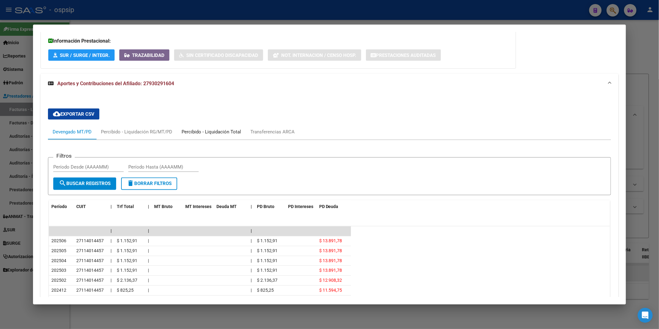
click at [207, 131] on div "Percibido - Liquidación Total" at bounding box center [211, 132] width 59 height 7
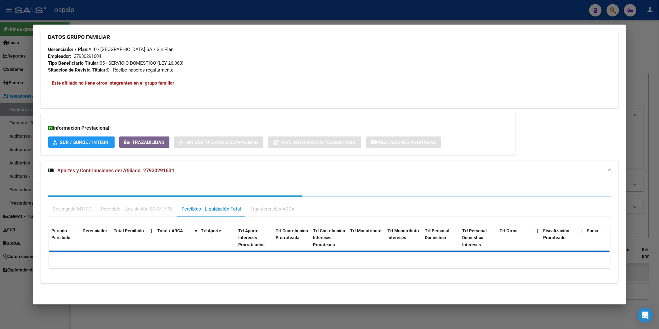
scroll to position [403, 0]
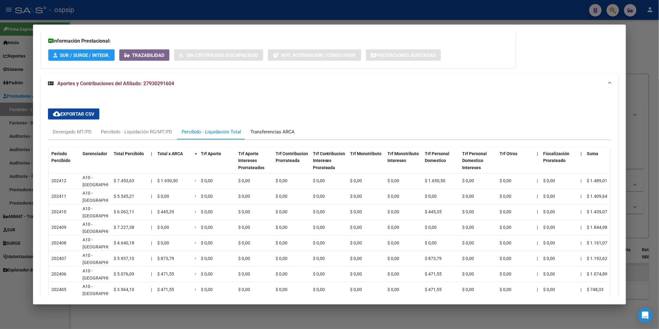
click at [267, 133] on div "Transferencias ARCA" at bounding box center [272, 132] width 44 height 7
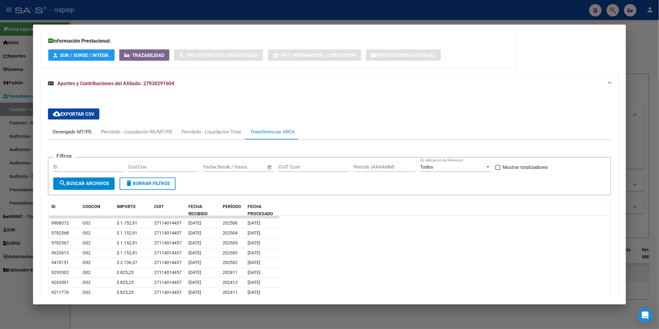
click at [58, 134] on div "Devengado MT/PD" at bounding box center [72, 132] width 39 height 7
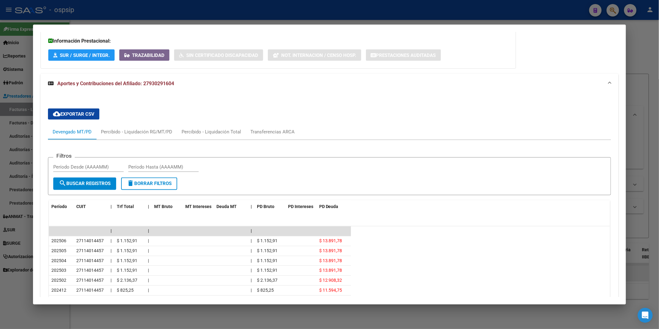
scroll to position [196, 0]
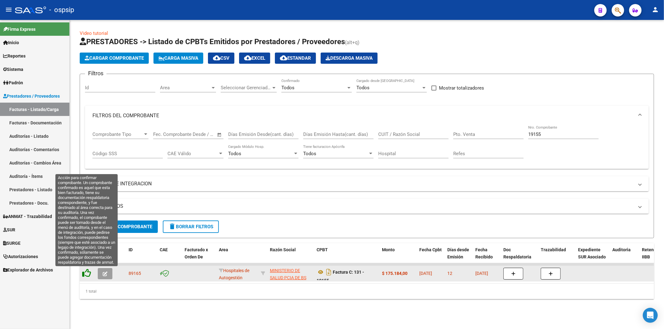
click at [89, 273] on icon at bounding box center [86, 273] width 9 height 9
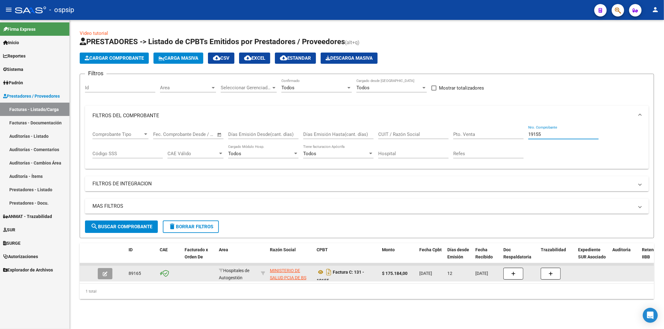
click at [549, 133] on input "19155" at bounding box center [563, 135] width 70 height 6
type input "1"
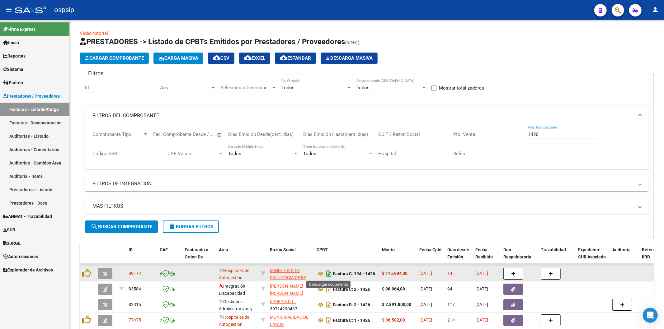
type input "1426"
click at [328, 276] on icon "Descargar documento" at bounding box center [329, 274] width 8 height 10
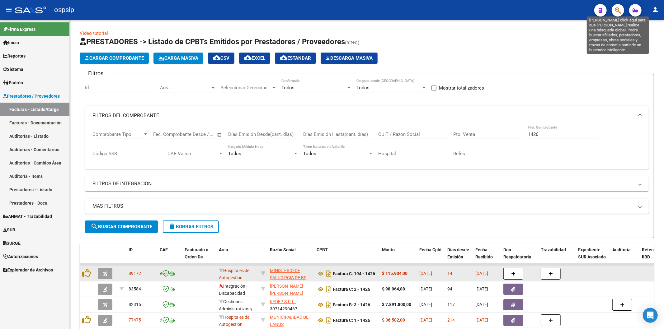
click at [616, 10] on icon "button" at bounding box center [618, 10] width 6 height 7
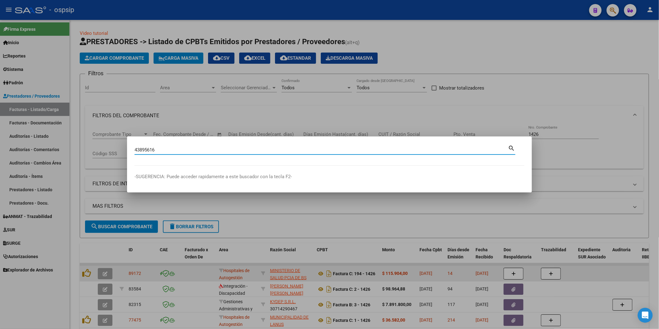
type input "43895616"
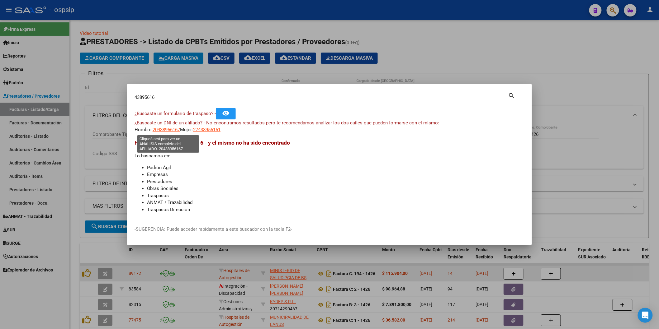
click at [169, 129] on span "20438956167" at bounding box center [166, 130] width 27 height 6
type textarea "20438956167"
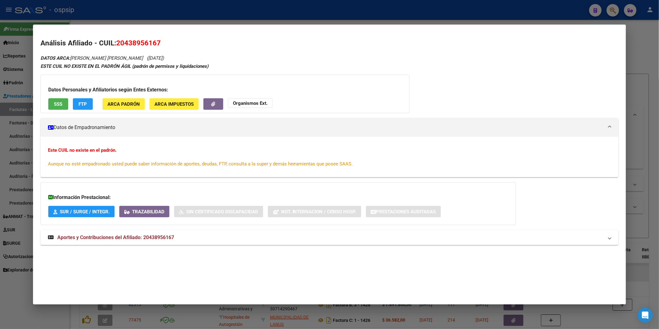
click at [54, 103] on span "SSS" at bounding box center [58, 104] width 8 height 6
click at [91, 234] on mat-expansion-panel-header "Aportes y Contribuciones del Afiliado: 20438956167" at bounding box center [329, 237] width 578 height 15
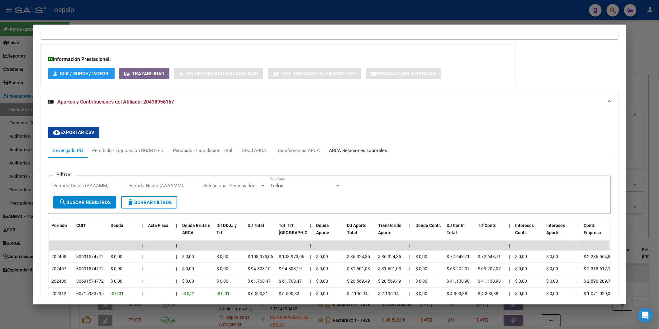
click at [332, 150] on div "ARCA Relaciones Laborales" at bounding box center [358, 150] width 58 height 7
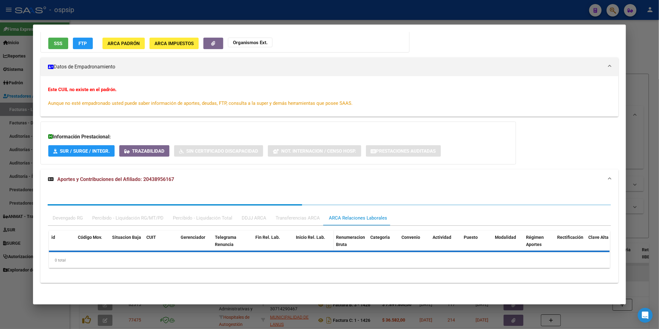
scroll to position [138, 0]
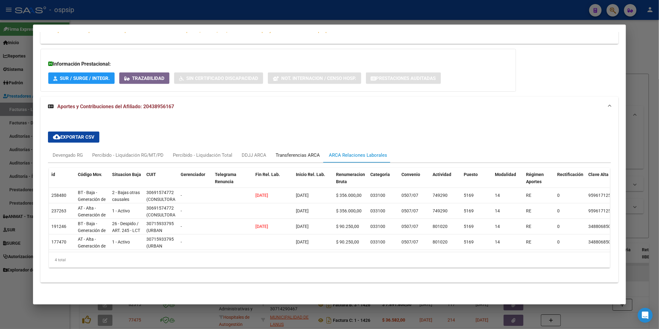
click at [285, 148] on div "Transferencias ARCA" at bounding box center [298, 155] width 54 height 15
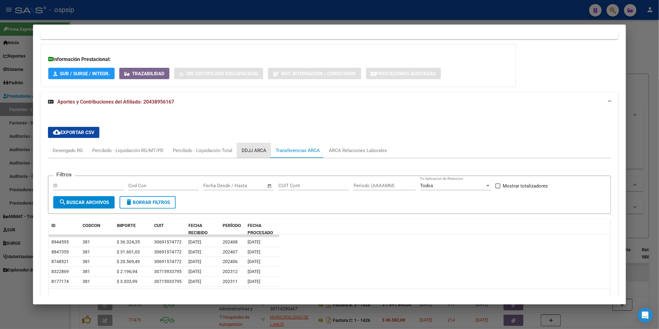
click at [249, 148] on div "DDJJ ARCA" at bounding box center [254, 150] width 25 height 7
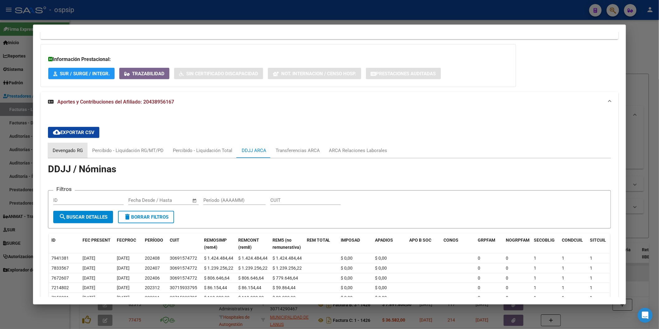
click at [66, 149] on div "Devengado RG" at bounding box center [68, 150] width 30 height 7
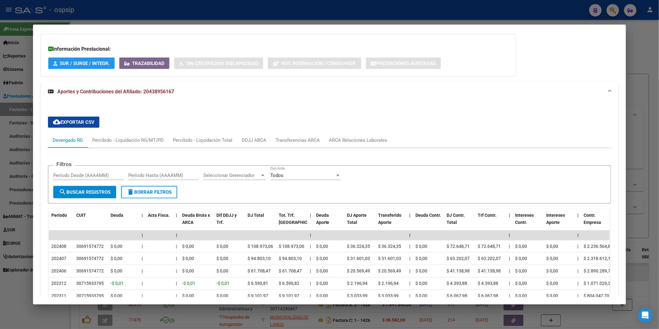
scroll to position [104, 0]
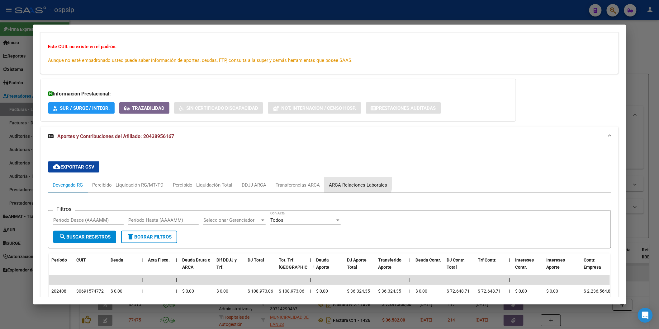
click at [344, 180] on div "ARCA Relaciones Laborales" at bounding box center [358, 185] width 68 height 15
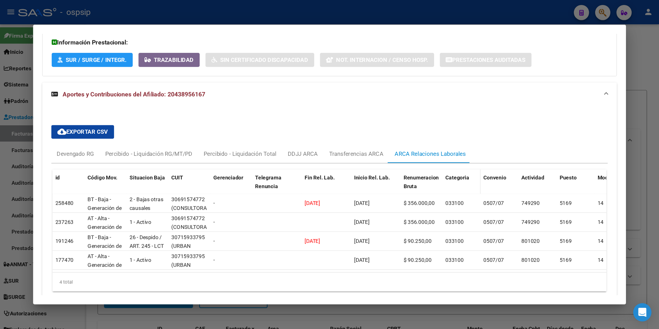
scroll to position [139, 0]
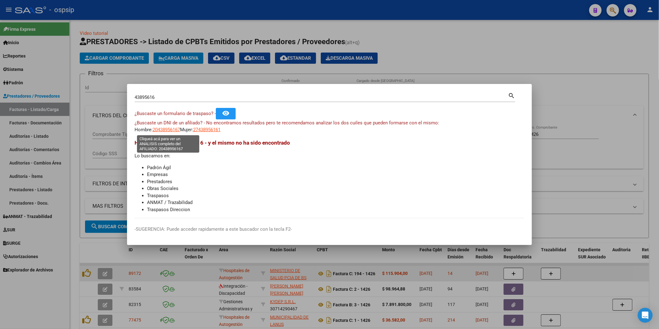
click at [173, 129] on span "20438956167" at bounding box center [166, 130] width 27 height 6
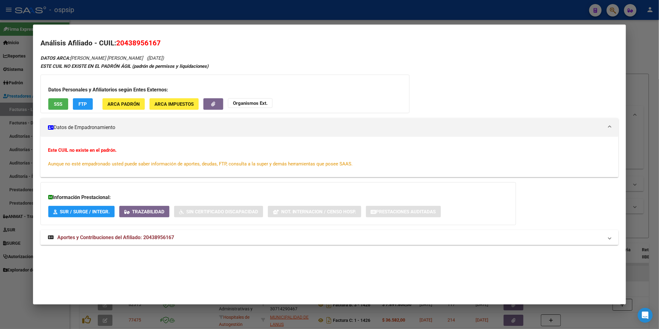
click at [250, 104] on strong "Organismos Ext." at bounding box center [250, 104] width 35 height 6
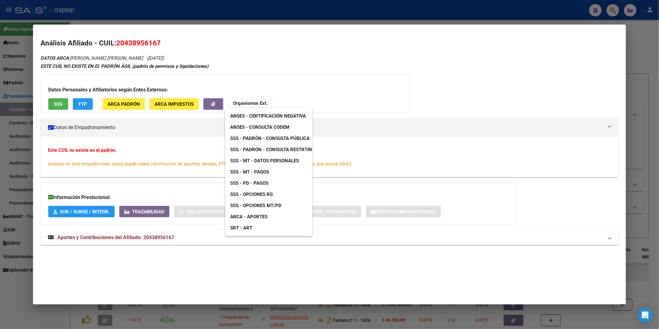
click at [279, 139] on span "SSS - Padrón - Consulta Pública" at bounding box center [269, 139] width 79 height 6
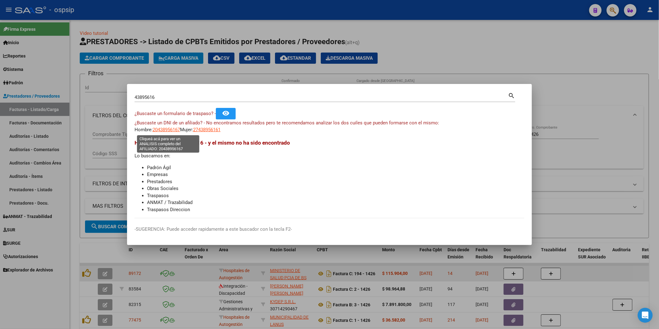
click at [166, 128] on span "20438956167" at bounding box center [166, 130] width 27 height 6
click at [178, 99] on input "43895616" at bounding box center [321, 98] width 374 height 6
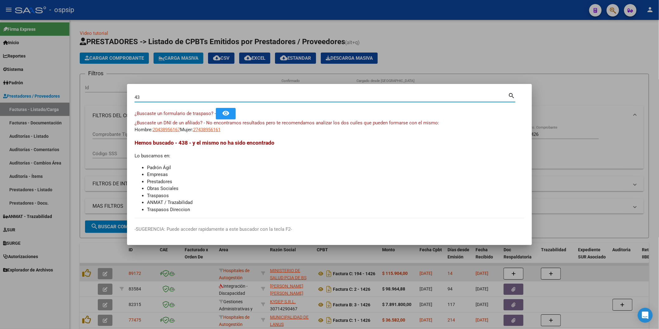
type input "4"
type input "48931488"
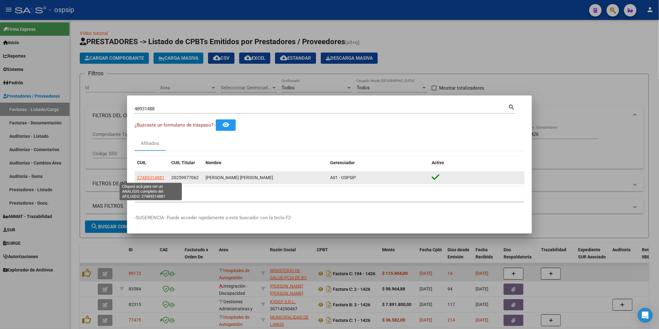
click at [157, 175] on span "27489314881" at bounding box center [150, 177] width 27 height 5
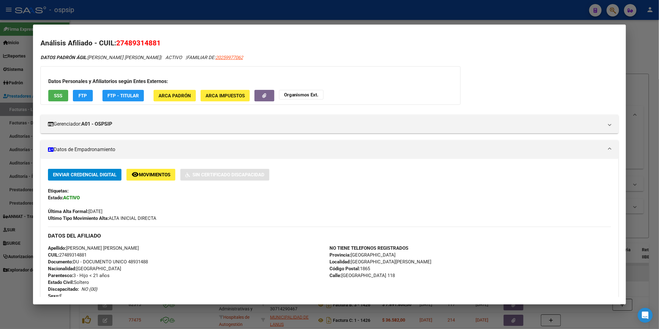
click at [59, 92] on button "SSS" at bounding box center [58, 96] width 20 height 12
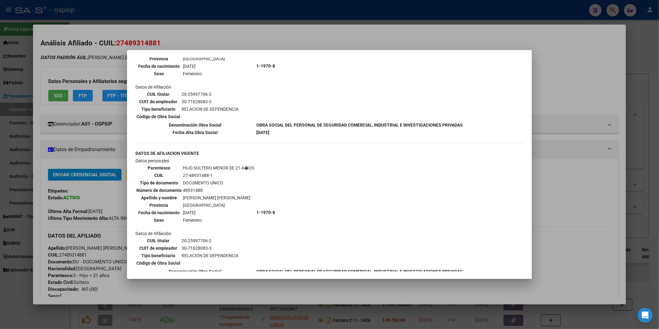
scroll to position [494, 0]
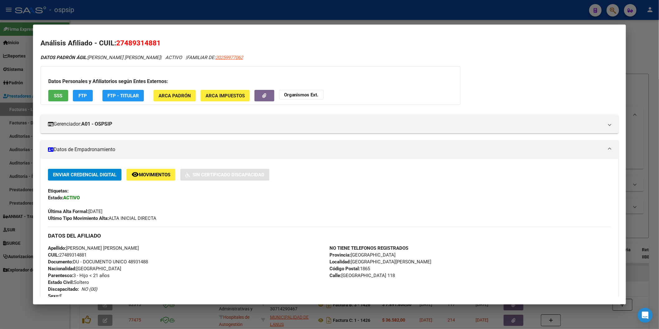
click at [228, 58] on div "DATOS PADRÓN ÁGIL: LUGO LARA VALENTINA | ACTIVO | FAMILIAR DE: 20259977062" at bounding box center [329, 57] width 578 height 7
click at [222, 59] on span "20259977062" at bounding box center [228, 58] width 27 height 6
type textarea "20259977062"
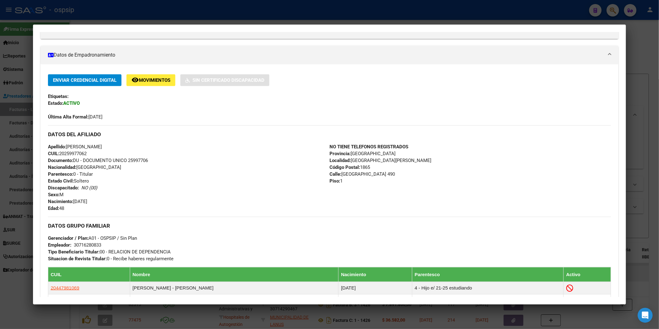
scroll to position [235, 0]
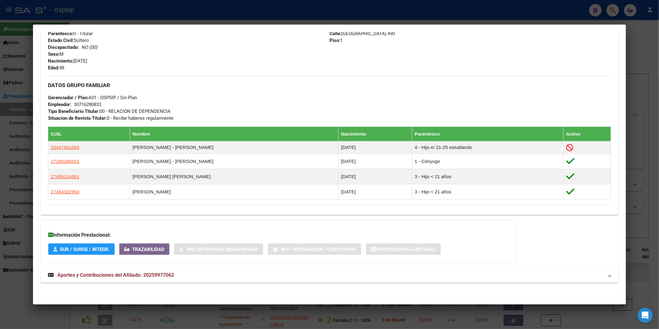
click at [157, 273] on span "Aportes y Contribuciones del Afiliado: 20259977062" at bounding box center [115, 275] width 117 height 6
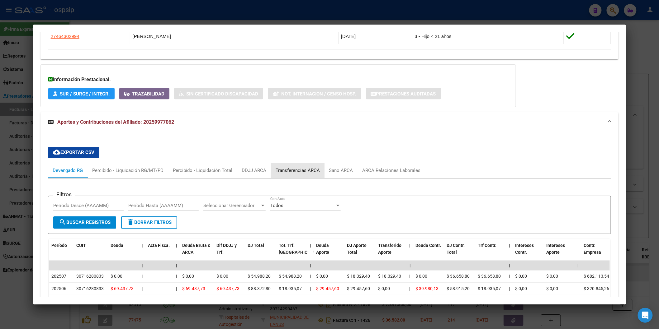
click at [297, 170] on div "Transferencias ARCA" at bounding box center [298, 170] width 44 height 7
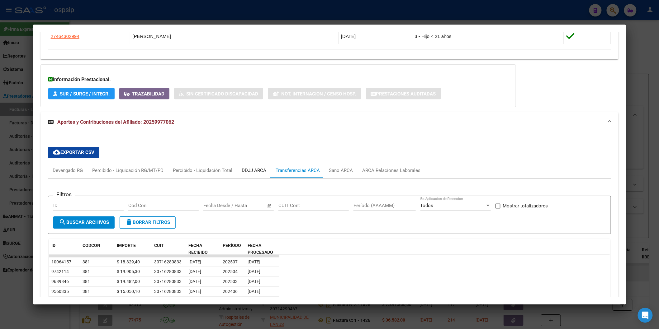
click at [259, 168] on div "DDJJ ARCA" at bounding box center [254, 170] width 25 height 7
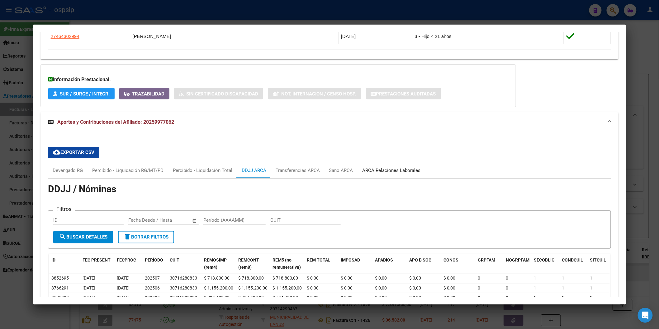
click at [372, 170] on div "ARCA Relaciones Laborales" at bounding box center [391, 170] width 58 height 7
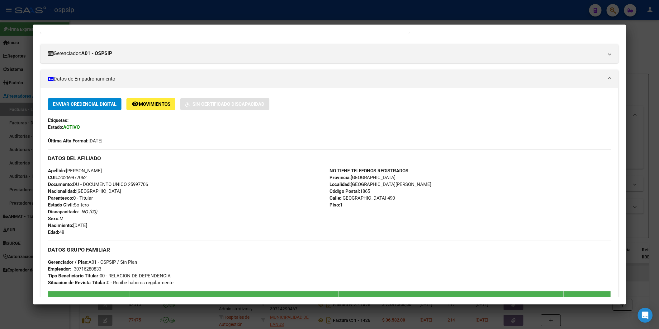
scroll to position [0, 0]
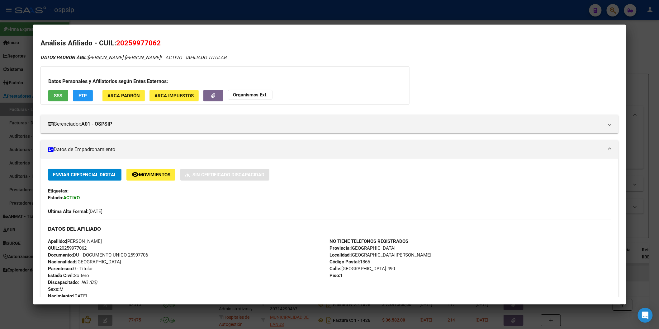
click at [48, 95] on button "SSS" at bounding box center [58, 96] width 20 height 12
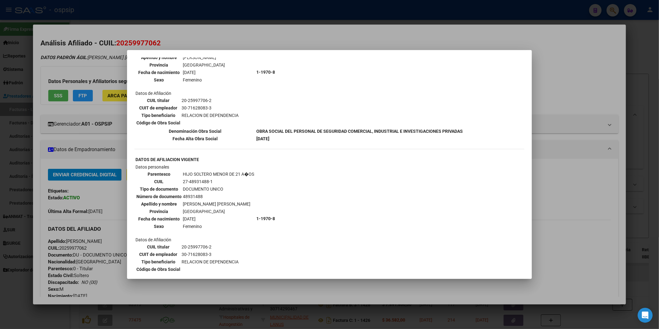
scroll to position [309, 0]
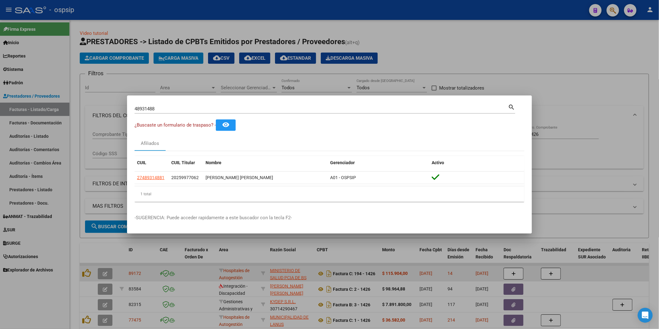
click at [173, 106] on input "48931488" at bounding box center [321, 109] width 374 height 6
type input "26574719"
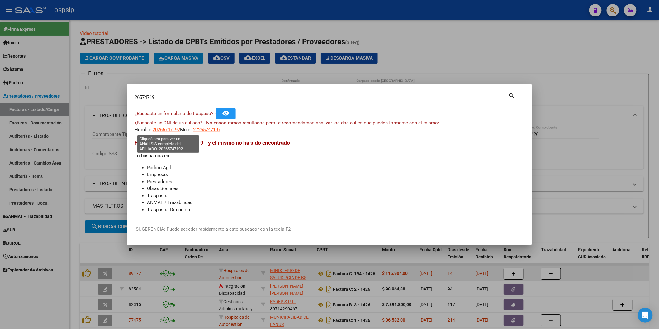
click at [167, 128] on span "20265747192" at bounding box center [166, 130] width 27 height 6
type textarea "20265747192"
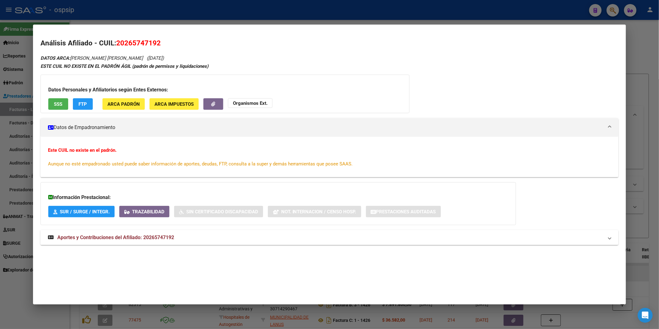
click at [54, 103] on span "SSS" at bounding box center [58, 104] width 8 height 6
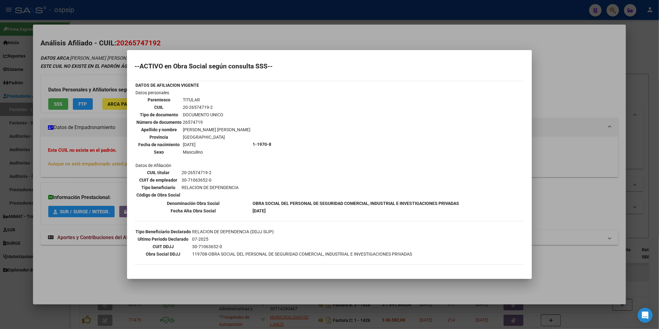
scroll to position [42, 0]
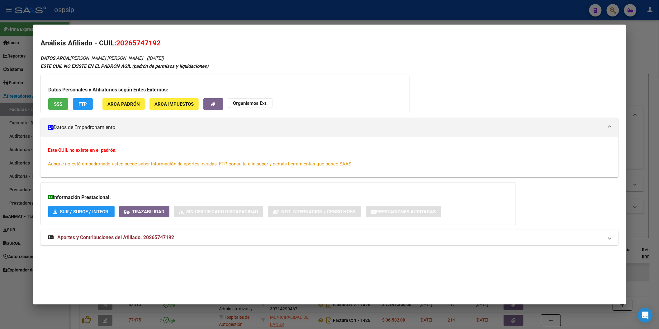
click at [128, 238] on span "Aportes y Contribuciones del Afiliado: 20265747192" at bounding box center [115, 238] width 117 height 6
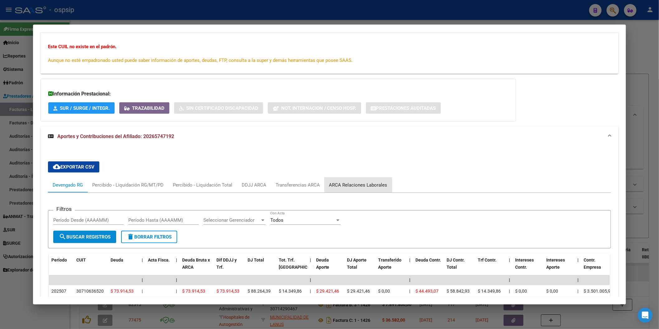
click at [356, 184] on div "ARCA Relaciones Laborales" at bounding box center [358, 185] width 58 height 7
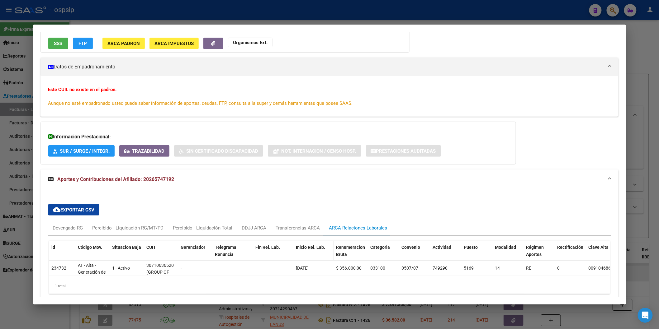
scroll to position [92, 0]
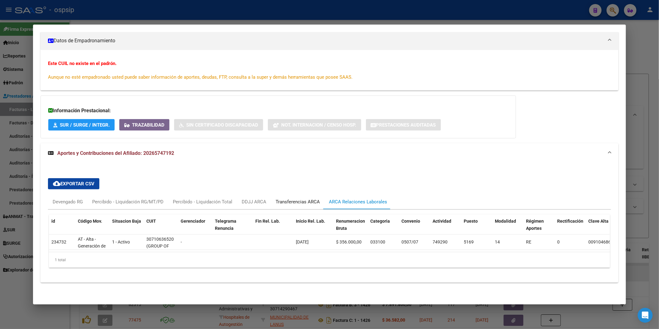
click at [307, 199] on div "Transferencias ARCA" at bounding box center [298, 202] width 44 height 7
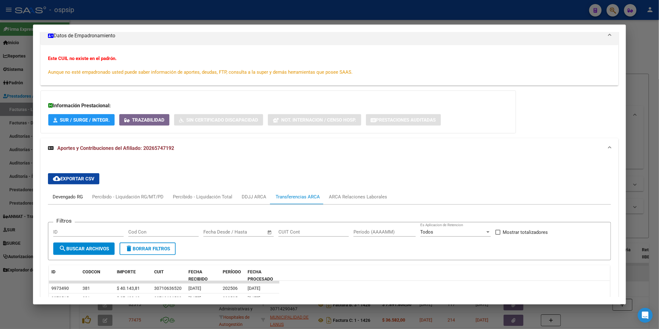
click at [72, 199] on div "Devengado RG" at bounding box center [68, 197] width 30 height 7
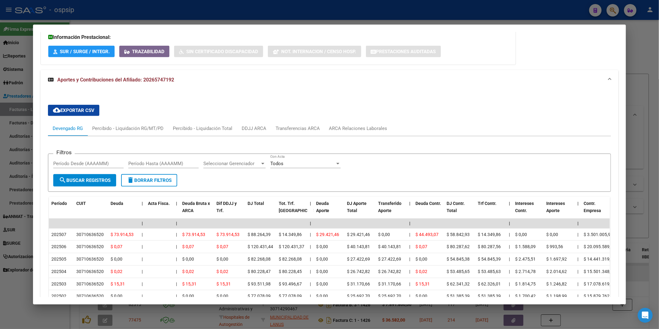
scroll to position [161, 0]
click at [260, 125] on div "DDJJ ARCA" at bounding box center [254, 128] width 25 height 7
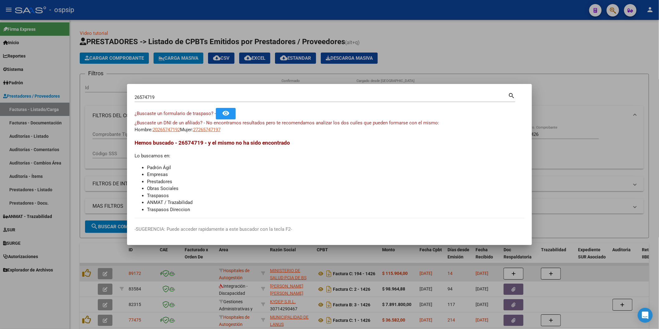
click at [164, 95] on input "26574719" at bounding box center [321, 98] width 374 height 6
type input "48931488"
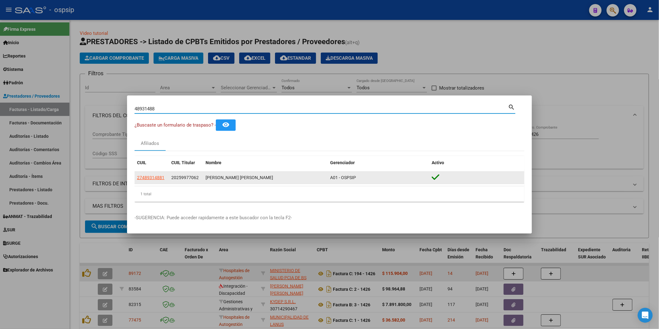
click at [159, 174] on app-link-go-to "27489314881" at bounding box center [150, 177] width 27 height 7
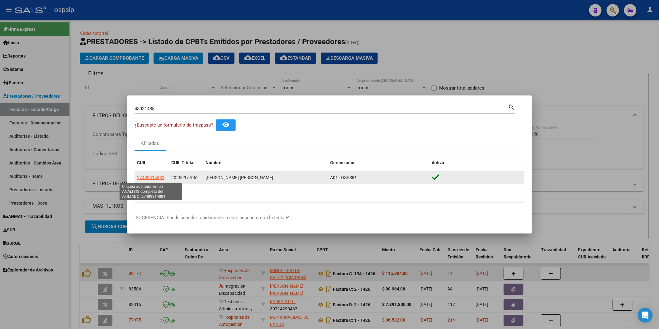
click at [160, 177] on span "27489314881" at bounding box center [150, 177] width 27 height 5
type textarea "27489314881"
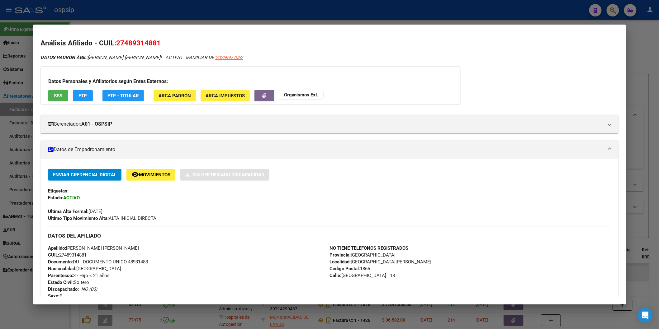
click at [56, 88] on div "Datos Personales y Afiliatorios según Entes Externos: SSS FTP FTP - Titular ARC…" at bounding box center [250, 85] width 420 height 39
click at [57, 91] on button "SSS" at bounding box center [58, 96] width 20 height 12
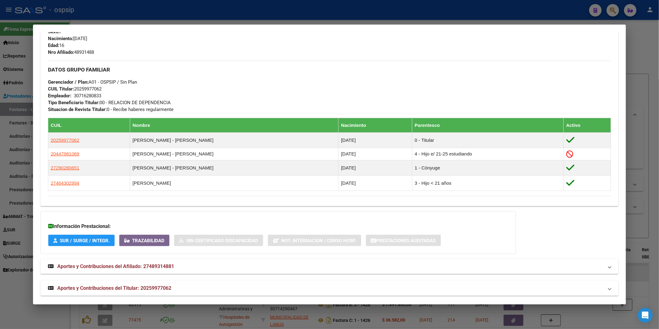
scroll to position [271, 0]
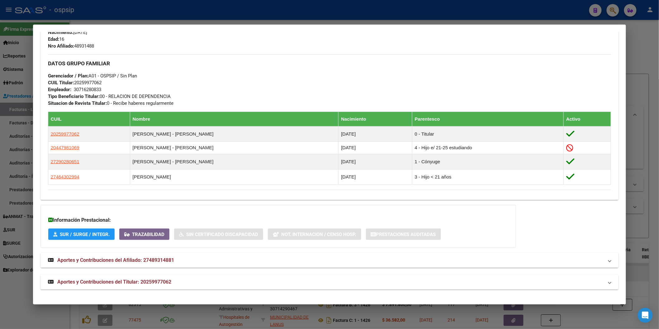
click at [127, 279] on mat-expansion-panel-header "Aportes y Contribuciones del Titular: 20259977062" at bounding box center [329, 282] width 578 height 15
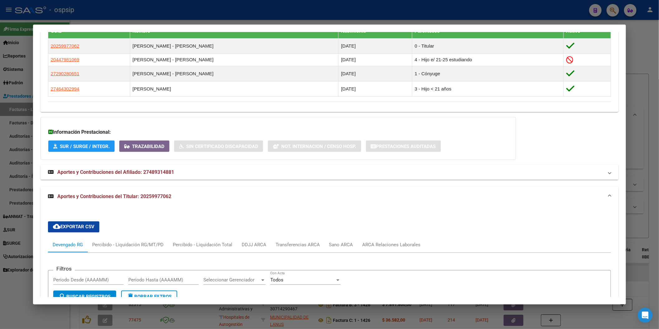
scroll to position [427, 0]
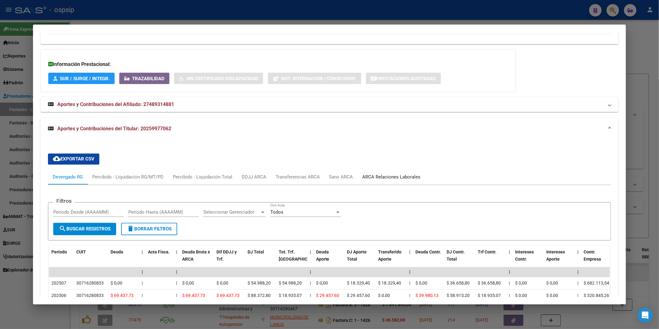
click at [363, 174] on div "ARCA Relaciones Laborales" at bounding box center [392, 177] width 68 height 15
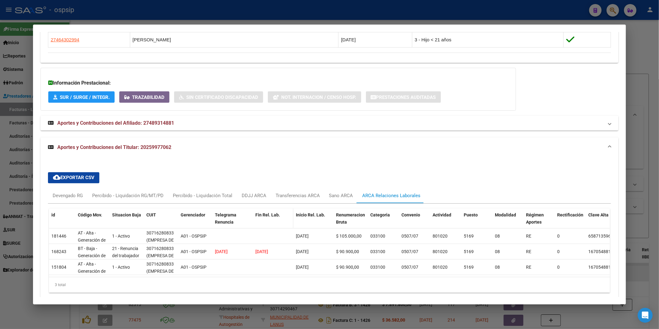
scroll to position [392, 0]
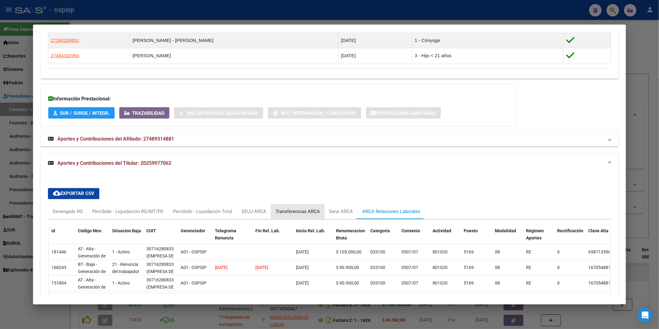
click at [306, 210] on div "Transferencias ARCA" at bounding box center [298, 212] width 44 height 7
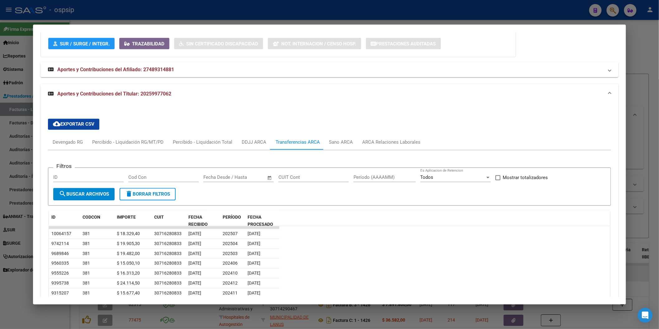
scroll to position [461, 0]
click at [66, 141] on div "Devengado RG" at bounding box center [68, 142] width 30 height 7
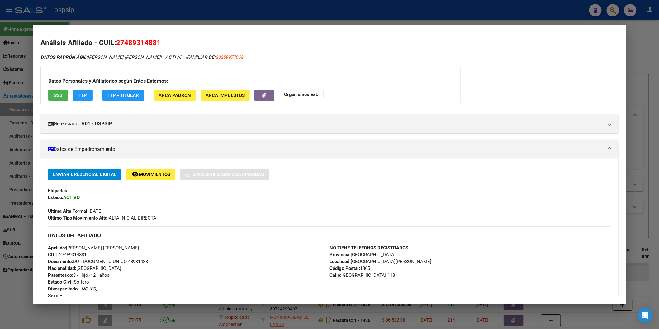
scroll to position [0, 0]
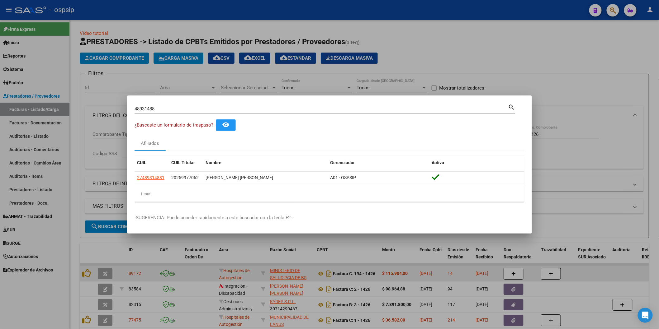
click at [178, 113] on div "48931488 Buscar (apellido, dni, cuil, nro traspaso, cuit, obra social)" at bounding box center [321, 108] width 374 height 9
type input "4"
type input "29600243"
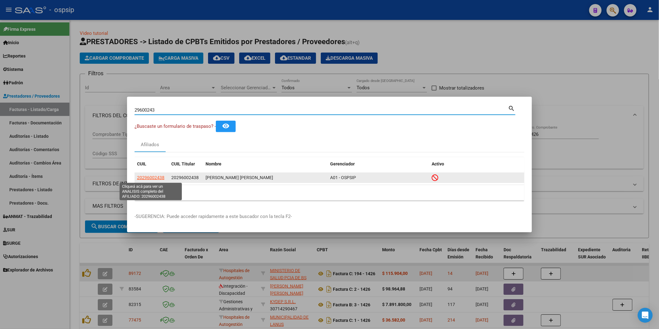
click at [151, 178] on span "20296002438" at bounding box center [150, 177] width 27 height 5
type textarea "20296002438"
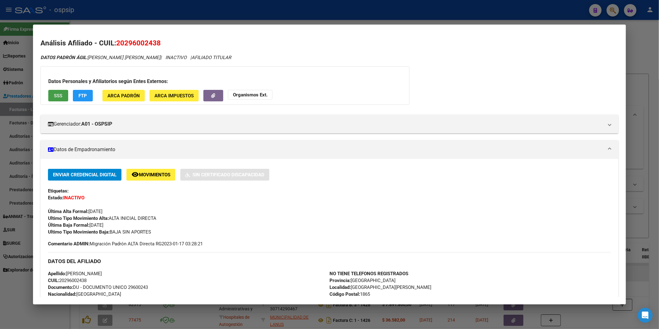
drag, startPoint x: 60, startPoint y: 96, endPoint x: 61, endPoint y: 101, distance: 5.2
click at [61, 101] on button "SSS" at bounding box center [58, 96] width 20 height 12
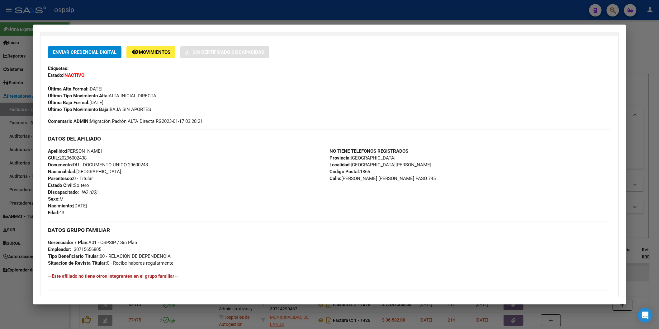
scroll to position [209, 0]
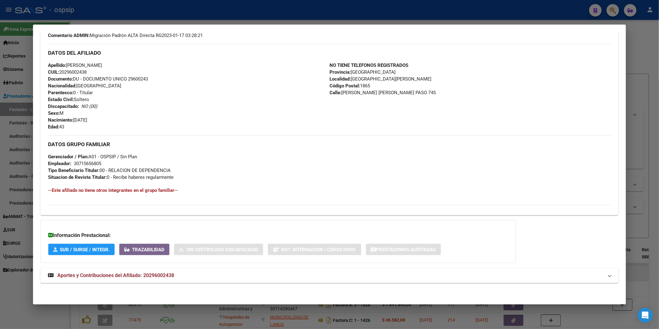
click at [153, 269] on mat-expansion-panel-header "Aportes y Contribuciones del Afiliado: 20296002438" at bounding box center [329, 275] width 578 height 15
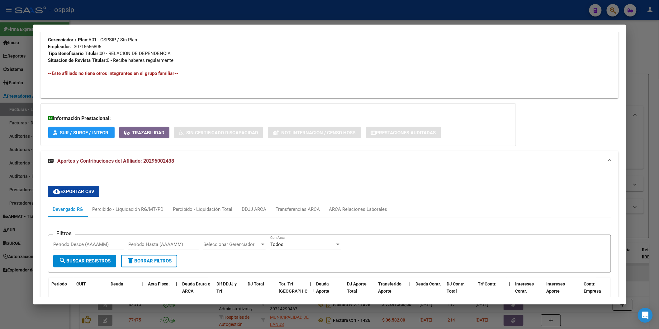
scroll to position [418, 0]
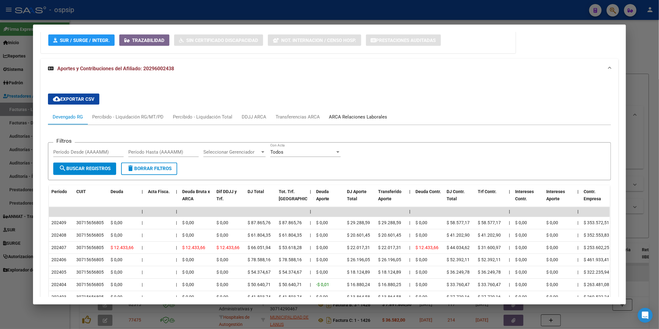
click at [339, 117] on div "ARCA Relaciones Laborales" at bounding box center [358, 117] width 58 height 7
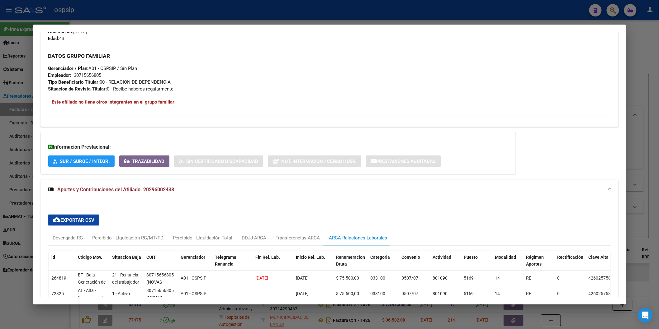
scroll to position [354, 0]
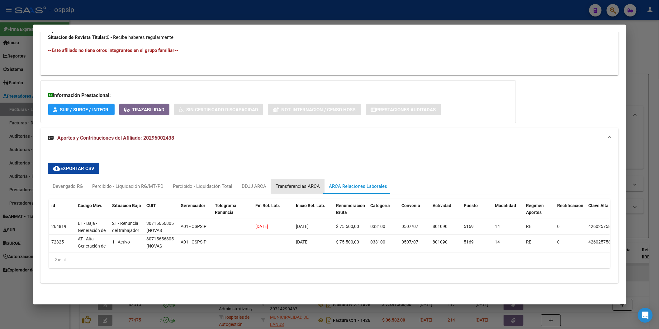
click at [301, 183] on div "Transferencias ARCA" at bounding box center [298, 186] width 44 height 7
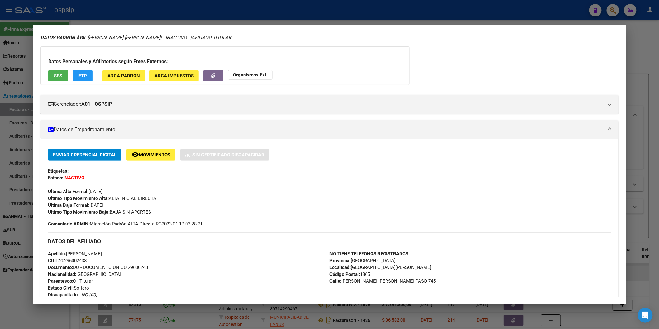
scroll to position [0, 0]
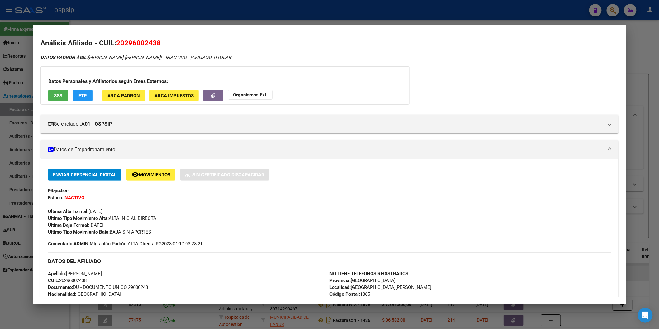
click at [268, 91] on button "Organismos Ext." at bounding box center [250, 95] width 45 height 10
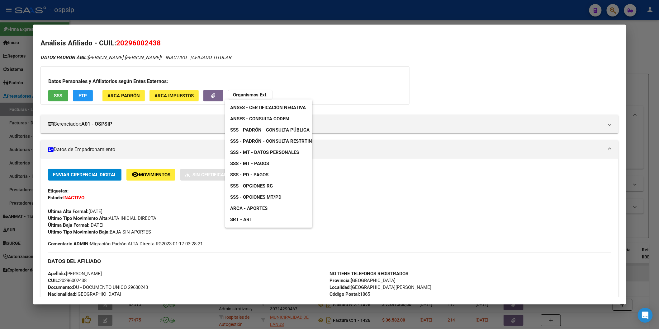
click at [295, 127] on span "SSS - Padrón - Consulta Pública" at bounding box center [269, 130] width 79 height 6
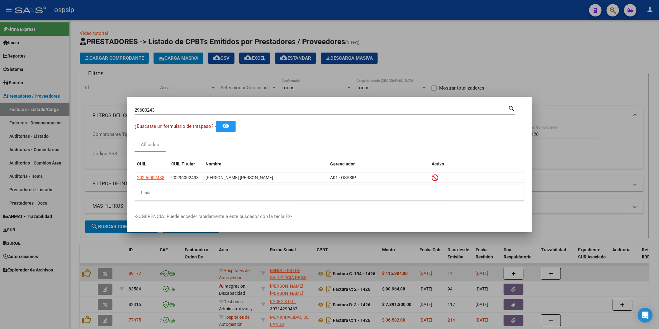
click at [160, 109] on input "29600243" at bounding box center [321, 110] width 374 height 6
type input "35653511"
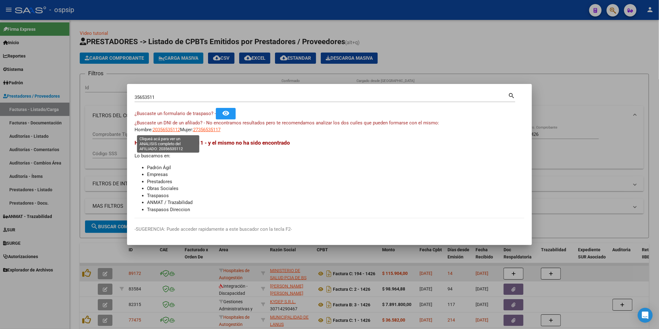
click at [163, 128] on span "20356535112" at bounding box center [166, 130] width 27 height 6
type textarea "20356535112"
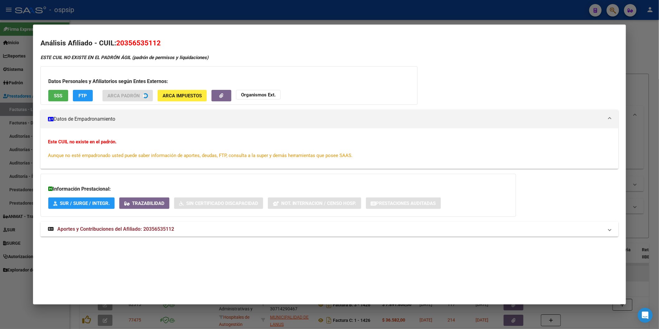
click at [54, 93] on span "SSS" at bounding box center [58, 96] width 8 height 6
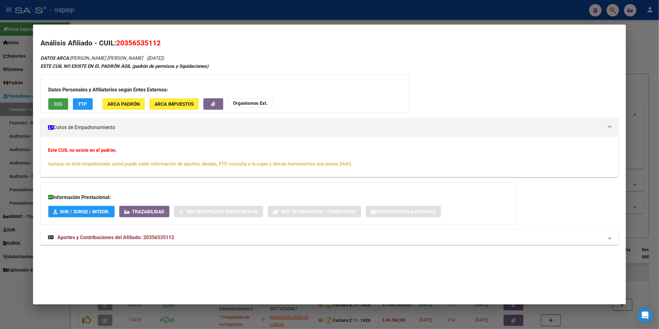
click at [135, 231] on mat-expansion-panel-header "Aportes y Contribuciones del Afiliado: 20356535112" at bounding box center [329, 237] width 578 height 15
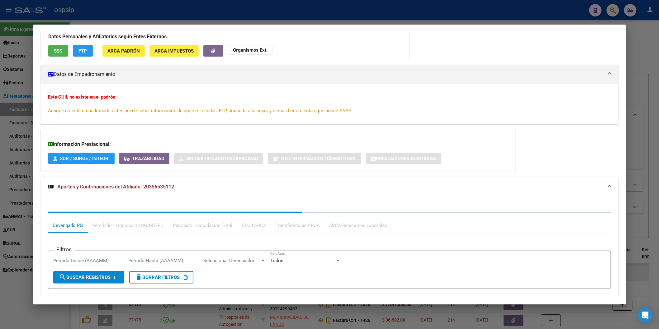
scroll to position [118, 0]
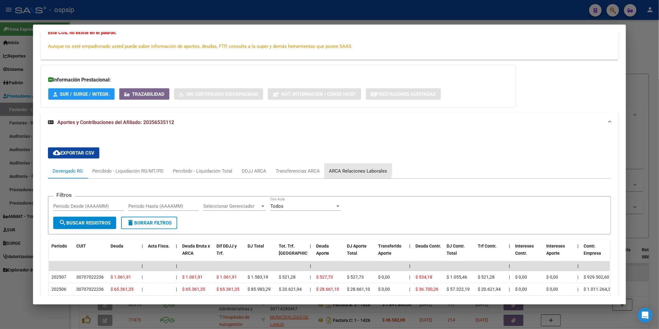
click at [354, 170] on div "ARCA Relaciones Laborales" at bounding box center [358, 171] width 58 height 7
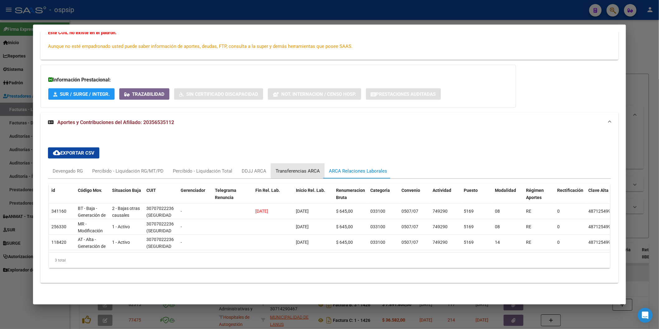
click at [303, 168] on div "Transferencias ARCA" at bounding box center [298, 171] width 44 height 7
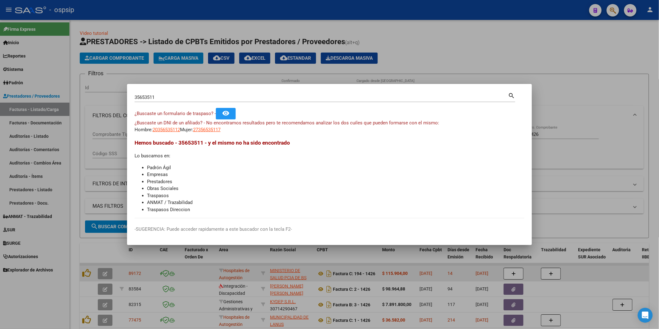
click at [169, 96] on input "35653511" at bounding box center [321, 98] width 374 height 6
type input "130588368"
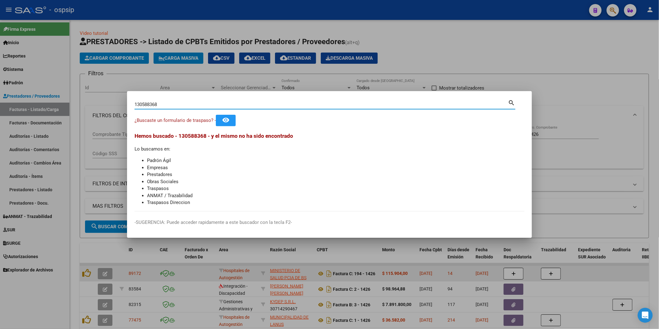
click at [171, 107] on input "130588368" at bounding box center [321, 105] width 374 height 6
type input "13058838"
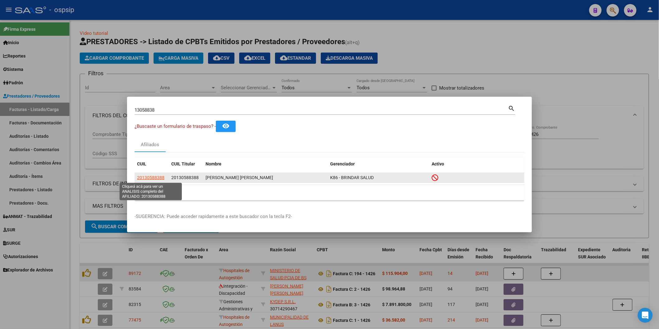
click at [158, 178] on span "20130588388" at bounding box center [150, 177] width 27 height 5
type textarea "20130588388"
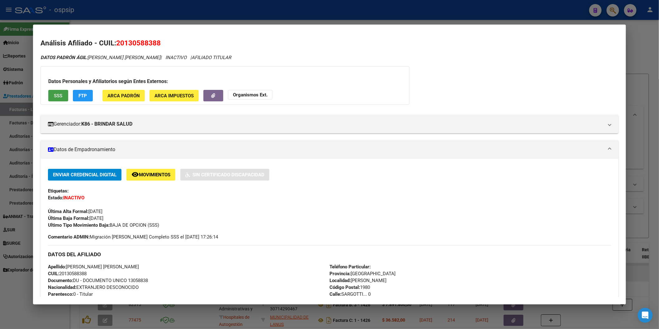
click at [54, 98] on span "SSS" at bounding box center [58, 96] width 8 height 6
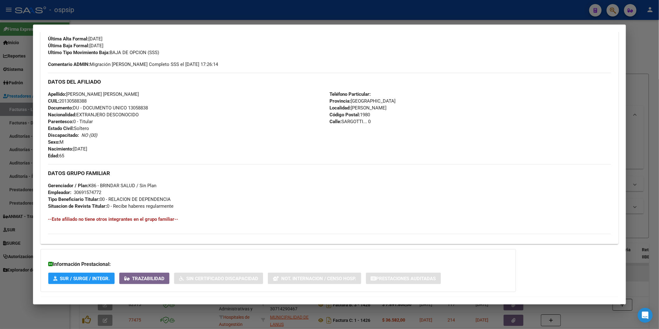
scroll to position [202, 0]
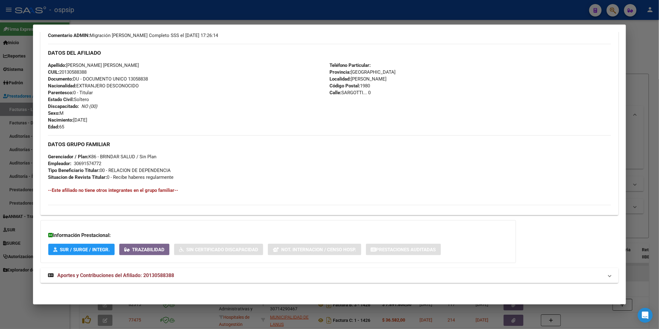
click at [73, 276] on span "Aportes y Contribuciones del Afiliado: 20130588388" at bounding box center [115, 276] width 117 height 6
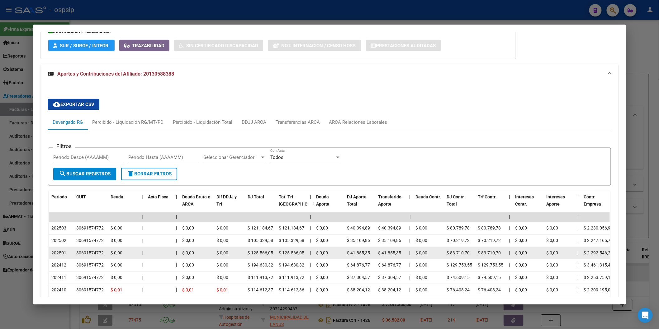
scroll to position [409, 0]
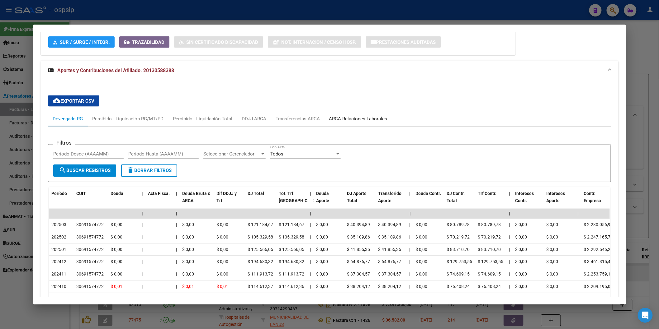
click at [337, 122] on div "ARCA Relaciones Laborales" at bounding box center [358, 119] width 58 height 7
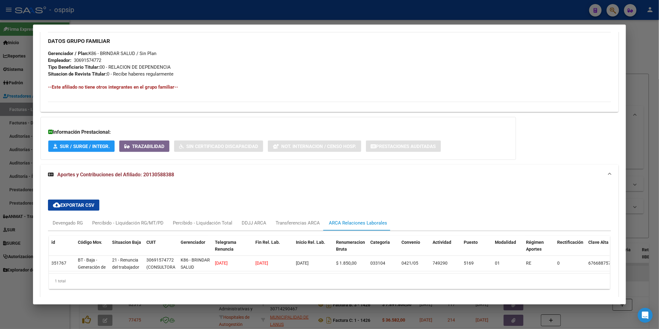
scroll to position [332, 0]
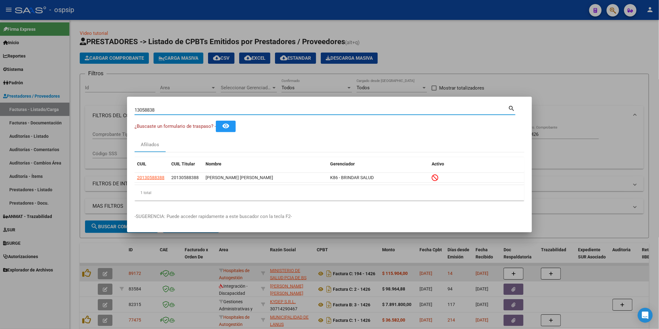
click at [163, 110] on input "13058838" at bounding box center [321, 110] width 374 height 6
type input "32219519"
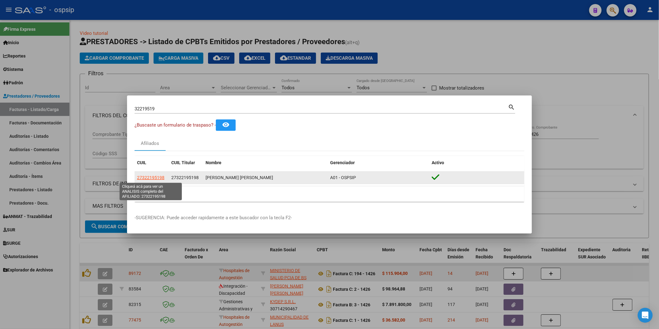
click at [146, 180] on span "27322195198" at bounding box center [150, 177] width 27 height 5
type textarea "27322195198"
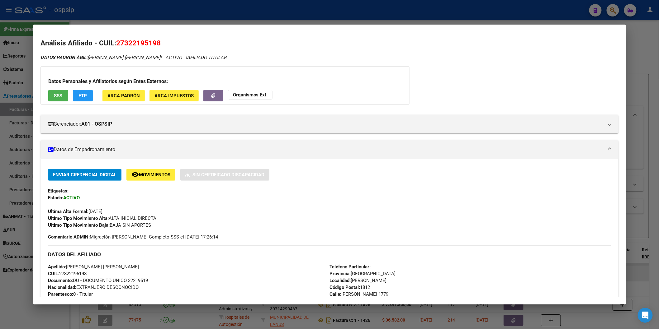
click at [49, 94] on button "SSS" at bounding box center [58, 96] width 20 height 12
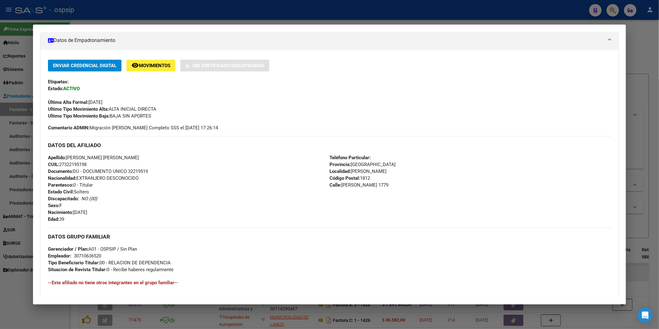
scroll to position [202, 0]
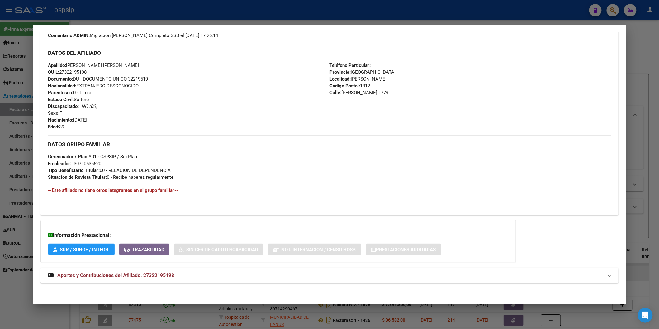
click at [98, 273] on span "Aportes y Contribuciones del Afiliado: 27322195198" at bounding box center [115, 276] width 117 height 6
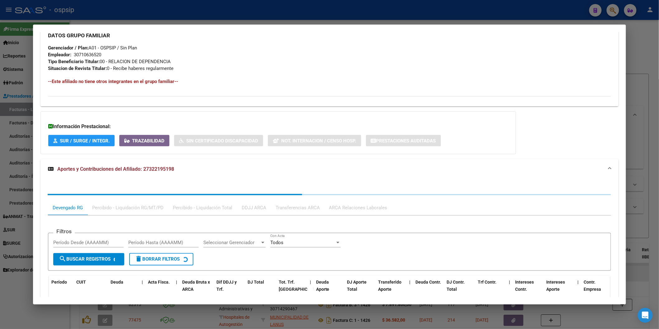
scroll to position [357, 0]
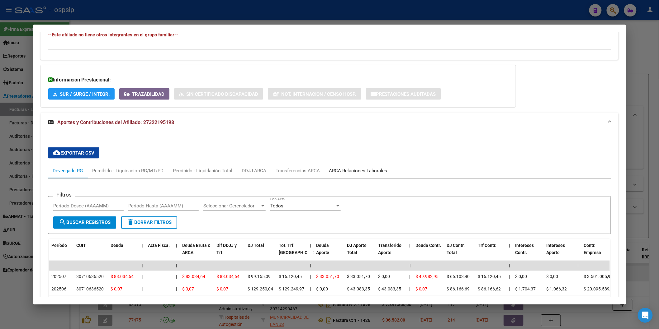
click at [340, 169] on div "ARCA Relaciones Laborales" at bounding box center [358, 171] width 58 height 7
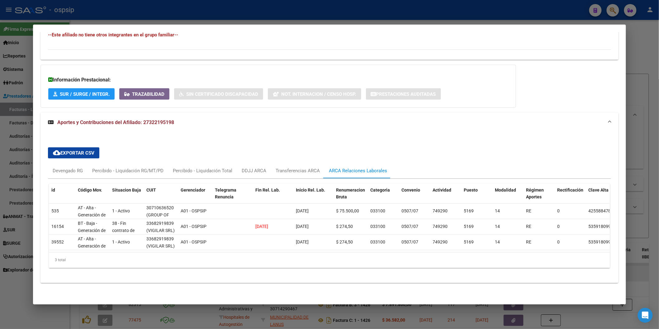
click at [301, 164] on div "cloud_download Exportar CSV Devengado RG Percibido - Liquidación RG/MT/PD Perci…" at bounding box center [329, 208] width 563 height 131
click at [299, 172] on div "Transferencias ARCA" at bounding box center [298, 171] width 44 height 7
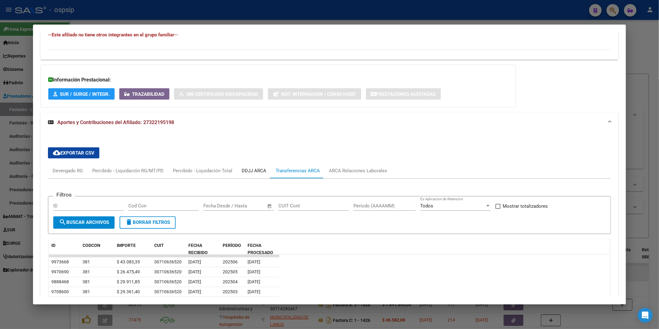
click at [251, 175] on div "DDJJ ARCA" at bounding box center [254, 171] width 34 height 15
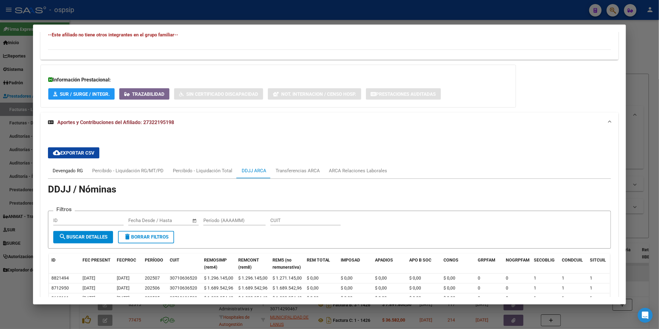
click at [67, 173] on div "Devengado RG" at bounding box center [68, 171] width 30 height 7
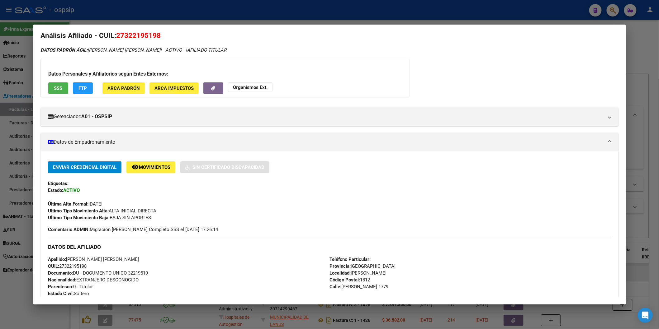
scroll to position [0, 0]
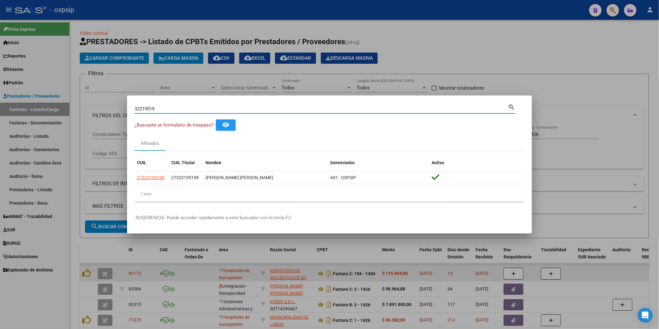
click at [162, 106] on input "32219519" at bounding box center [321, 109] width 374 height 6
type input "38698982"
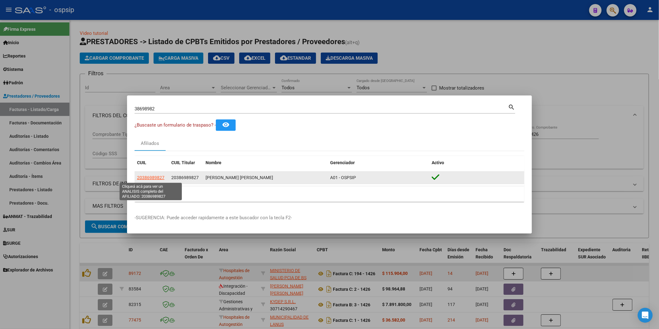
click at [152, 175] on span "20386989827" at bounding box center [150, 177] width 27 height 5
type textarea "20386989827"
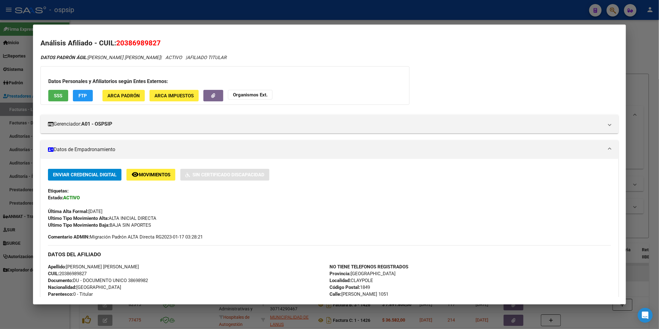
click at [54, 94] on span "SSS" at bounding box center [58, 96] width 8 height 6
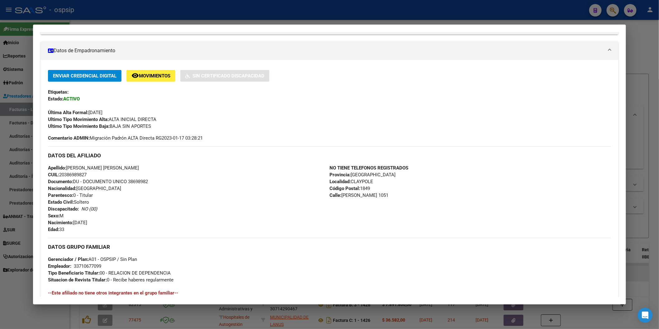
scroll to position [202, 0]
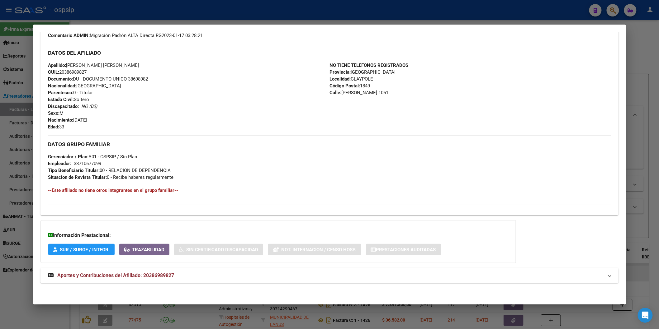
click at [121, 270] on mat-expansion-panel-header "Aportes y Contribuciones del Afiliado: 20386989827" at bounding box center [329, 275] width 578 height 15
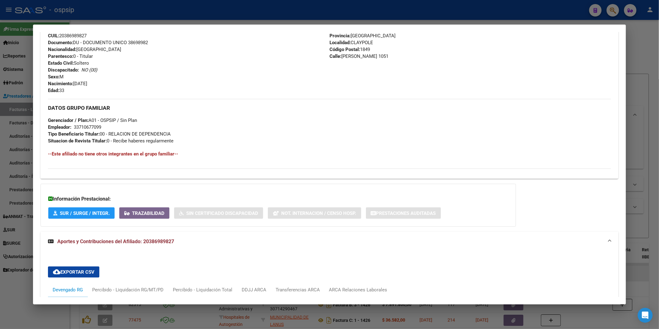
scroll to position [392, 0]
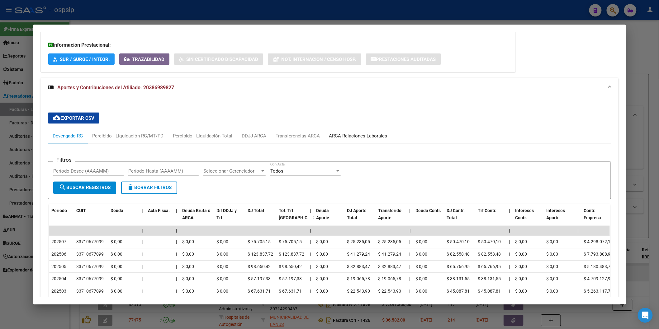
click at [324, 135] on div "ARCA Relaciones Laborales" at bounding box center [358, 136] width 68 height 15
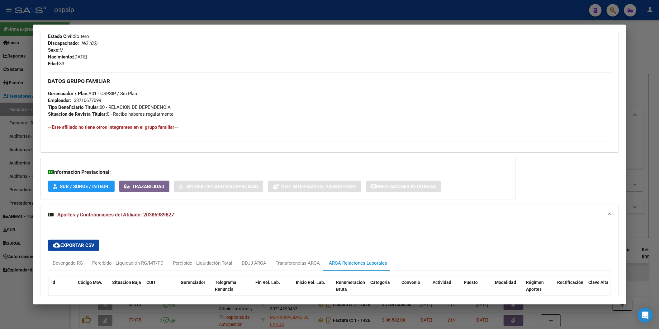
scroll to position [262, 0]
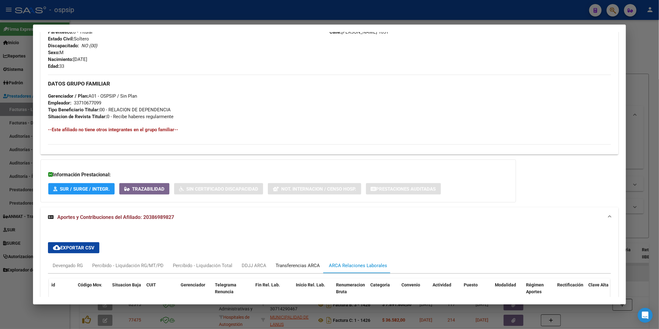
click at [288, 267] on div "Transferencias ARCA" at bounding box center [298, 266] width 44 height 7
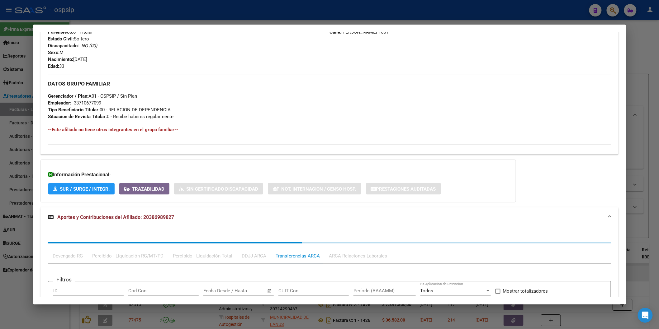
scroll to position [351, 0]
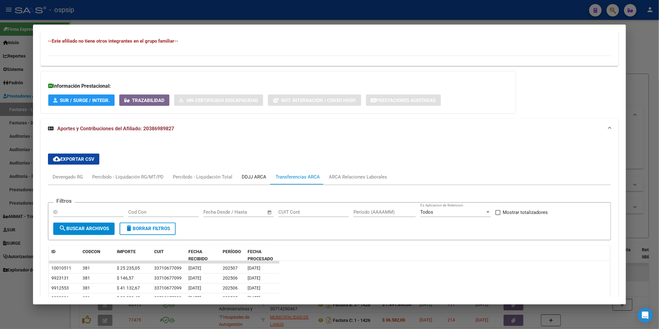
click at [251, 175] on div "DDJJ ARCA" at bounding box center [254, 177] width 25 height 7
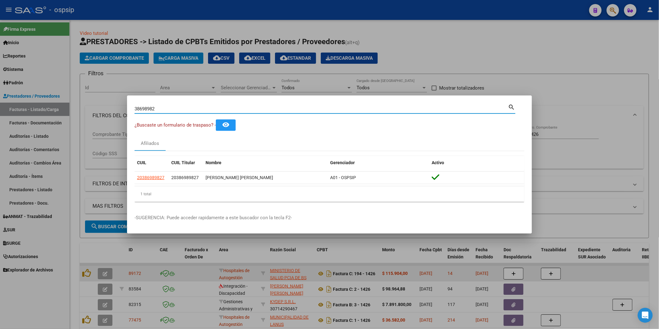
click at [159, 106] on input "38698982" at bounding box center [321, 109] width 374 height 6
type input "46746532"
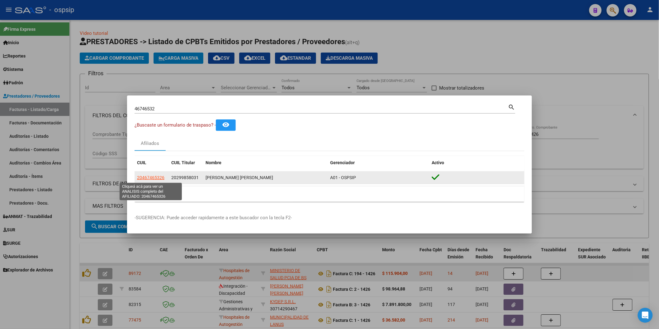
click at [159, 178] on span "20467465326" at bounding box center [150, 177] width 27 height 5
type textarea "20467465326"
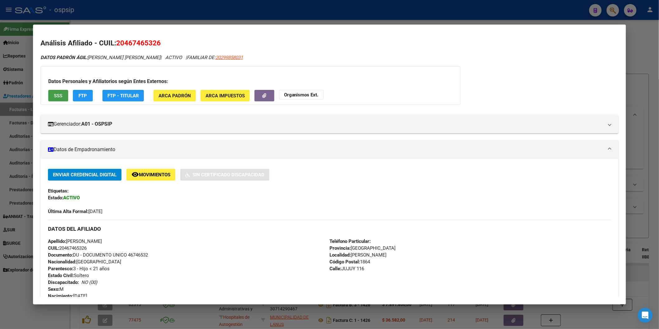
click at [55, 97] on span "SSS" at bounding box center [58, 96] width 8 height 6
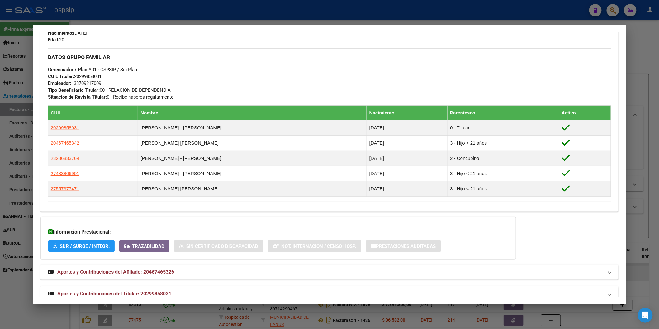
scroll to position [275, 0]
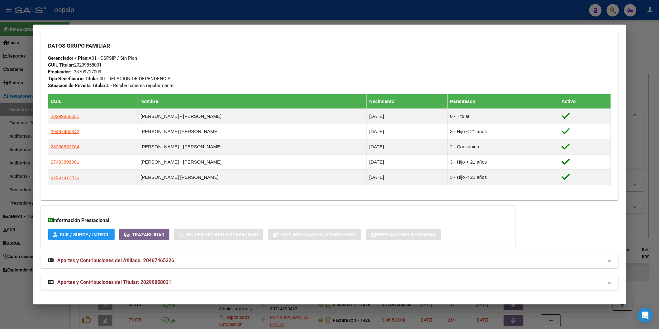
click at [150, 285] on span "Aportes y Contribuciones del Titular: 20299858031" at bounding box center [114, 283] width 114 height 6
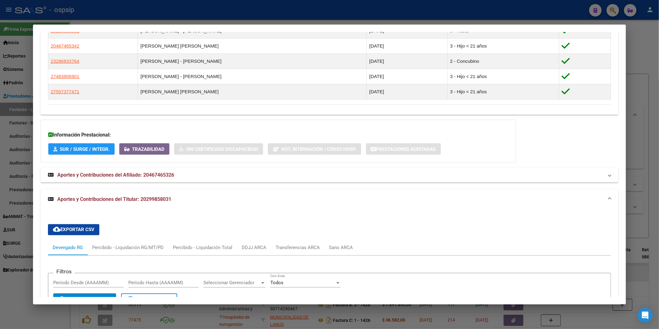
scroll to position [450, 0]
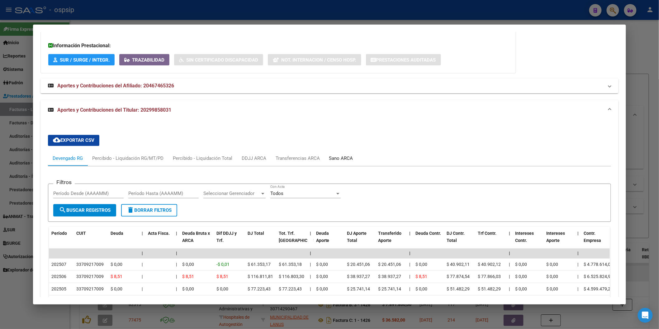
click at [330, 152] on div "Sano ARCA" at bounding box center [340, 158] width 33 height 15
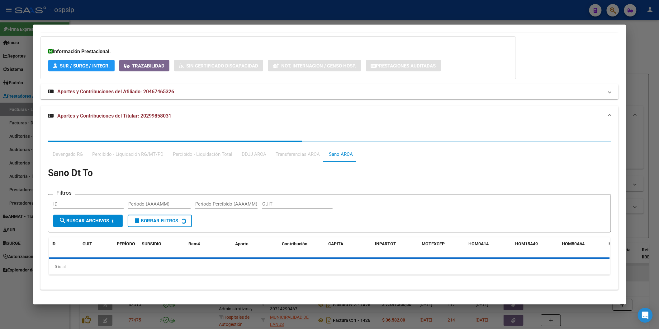
scroll to position [444, 0]
click at [303, 152] on div "Devengado RG Percibido - Liquidación RG/MT/PD Percibido - Liquidación Total DDJ…" at bounding box center [329, 210] width 563 height 139
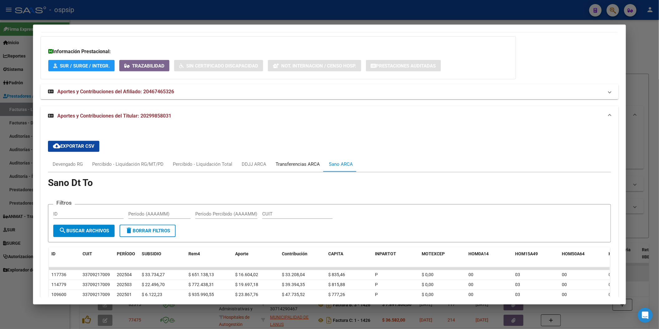
click at [300, 161] on div "Transferencias ARCA" at bounding box center [298, 164] width 54 height 15
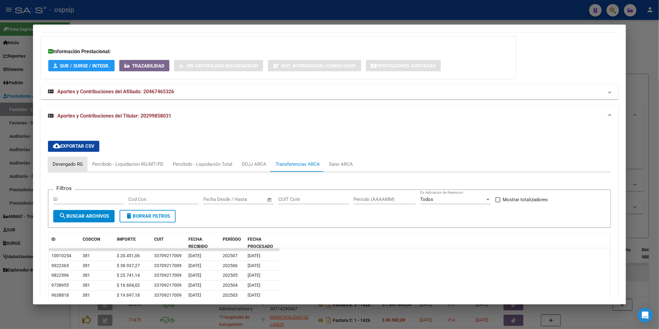
click at [66, 167] on div "Devengado RG" at bounding box center [68, 164] width 30 height 7
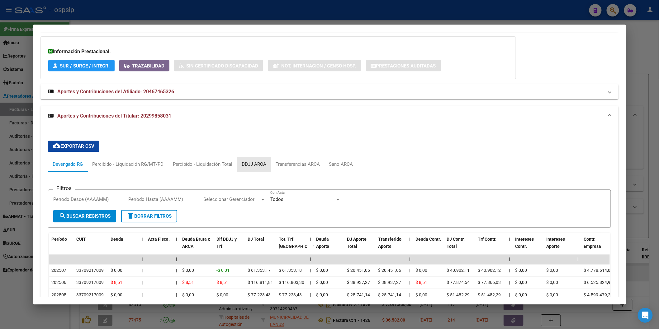
click at [257, 162] on div "DDJJ ARCA" at bounding box center [254, 164] width 25 height 7
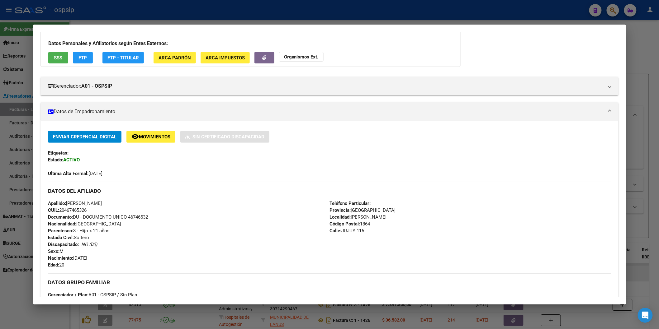
scroll to position [0, 0]
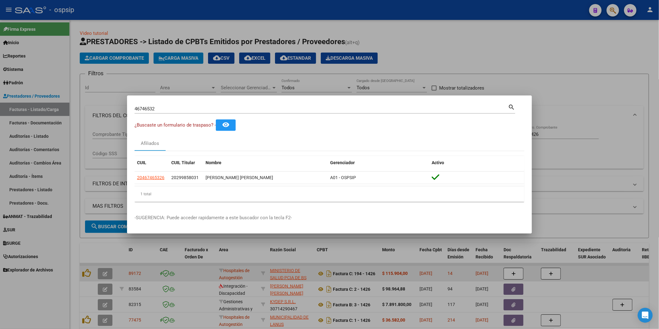
click at [160, 108] on input "46746532" at bounding box center [321, 109] width 374 height 6
type input "45624659"
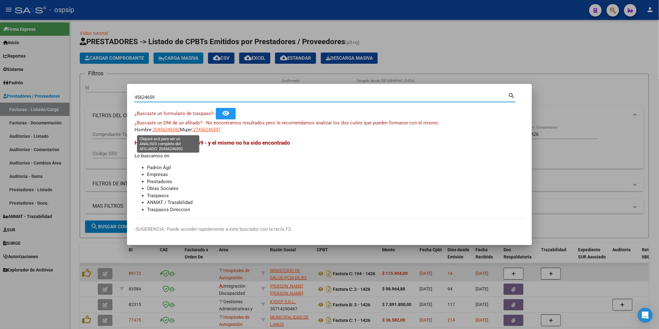
click at [167, 131] on span "20456246592" at bounding box center [166, 130] width 27 height 6
type textarea "20456246592"
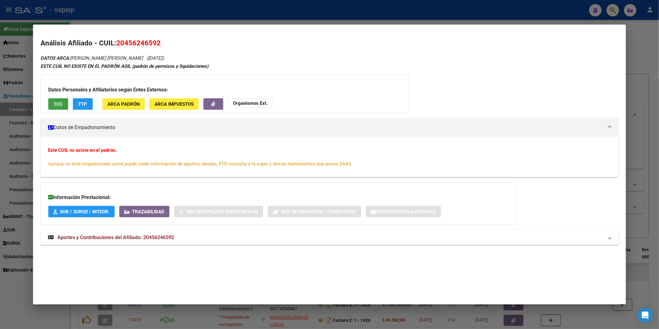
click at [63, 104] on button "SSS" at bounding box center [58, 104] width 20 height 12
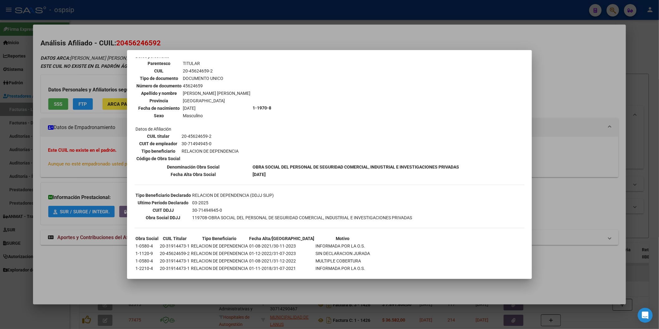
scroll to position [70, 0]
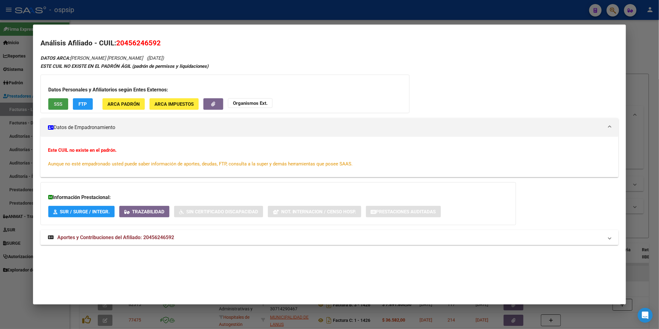
click at [145, 233] on mat-expansion-panel-header "Aportes y Contribuciones del Afiliado: 20456246592" at bounding box center [329, 237] width 578 height 15
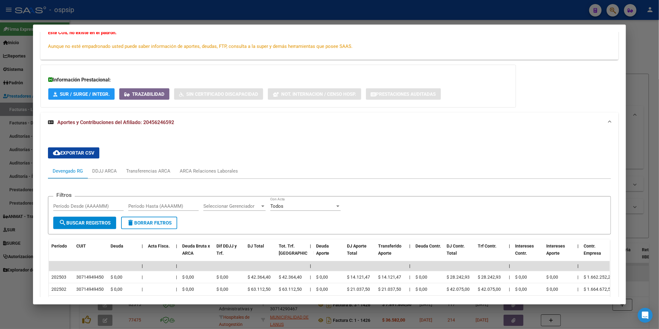
scroll to position [153, 0]
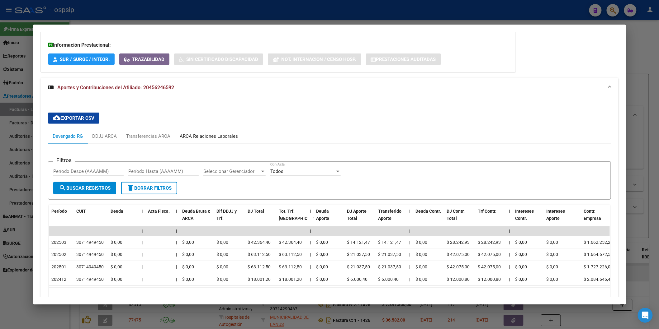
click at [196, 133] on div "ARCA Relaciones Laborales" at bounding box center [209, 136] width 58 height 7
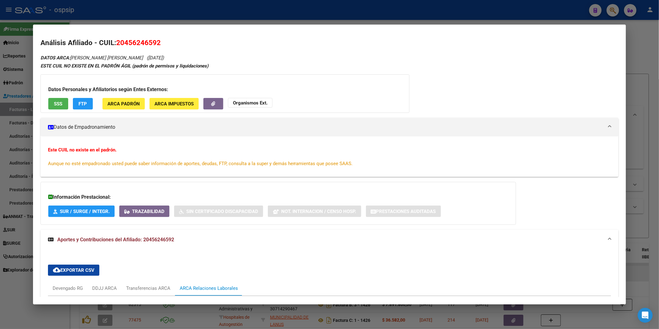
scroll to position [0, 0]
click at [57, 106] on span "SSS" at bounding box center [58, 104] width 8 height 6
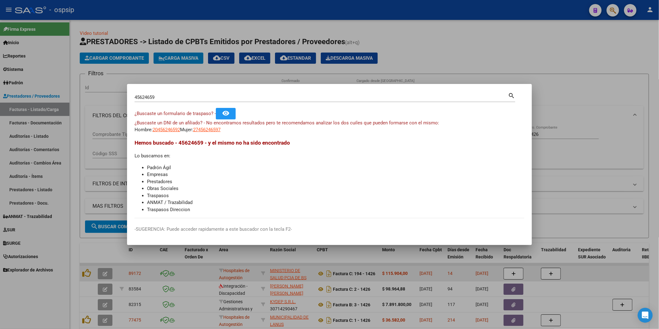
click at [169, 98] on input "45624659" at bounding box center [321, 98] width 374 height 6
type input "40849496"
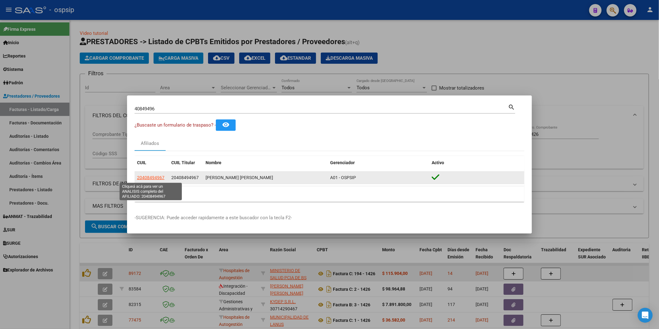
click at [151, 178] on span "20408494967" at bounding box center [150, 177] width 27 height 5
type textarea "20408494967"
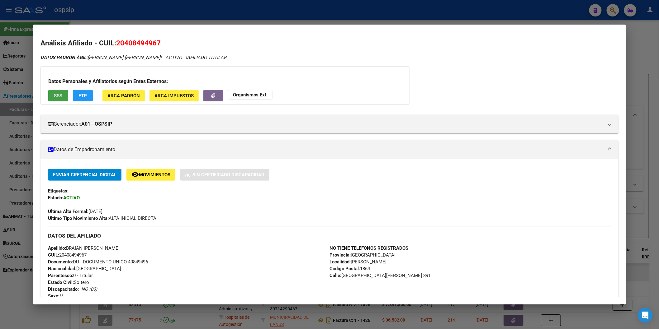
click at [58, 98] on span "SSS" at bounding box center [58, 96] width 8 height 6
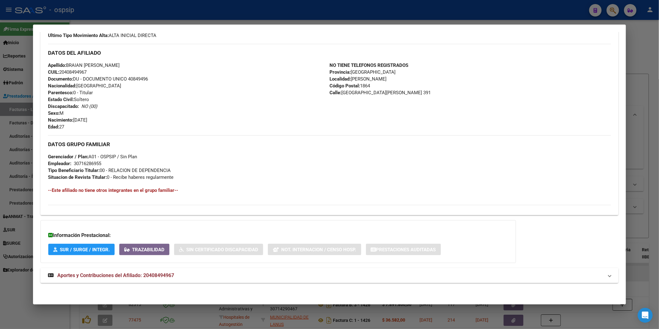
click at [90, 271] on mat-expansion-panel-header "Aportes y Contribuciones del Afiliado: 20408494967" at bounding box center [329, 275] width 578 height 15
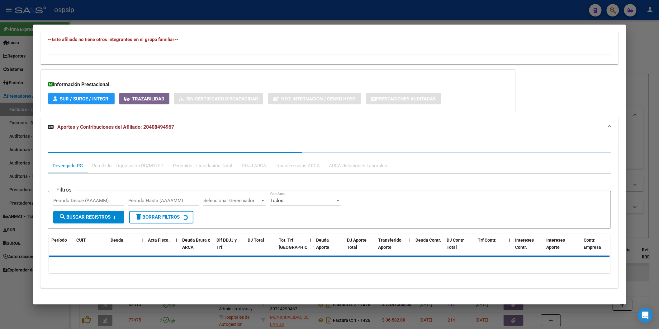
scroll to position [339, 0]
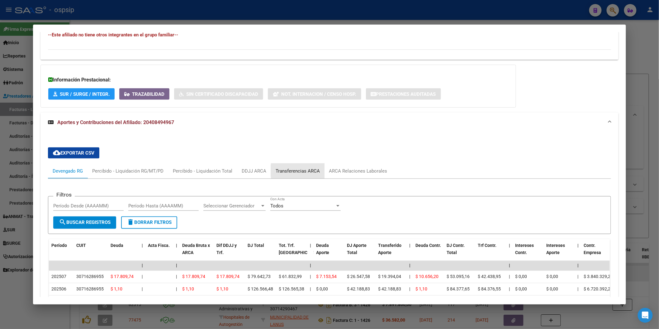
click at [313, 171] on div "Transferencias ARCA" at bounding box center [298, 171] width 44 height 7
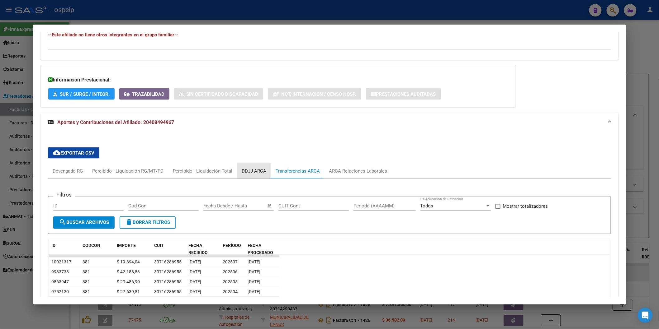
click at [251, 169] on div "DDJJ ARCA" at bounding box center [254, 171] width 25 height 7
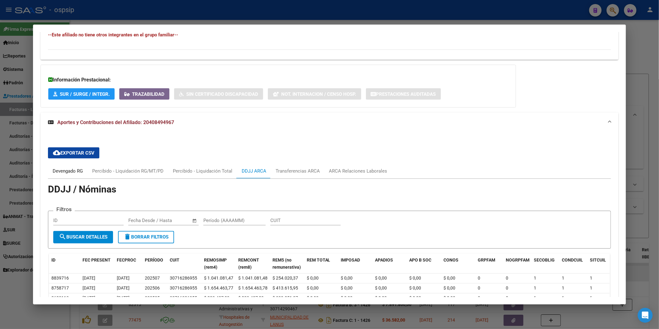
click at [63, 173] on div "Devengado RG" at bounding box center [68, 171] width 30 height 7
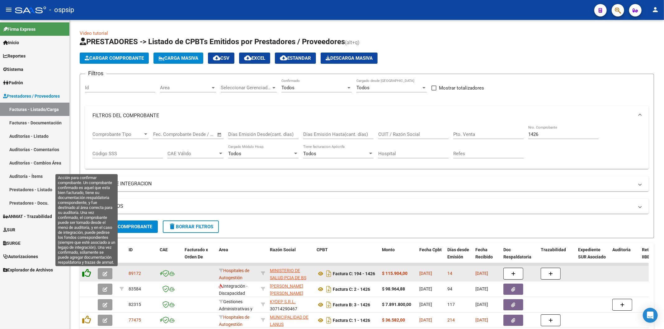
click at [83, 273] on icon at bounding box center [86, 273] width 9 height 9
